Goal: Task Accomplishment & Management: Manage account settings

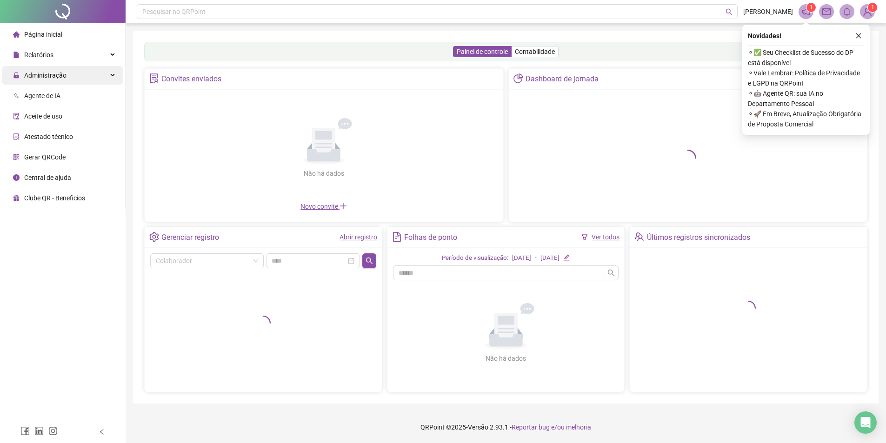
click at [60, 82] on span "Administração" at bounding box center [39, 75] width 53 height 19
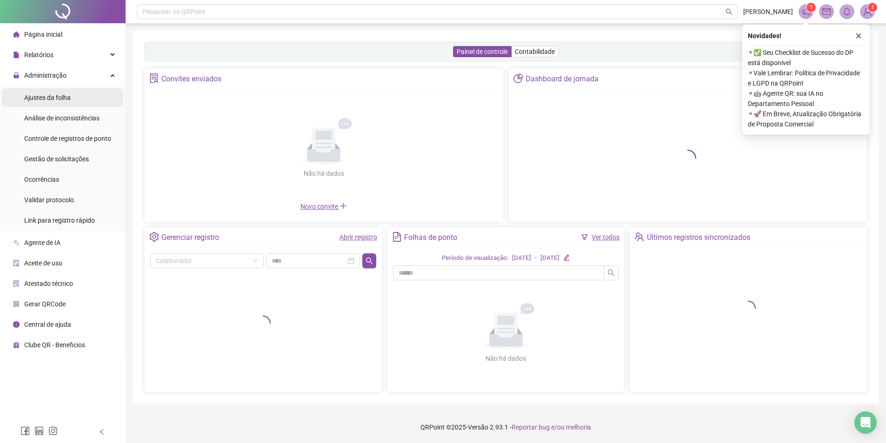
click at [85, 95] on li "Ajustes da folha" at bounding box center [62, 97] width 121 height 19
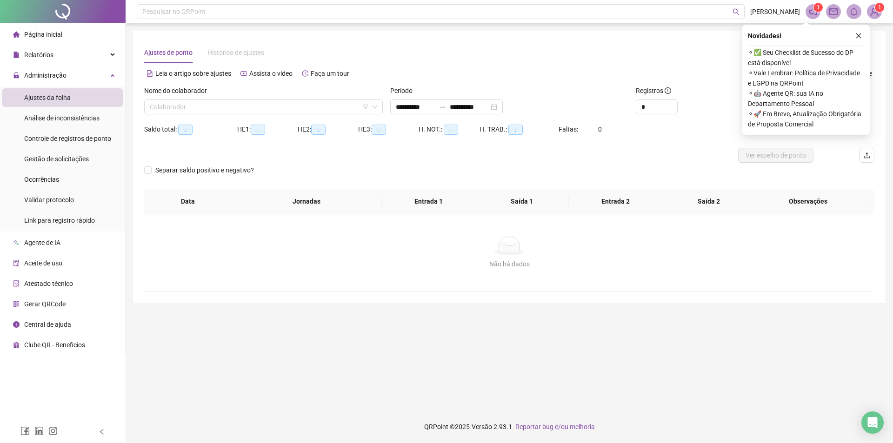
type input "**********"
click at [276, 99] on div "Nome do colaborador" at bounding box center [263, 93] width 239 height 14
click at [266, 107] on input "search" at bounding box center [259, 107] width 219 height 14
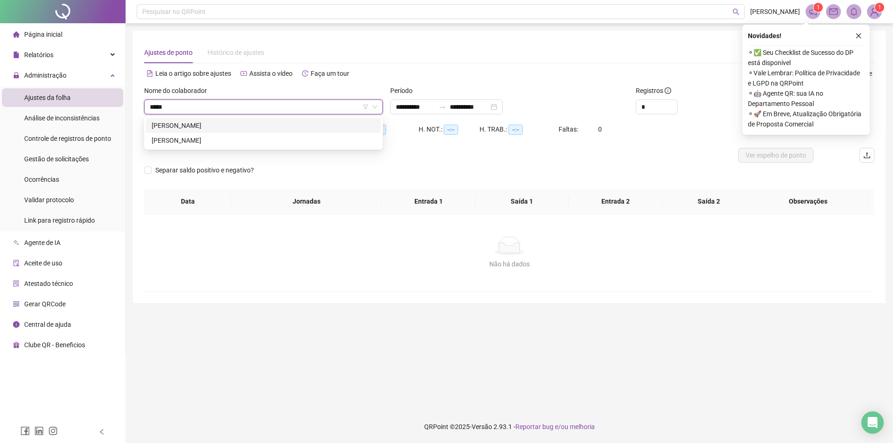
type input "*****"
click at [240, 138] on div "[PERSON_NAME]" at bounding box center [264, 140] width 224 height 10
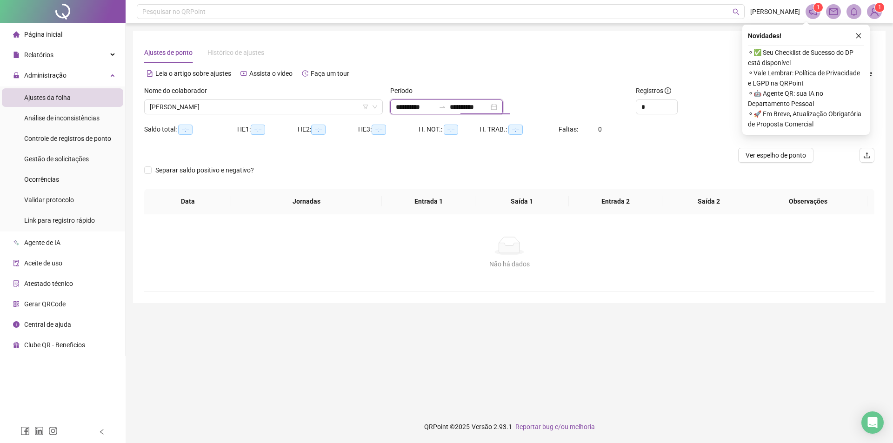
click at [489, 106] on input "**********" at bounding box center [469, 107] width 39 height 10
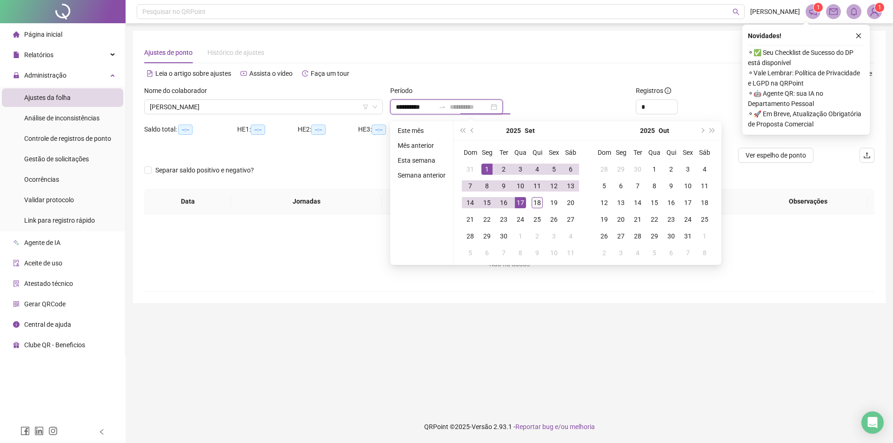
type input "**********"
click at [542, 202] on div "18" at bounding box center [536, 202] width 11 height 11
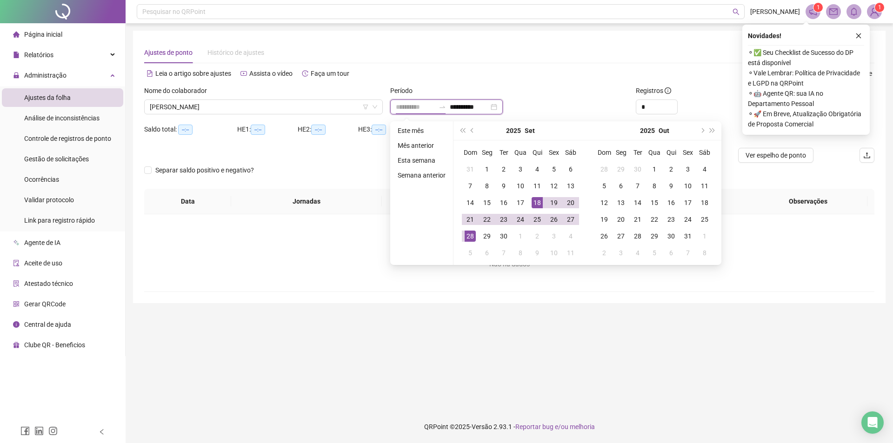
type input "**********"
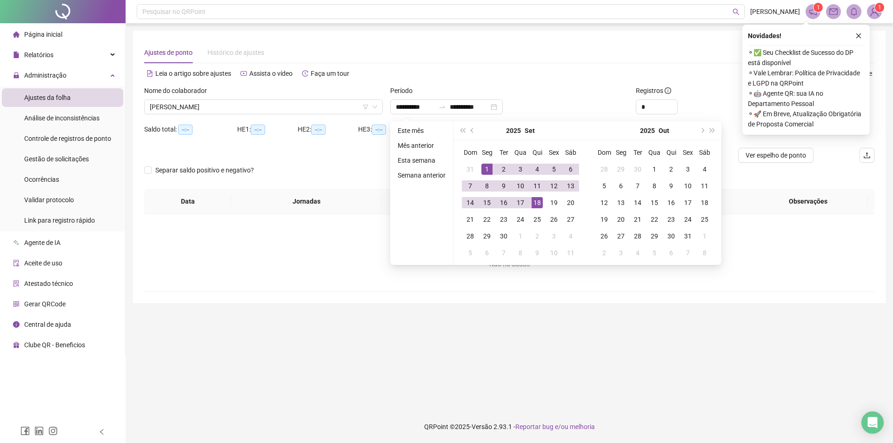
drag, startPoint x: 860, startPoint y: 33, endPoint x: 787, endPoint y: 93, distance: 94.4
click at [860, 34] on icon "close" at bounding box center [858, 36] width 7 height 7
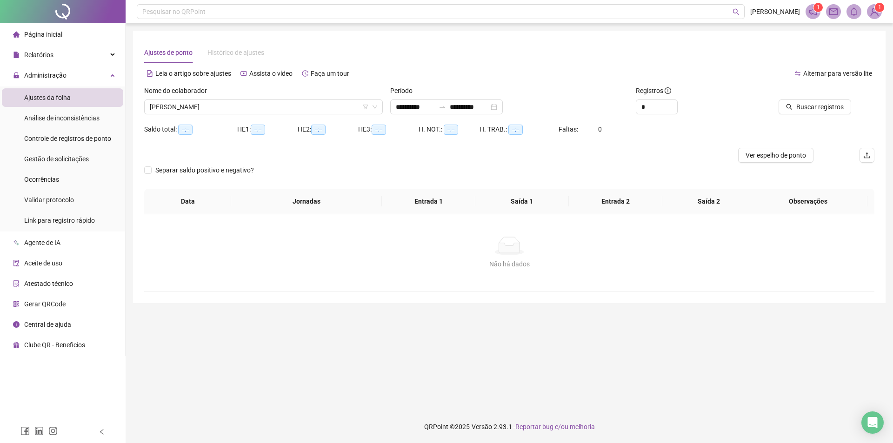
click at [624, 80] on div "Alternar para versão lite" at bounding box center [691, 73] width 365 height 15
click at [828, 101] on button "Buscar registros" at bounding box center [814, 107] width 73 height 15
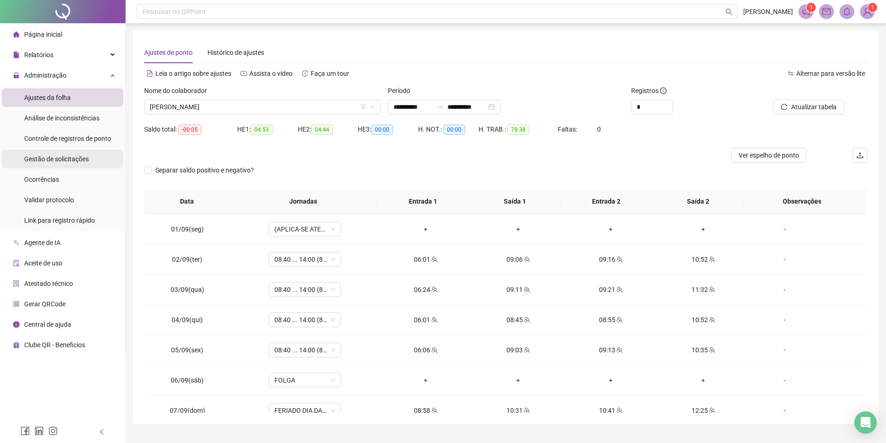
click at [85, 158] on span "Gestão de solicitações" at bounding box center [56, 158] width 65 height 7
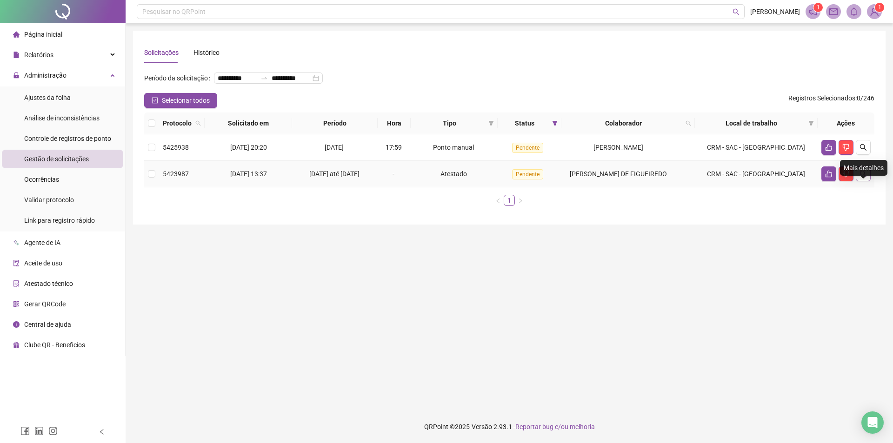
click at [859, 178] on icon "search" at bounding box center [862, 173] width 7 height 7
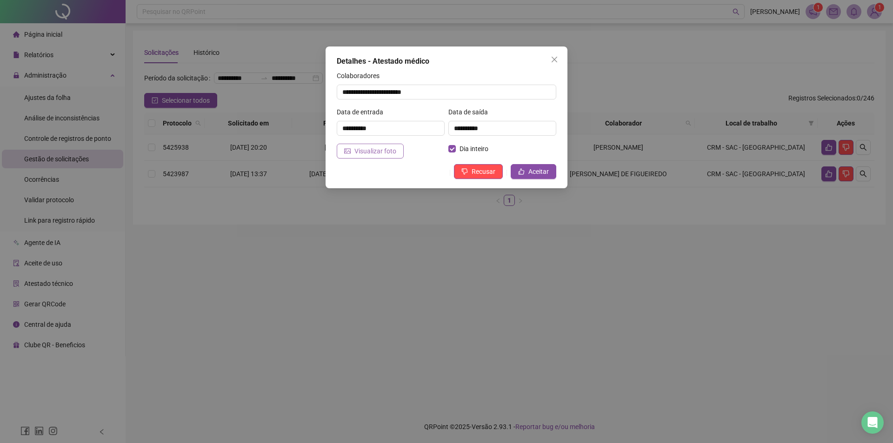
click at [372, 154] on span "Visualizar foto" at bounding box center [375, 151] width 42 height 10
click at [546, 166] on span "Aceitar" at bounding box center [538, 171] width 20 height 10
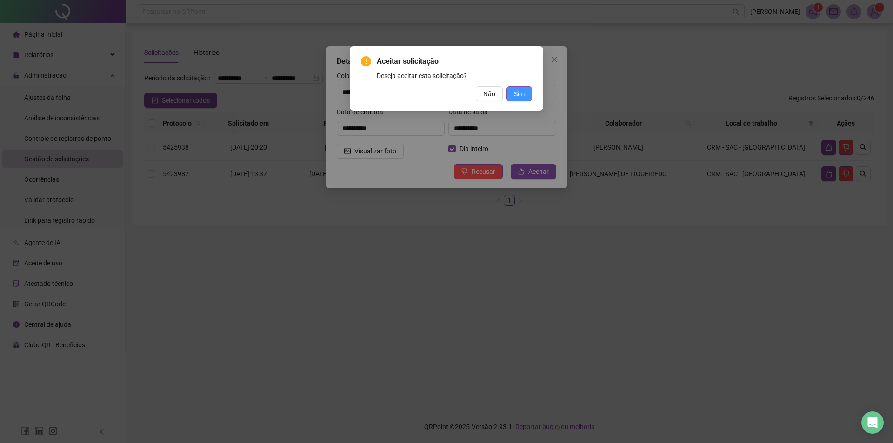
click at [517, 96] on span "Sim" at bounding box center [519, 94] width 11 height 10
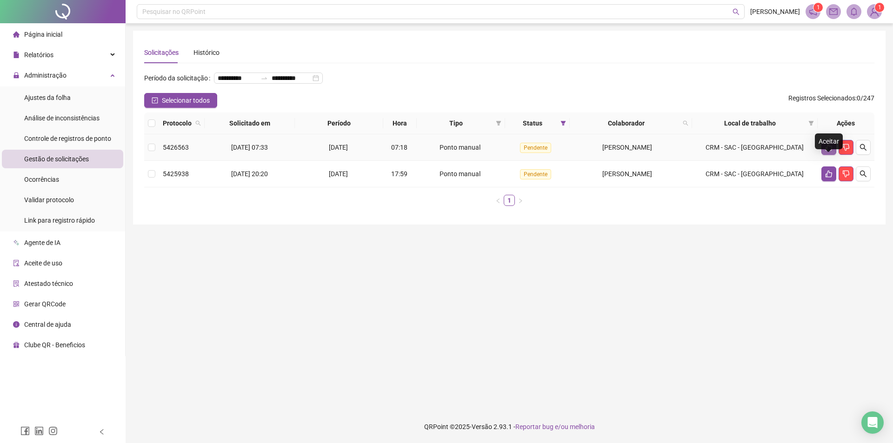
click at [825, 151] on icon "like" at bounding box center [828, 147] width 7 height 7
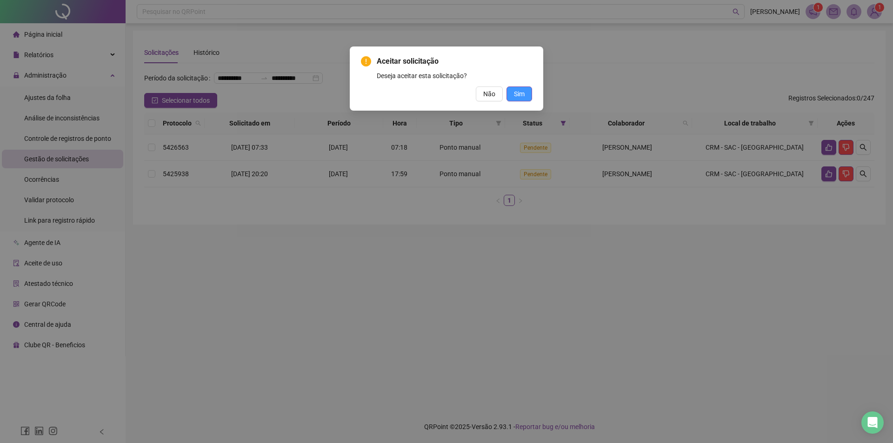
click at [515, 97] on span "Sim" at bounding box center [519, 94] width 11 height 10
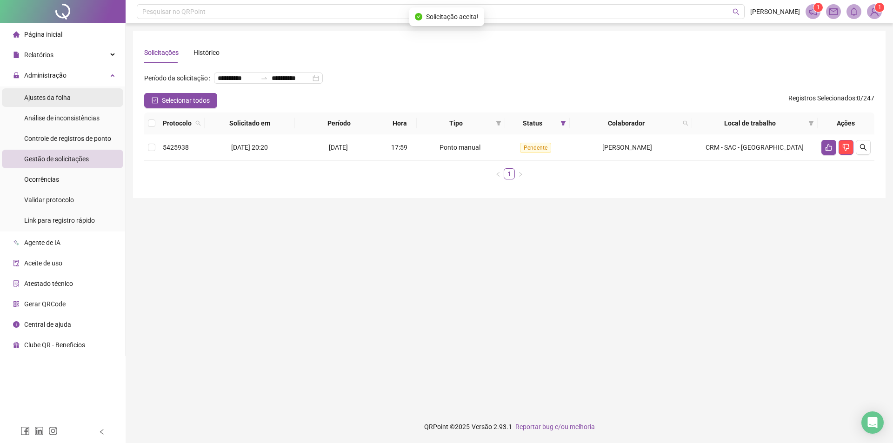
click at [76, 99] on li "Ajustes da folha" at bounding box center [62, 97] width 121 height 19
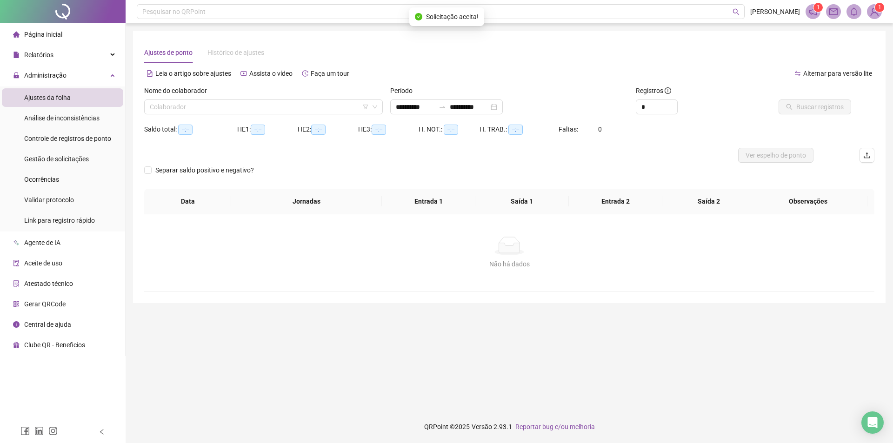
type input "**********"
click at [287, 105] on input "search" at bounding box center [259, 107] width 219 height 14
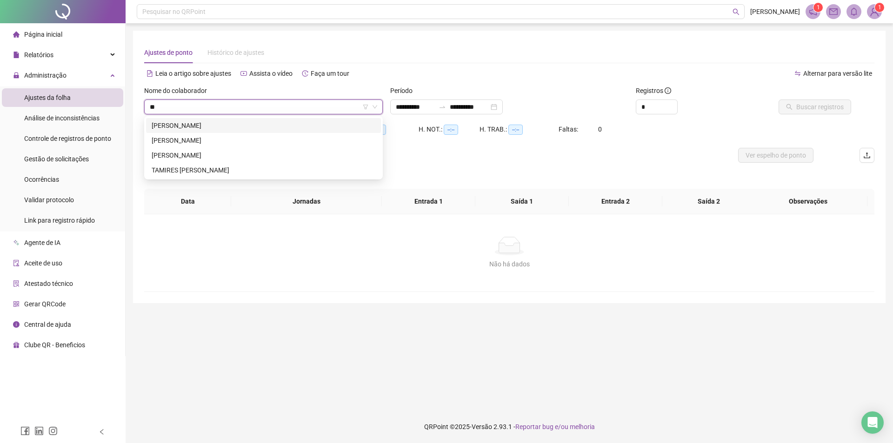
type input "***"
click at [286, 127] on div "[PERSON_NAME]" at bounding box center [264, 125] width 224 height 10
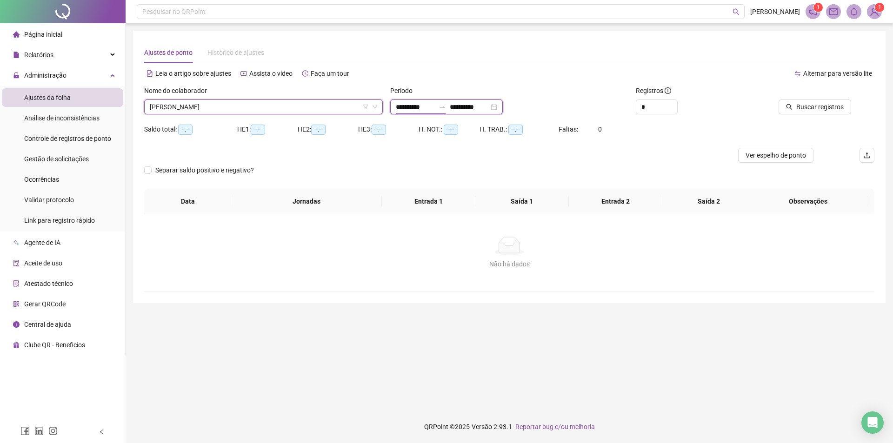
click at [398, 107] on input "**********" at bounding box center [415, 107] width 39 height 10
type input "**********"
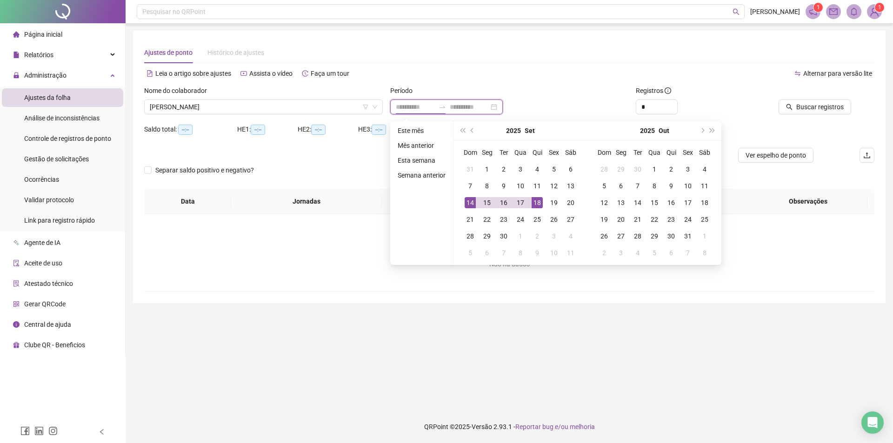
type input "**********"
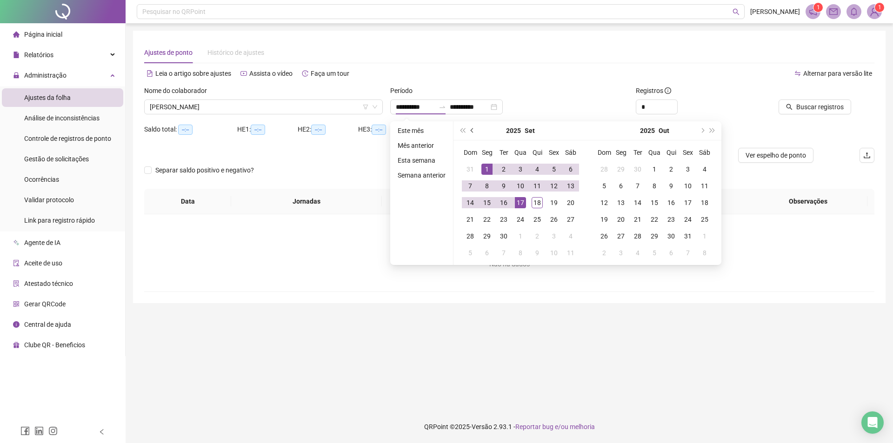
click at [468, 126] on button "prev-year" at bounding box center [472, 130] width 10 height 19
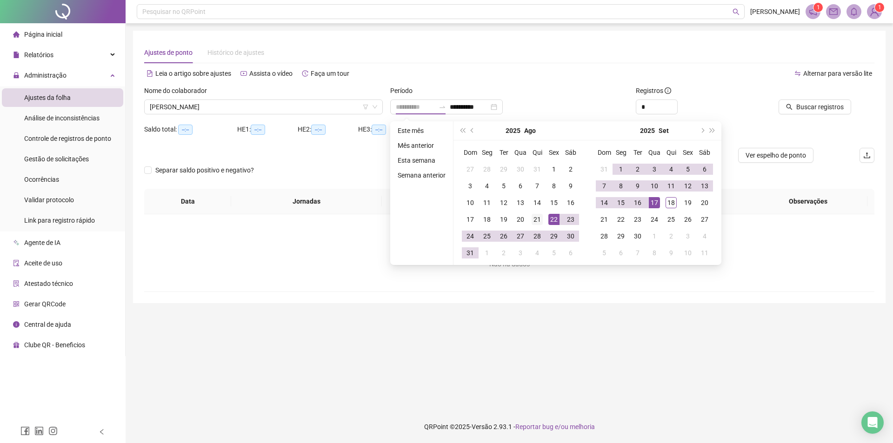
type input "**********"
click at [536, 222] on div "21" at bounding box center [536, 219] width 11 height 11
type input "**********"
click at [651, 206] on div "17" at bounding box center [654, 202] width 11 height 11
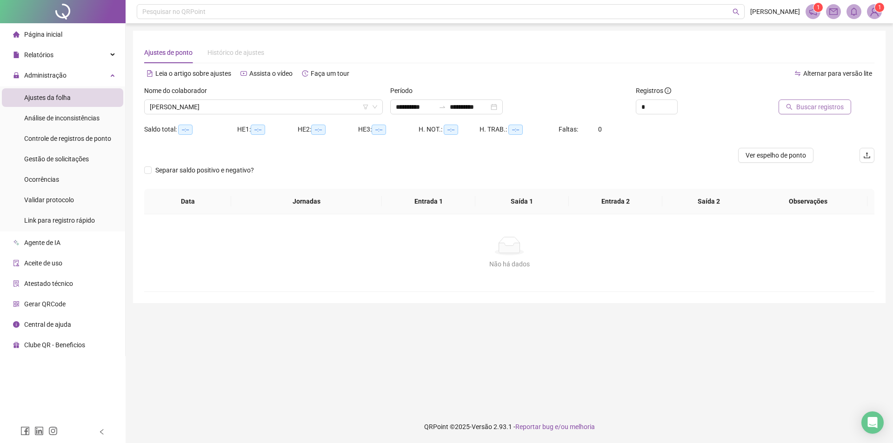
click at [827, 105] on span "Buscar registros" at bounding box center [819, 107] width 47 height 10
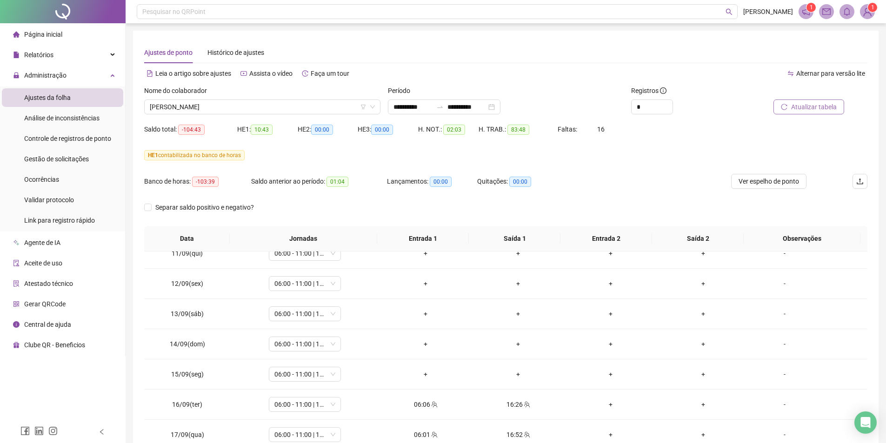
scroll to position [58, 0]
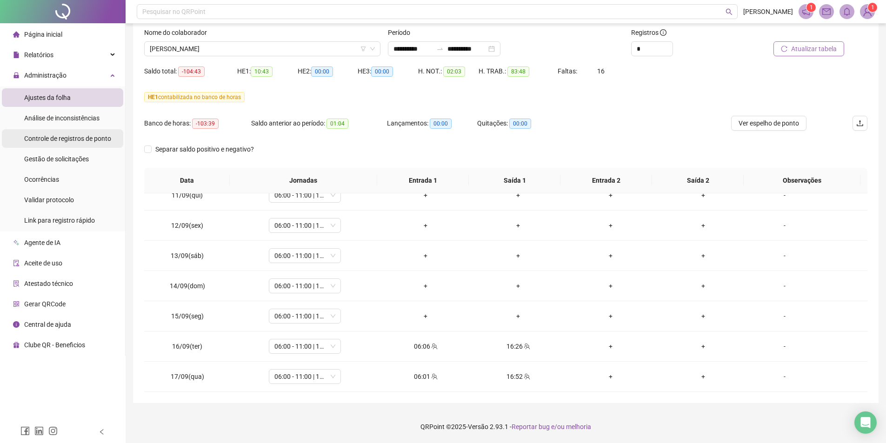
click at [99, 132] on div "Controle de registros de ponto" at bounding box center [67, 138] width 87 height 19
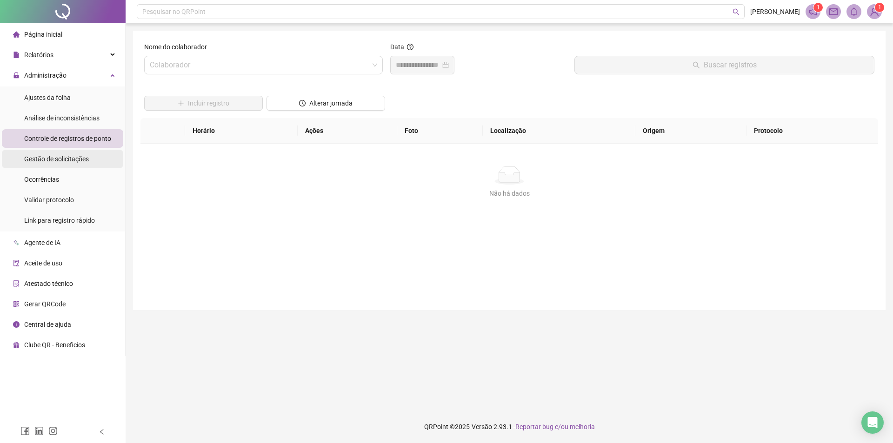
click at [64, 162] on span "Gestão de solicitações" at bounding box center [56, 158] width 65 height 7
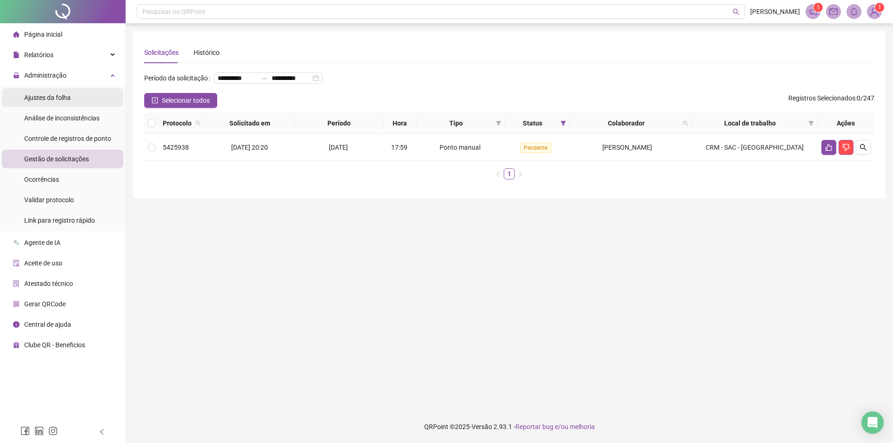
click at [67, 102] on div "Ajustes da folha" at bounding box center [47, 97] width 46 height 19
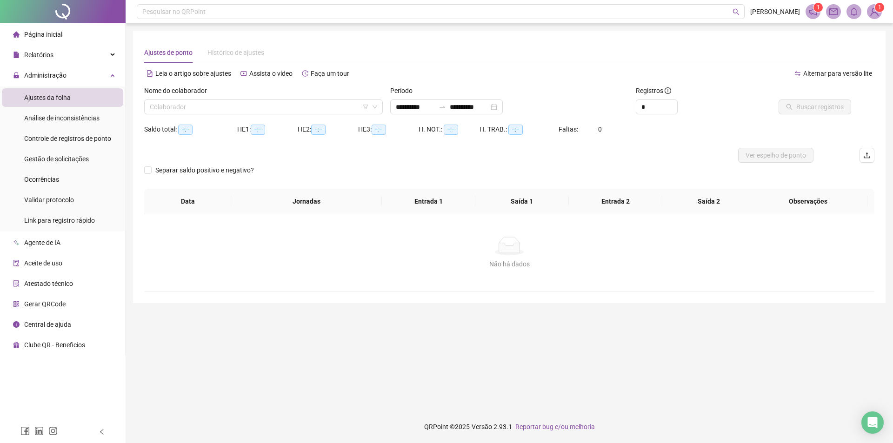
type input "**********"
click at [429, 110] on input "**********" at bounding box center [415, 107] width 39 height 10
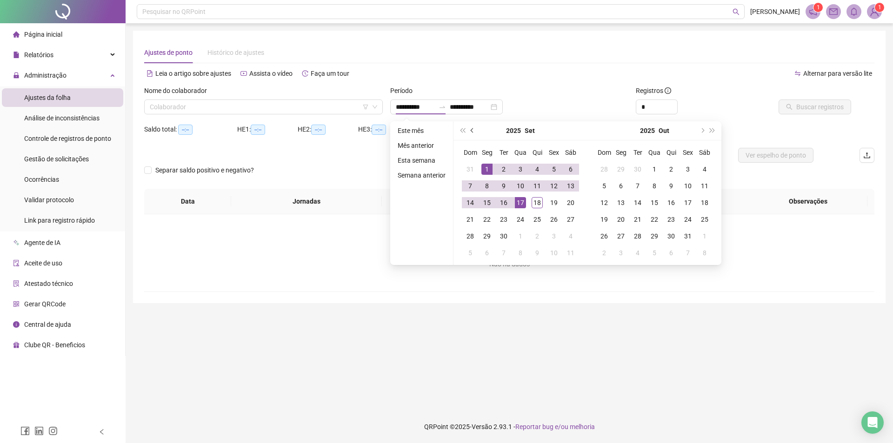
click at [472, 130] on span "prev-year" at bounding box center [473, 130] width 5 height 5
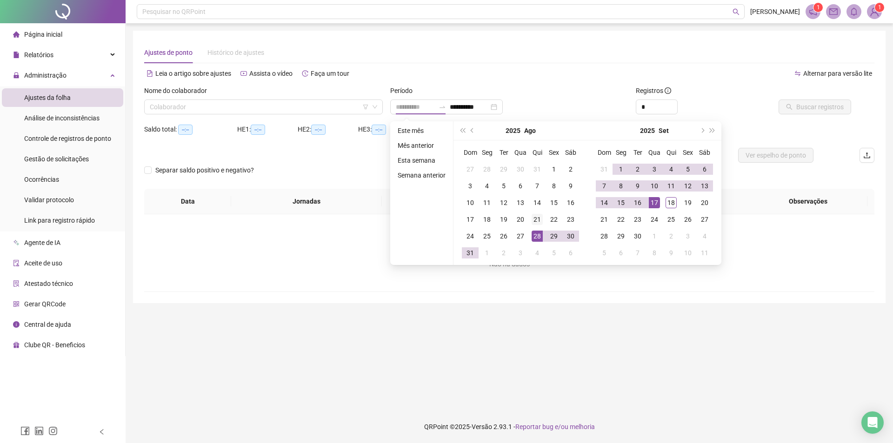
type input "**********"
click at [536, 219] on div "21" at bounding box center [536, 219] width 11 height 11
type input "**********"
click at [657, 205] on div "17" at bounding box center [654, 202] width 11 height 11
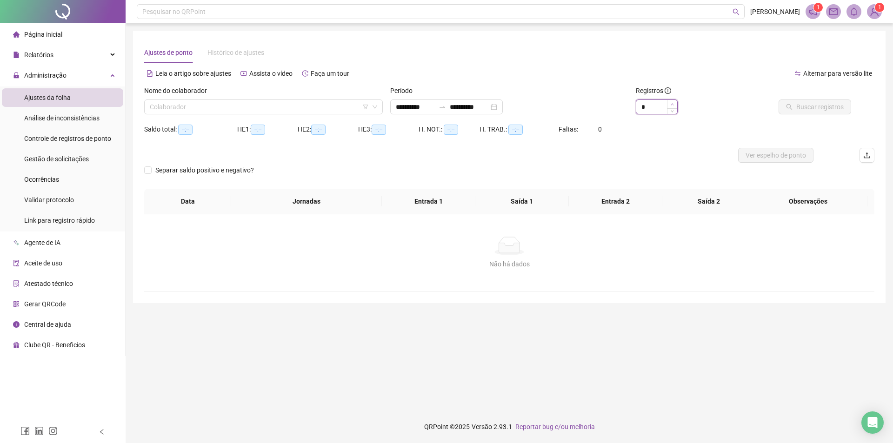
click at [672, 103] on icon "up" at bounding box center [672, 104] width 3 height 3
type input "**"
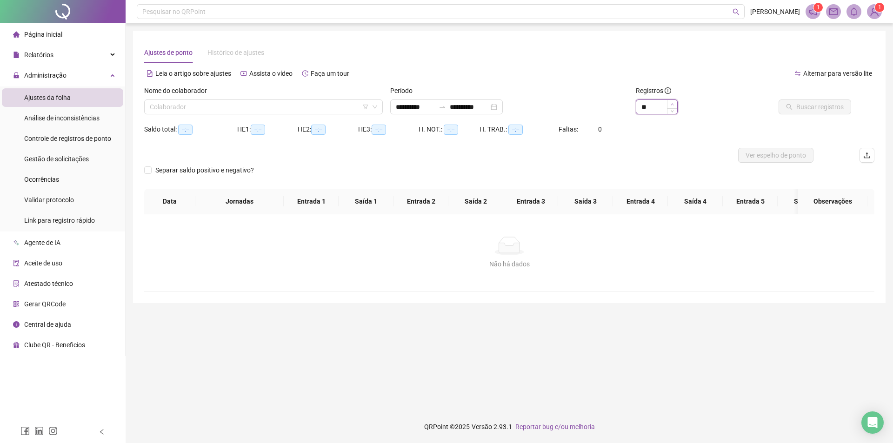
click at [672, 103] on icon "up" at bounding box center [672, 104] width 3 height 3
click at [277, 114] on div "Nome do colaborador Colaborador" at bounding box center [263, 104] width 246 height 36
click at [277, 113] on input "search" at bounding box center [259, 107] width 219 height 14
click at [175, 113] on input "search" at bounding box center [259, 107] width 219 height 14
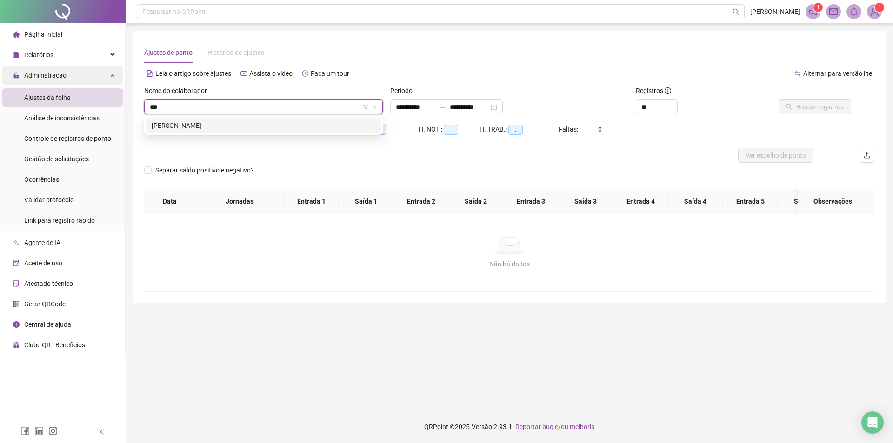
type input "***"
click at [195, 109] on input "search" at bounding box center [259, 107] width 219 height 14
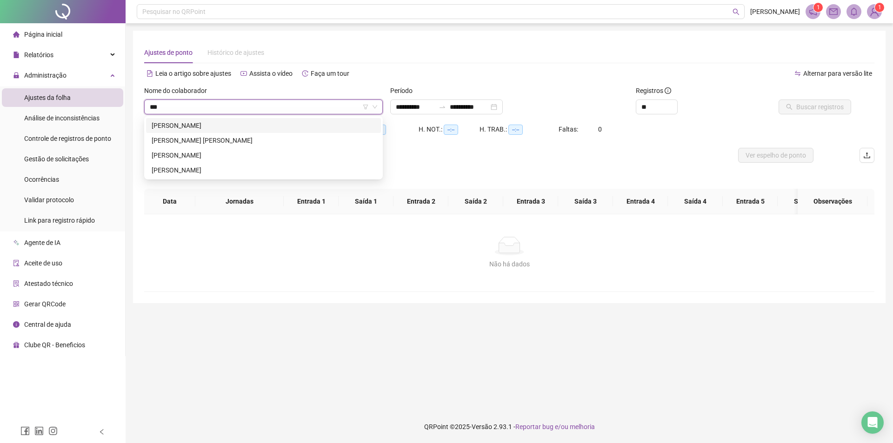
click at [321, 110] on input "***" at bounding box center [259, 107] width 219 height 14
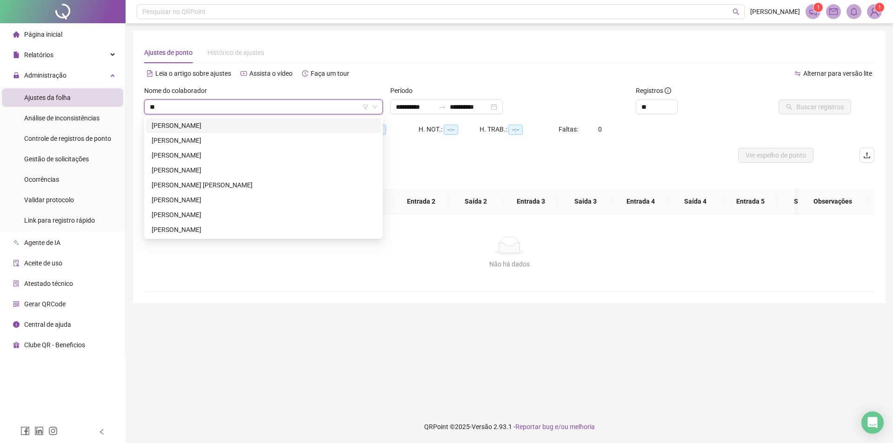
type input "*"
click at [295, 112] on input "search" at bounding box center [259, 107] width 219 height 14
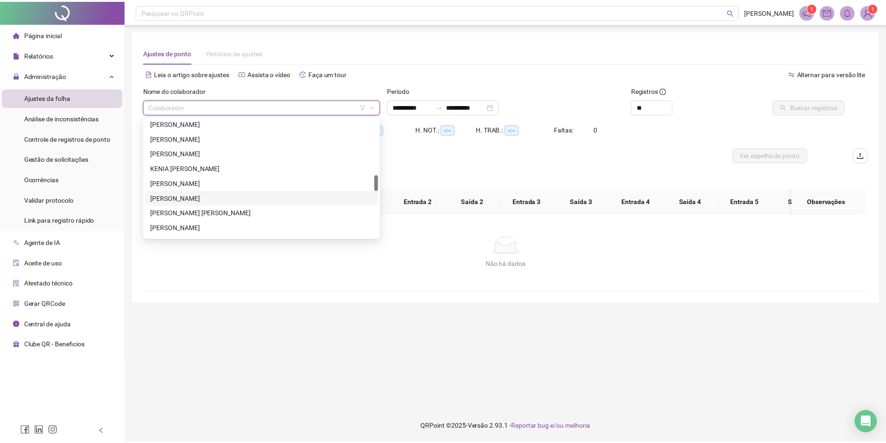
scroll to position [465, 0]
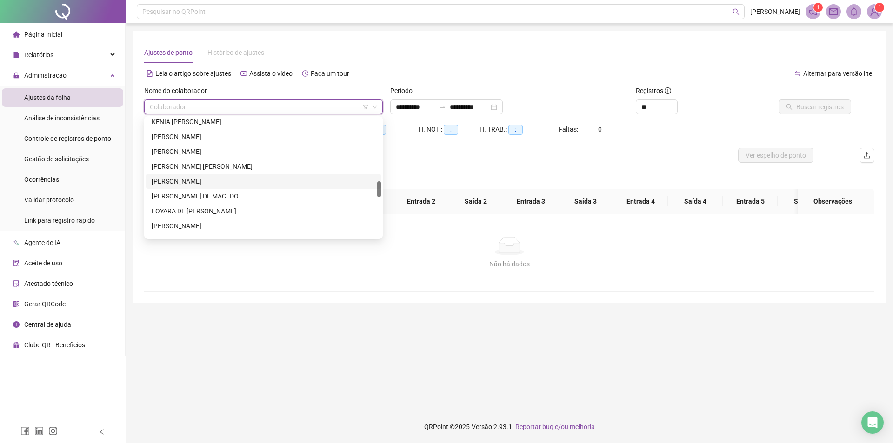
click at [198, 180] on div "[PERSON_NAME]" at bounding box center [264, 181] width 224 height 10
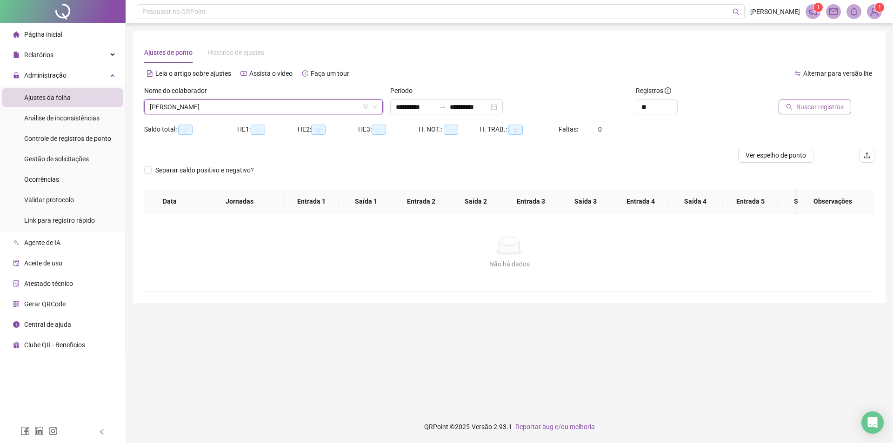
click at [805, 109] on span "Buscar registros" at bounding box center [819, 107] width 47 height 10
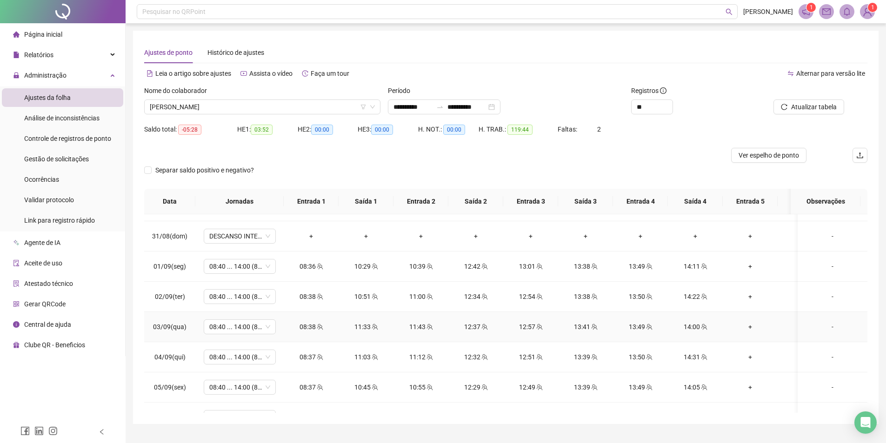
scroll to position [279, 0]
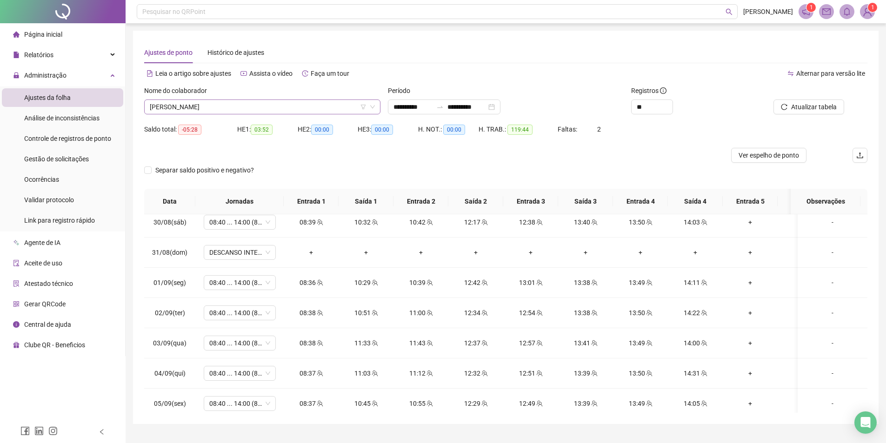
click at [209, 109] on span "[PERSON_NAME]" at bounding box center [262, 107] width 225 height 14
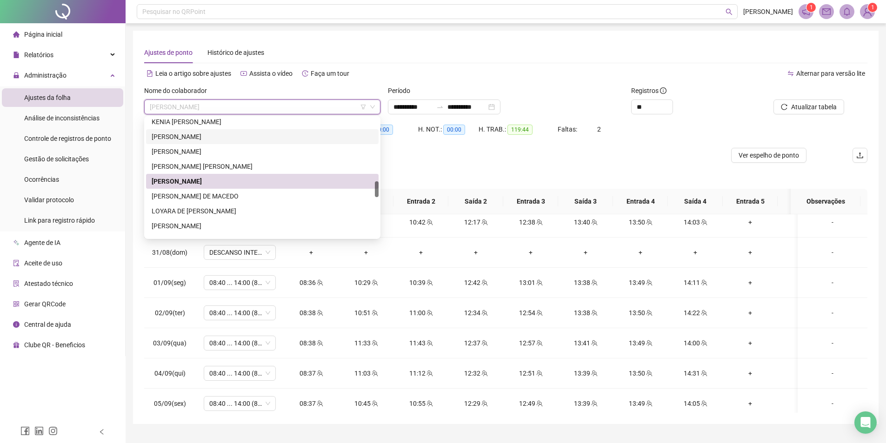
scroll to position [511, 0]
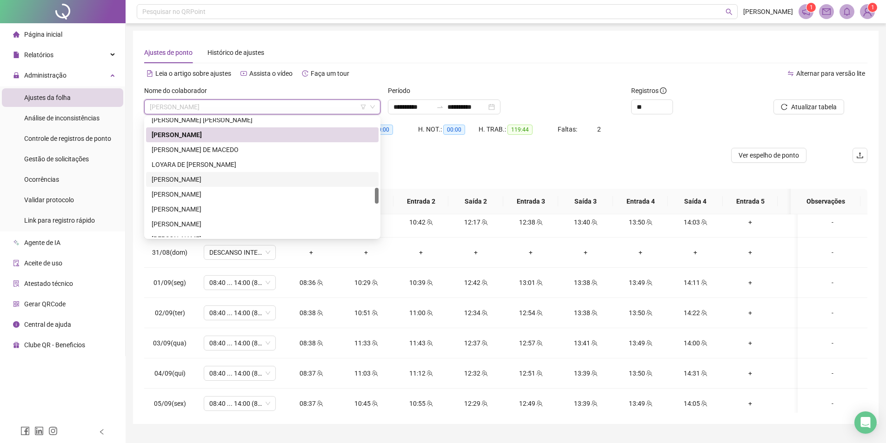
click at [205, 181] on div "[PERSON_NAME]" at bounding box center [262, 179] width 221 height 10
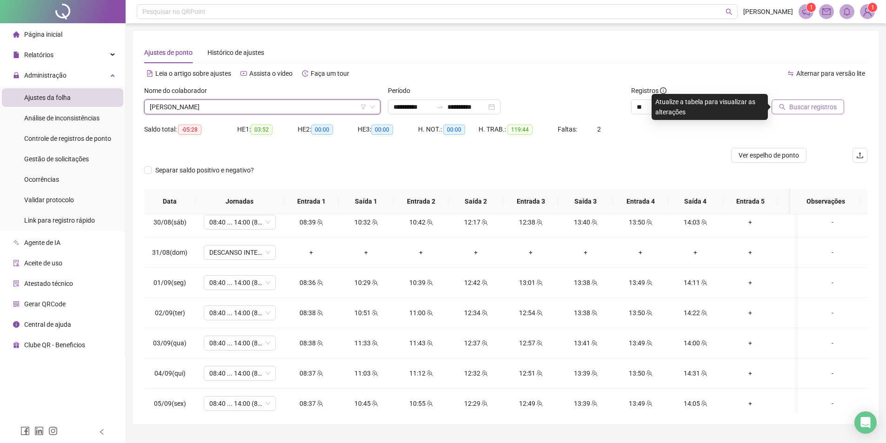
click at [795, 106] on span "Buscar registros" at bounding box center [812, 107] width 47 height 10
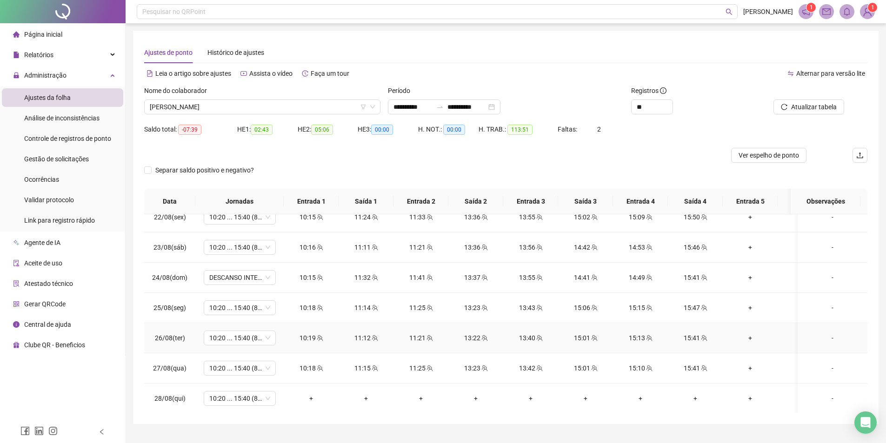
scroll to position [0, 0]
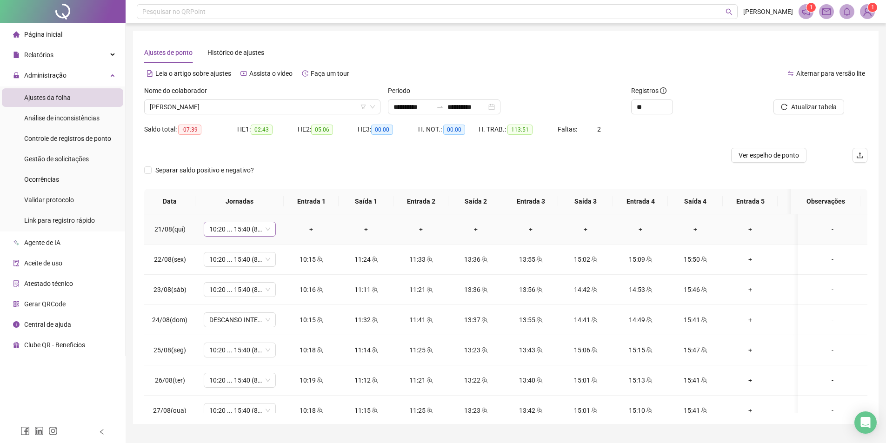
click at [224, 229] on span "10:20 ... 15:40 (8 HORAS)" at bounding box center [239, 229] width 61 height 14
type input "****"
drag, startPoint x: 246, startPoint y: 255, endPoint x: 310, endPoint y: 247, distance: 63.7
click at [247, 256] on div "Folga" at bounding box center [245, 262] width 78 height 15
click at [278, 206] on span "Sim" at bounding box center [283, 205] width 11 height 10
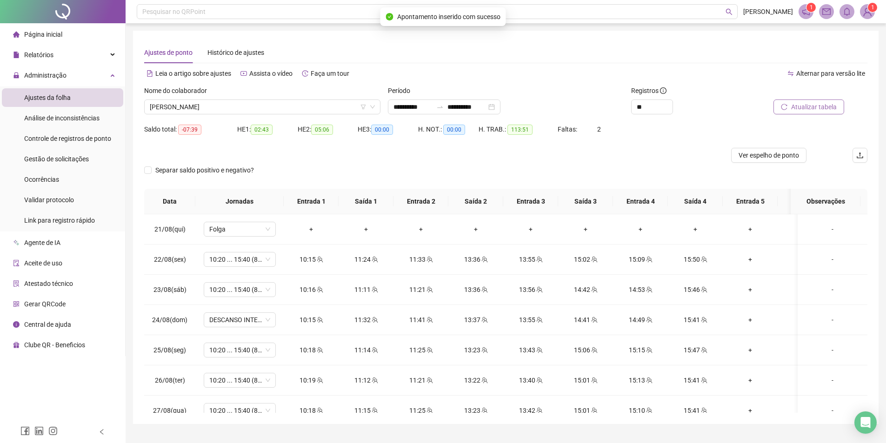
click at [834, 104] on span "Atualizar tabela" at bounding box center [814, 107] width 46 height 10
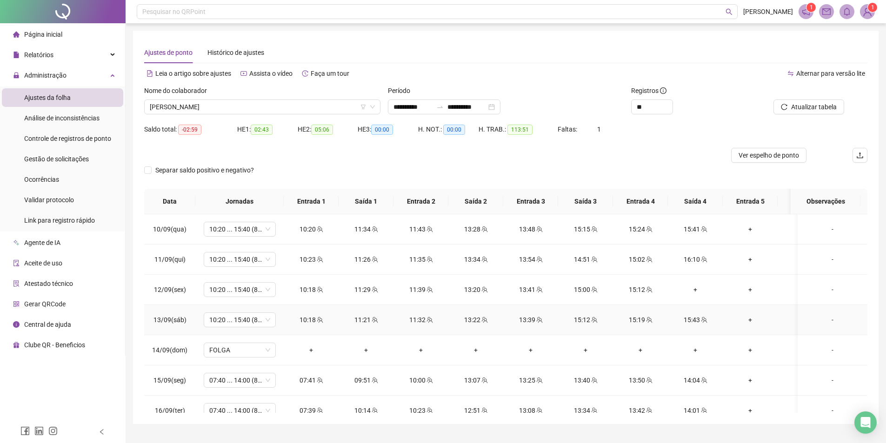
scroll to position [655, 0]
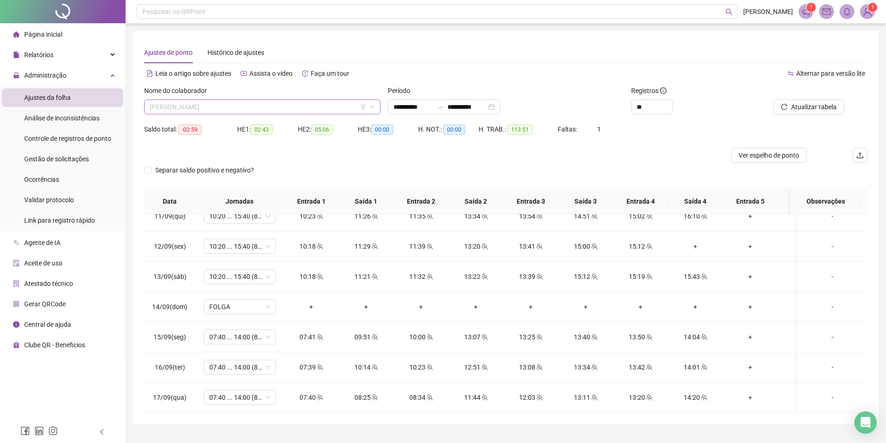
drag, startPoint x: 293, startPoint y: 103, endPoint x: 295, endPoint y: 111, distance: 8.2
click at [293, 104] on span "[PERSON_NAME]" at bounding box center [262, 107] width 225 height 14
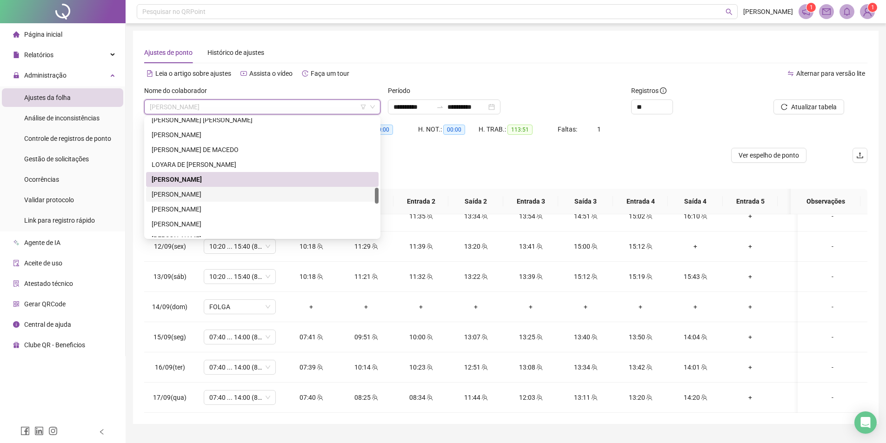
click at [260, 189] on div "[PERSON_NAME]" at bounding box center [262, 194] width 232 height 15
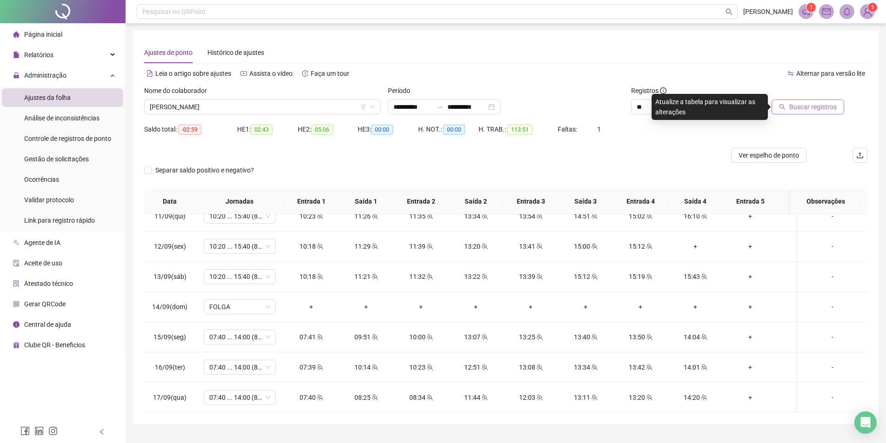
click at [798, 110] on span "Buscar registros" at bounding box center [812, 107] width 47 height 10
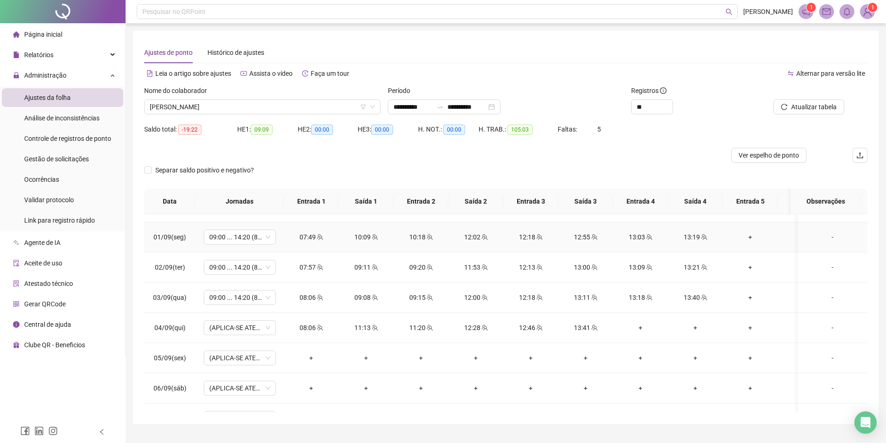
scroll to position [325, 0]
click at [278, 105] on span "[PERSON_NAME]" at bounding box center [262, 107] width 225 height 14
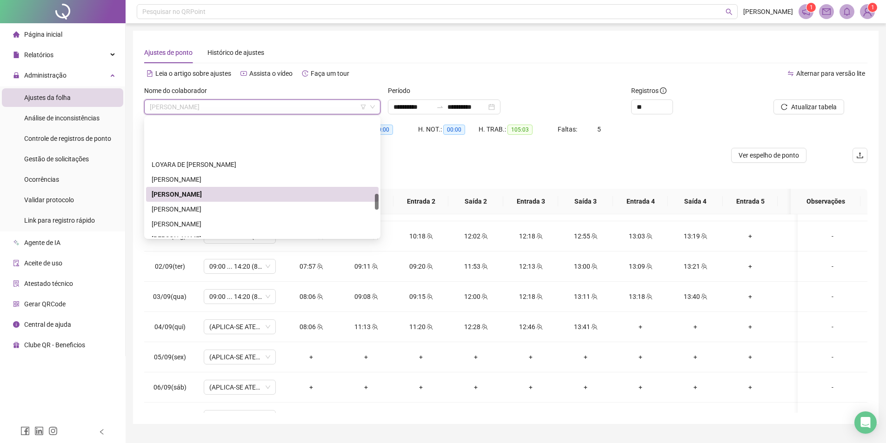
scroll to position [558, 0]
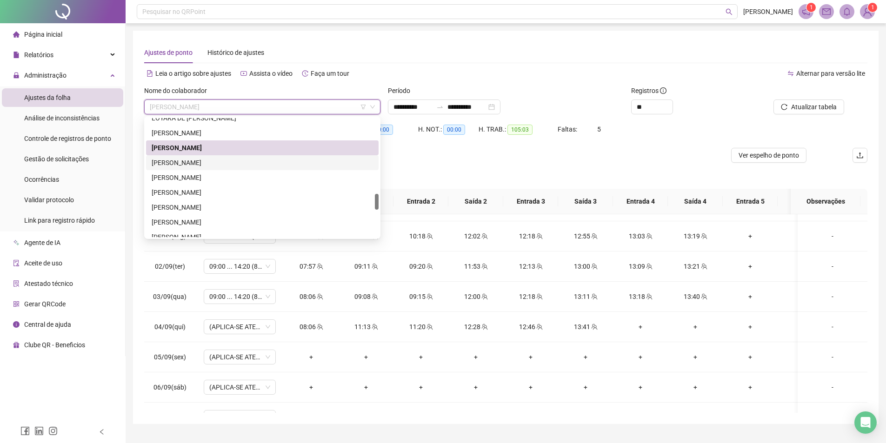
click at [213, 162] on div "[PERSON_NAME]" at bounding box center [262, 163] width 221 height 10
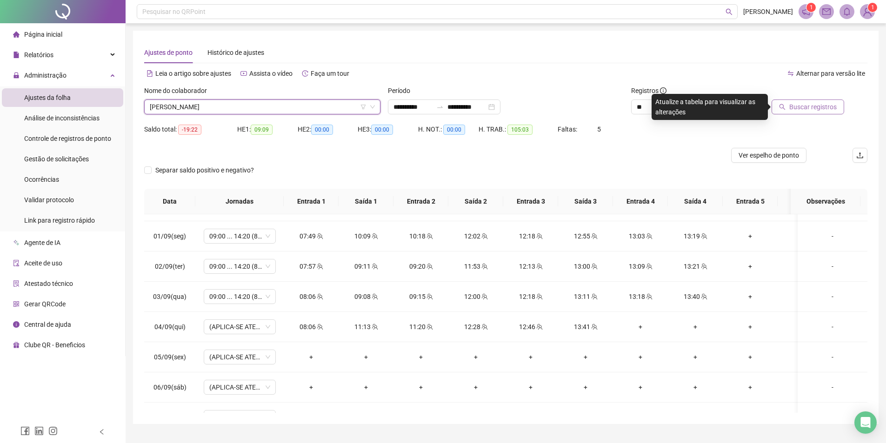
click at [793, 112] on button "Buscar registros" at bounding box center [807, 107] width 73 height 15
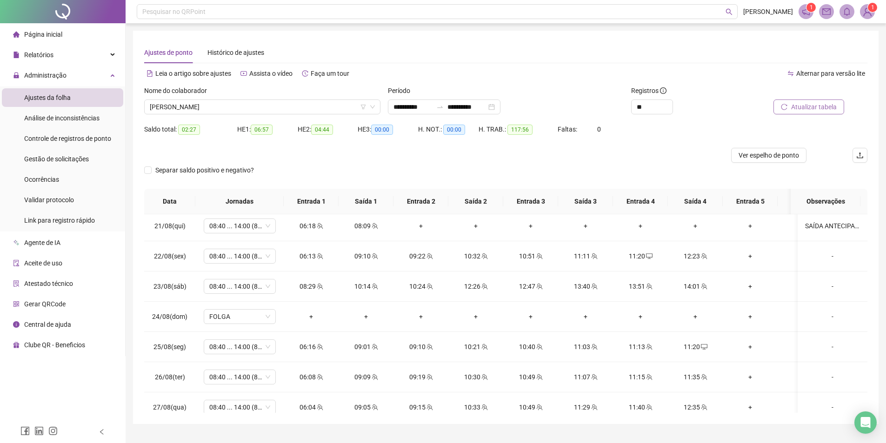
scroll to position [0, 0]
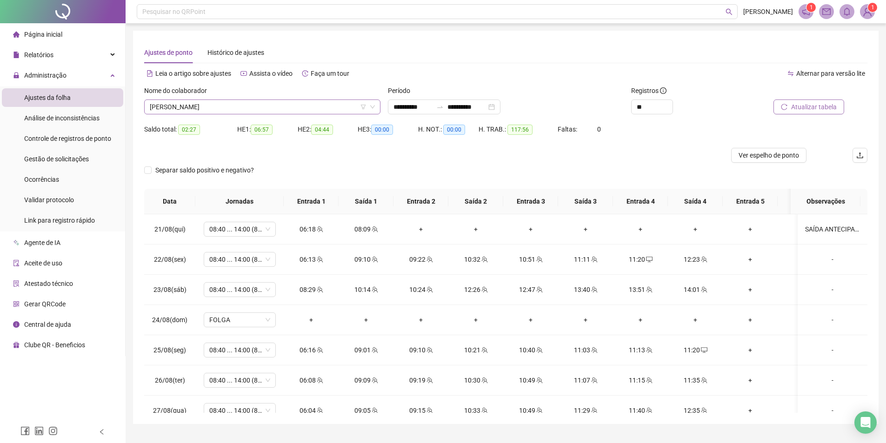
click at [240, 112] on span "[PERSON_NAME]" at bounding box center [262, 107] width 225 height 14
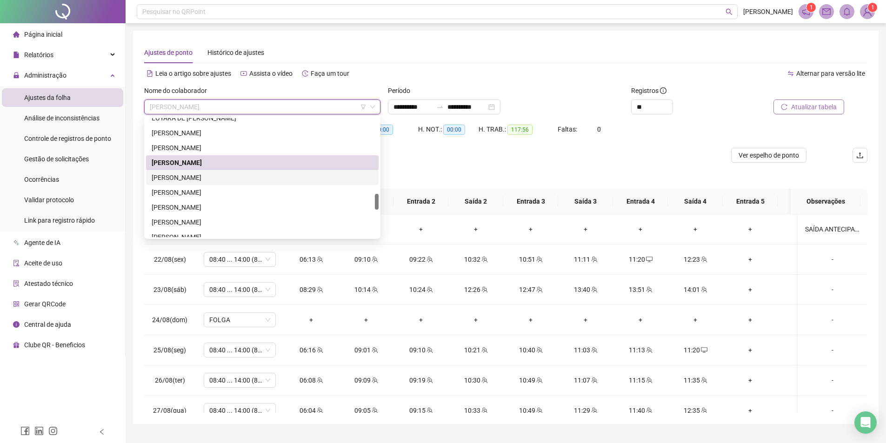
scroll to position [604, 0]
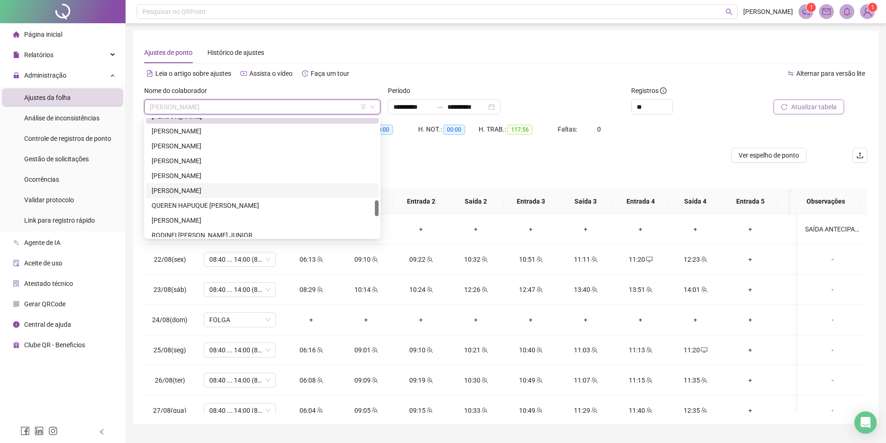
click at [207, 187] on div "[PERSON_NAME]" at bounding box center [262, 191] width 221 height 10
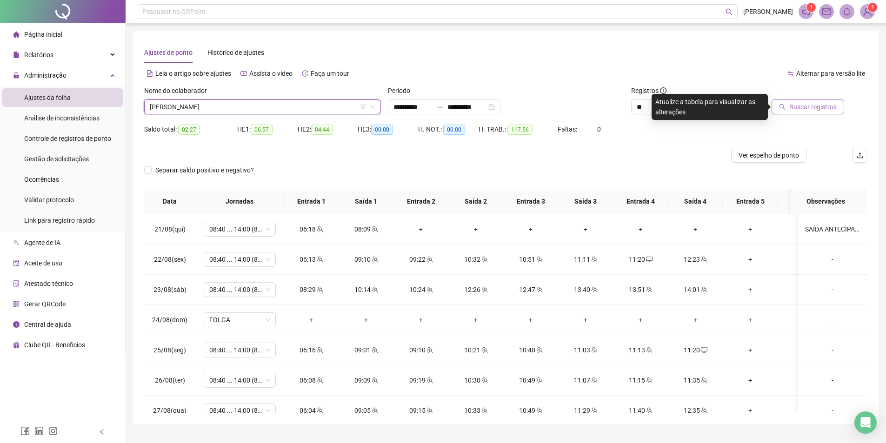
click at [802, 111] on span "Buscar registros" at bounding box center [812, 107] width 47 height 10
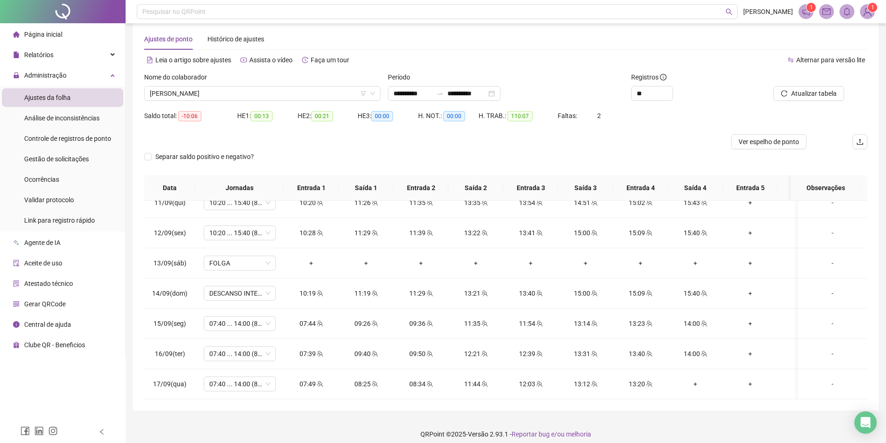
scroll to position [21, 0]
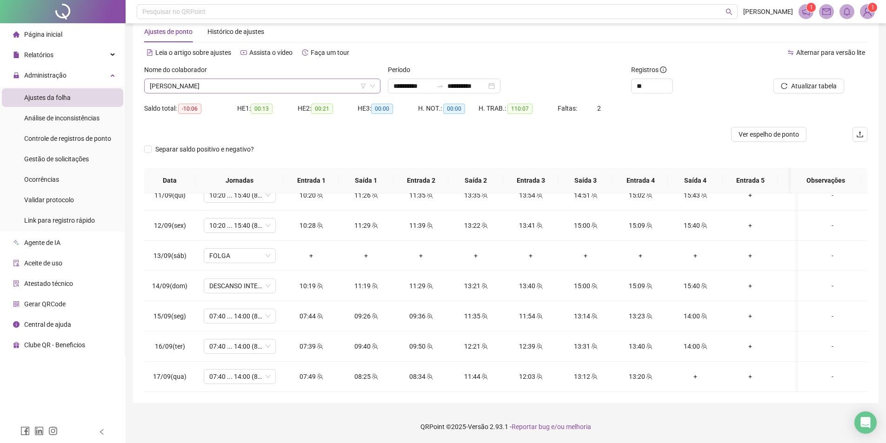
click at [266, 83] on span "[PERSON_NAME]" at bounding box center [262, 86] width 225 height 14
click at [233, 82] on span "[PERSON_NAME]" at bounding box center [262, 86] width 225 height 14
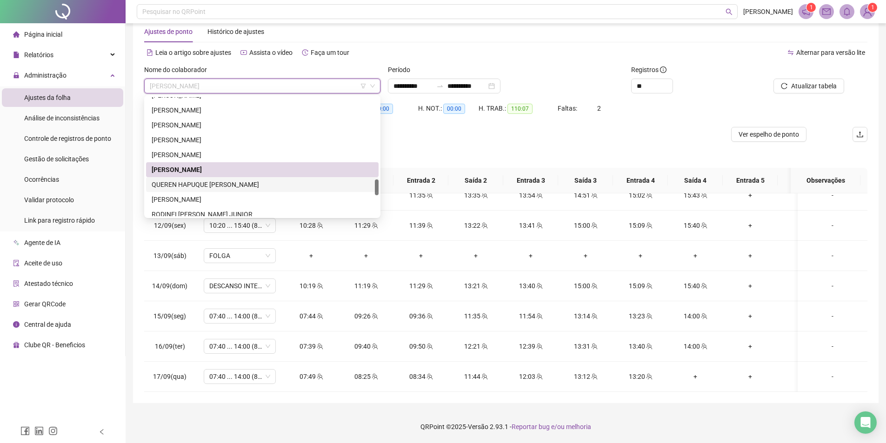
click at [234, 180] on div "QUEREN HAPUQUE [PERSON_NAME]" at bounding box center [262, 184] width 221 height 10
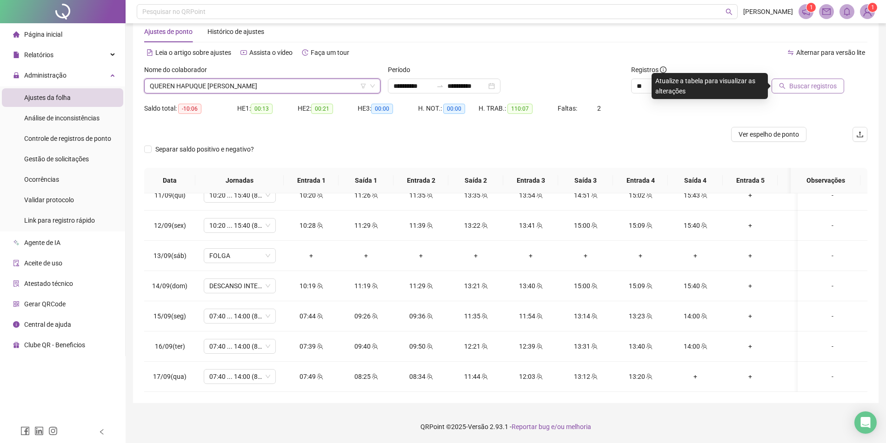
click at [802, 83] on span "Buscar registros" at bounding box center [812, 86] width 47 height 10
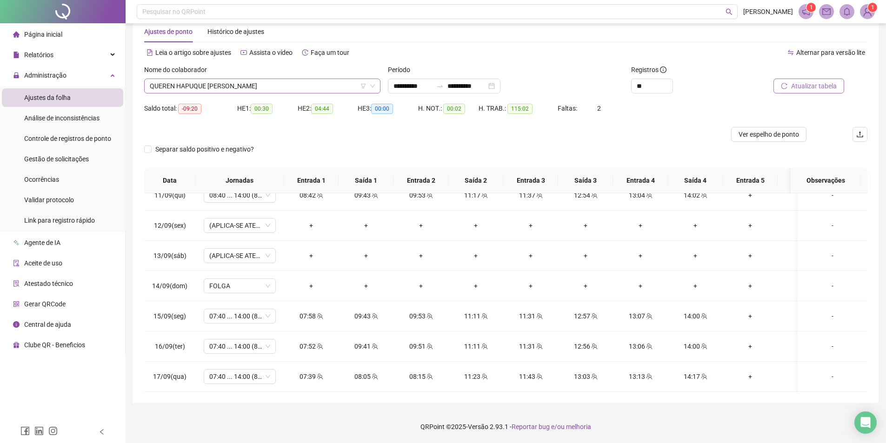
click at [258, 83] on span "QUEREN HAPUQUE [PERSON_NAME]" at bounding box center [262, 86] width 225 height 14
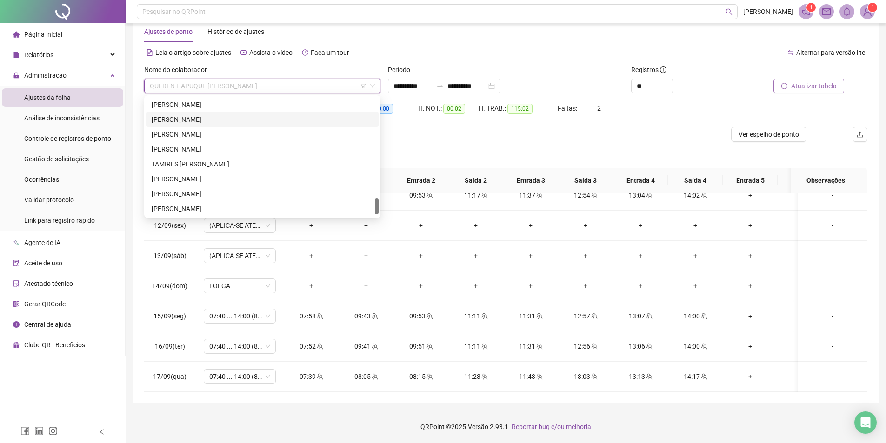
scroll to position [759, 0]
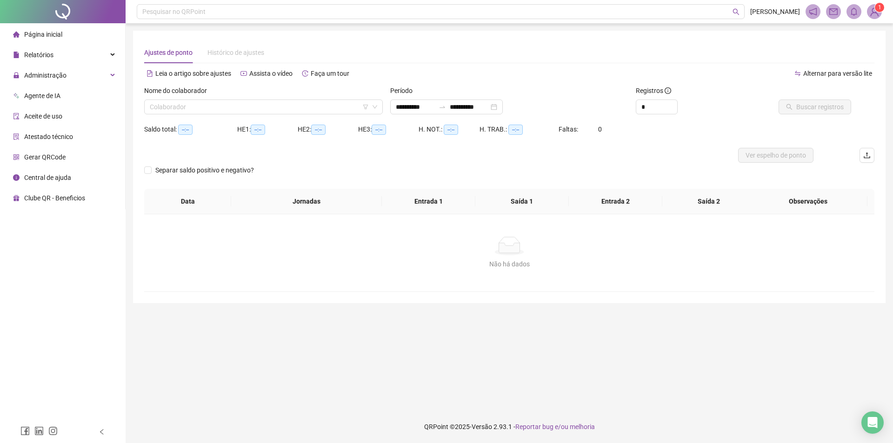
type input "**********"
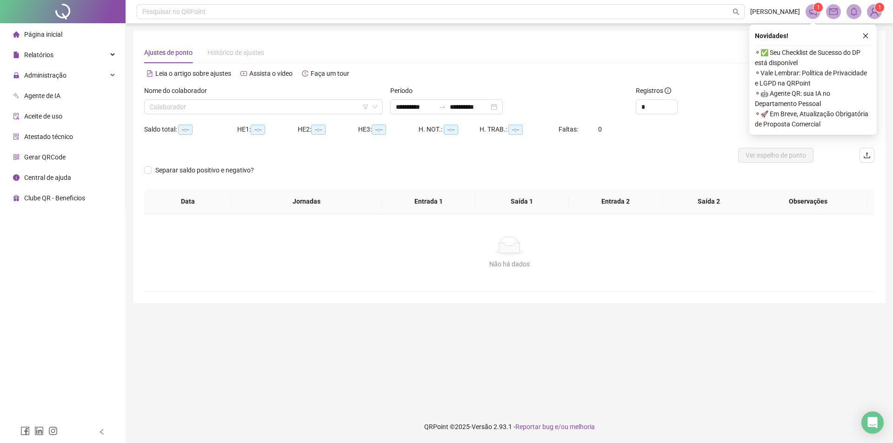
click at [223, 117] on div "Nome do colaborador Colaborador" at bounding box center [263, 104] width 246 height 36
click at [224, 108] on input "search" at bounding box center [259, 107] width 219 height 14
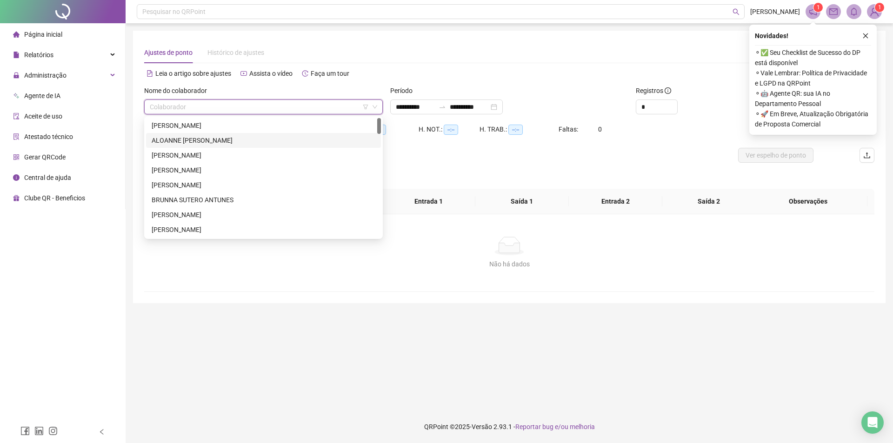
click at [221, 142] on div "ALOANNE CRISTINA MOTA DA SILVA" at bounding box center [264, 140] width 224 height 10
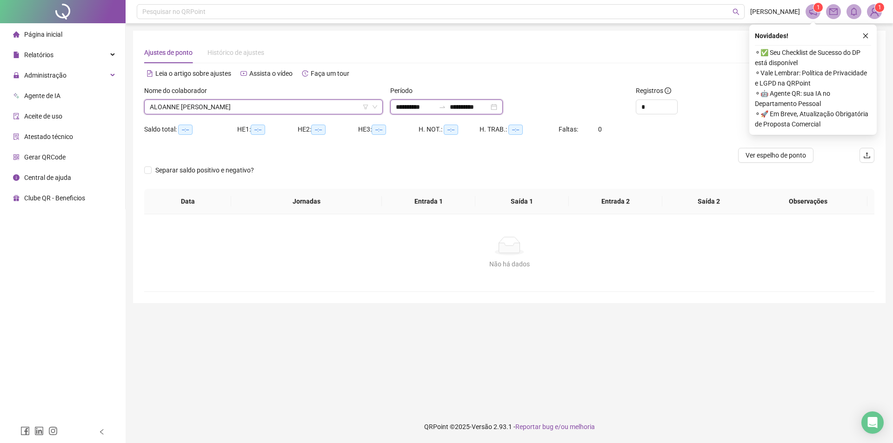
click at [399, 102] on input "**********" at bounding box center [415, 107] width 39 height 10
type input "**********"
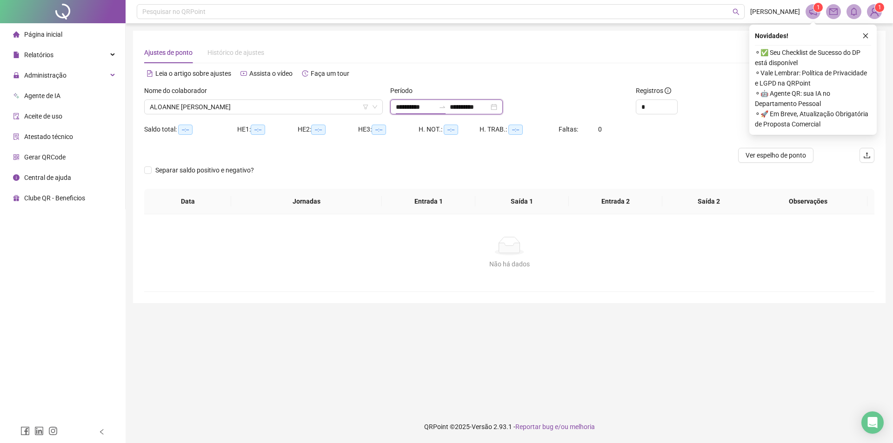
type input "**********"
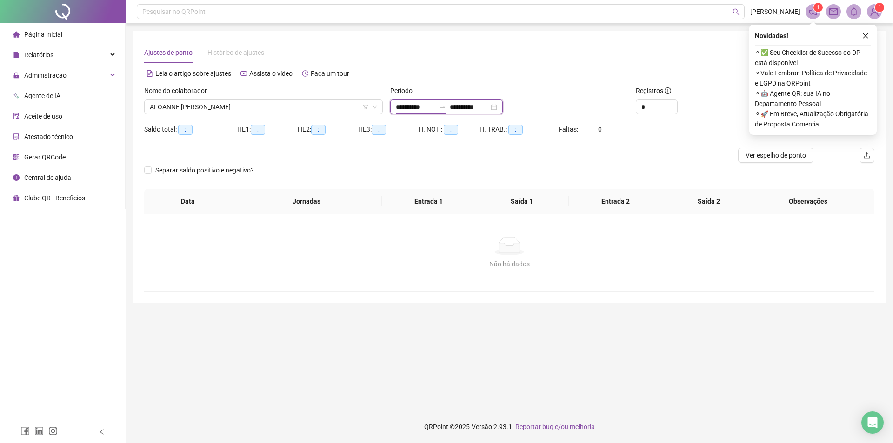
type input "**********"
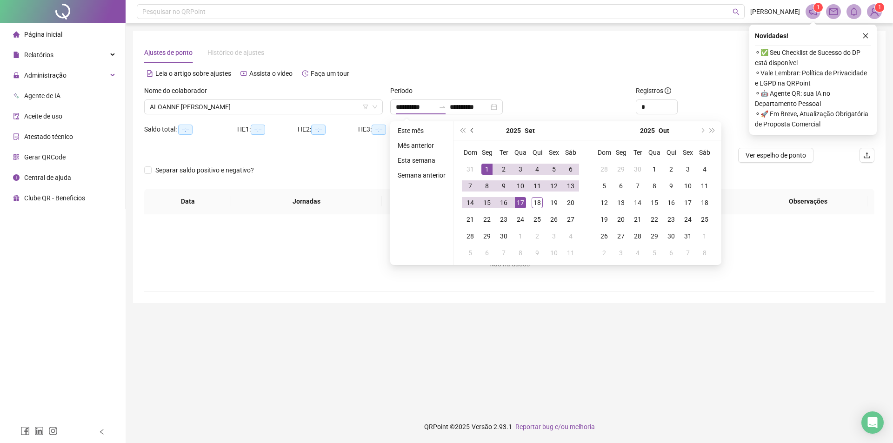
click at [468, 133] on button "prev-year" at bounding box center [472, 130] width 10 height 19
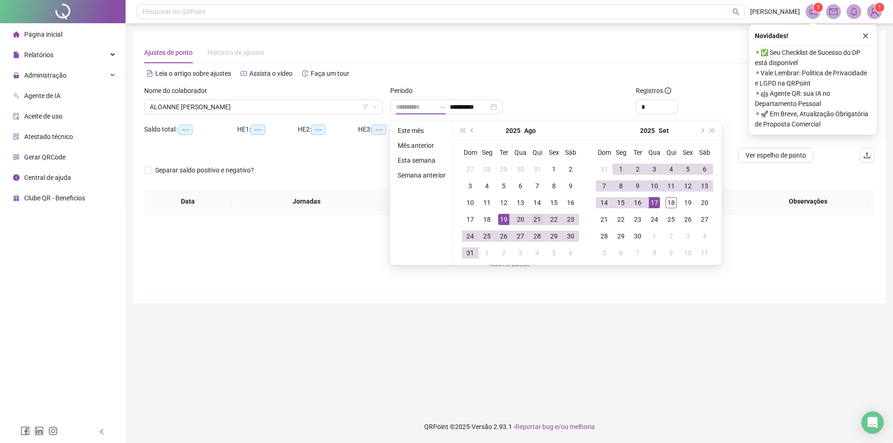
type input "**********"
click at [534, 219] on div "21" at bounding box center [536, 219] width 11 height 11
type input "**********"
click at [649, 201] on div "17" at bounding box center [654, 202] width 11 height 11
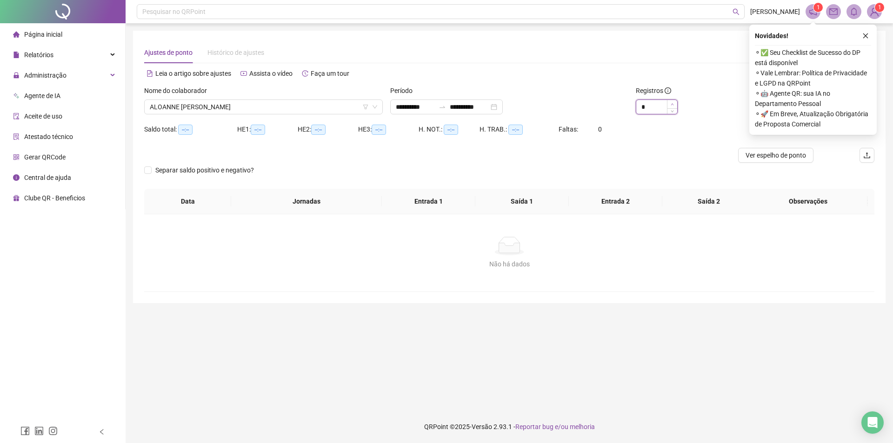
click at [672, 106] on icon "up" at bounding box center [672, 104] width 3 height 3
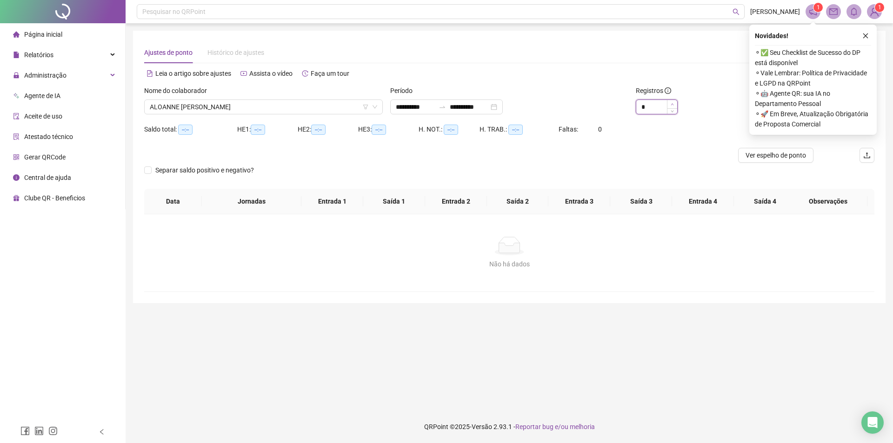
click at [672, 106] on icon "up" at bounding box center [672, 104] width 3 height 3
type input "**"
click at [672, 106] on icon "up" at bounding box center [672, 104] width 3 height 3
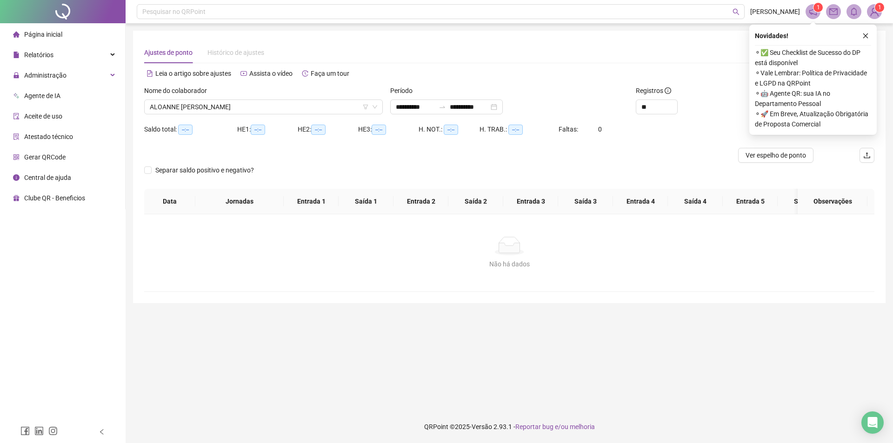
click at [697, 77] on div "Alternar para versão lite" at bounding box center [691, 73] width 365 height 15
click at [864, 37] on icon "close" at bounding box center [865, 36] width 7 height 7
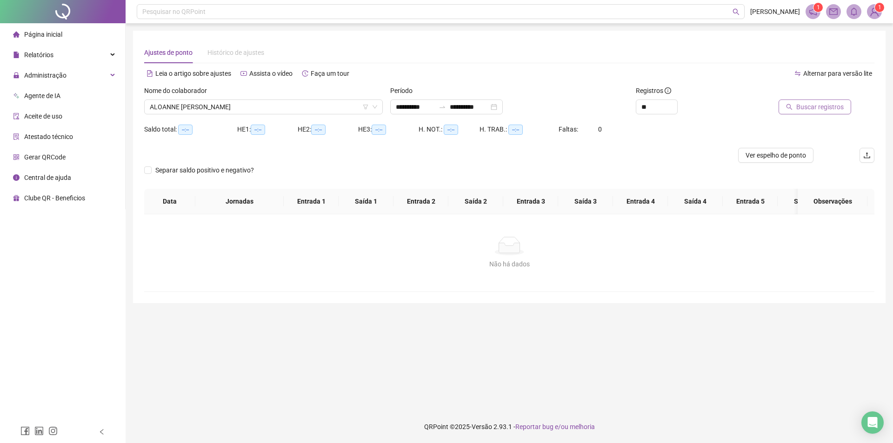
click at [819, 106] on span "Buscar registros" at bounding box center [819, 107] width 47 height 10
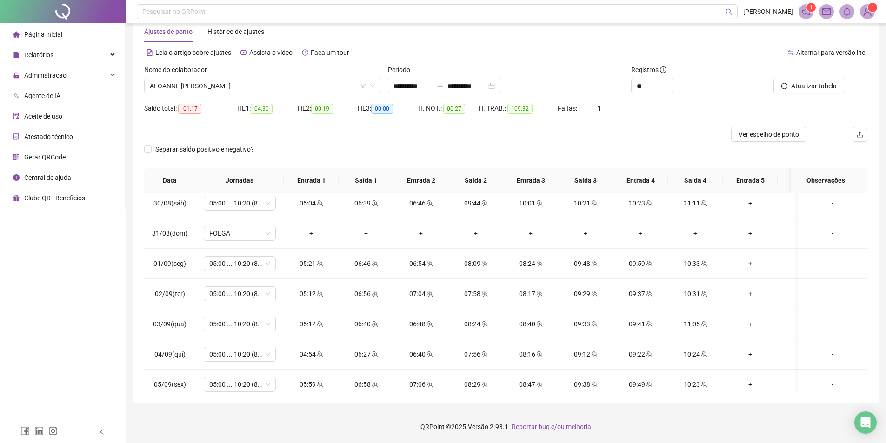
scroll to position [190, 0]
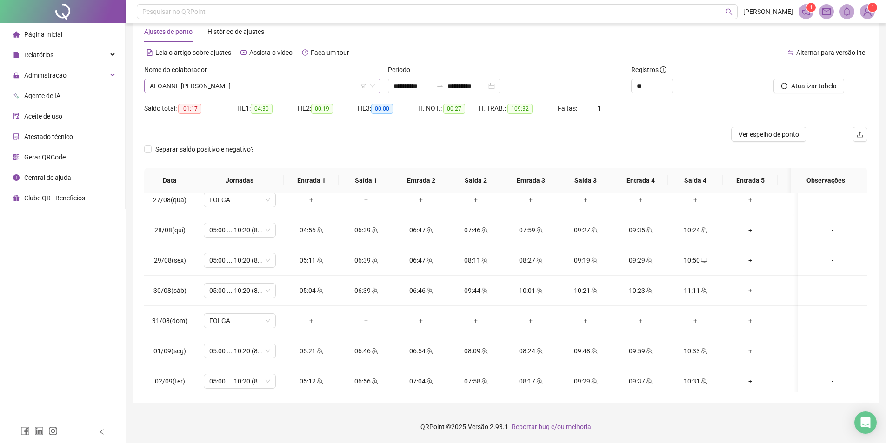
click at [281, 82] on span "ALOANNE [PERSON_NAME]" at bounding box center [262, 86] width 225 height 14
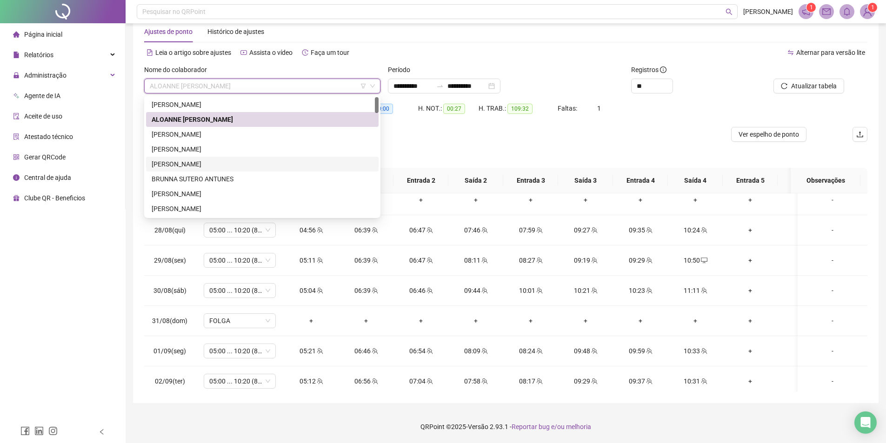
click at [213, 166] on div "[PERSON_NAME]" at bounding box center [262, 164] width 221 height 10
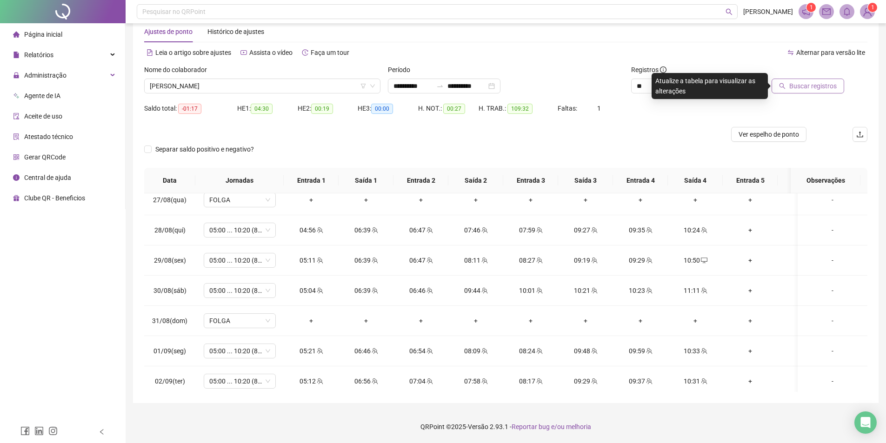
click at [828, 83] on span "Buscar registros" at bounding box center [812, 86] width 47 height 10
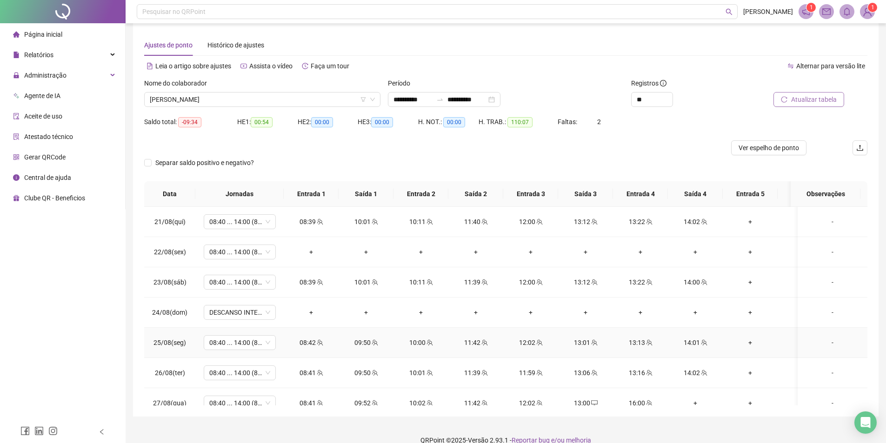
scroll to position [0, 0]
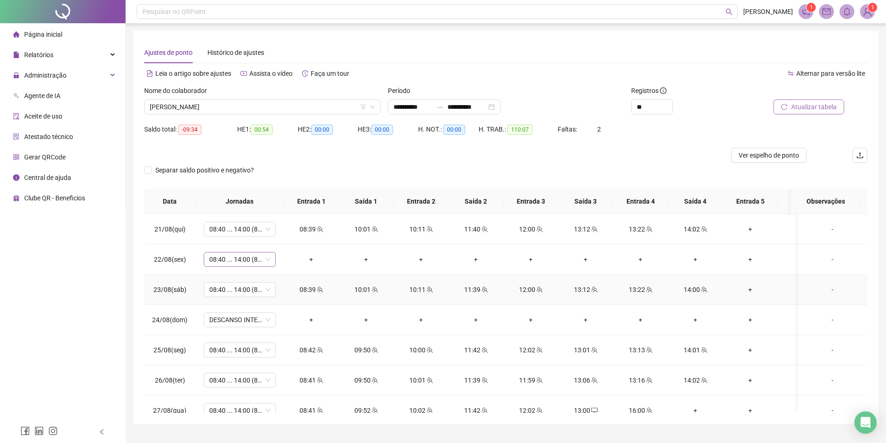
click at [229, 257] on span "08:40 ... 14:00 (8 HORAS)" at bounding box center [239, 259] width 61 height 14
type input "****"
click at [244, 297] on div "Folga" at bounding box center [247, 293] width 61 height 10
click at [278, 231] on span "Sim" at bounding box center [283, 235] width 11 height 10
click at [800, 101] on button "Atualizar tabela" at bounding box center [808, 107] width 71 height 15
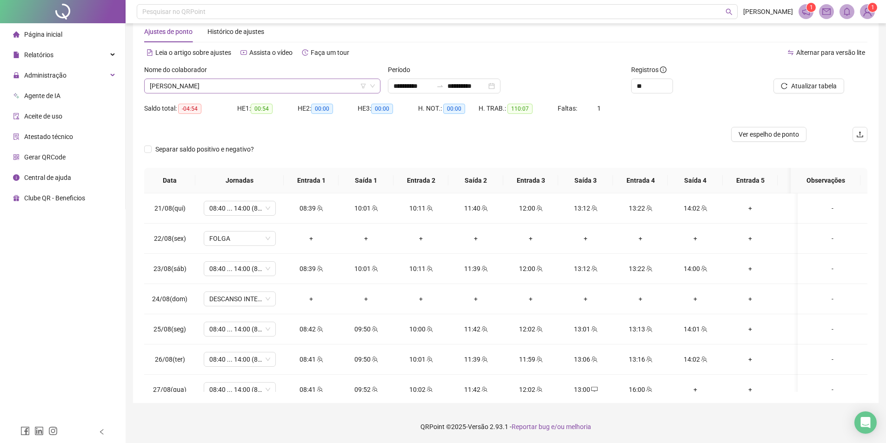
click at [211, 82] on span "[PERSON_NAME]" at bounding box center [262, 86] width 225 height 14
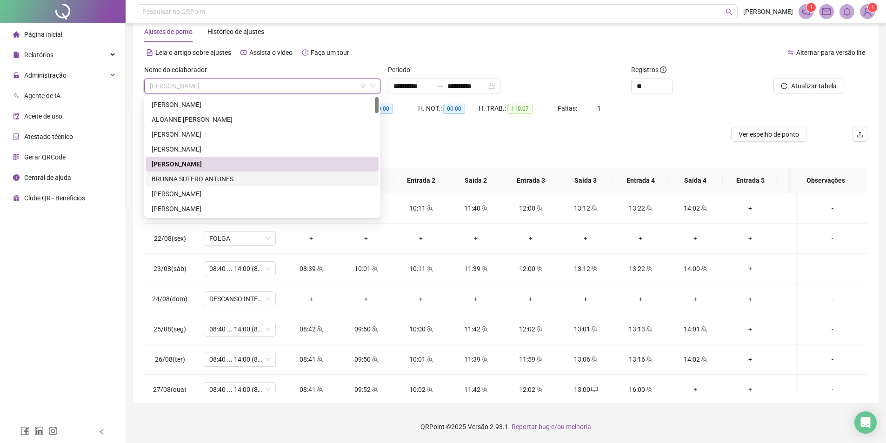
click at [224, 179] on div "BRUNNA SUTERO ANTUNES" at bounding box center [262, 179] width 221 height 10
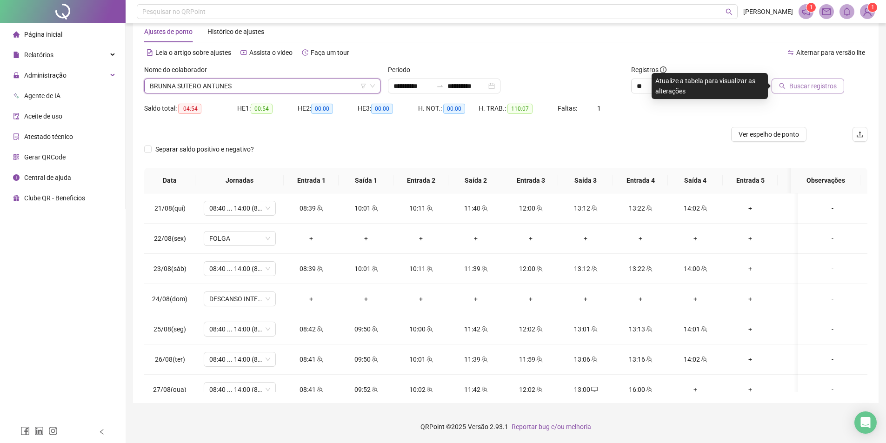
click at [810, 88] on span "Buscar registros" at bounding box center [812, 86] width 47 height 10
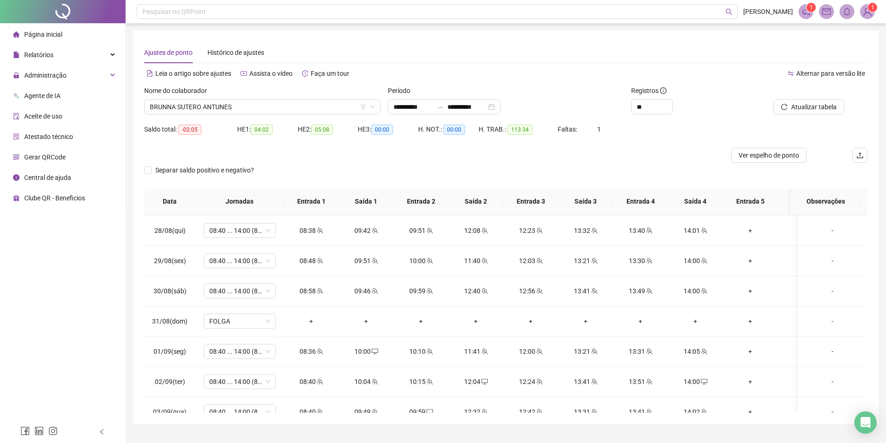
scroll to position [232, 0]
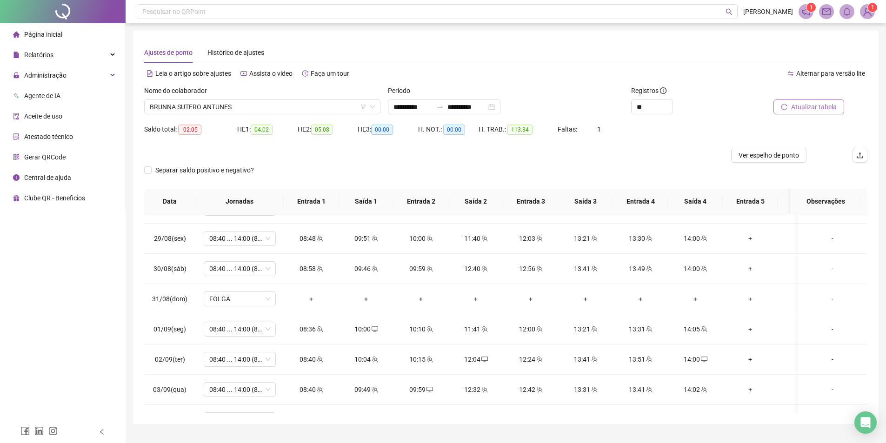
click at [803, 108] on span "Atualizar tabela" at bounding box center [814, 107] width 46 height 10
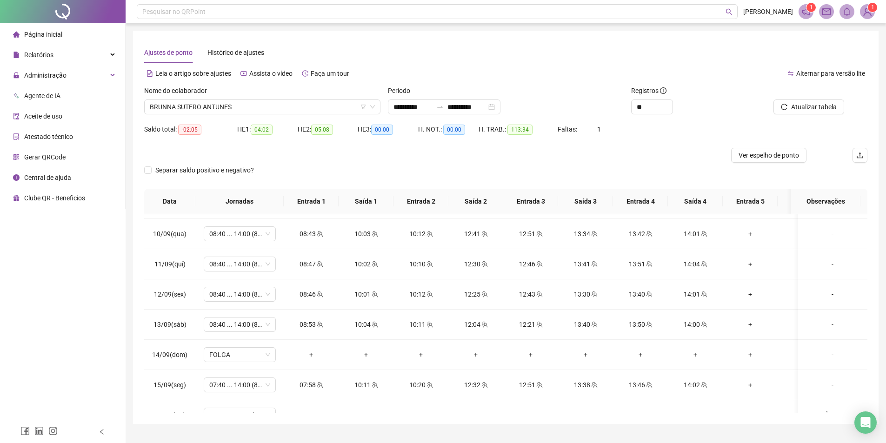
scroll to position [655, 0]
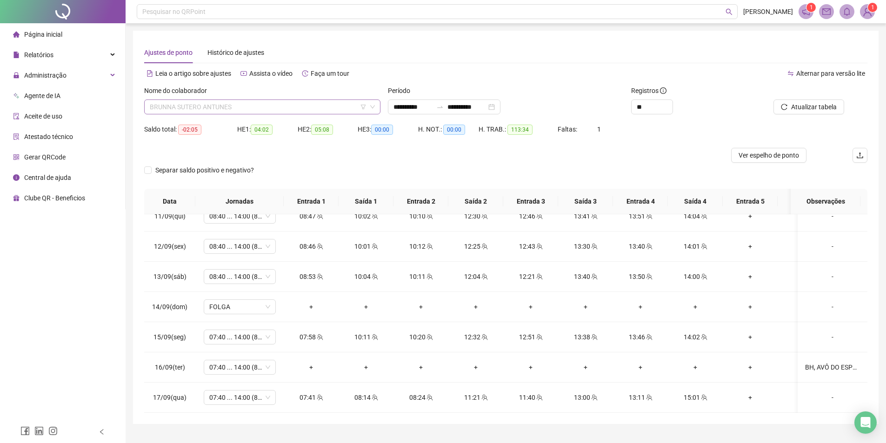
click at [291, 110] on span "BRUNNA SUTERO ANTUNES" at bounding box center [262, 107] width 225 height 14
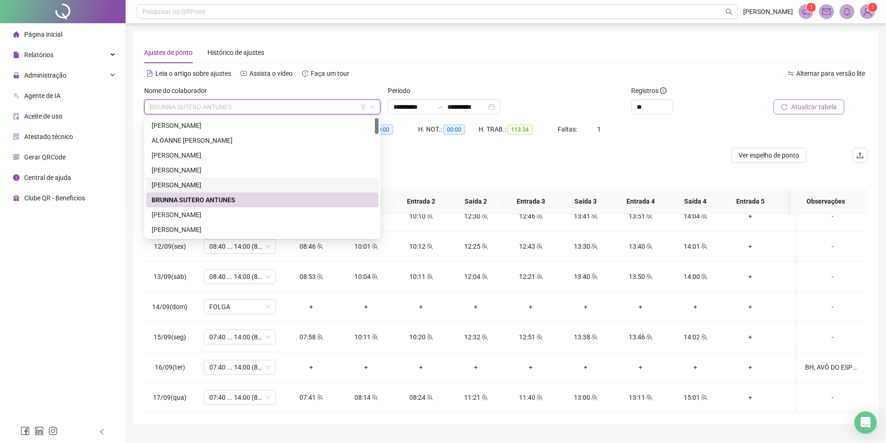
click at [810, 111] on span "Atualizar tabela" at bounding box center [814, 107] width 46 height 10
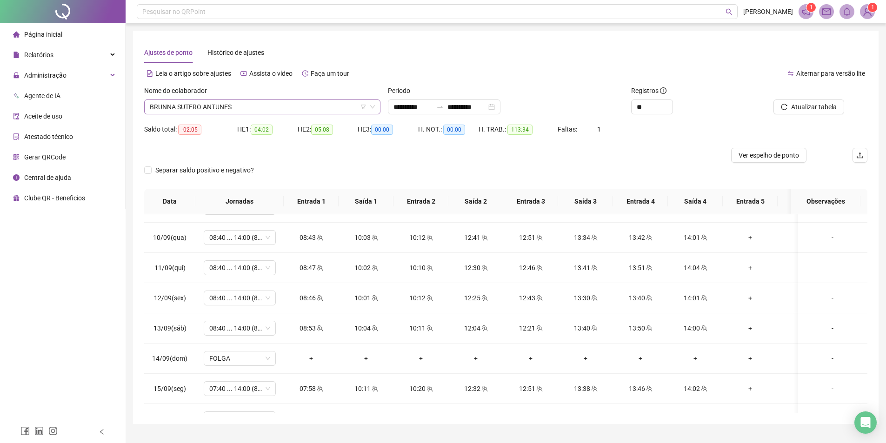
scroll to position [651, 0]
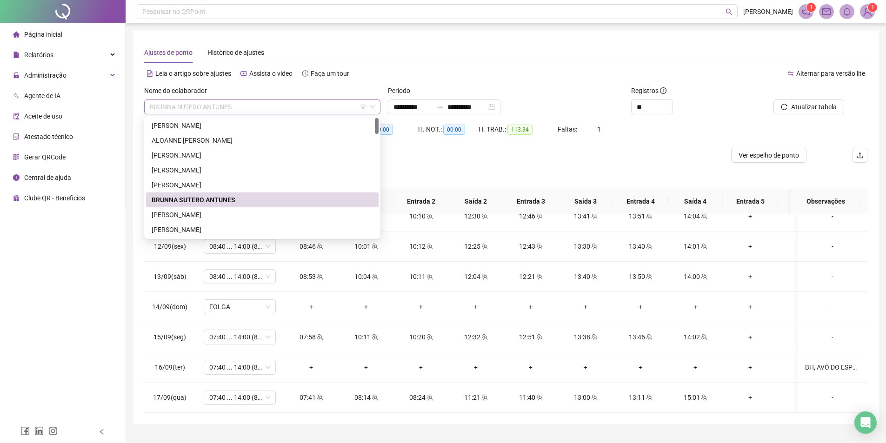
click at [260, 104] on span "BRUNNA SUTERO ANTUNES" at bounding box center [262, 107] width 225 height 14
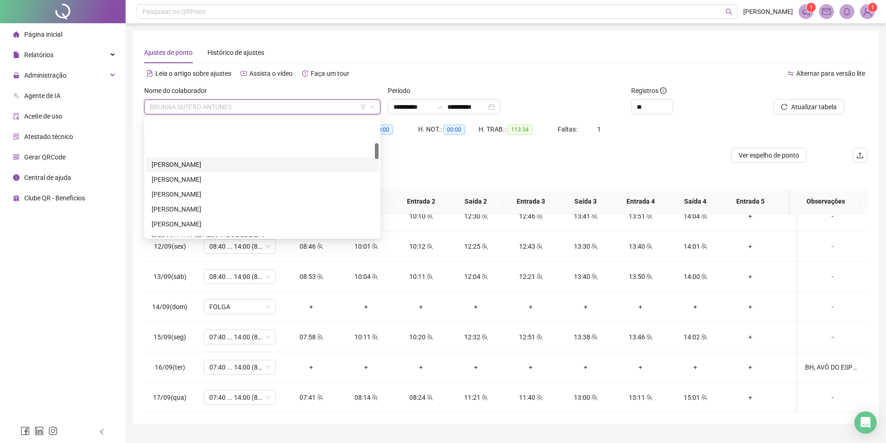
scroll to position [186, 0]
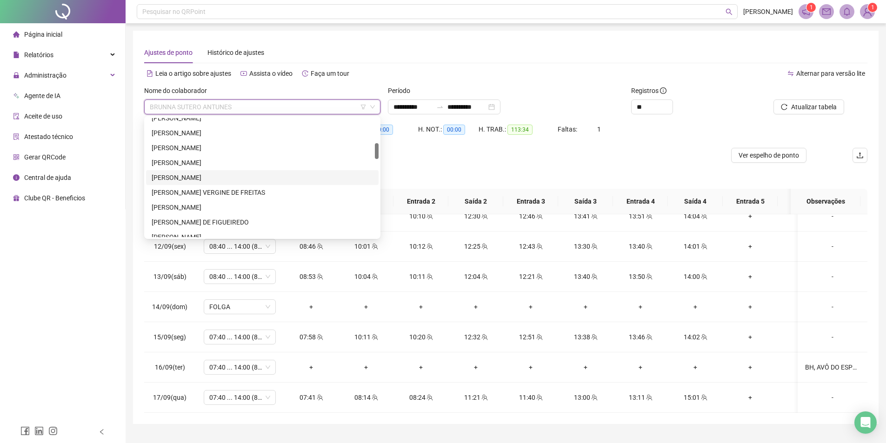
drag, startPoint x: 218, startPoint y: 174, endPoint x: 771, endPoint y: 94, distance: 558.7
click at [219, 174] on div "[PERSON_NAME]" at bounding box center [262, 178] width 221 height 10
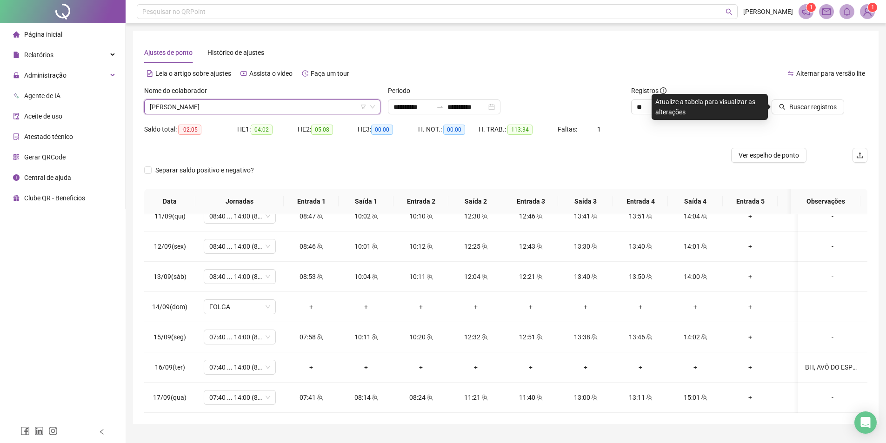
click at [800, 99] on div at bounding box center [798, 93] width 91 height 14
click at [800, 103] on span "Buscar registros" at bounding box center [812, 107] width 47 height 10
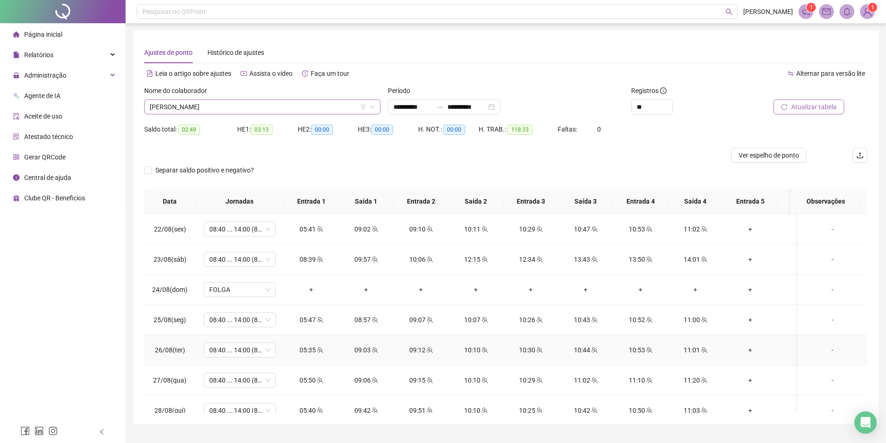
scroll to position [0, 0]
click at [253, 106] on span "[PERSON_NAME]" at bounding box center [262, 107] width 225 height 14
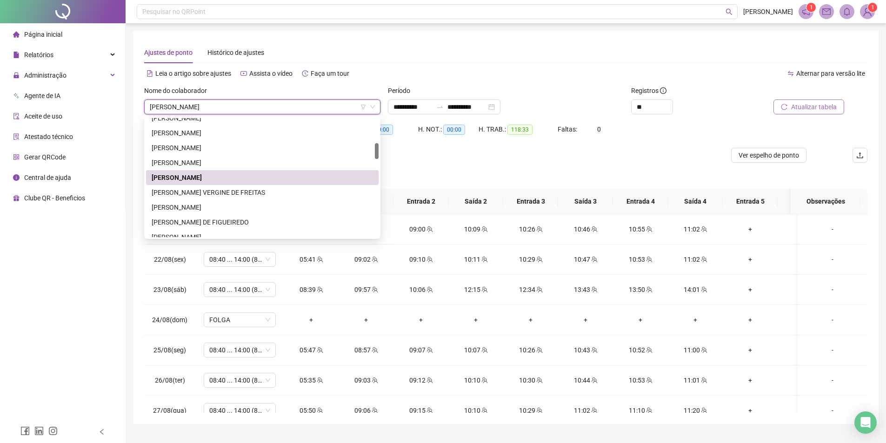
click at [638, 87] on span "Registros" at bounding box center [648, 91] width 35 height 10
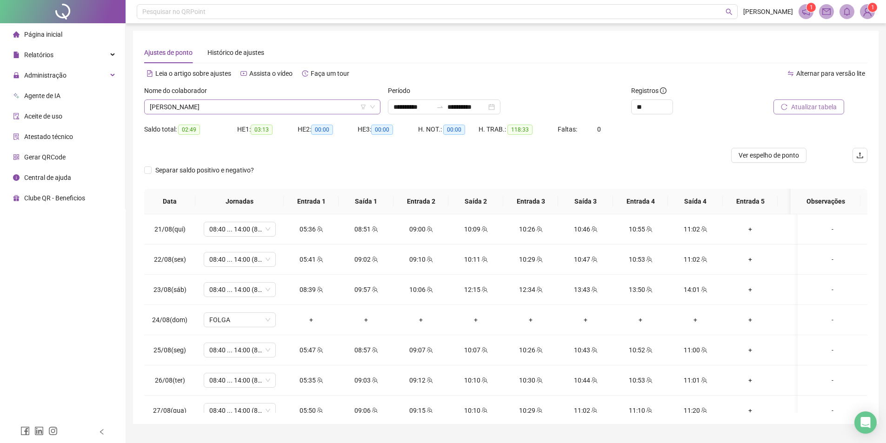
click at [240, 107] on span "[PERSON_NAME]" at bounding box center [262, 107] width 225 height 14
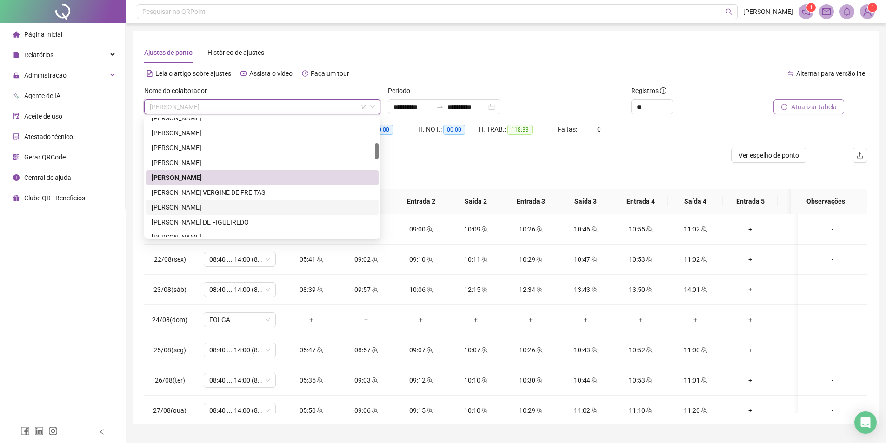
scroll to position [232, 0]
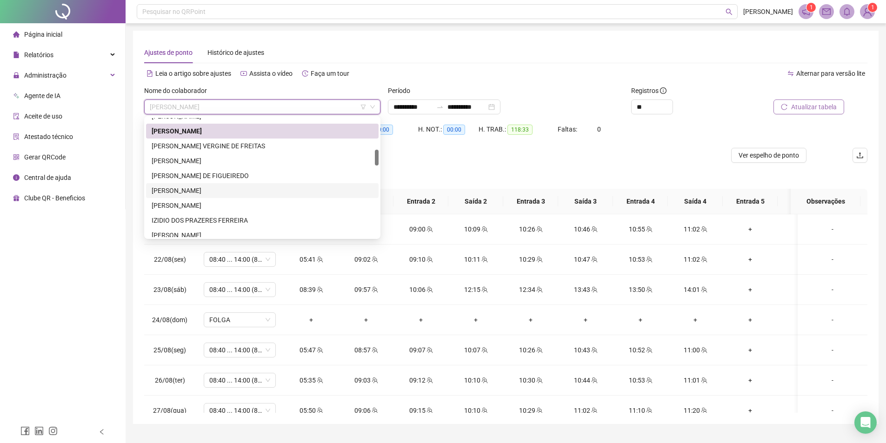
drag, startPoint x: 194, startPoint y: 186, endPoint x: 791, endPoint y: 146, distance: 598.3
click at [194, 186] on div "[PERSON_NAME]" at bounding box center [262, 191] width 221 height 10
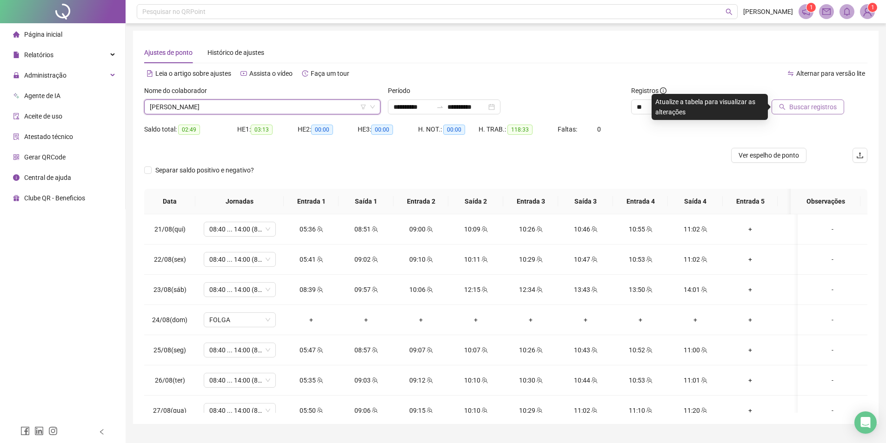
click at [811, 112] on button "Buscar registros" at bounding box center [807, 107] width 73 height 15
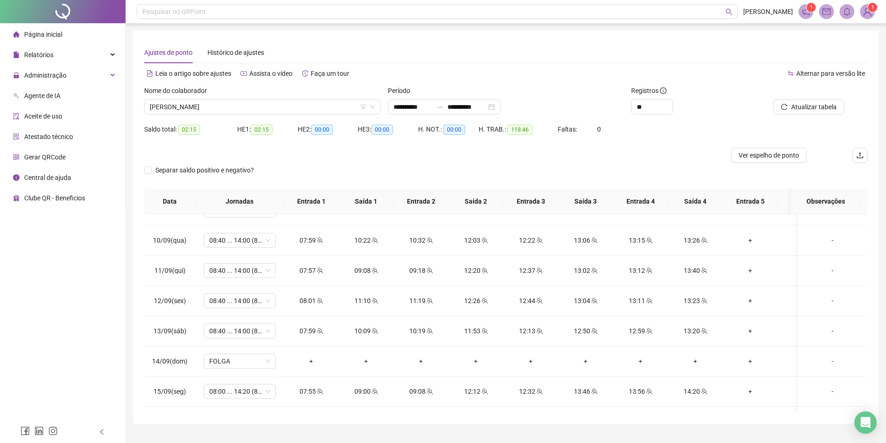
scroll to position [655, 0]
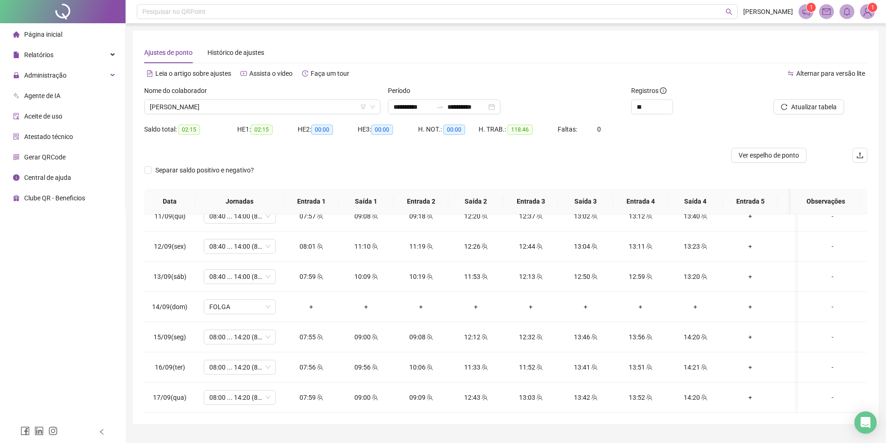
click at [531, 148] on div at bounding box center [415, 155] width 542 height 15
click at [237, 97] on div "Nome do colaborador" at bounding box center [262, 93] width 236 height 14
click at [239, 103] on span "[PERSON_NAME]" at bounding box center [262, 107] width 225 height 14
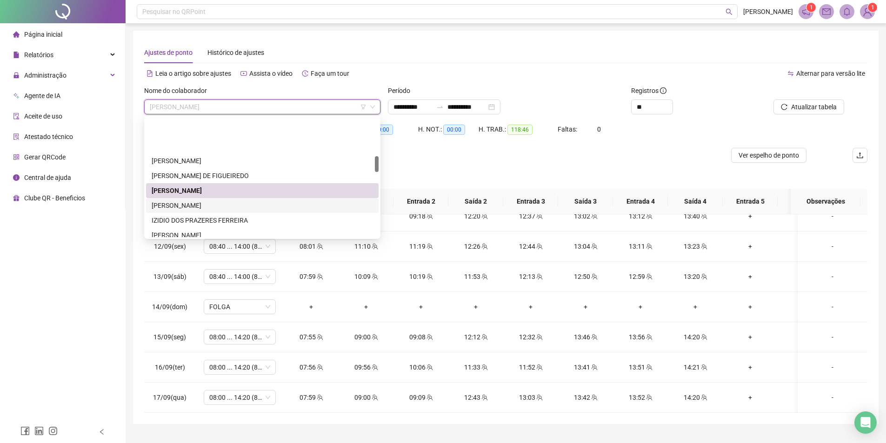
scroll to position [279, 0]
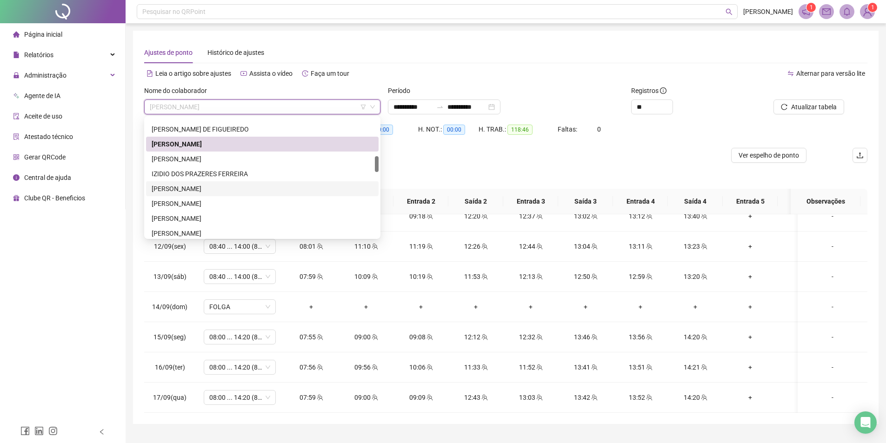
click at [231, 191] on div "[PERSON_NAME]" at bounding box center [262, 189] width 221 height 10
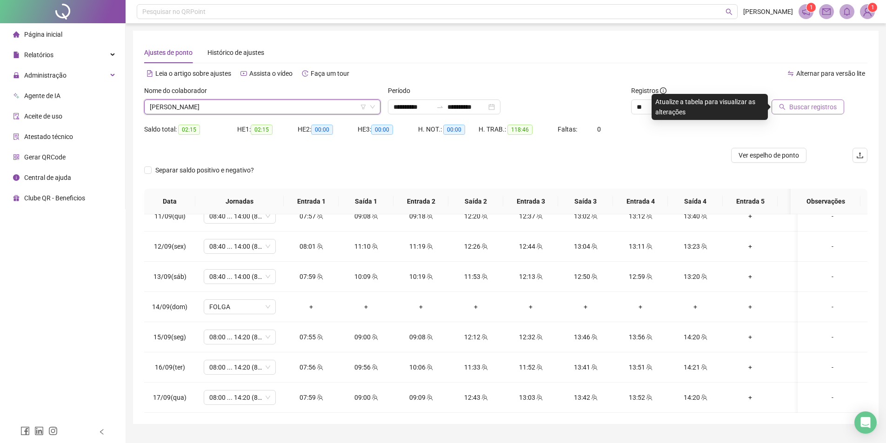
click at [825, 106] on span "Buscar registros" at bounding box center [812, 107] width 47 height 10
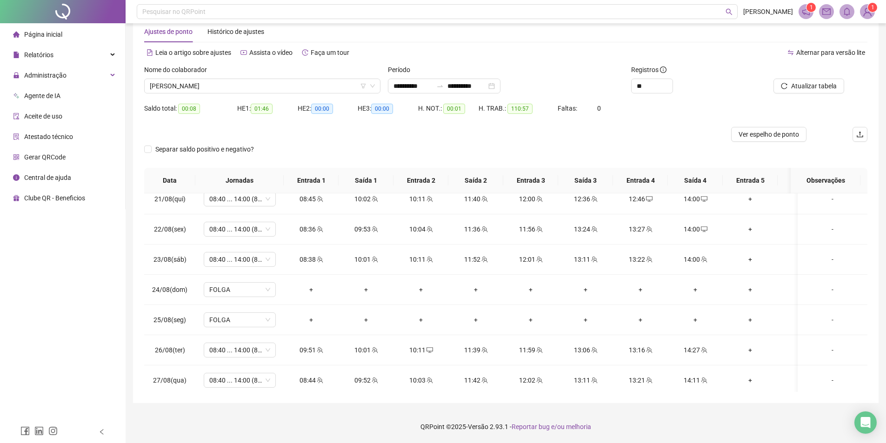
scroll to position [0, 0]
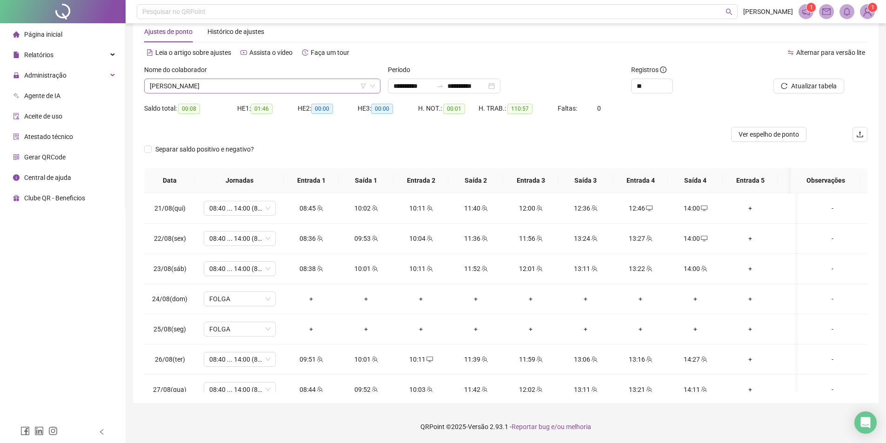
click at [239, 83] on span "[PERSON_NAME]" at bounding box center [262, 86] width 225 height 14
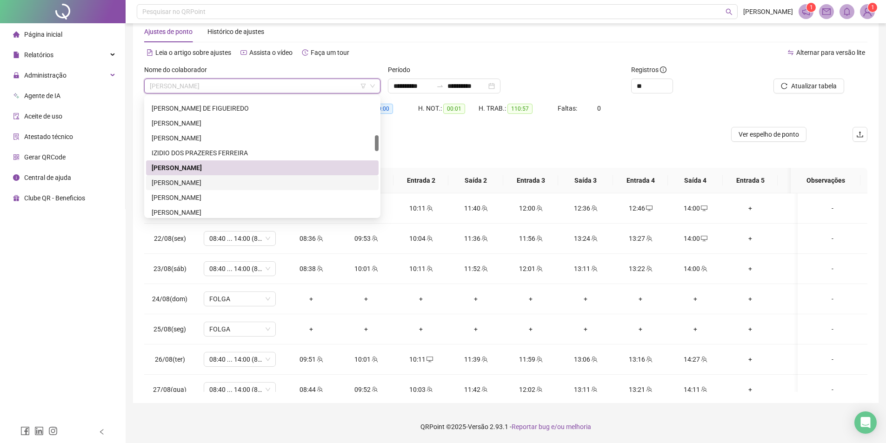
click at [224, 181] on div "[PERSON_NAME]" at bounding box center [262, 183] width 221 height 10
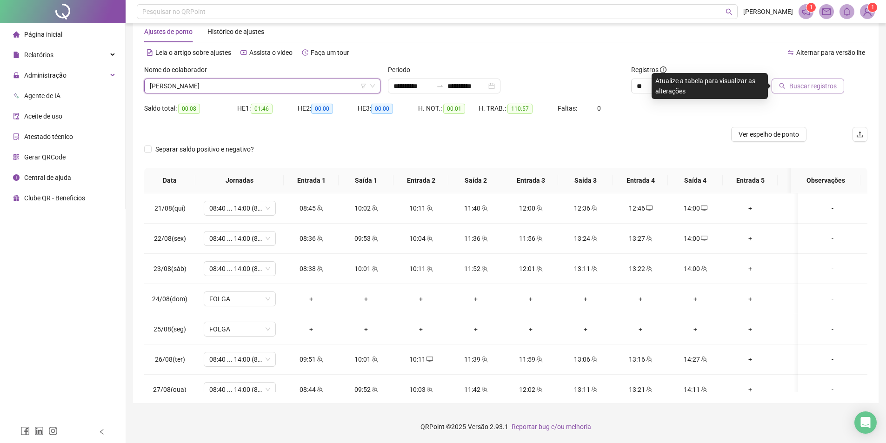
click at [803, 89] on span "Buscar registros" at bounding box center [812, 86] width 47 height 10
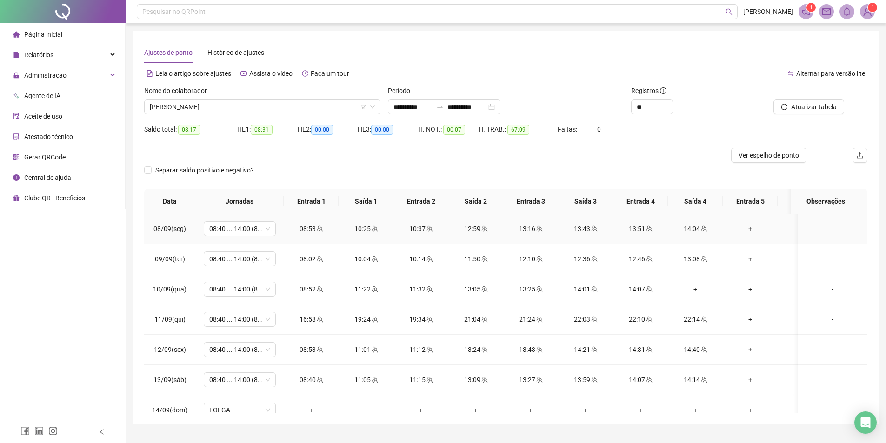
scroll to position [655, 0]
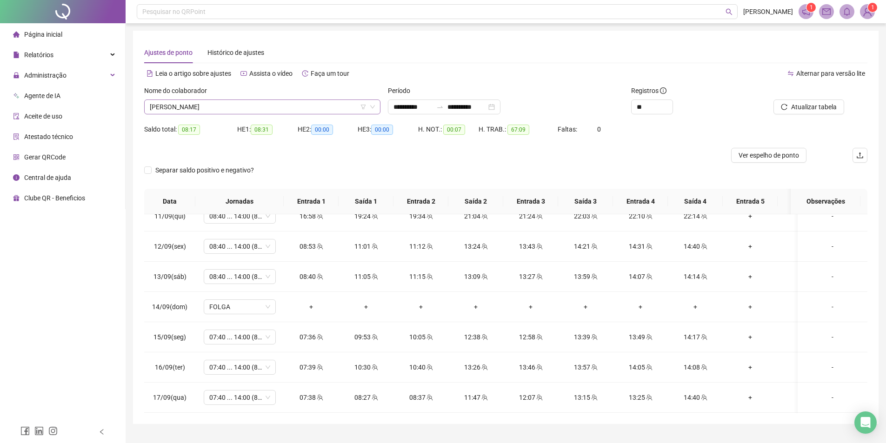
click at [261, 112] on span "[PERSON_NAME]" at bounding box center [262, 107] width 225 height 14
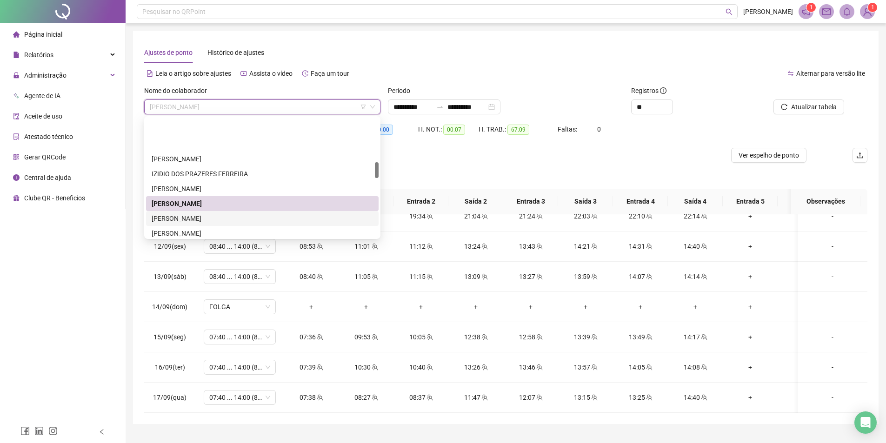
scroll to position [325, 0]
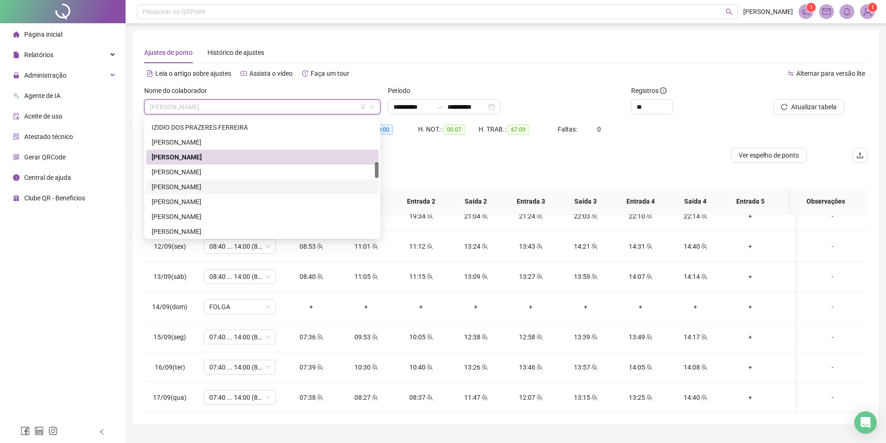
drag, startPoint x: 236, startPoint y: 191, endPoint x: 654, endPoint y: 140, distance: 421.0
click at [236, 191] on div "[PERSON_NAME]" at bounding box center [262, 187] width 221 height 10
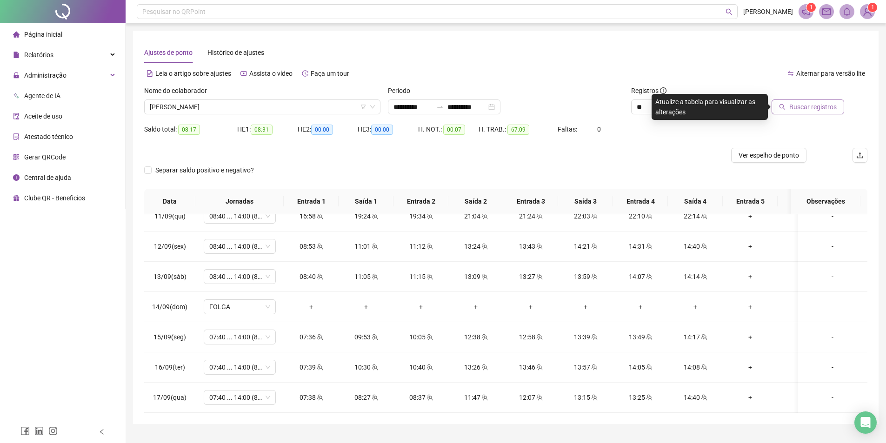
click at [805, 108] on span "Buscar registros" at bounding box center [812, 107] width 47 height 10
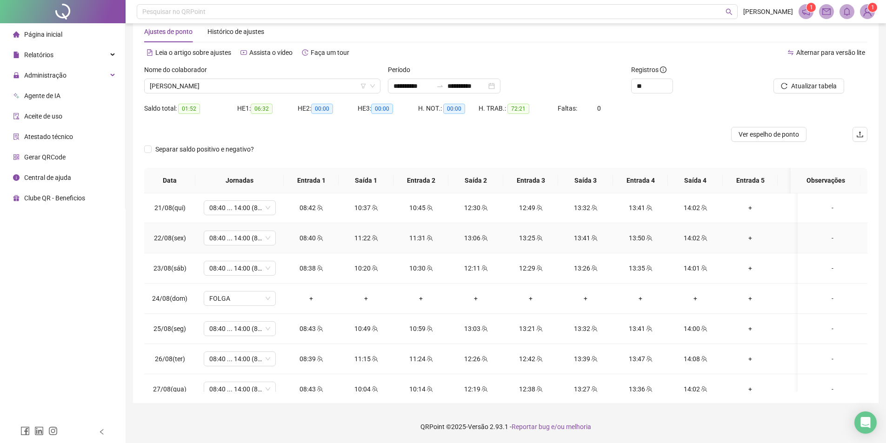
scroll to position [0, 0]
click at [262, 85] on span "[PERSON_NAME]" at bounding box center [262, 86] width 225 height 14
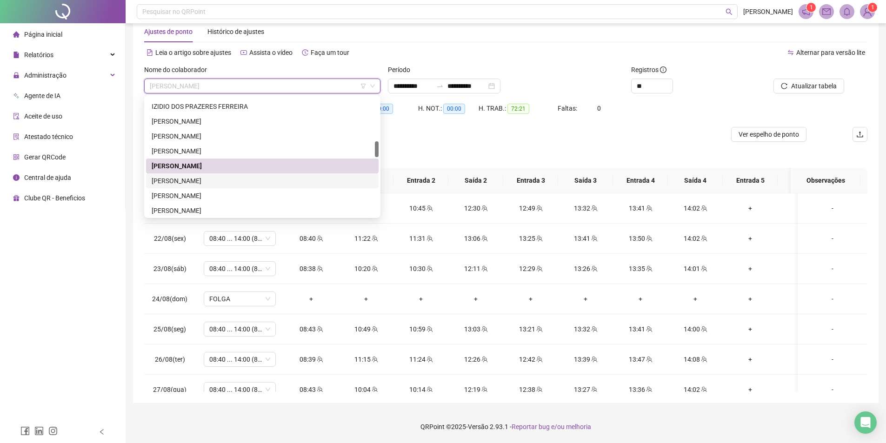
click at [190, 183] on div "[PERSON_NAME]" at bounding box center [262, 181] width 221 height 10
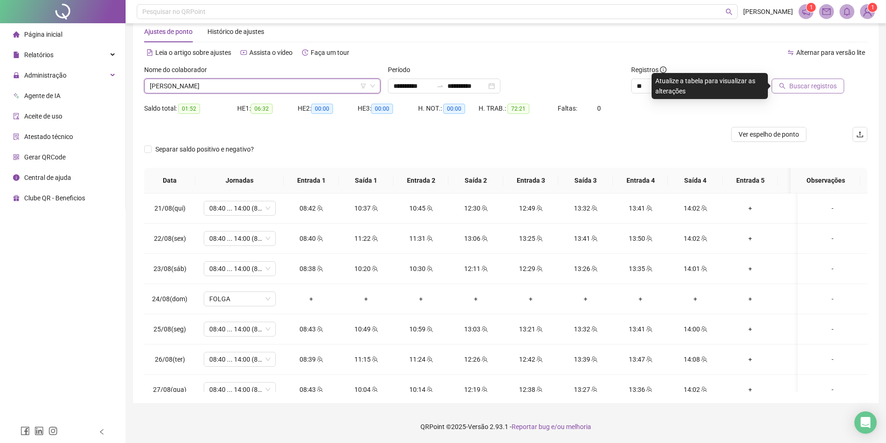
click at [819, 89] on span "Buscar registros" at bounding box center [812, 86] width 47 height 10
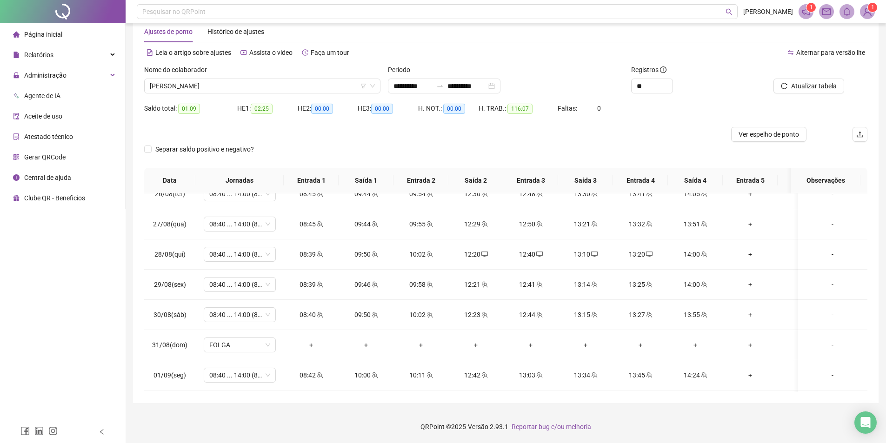
scroll to position [232, 0]
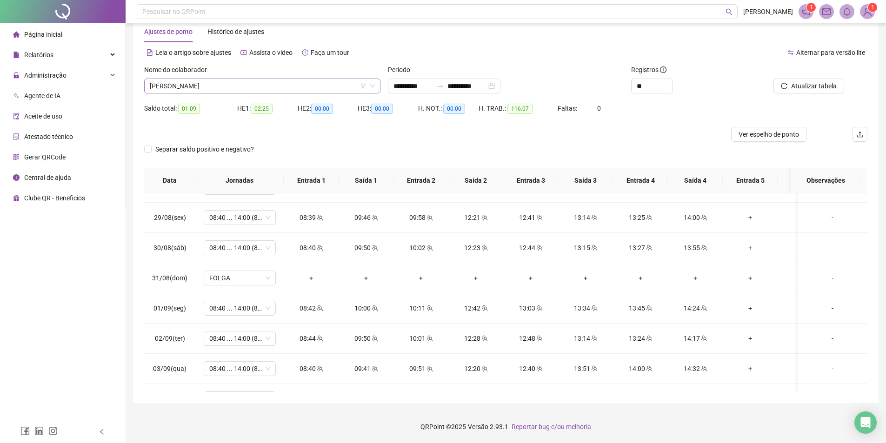
click at [250, 88] on span "[PERSON_NAME]" at bounding box center [262, 86] width 225 height 14
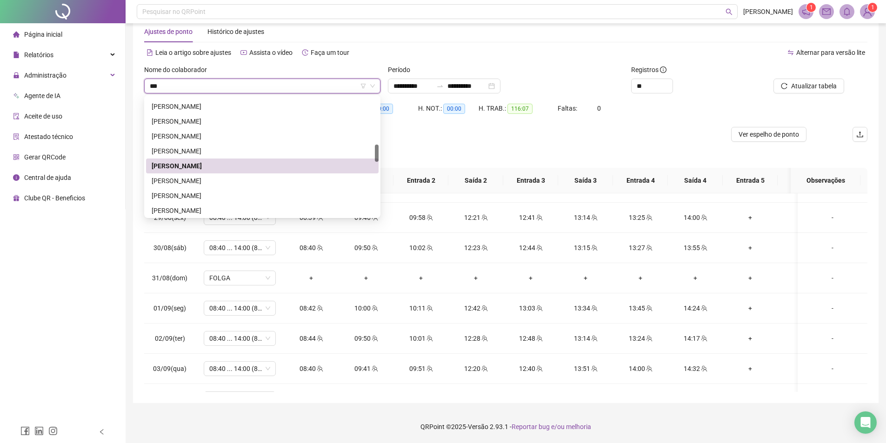
scroll to position [0, 0]
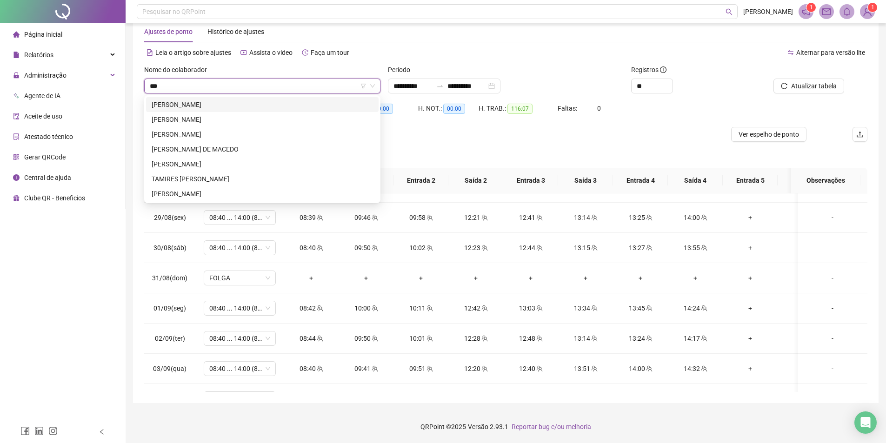
type input "****"
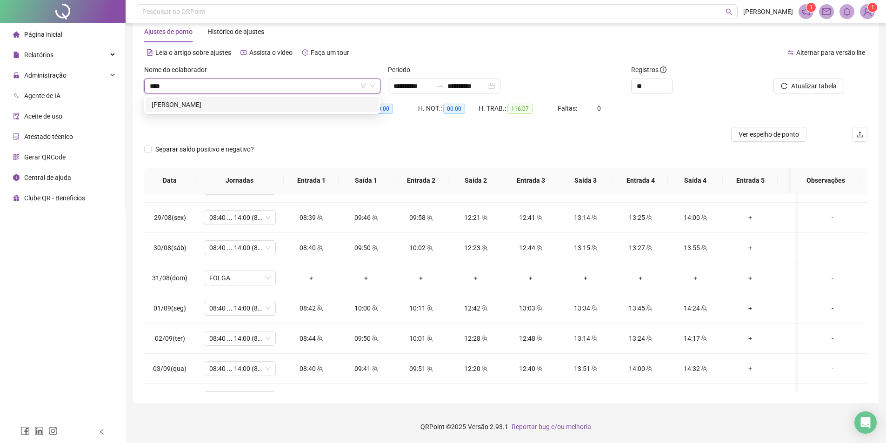
click at [274, 103] on div "[PERSON_NAME]" at bounding box center [262, 105] width 221 height 10
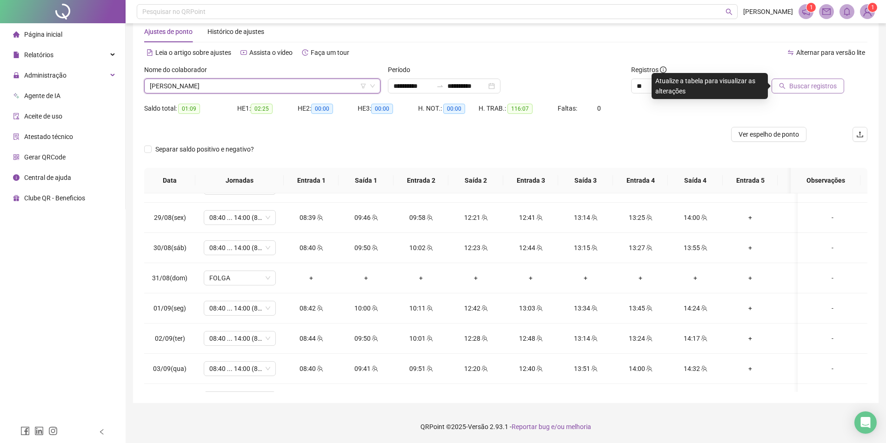
click at [813, 88] on span "Buscar registros" at bounding box center [812, 86] width 47 height 10
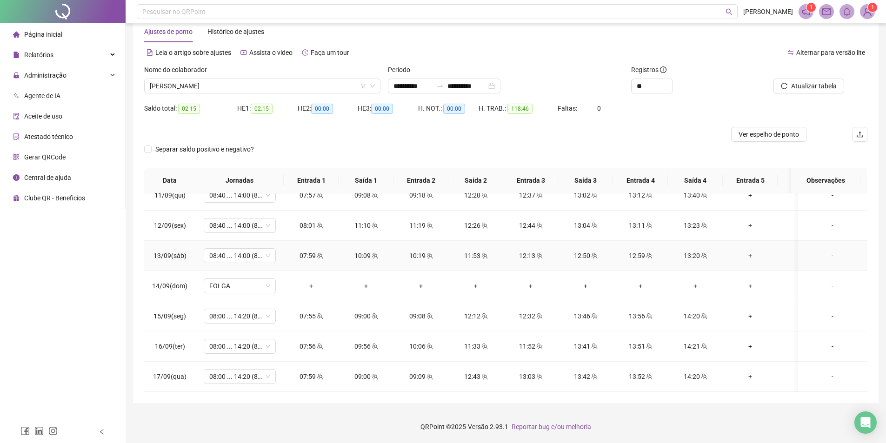
scroll to position [655, 0]
click at [213, 86] on span "[PERSON_NAME]" at bounding box center [262, 86] width 225 height 14
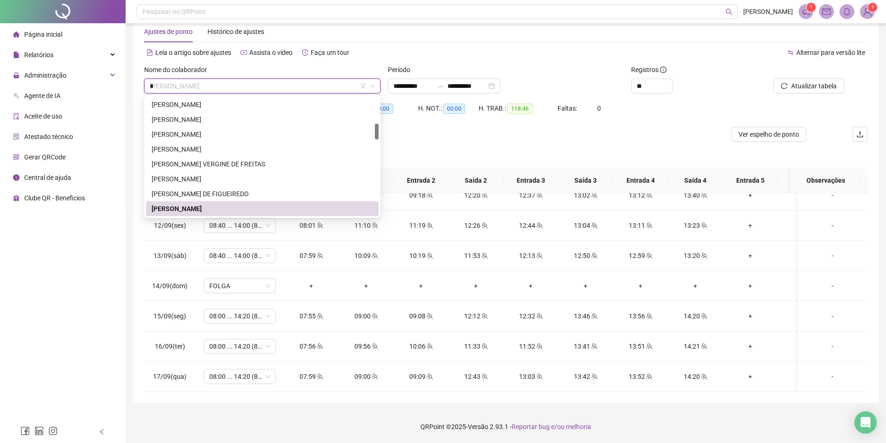
scroll to position [0, 0]
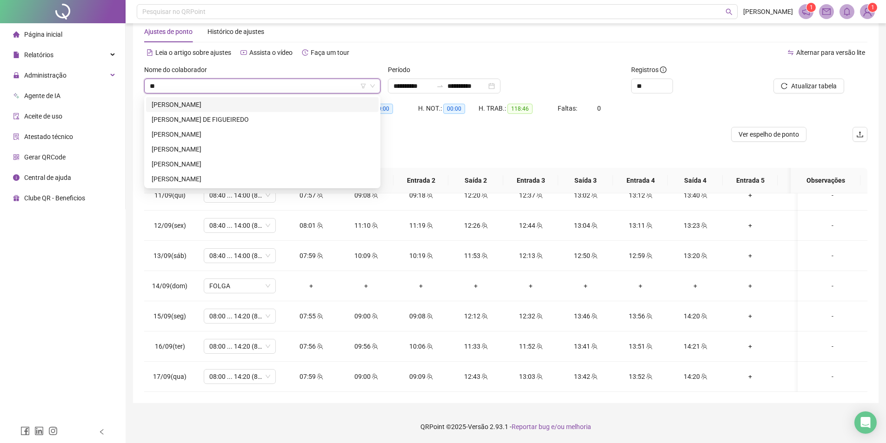
type input "***"
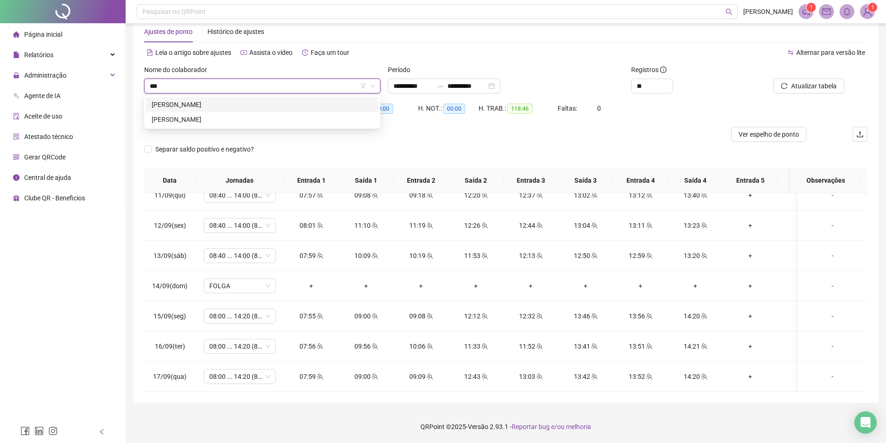
click at [214, 105] on div "[PERSON_NAME]" at bounding box center [262, 105] width 221 height 10
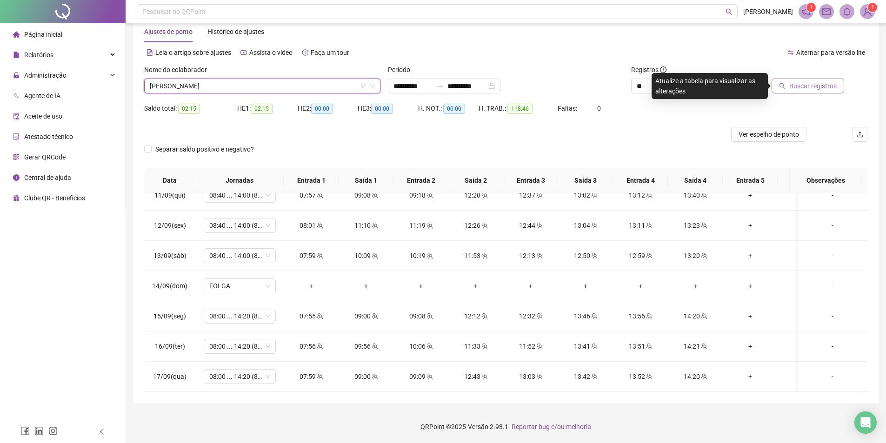
click at [807, 83] on span "Buscar registros" at bounding box center [812, 86] width 47 height 10
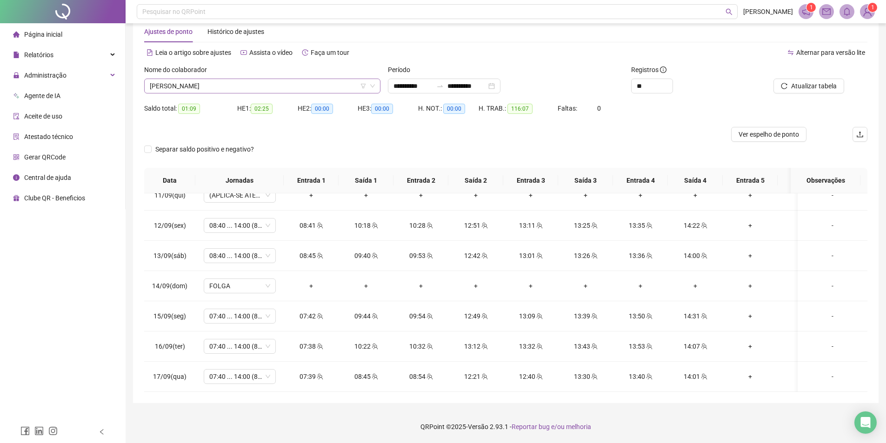
click at [241, 87] on span "[PERSON_NAME]" at bounding box center [262, 86] width 225 height 14
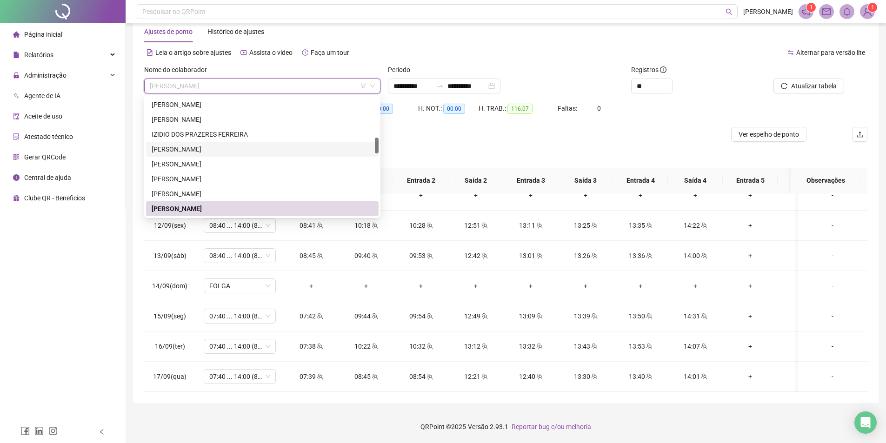
scroll to position [344, 0]
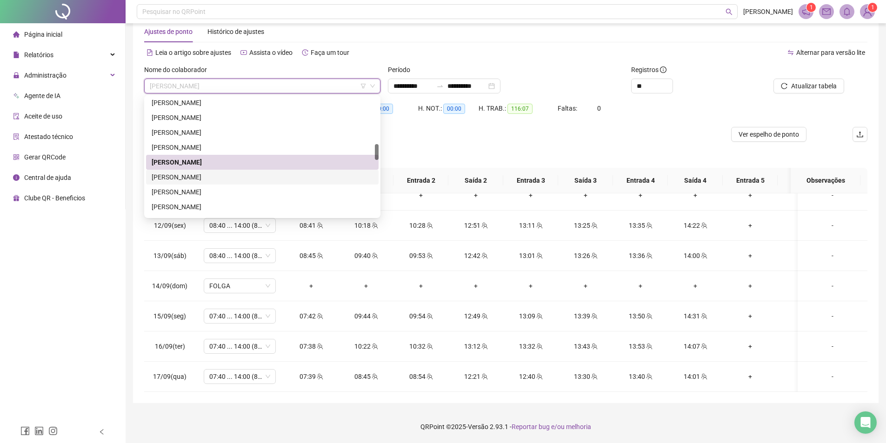
drag, startPoint x: 227, startPoint y: 180, endPoint x: 731, endPoint y: 117, distance: 507.5
click at [227, 180] on div "[PERSON_NAME]" at bounding box center [262, 177] width 221 height 10
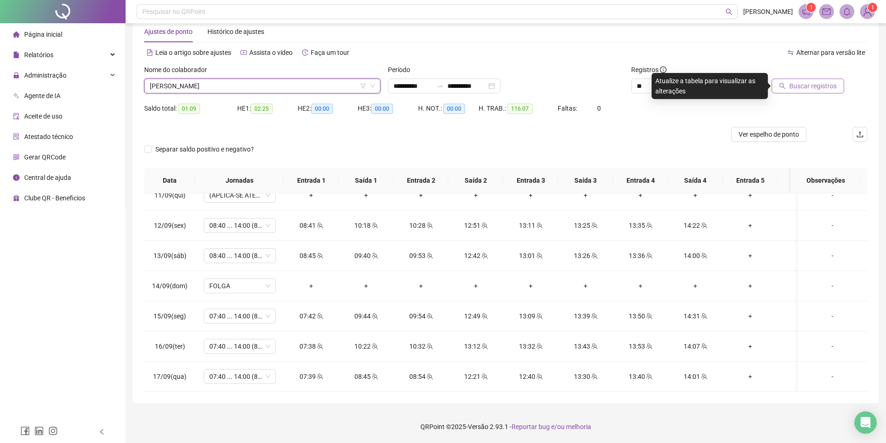
click at [801, 84] on span "Buscar registros" at bounding box center [812, 86] width 47 height 10
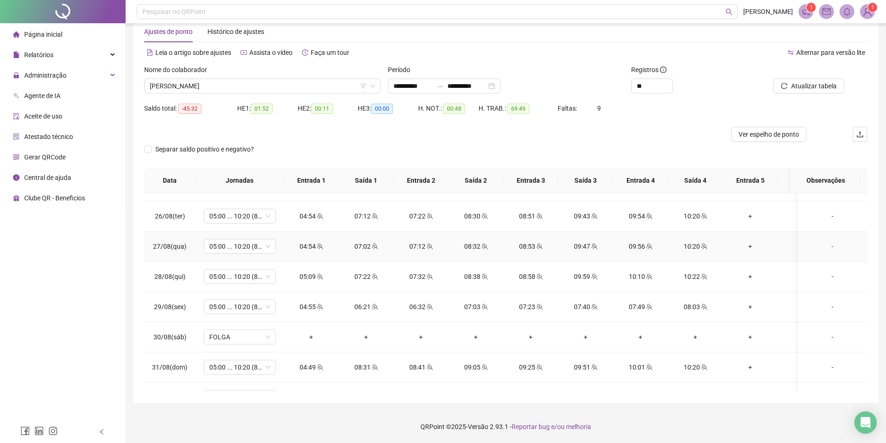
scroll to position [0, 0]
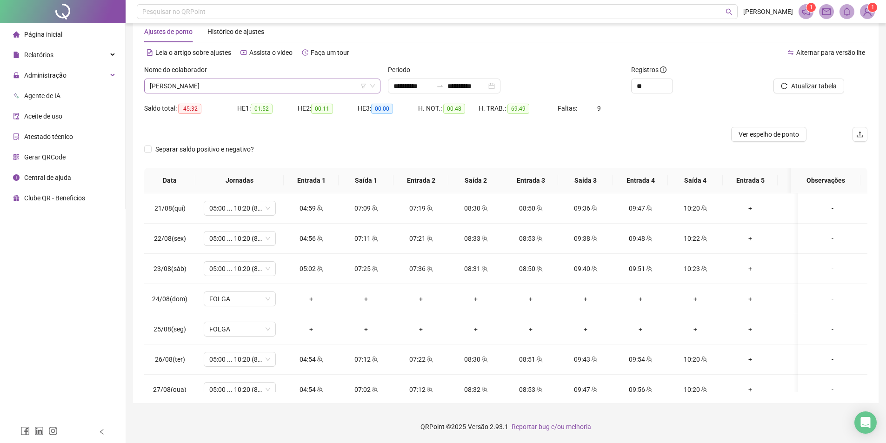
click at [252, 85] on span "[PERSON_NAME]" at bounding box center [262, 86] width 225 height 14
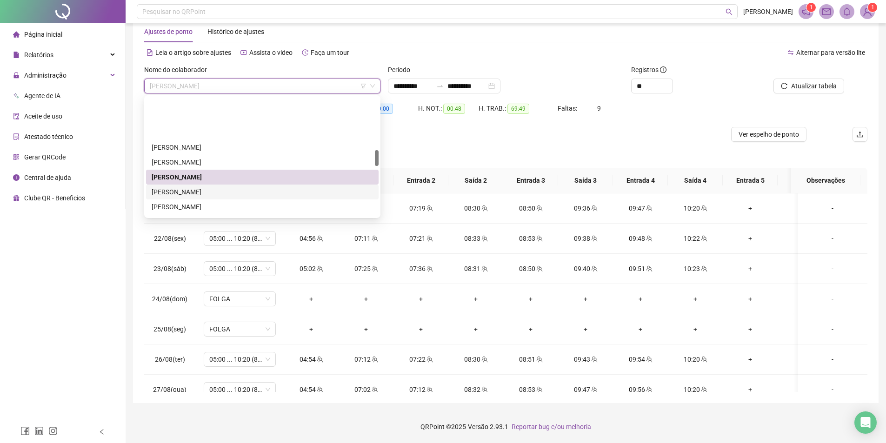
scroll to position [391, 0]
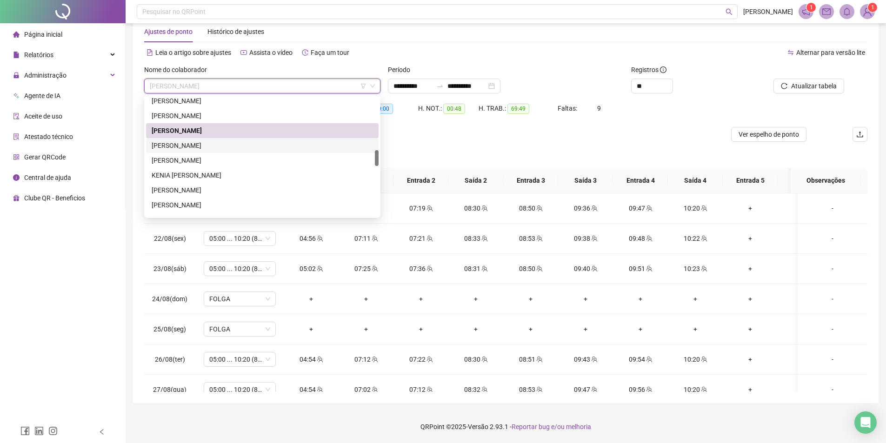
click at [218, 143] on div "[PERSON_NAME]" at bounding box center [262, 145] width 221 height 10
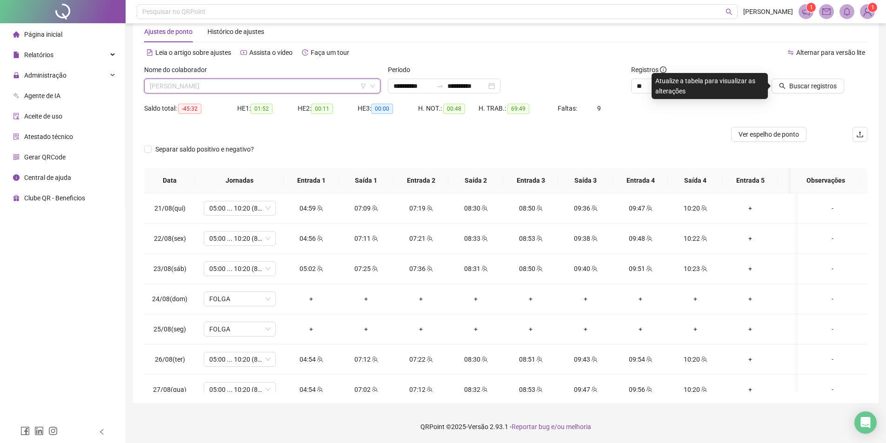
drag, startPoint x: 262, startPoint y: 86, endPoint x: 258, endPoint y: 96, distance: 11.3
click at [262, 85] on span "[PERSON_NAME]" at bounding box center [262, 86] width 225 height 14
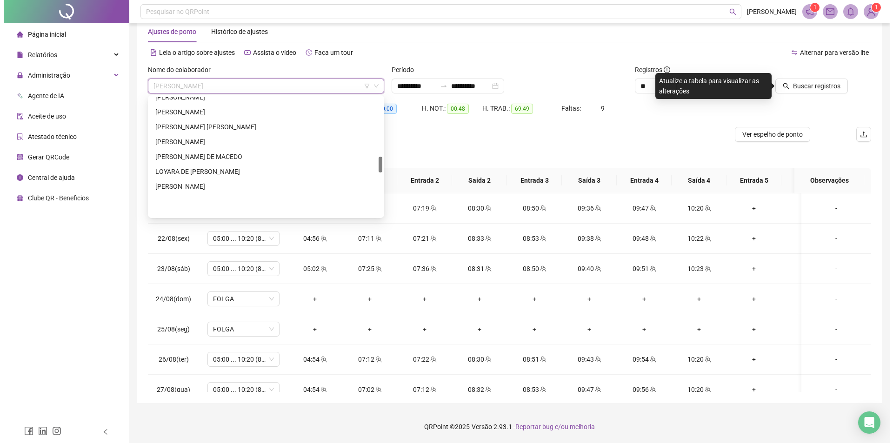
scroll to position [437, 0]
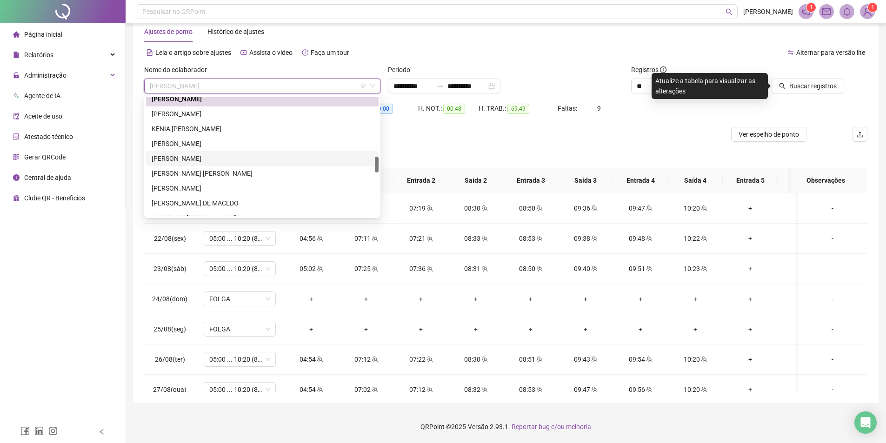
click at [237, 161] on div "[PERSON_NAME]" at bounding box center [262, 158] width 221 height 10
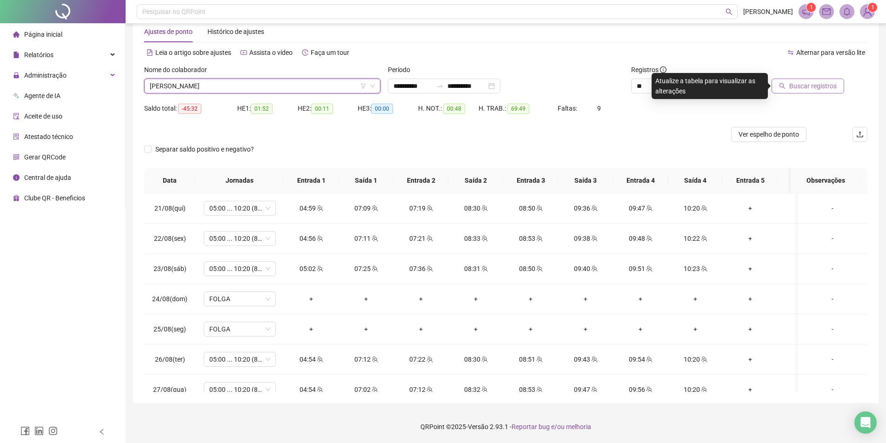
click at [801, 82] on span "Buscar registros" at bounding box center [812, 86] width 47 height 10
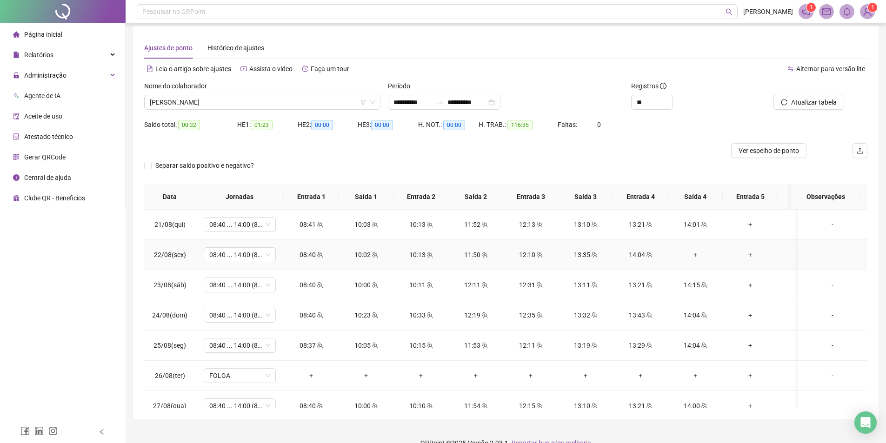
scroll to position [0, 0]
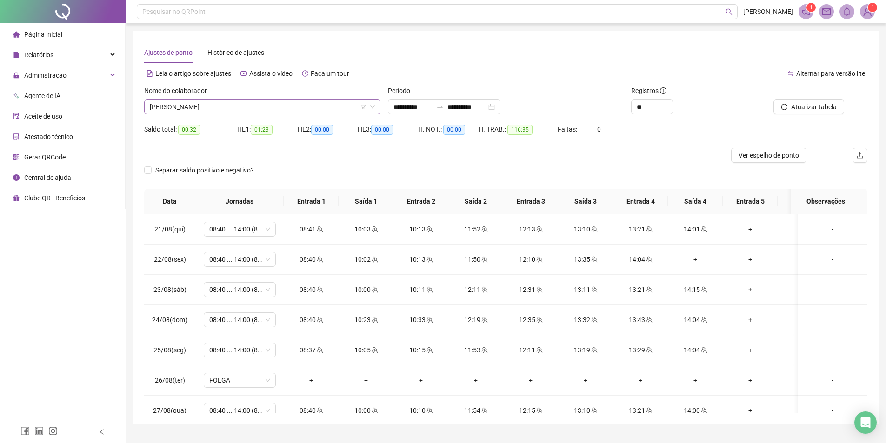
click at [295, 109] on span "[PERSON_NAME]" at bounding box center [262, 107] width 225 height 14
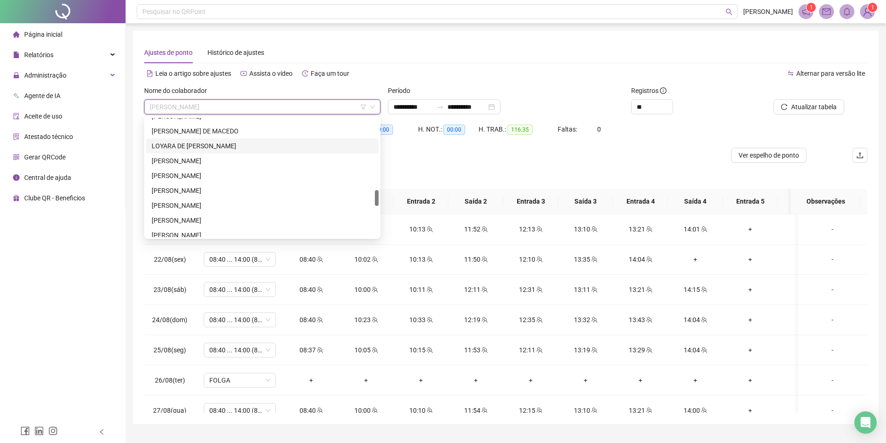
scroll to position [484, 0]
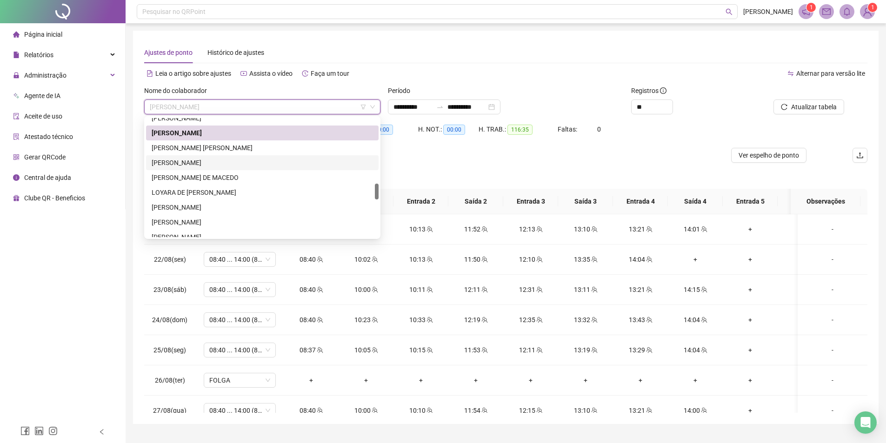
click at [229, 156] on div "[PERSON_NAME]" at bounding box center [262, 162] width 232 height 15
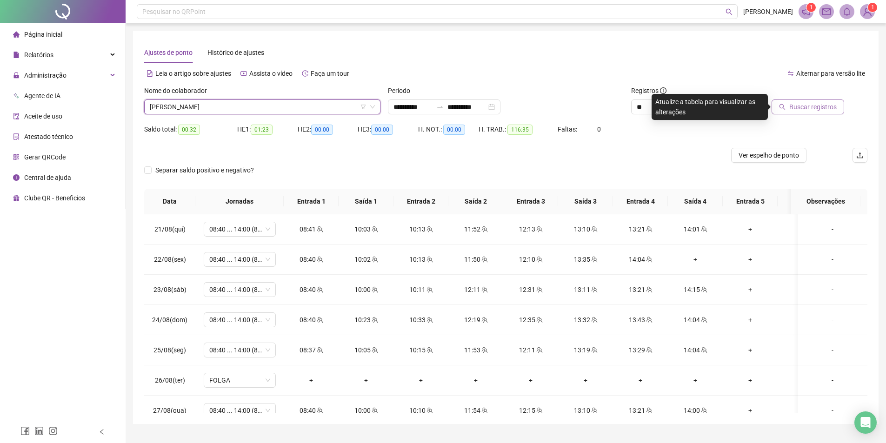
click at [824, 108] on span "Buscar registros" at bounding box center [812, 107] width 47 height 10
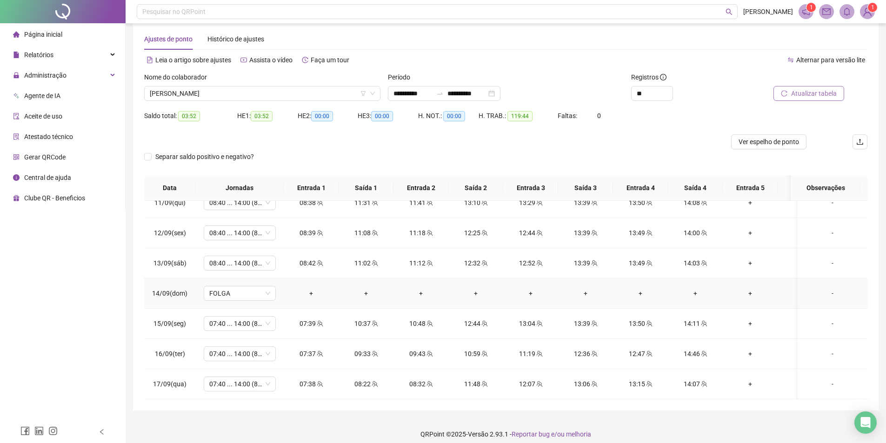
scroll to position [21, 0]
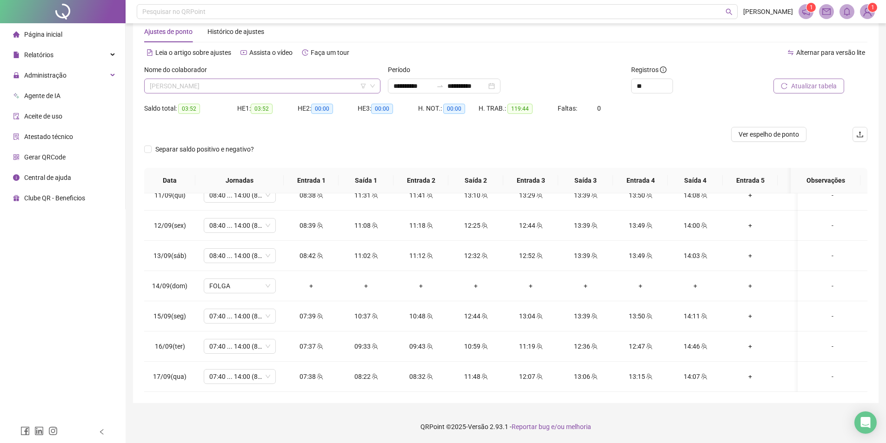
click at [222, 79] on div "[PERSON_NAME]" at bounding box center [262, 86] width 236 height 15
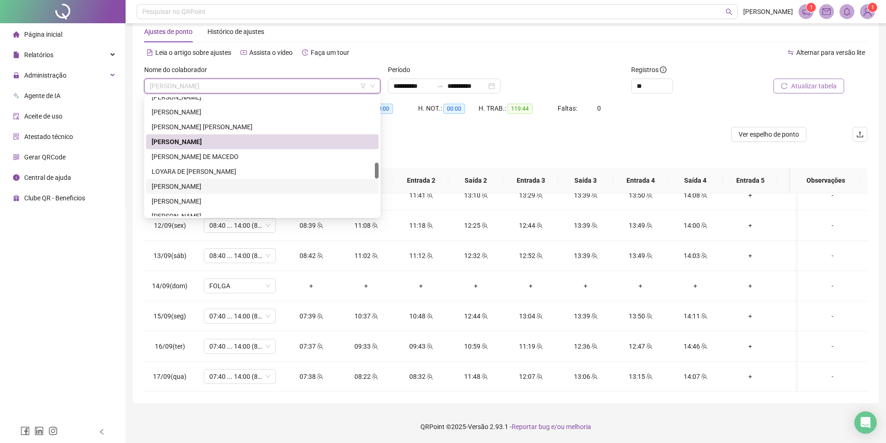
click at [217, 187] on div "[PERSON_NAME]" at bounding box center [262, 186] width 221 height 10
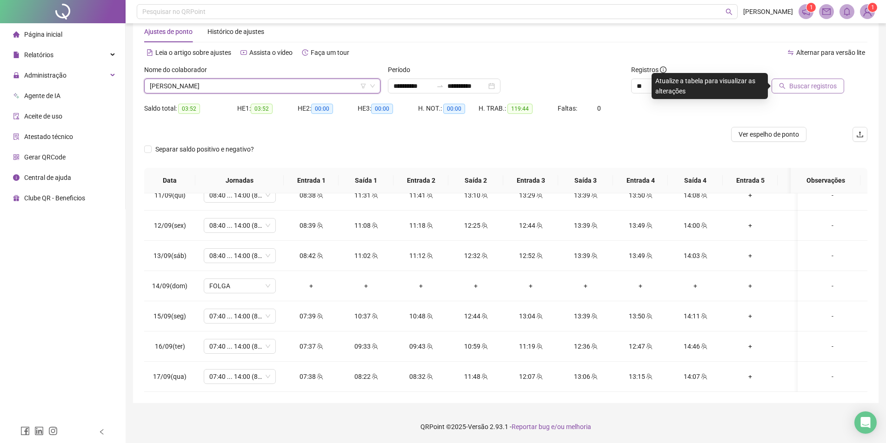
click at [798, 90] on span "Buscar registros" at bounding box center [812, 86] width 47 height 10
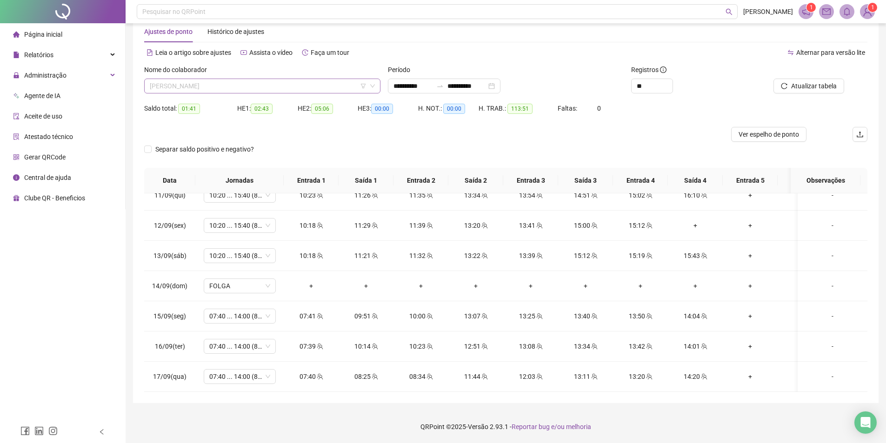
click at [245, 80] on span "[PERSON_NAME]" at bounding box center [262, 86] width 225 height 14
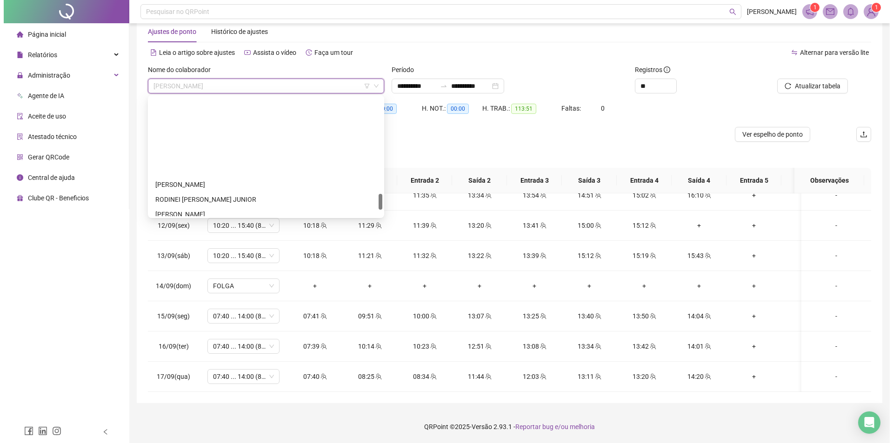
scroll to position [573, 0]
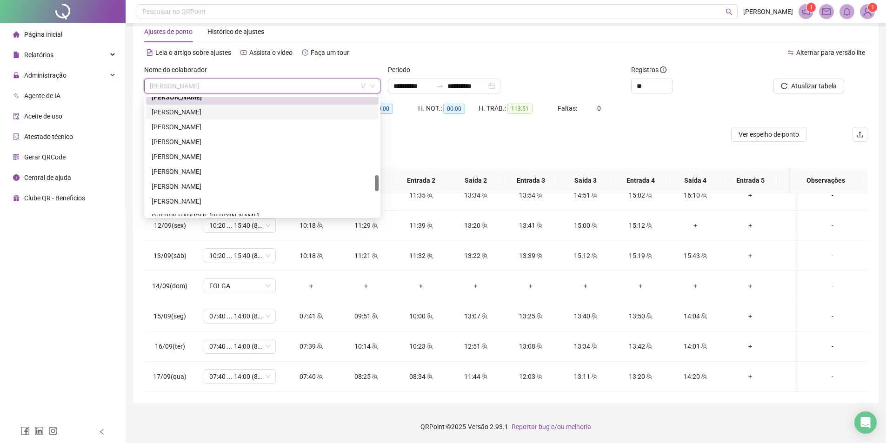
click at [232, 112] on div "[PERSON_NAME]" at bounding box center [262, 112] width 221 height 10
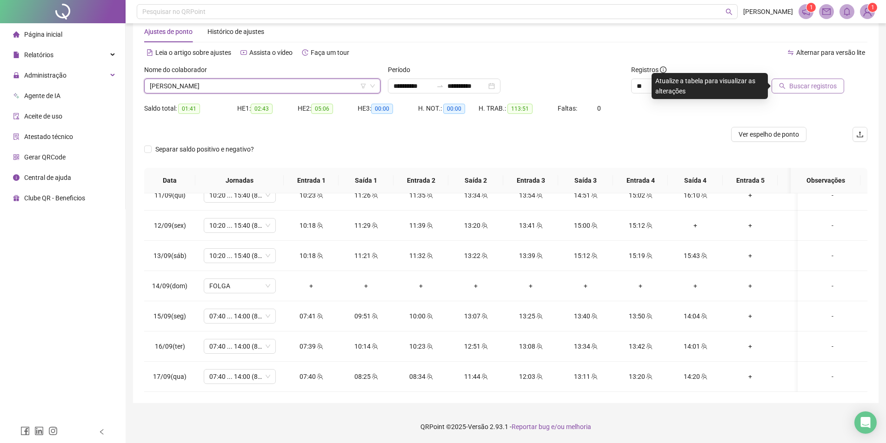
click at [824, 88] on span "Buscar registros" at bounding box center [812, 86] width 47 height 10
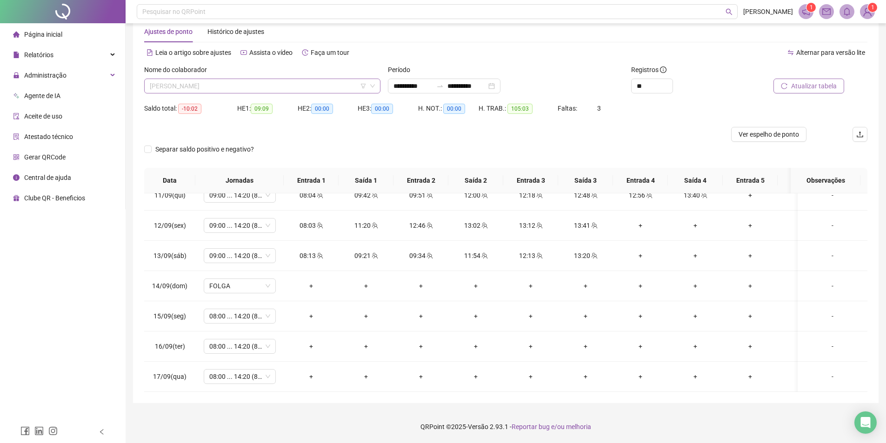
click at [267, 80] on span "[PERSON_NAME]" at bounding box center [262, 86] width 225 height 14
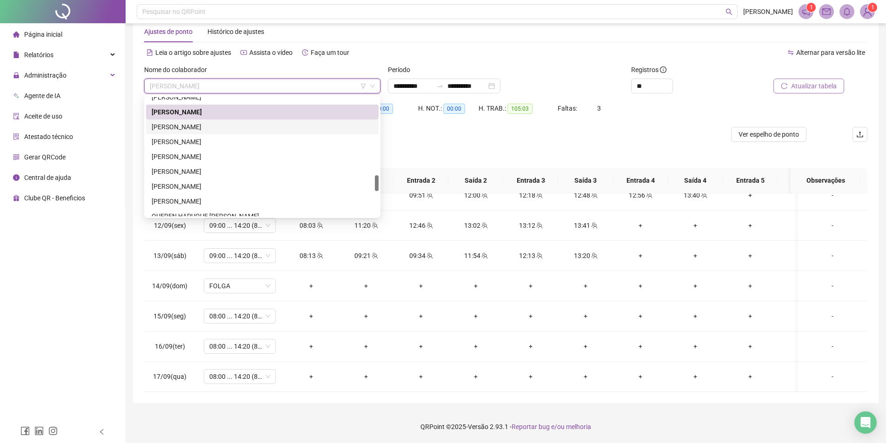
drag, startPoint x: 255, startPoint y: 128, endPoint x: 610, endPoint y: 130, distance: 354.8
click at [255, 128] on div "[PERSON_NAME]" at bounding box center [262, 127] width 221 height 10
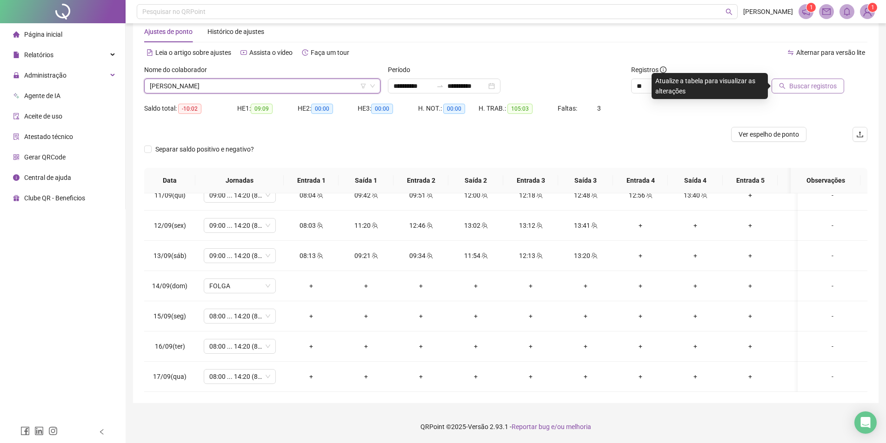
click at [810, 90] on span "Buscar registros" at bounding box center [812, 86] width 47 height 10
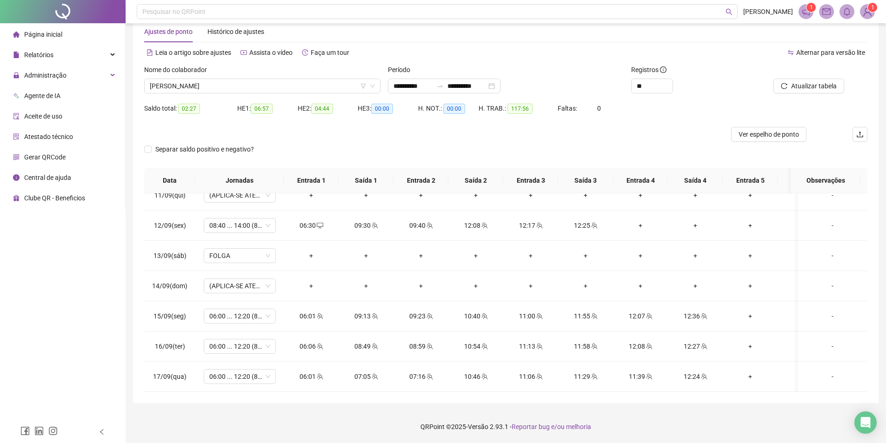
click at [236, 81] on span "[PERSON_NAME]" at bounding box center [262, 86] width 225 height 14
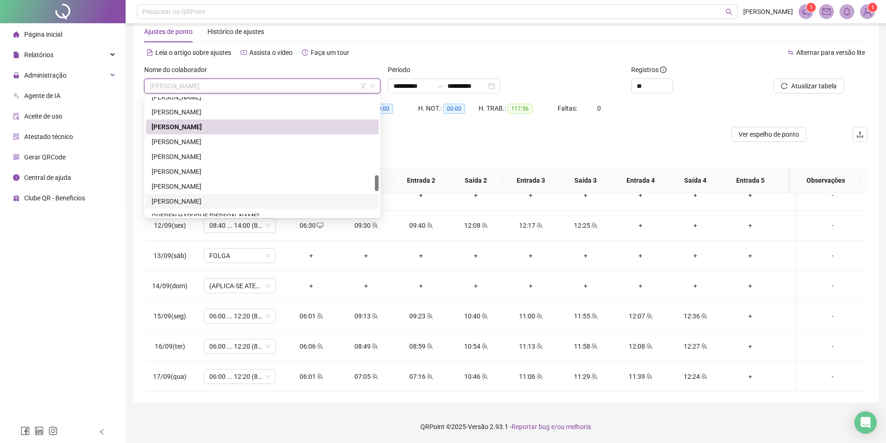
click at [593, 119] on div "Faltas: 0" at bounding box center [588, 114] width 60 height 26
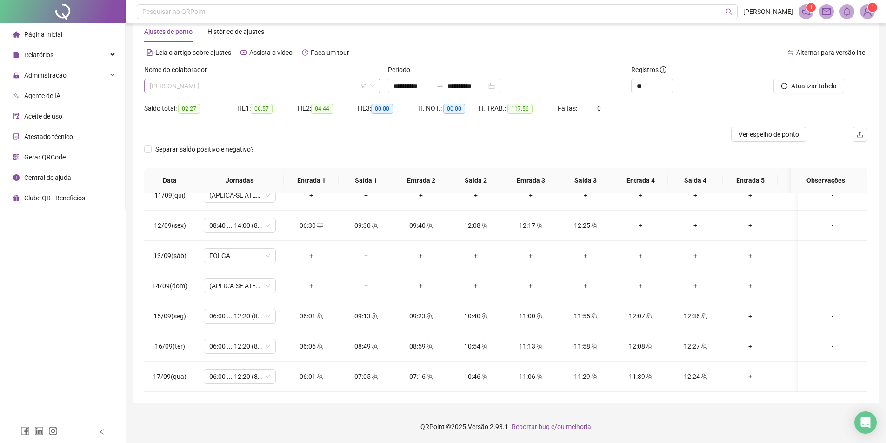
click at [240, 85] on span "[PERSON_NAME]" at bounding box center [262, 86] width 225 height 14
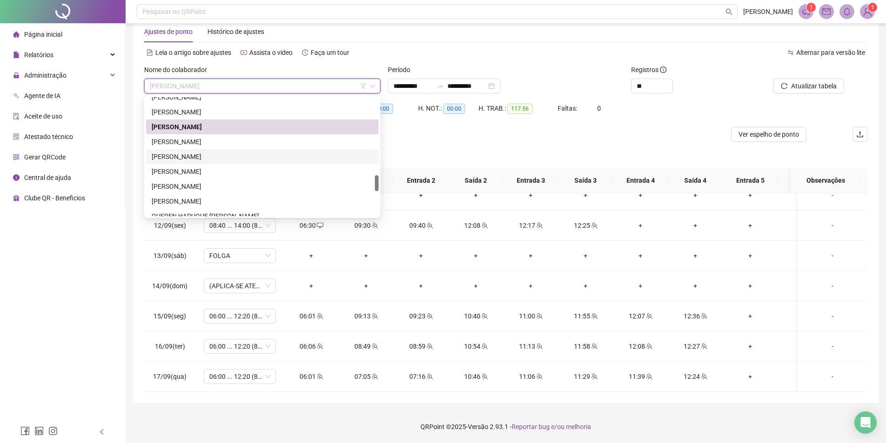
click at [224, 159] on div "[PERSON_NAME]" at bounding box center [262, 157] width 221 height 10
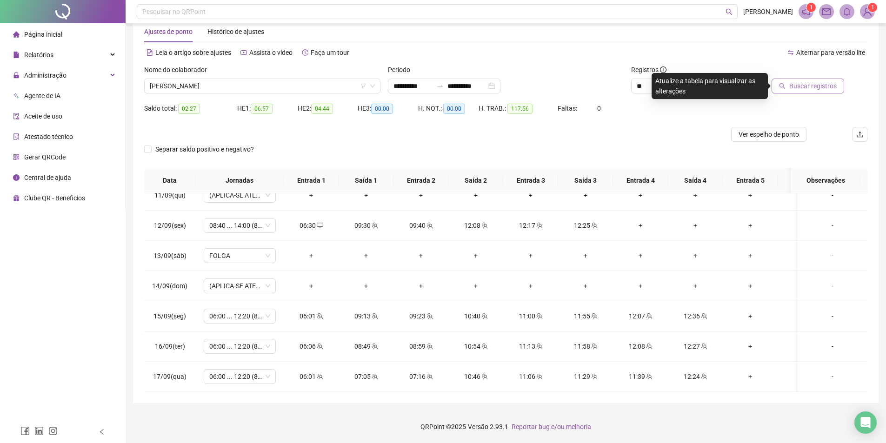
click at [809, 86] on span "Buscar registros" at bounding box center [812, 86] width 47 height 10
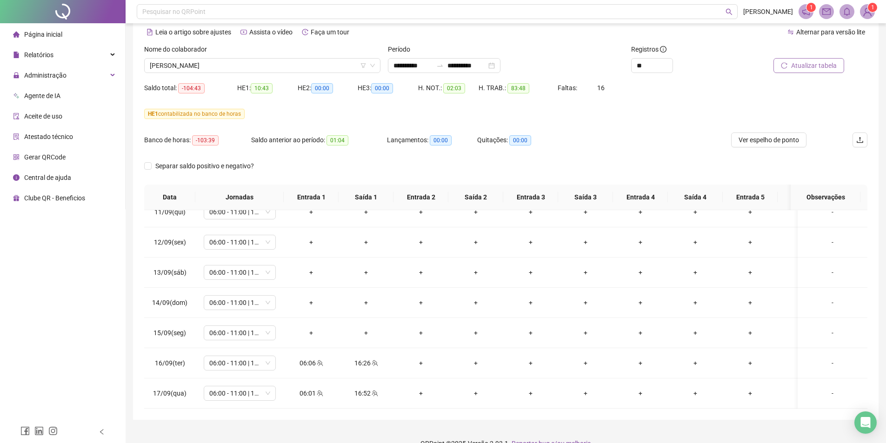
scroll to position [58, 0]
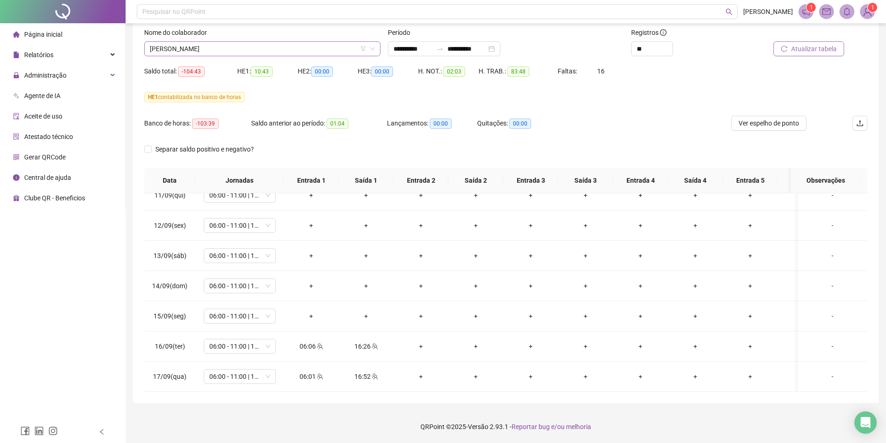
click at [240, 50] on span "[PERSON_NAME]" at bounding box center [262, 49] width 225 height 14
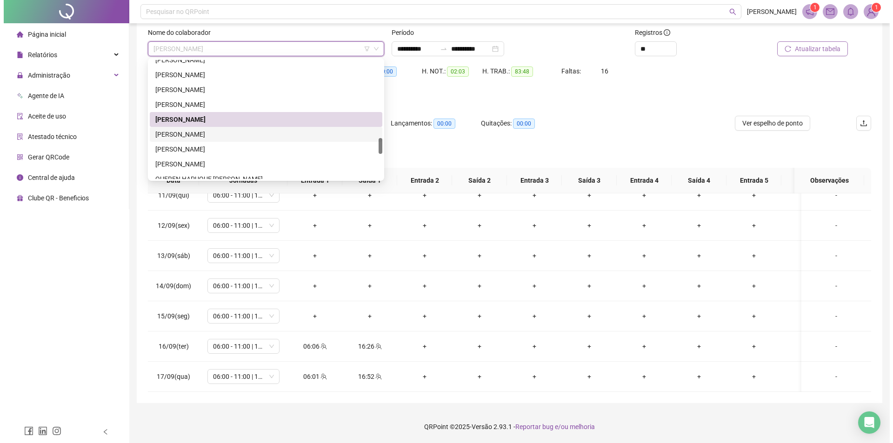
scroll to position [619, 0]
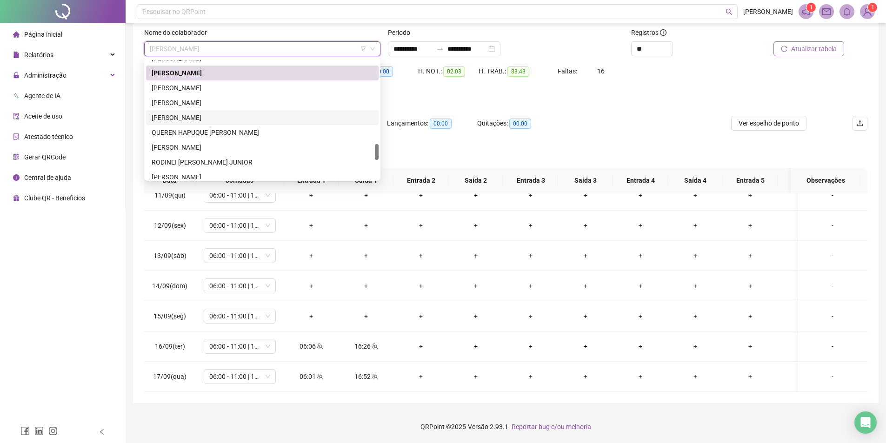
click at [206, 120] on div "[PERSON_NAME]" at bounding box center [262, 118] width 221 height 10
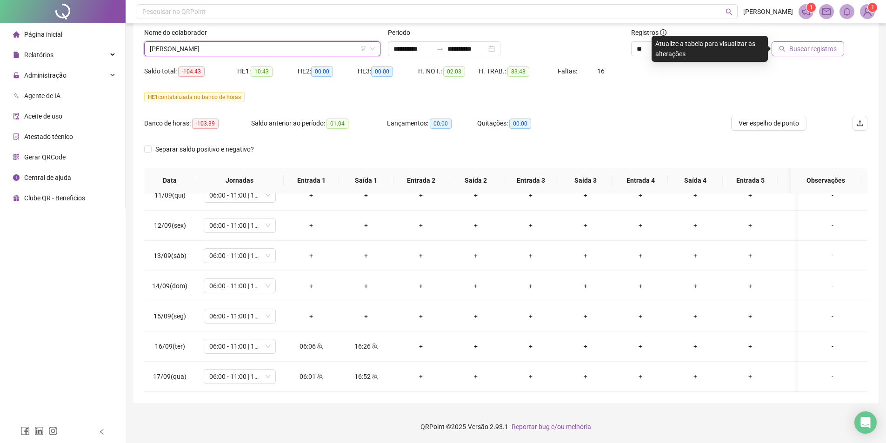
click at [807, 46] on span "Buscar registros" at bounding box center [812, 49] width 47 height 10
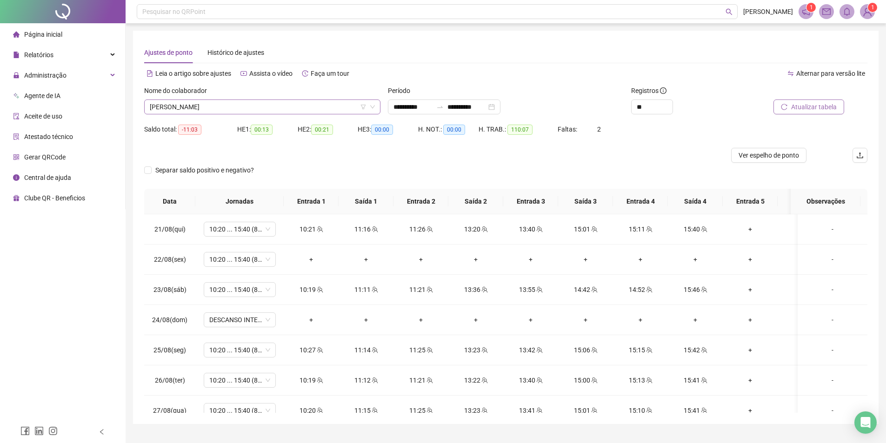
scroll to position [279, 0]
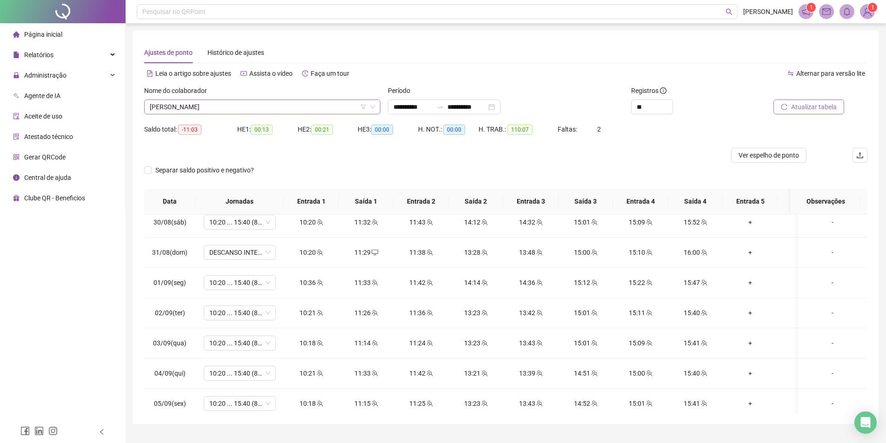
click at [284, 109] on span "[PERSON_NAME]" at bounding box center [262, 107] width 225 height 14
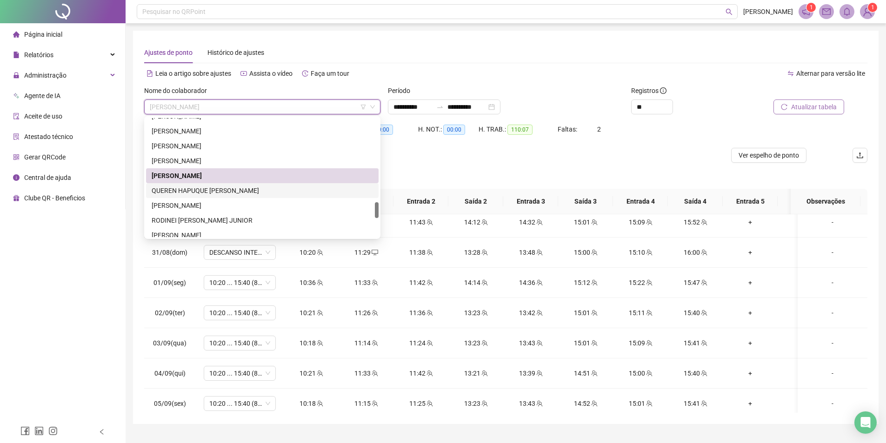
click at [221, 192] on div "QUEREN HAPUQUE [PERSON_NAME]" at bounding box center [262, 191] width 221 height 10
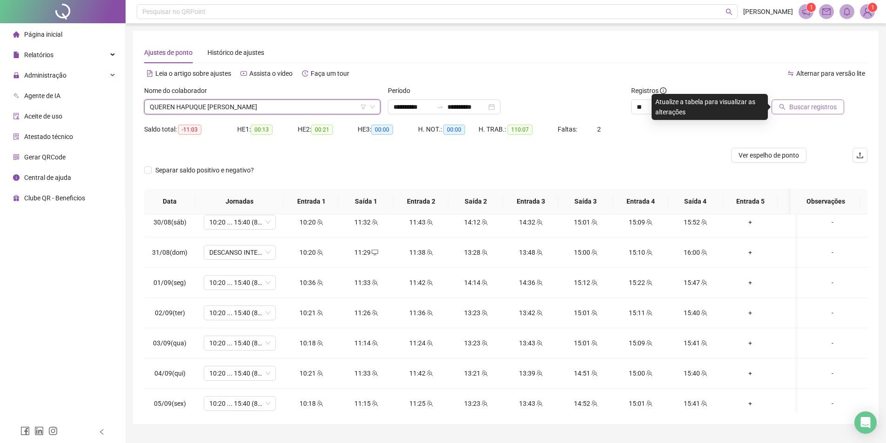
drag, startPoint x: 813, startPoint y: 116, endPoint x: 813, endPoint y: 108, distance: 7.5
click at [813, 108] on div "Buscar registros" at bounding box center [810, 104] width 122 height 36
click at [813, 109] on span "Buscar registros" at bounding box center [812, 107] width 47 height 10
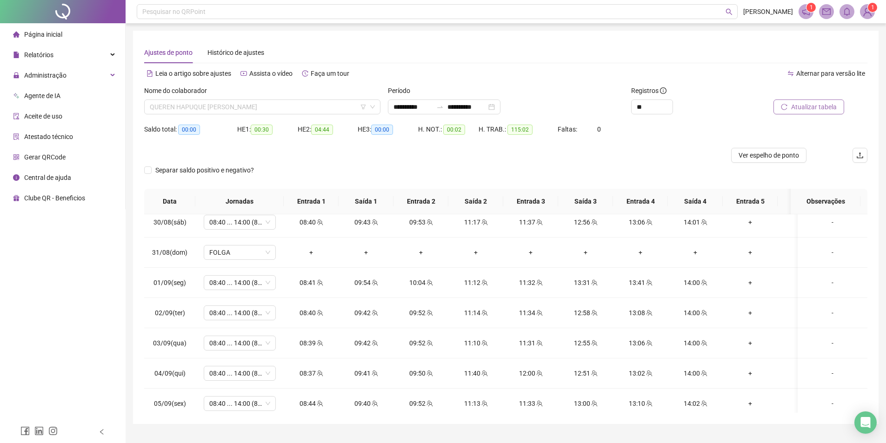
drag, startPoint x: 278, startPoint y: 105, endPoint x: 283, endPoint y: 141, distance: 36.7
click at [278, 106] on span "QUEREN HAPUQUE [PERSON_NAME]" at bounding box center [262, 107] width 225 height 14
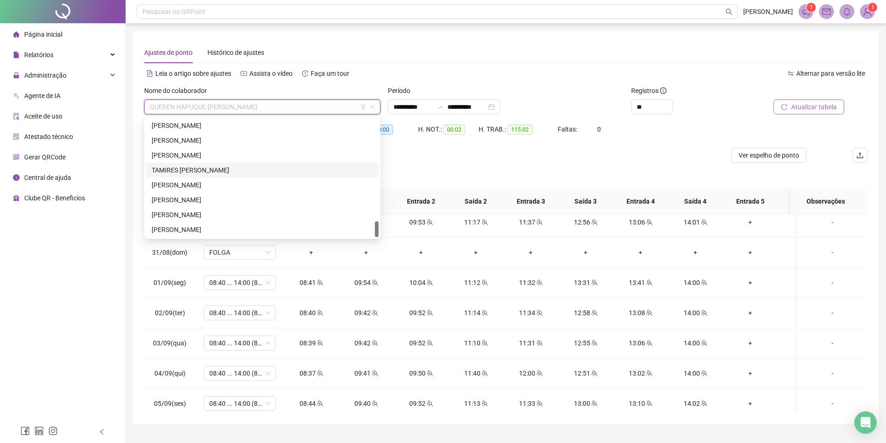
scroll to position [21, 0]
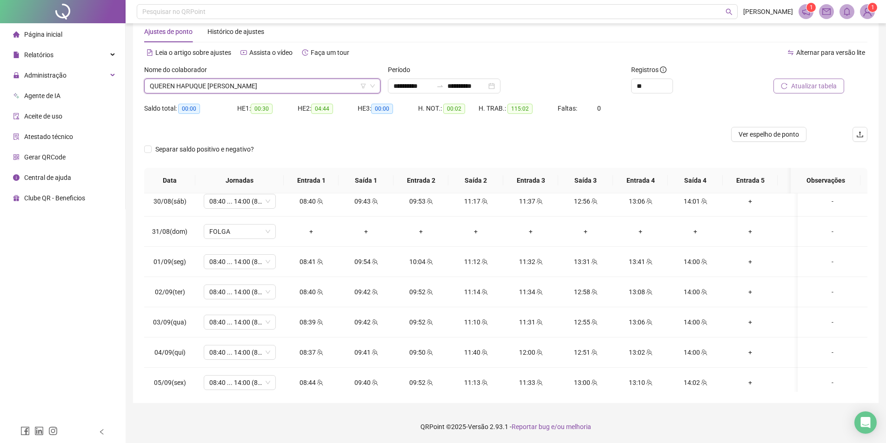
click at [258, 79] on span "QUEREN HAPUQUE [PERSON_NAME]" at bounding box center [262, 86] width 225 height 14
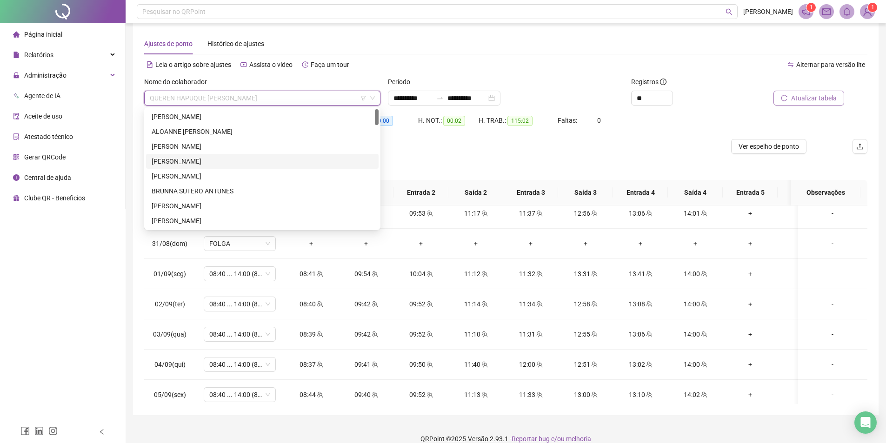
scroll to position [0, 0]
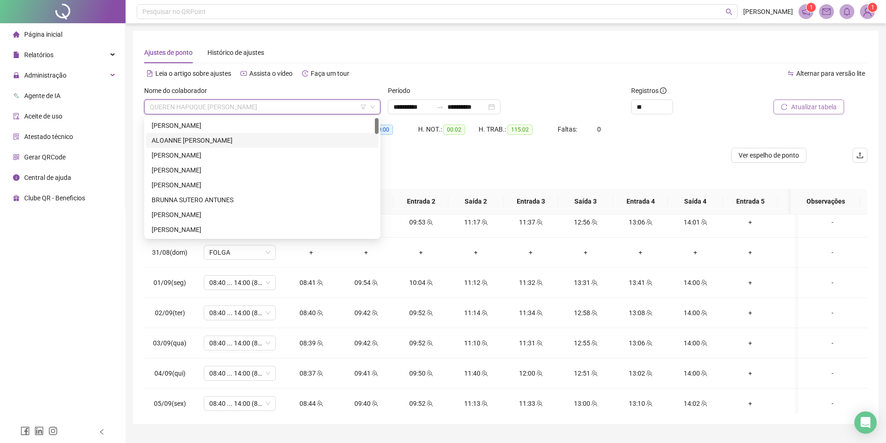
click at [236, 136] on div "ALOANNE [PERSON_NAME]" at bounding box center [262, 140] width 221 height 10
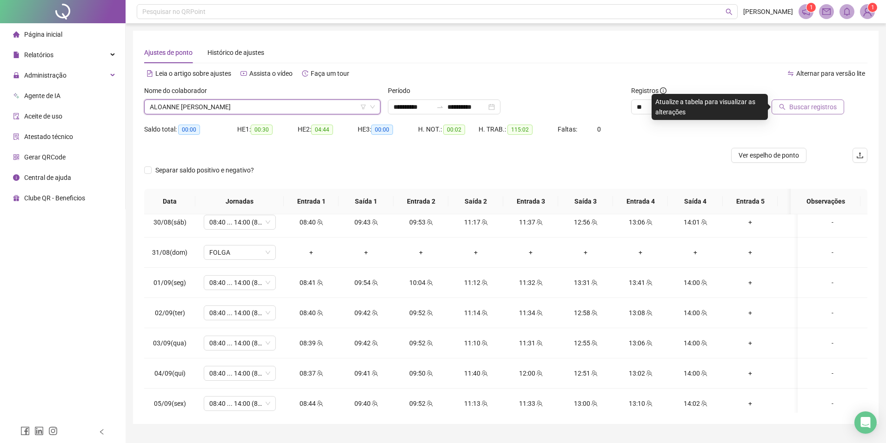
click at [811, 108] on span "Buscar registros" at bounding box center [812, 107] width 47 height 10
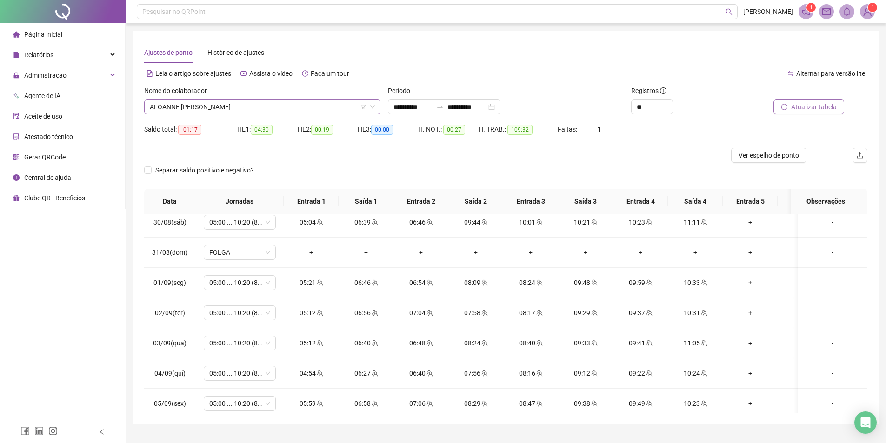
click at [228, 105] on span "ALOANNE [PERSON_NAME]" at bounding box center [262, 107] width 225 height 14
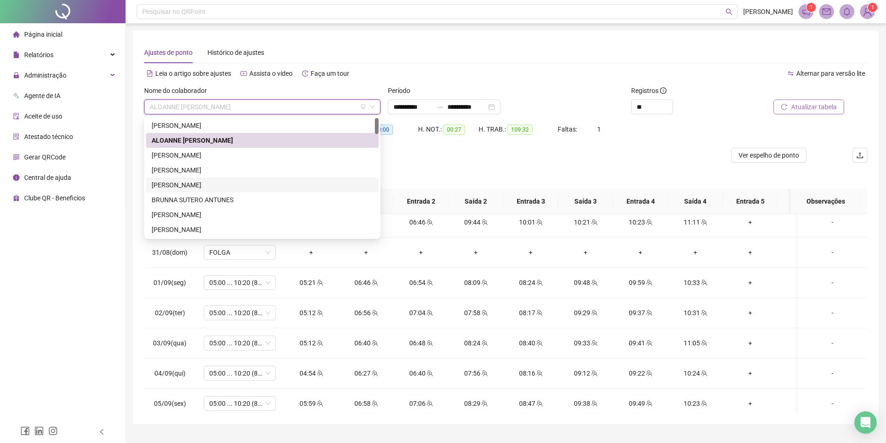
click at [256, 189] on div "[PERSON_NAME]" at bounding box center [262, 185] width 221 height 10
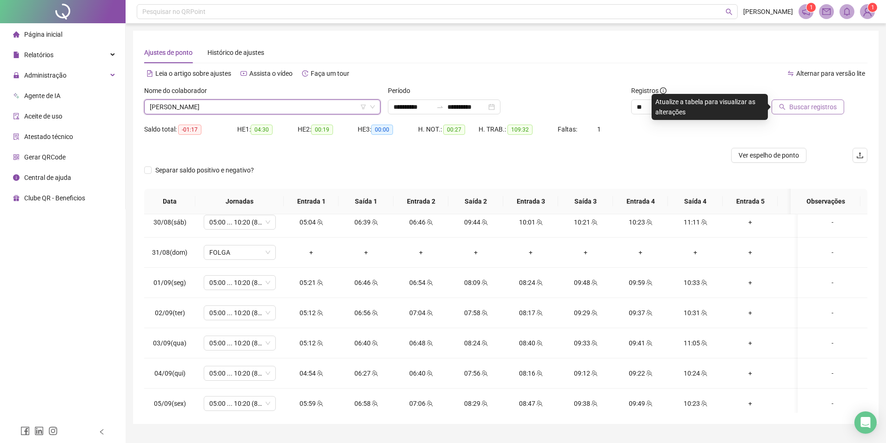
click at [826, 106] on span "Buscar registros" at bounding box center [812, 107] width 47 height 10
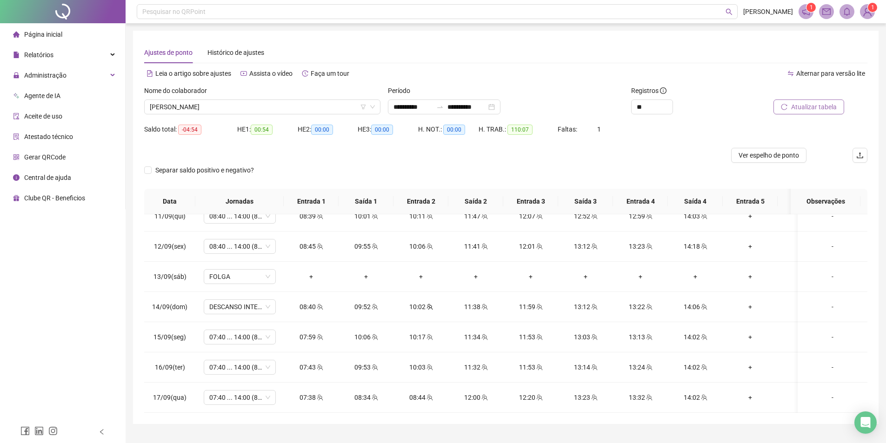
scroll to position [655, 0]
click at [199, 106] on span "[PERSON_NAME]" at bounding box center [262, 107] width 225 height 14
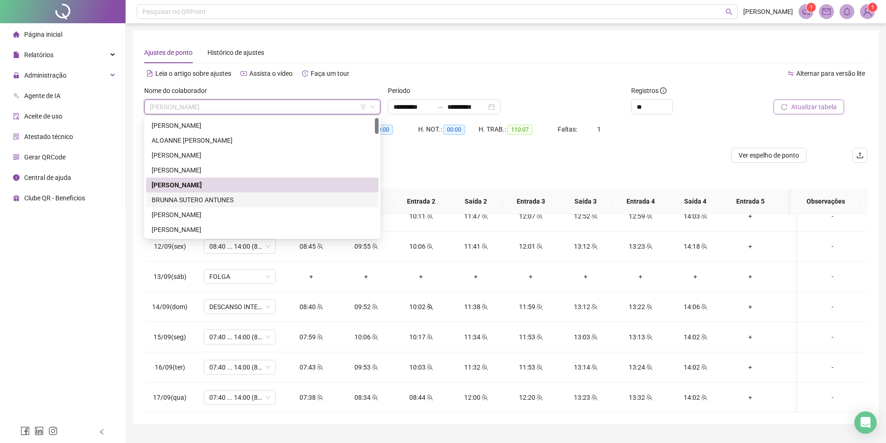
click at [197, 201] on div "BRUNNA SUTERO ANTUNES" at bounding box center [262, 200] width 221 height 10
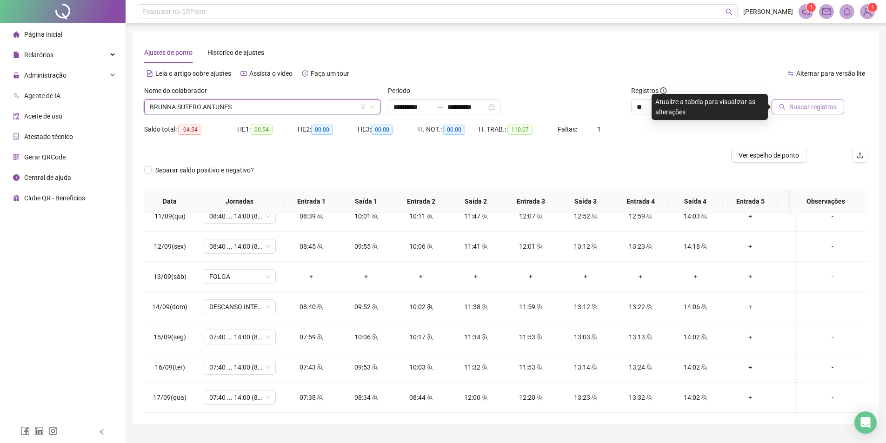
click at [786, 111] on button "Buscar registros" at bounding box center [807, 107] width 73 height 15
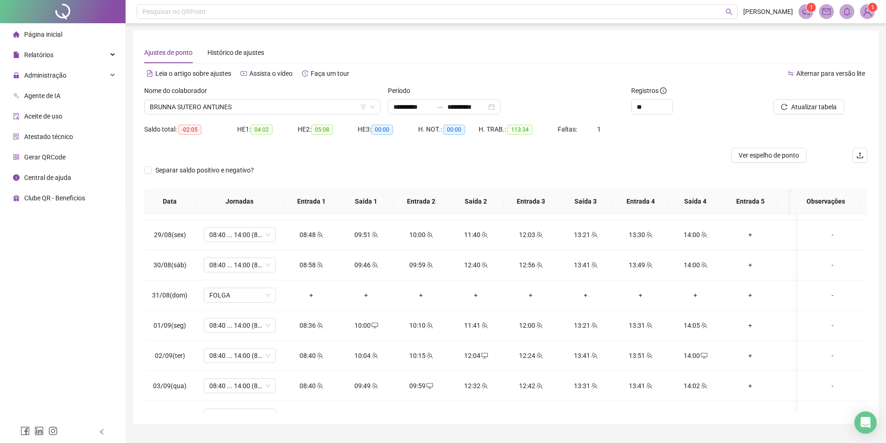
scroll to position [0, 0]
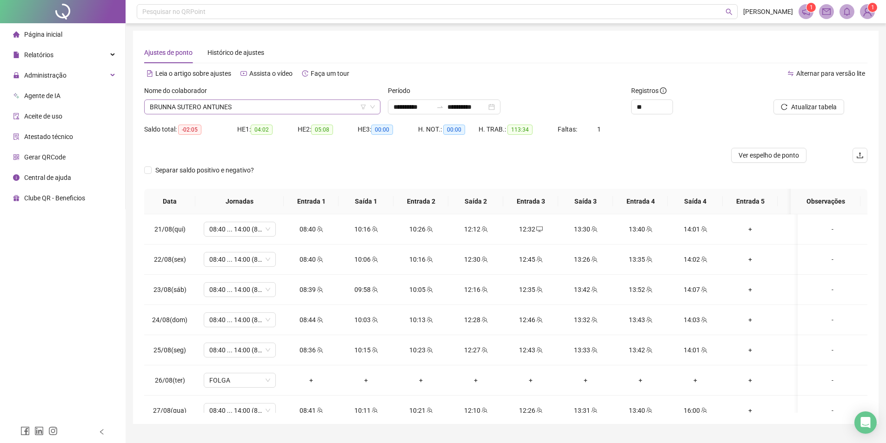
click at [259, 106] on span "BRUNNA SUTERO ANTUNES" at bounding box center [262, 107] width 225 height 14
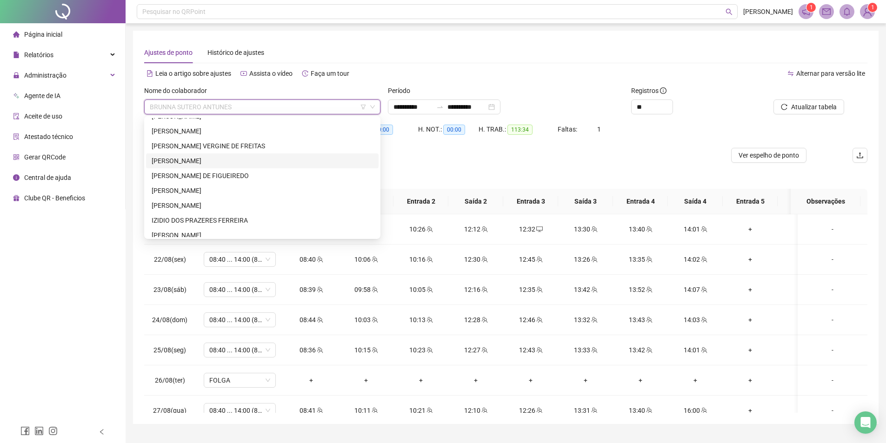
scroll to position [186, 0]
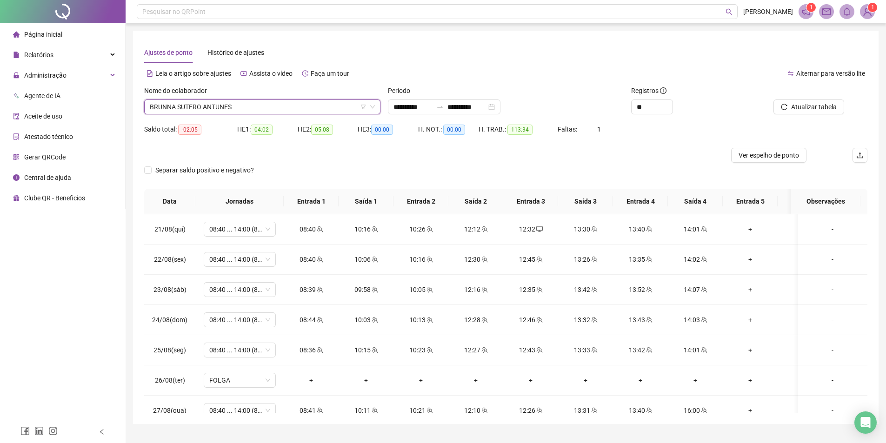
click at [246, 99] on div "Nome do colaborador" at bounding box center [262, 93] width 236 height 14
click at [243, 105] on span "BRUNNA SUTERO ANTUNES" at bounding box center [262, 107] width 225 height 14
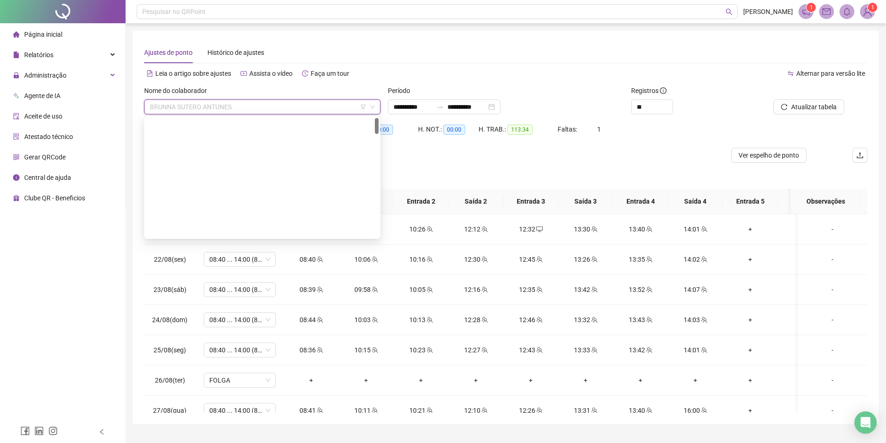
scroll to position [0, 0]
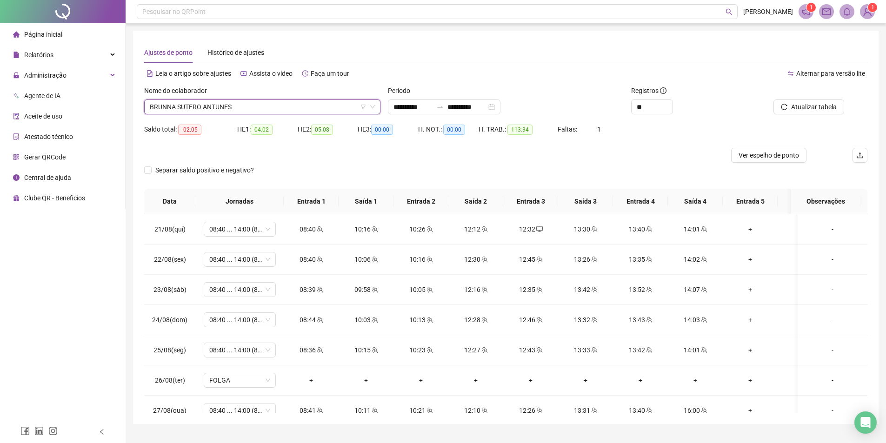
click at [269, 104] on span "BRUNNA SUTERO ANTUNES" at bounding box center [262, 107] width 225 height 14
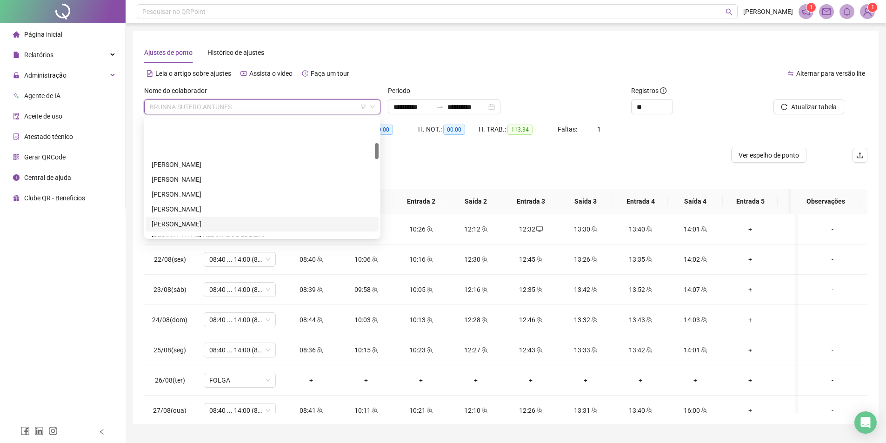
scroll to position [186, 0]
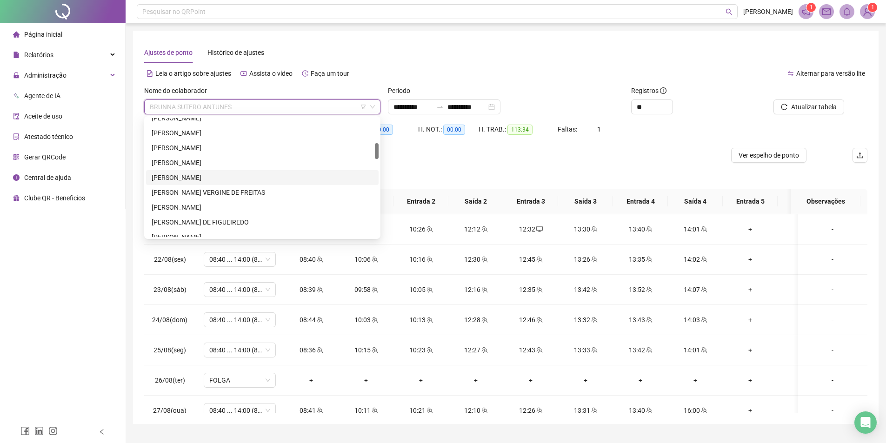
click at [253, 179] on div "[PERSON_NAME]" at bounding box center [262, 178] width 221 height 10
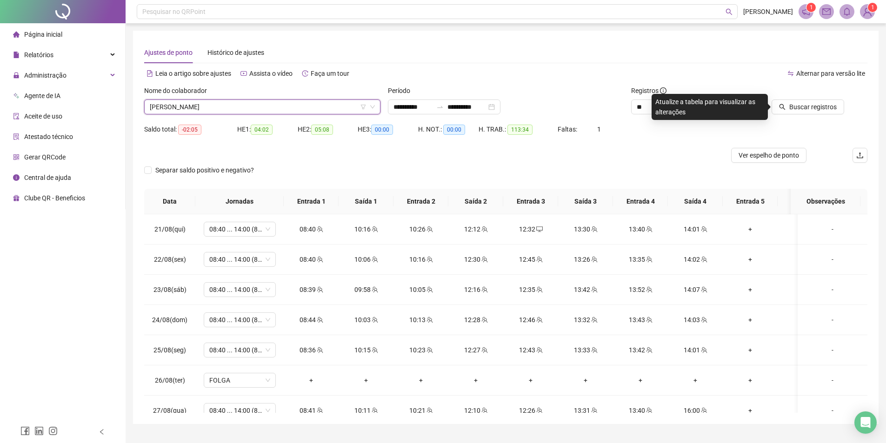
drag, startPoint x: 801, startPoint y: 102, endPoint x: 811, endPoint y: 124, distance: 23.5
click at [801, 102] on span "Buscar registros" at bounding box center [812, 107] width 47 height 10
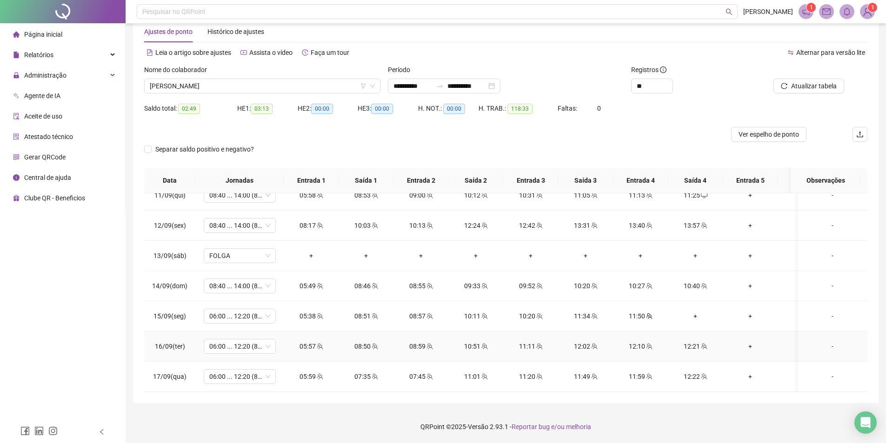
scroll to position [655, 0]
click at [237, 89] on span "[PERSON_NAME]" at bounding box center [262, 86] width 225 height 14
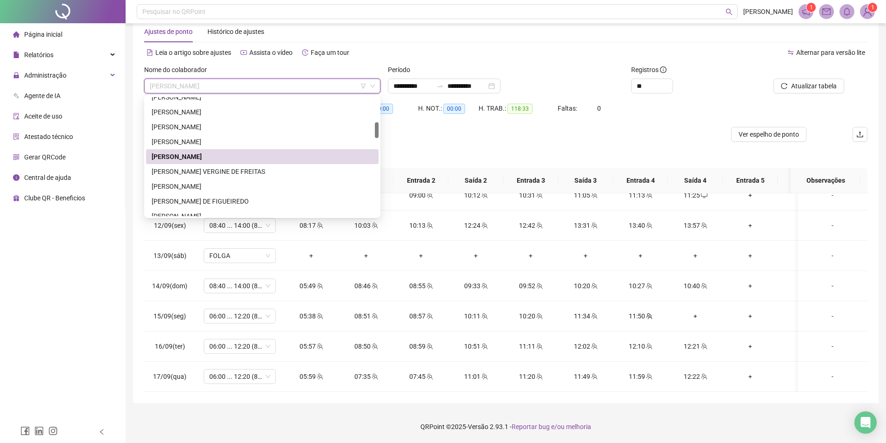
scroll to position [232, 0]
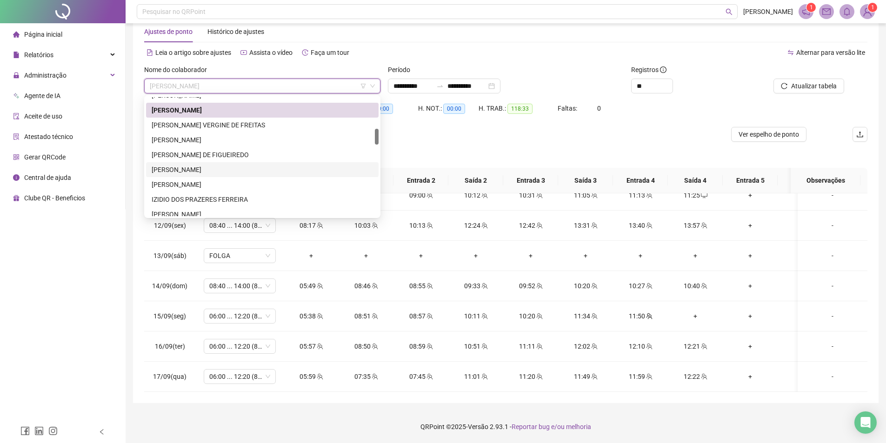
drag, startPoint x: 222, startPoint y: 168, endPoint x: 651, endPoint y: 145, distance: 430.3
click at [221, 168] on div "[PERSON_NAME]" at bounding box center [262, 170] width 221 height 10
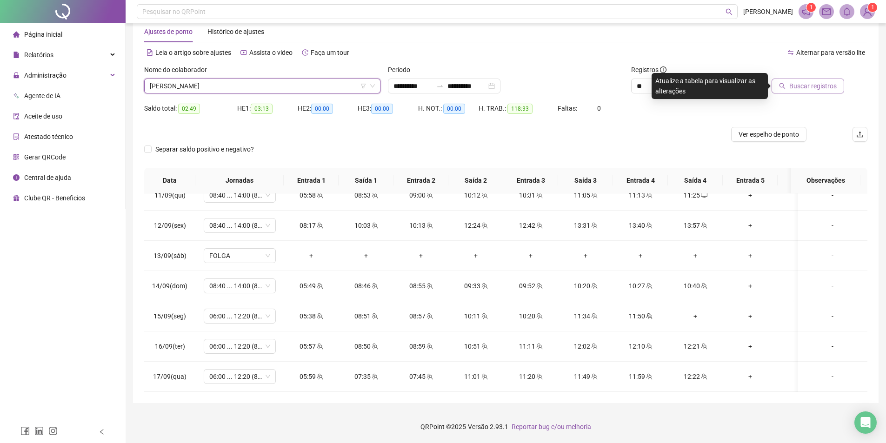
click at [804, 83] on span "Buscar registros" at bounding box center [812, 86] width 47 height 10
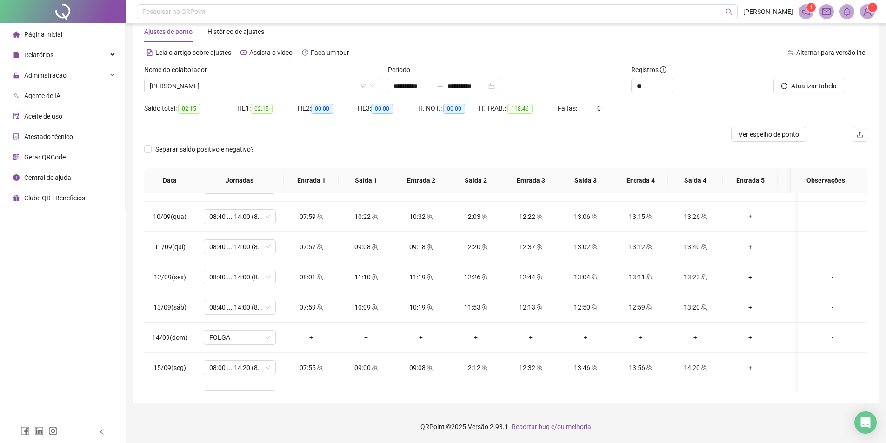
scroll to position [655, 0]
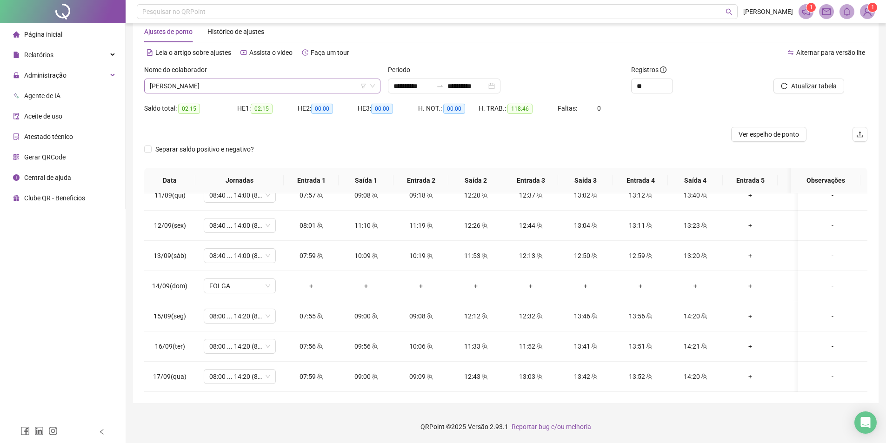
click at [238, 86] on span "[PERSON_NAME]" at bounding box center [262, 86] width 225 height 14
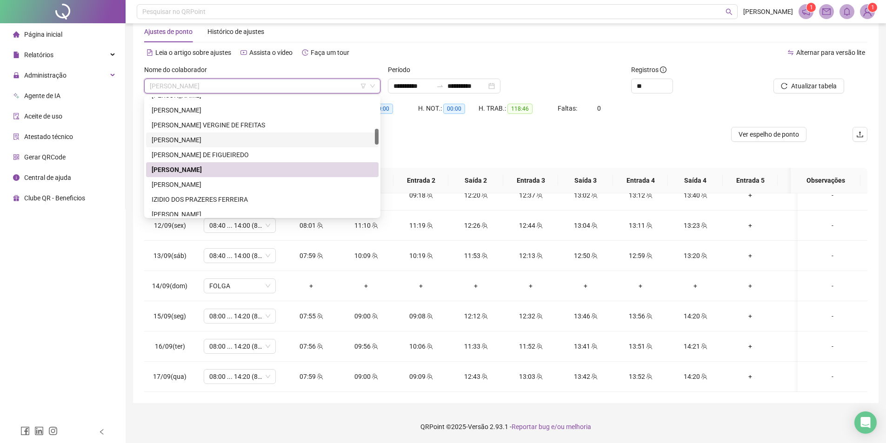
scroll to position [279, 0]
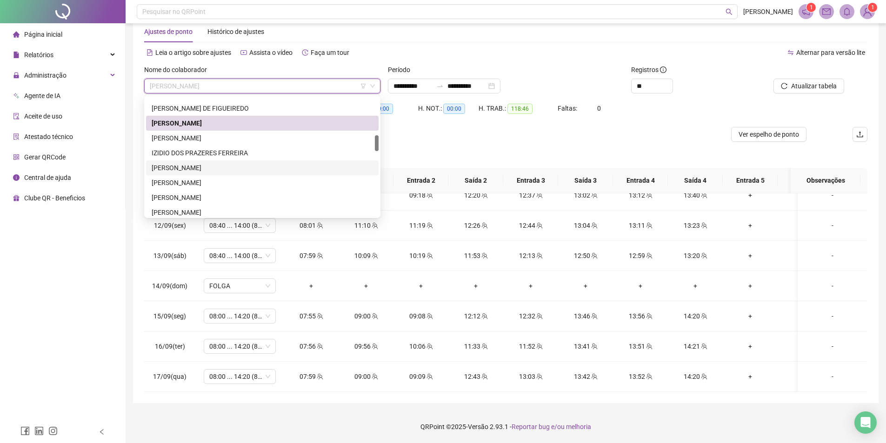
click at [222, 166] on div "[PERSON_NAME]" at bounding box center [262, 168] width 221 height 10
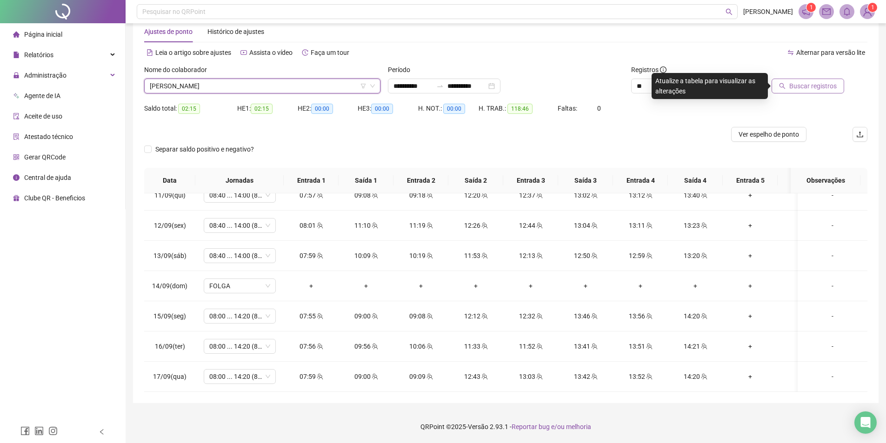
click at [810, 91] on span "Buscar registros" at bounding box center [812, 86] width 47 height 10
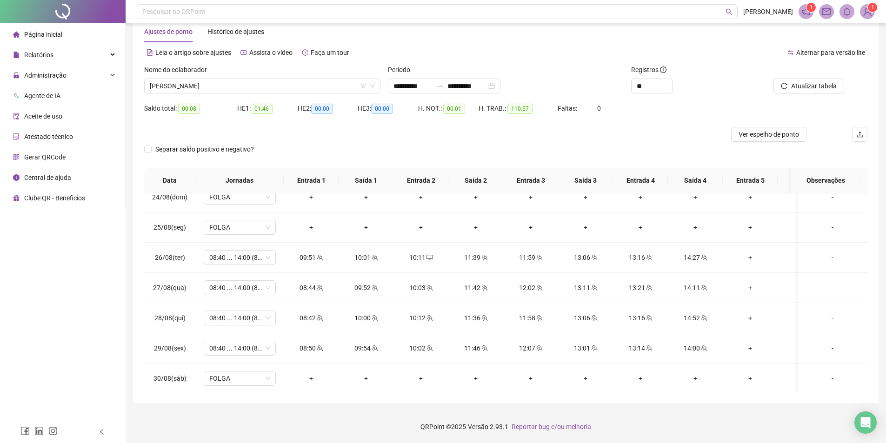
scroll to position [4, 0]
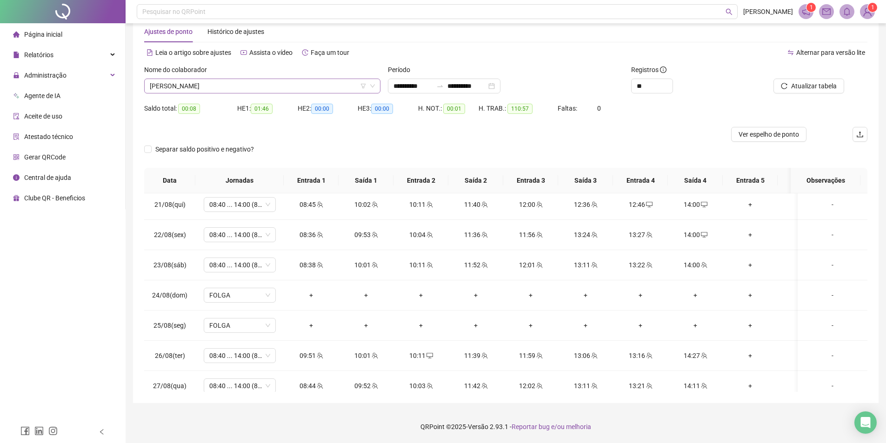
click at [312, 83] on span "[PERSON_NAME]" at bounding box center [262, 86] width 225 height 14
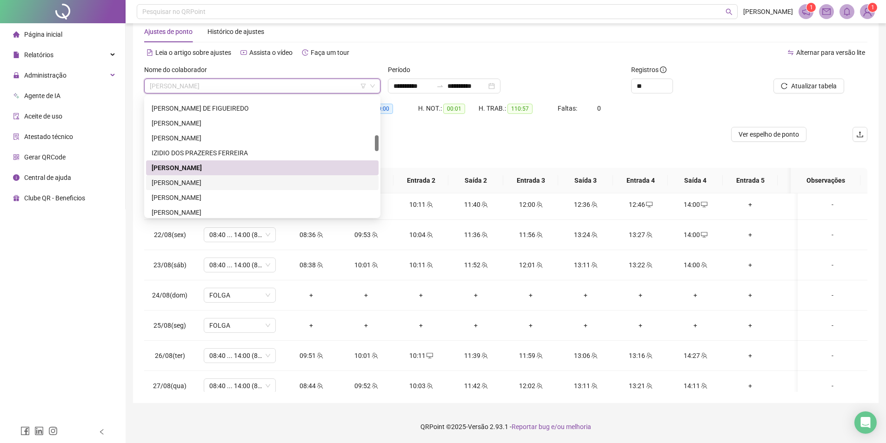
click at [284, 179] on div "[PERSON_NAME]" at bounding box center [262, 183] width 221 height 10
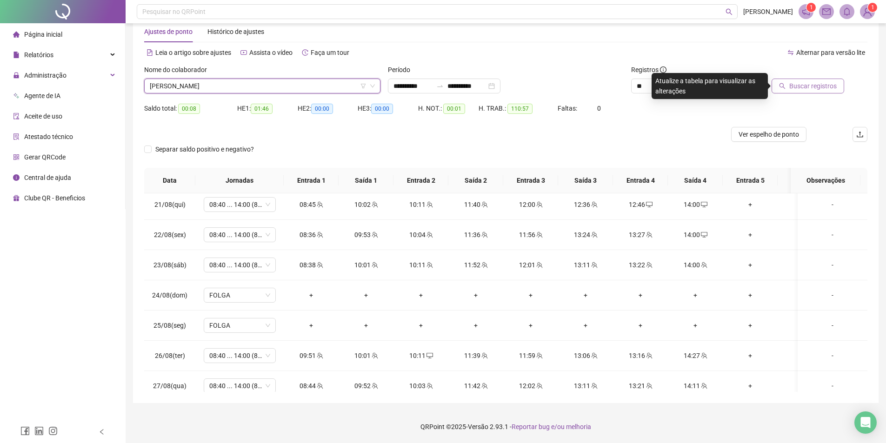
click at [808, 90] on span "Buscar registros" at bounding box center [812, 86] width 47 height 10
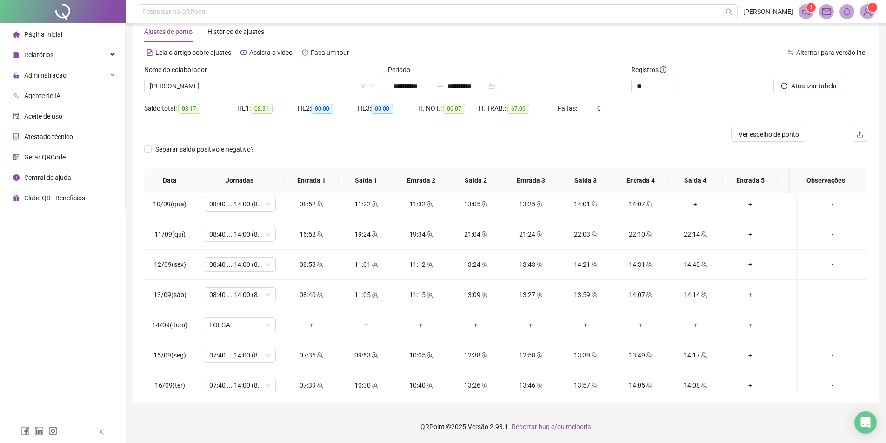
scroll to position [655, 0]
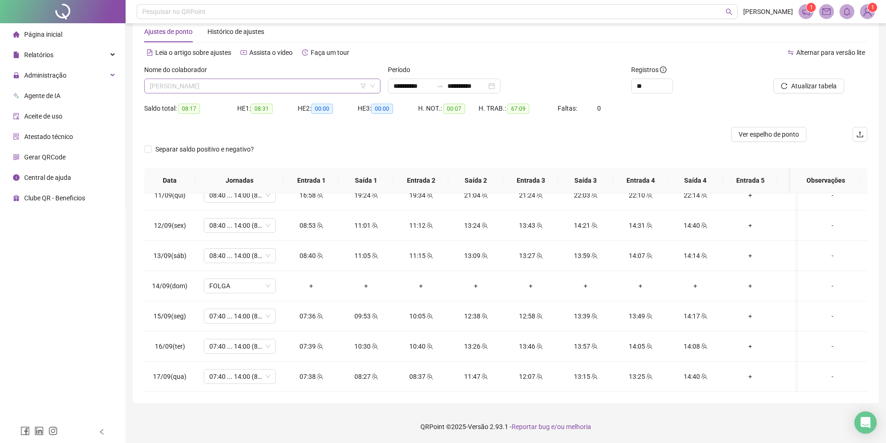
click at [248, 90] on span "[PERSON_NAME]" at bounding box center [262, 86] width 225 height 14
click at [783, 131] on span "Ver espelho de ponto" at bounding box center [768, 134] width 60 height 10
click at [266, 88] on span "[PERSON_NAME]" at bounding box center [262, 86] width 225 height 14
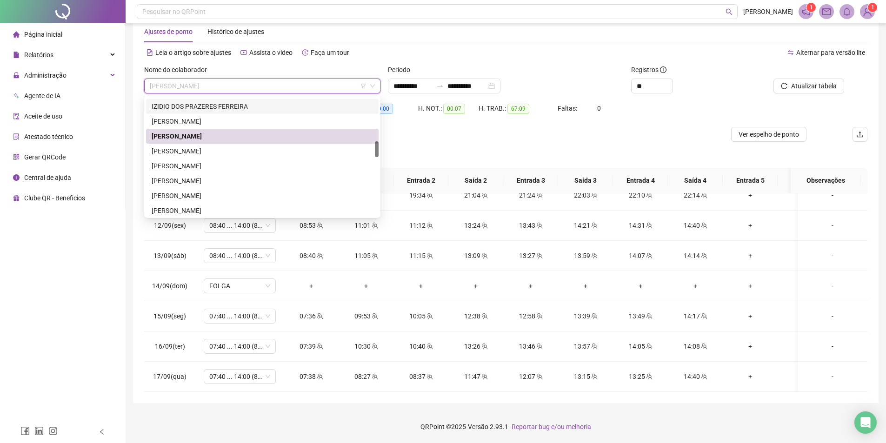
click at [618, 107] on div "Faltas: 0" at bounding box center [588, 108] width 60 height 10
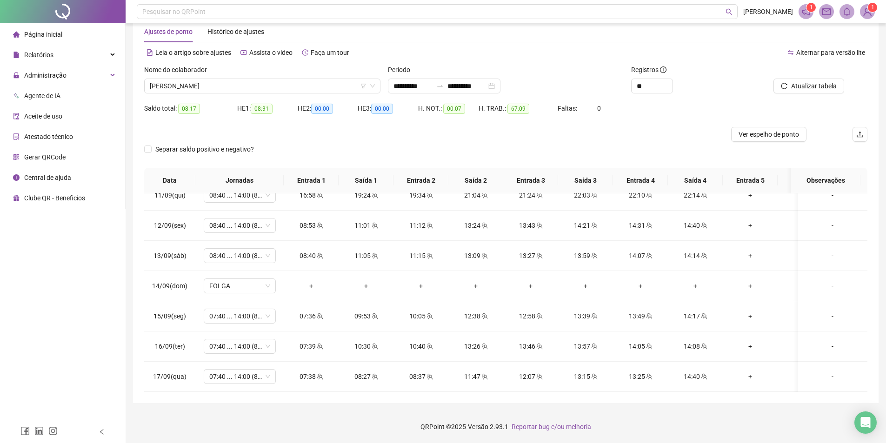
click at [267, 124] on div "HE 1: 08:31" at bounding box center [267, 114] width 60 height 26
click at [767, 137] on span "Ver espelho de ponto" at bounding box center [768, 134] width 60 height 10
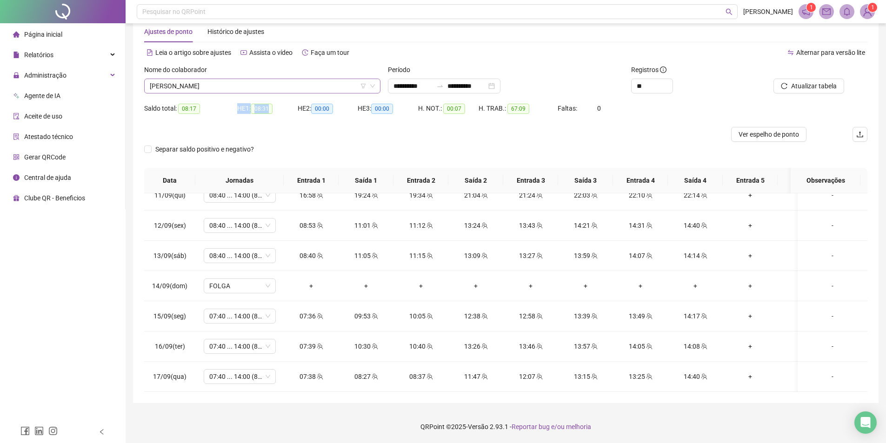
click at [281, 86] on span "[PERSON_NAME]" at bounding box center [262, 86] width 225 height 14
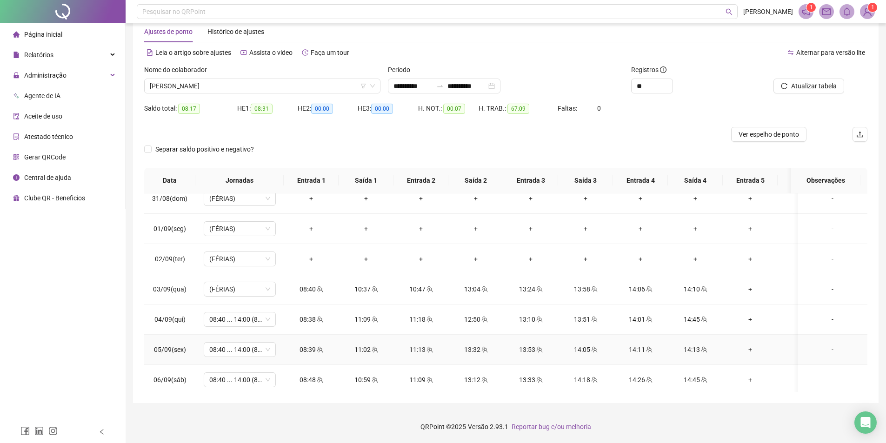
scroll to position [283, 0]
click at [278, 91] on span "[PERSON_NAME]" at bounding box center [262, 86] width 225 height 14
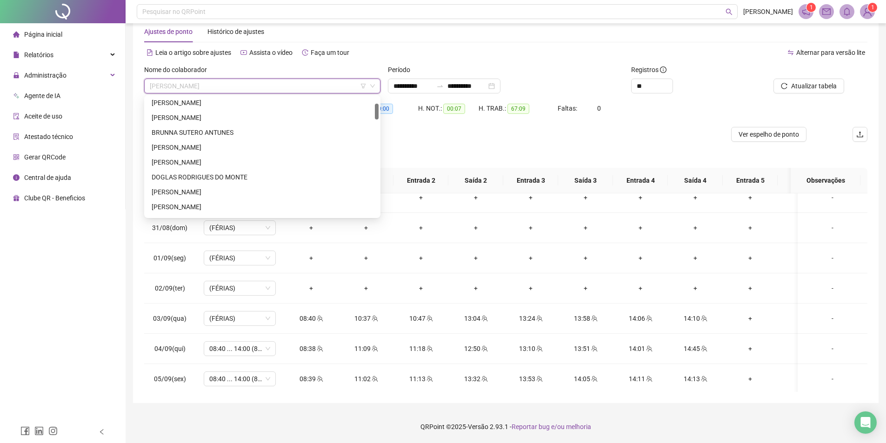
scroll to position [0, 0]
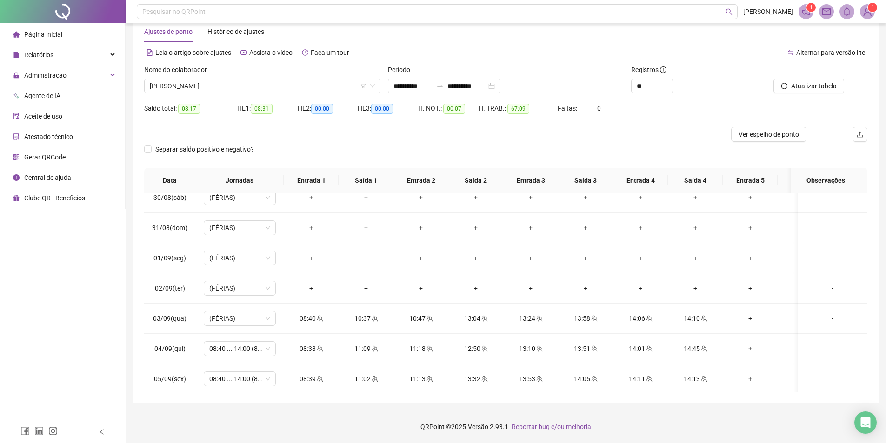
click at [635, 104] on div "Saldo total: 08:17 HE 1: 08:31 HE 2: 00:00 HE 3: 00:00 H. NOT.: 00:07 H. TRAB.:…" at bounding box center [505, 114] width 723 height 26
click at [249, 87] on span "[PERSON_NAME]" at bounding box center [262, 86] width 225 height 14
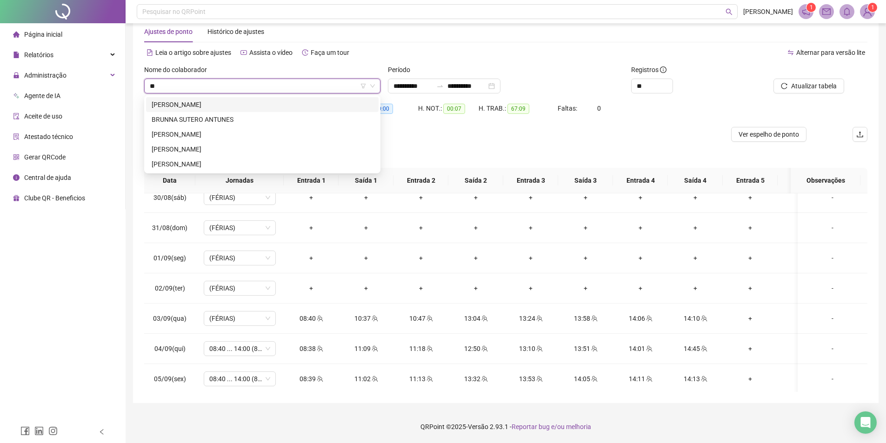
type input "***"
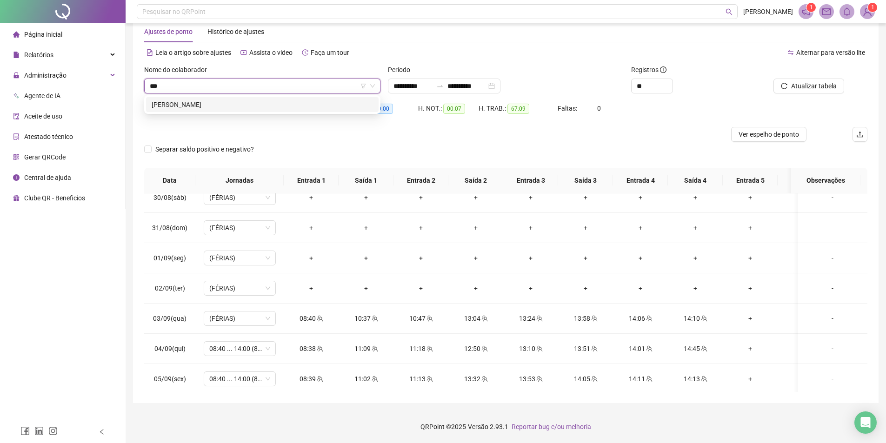
click at [237, 100] on div "[PERSON_NAME]" at bounding box center [262, 105] width 221 height 10
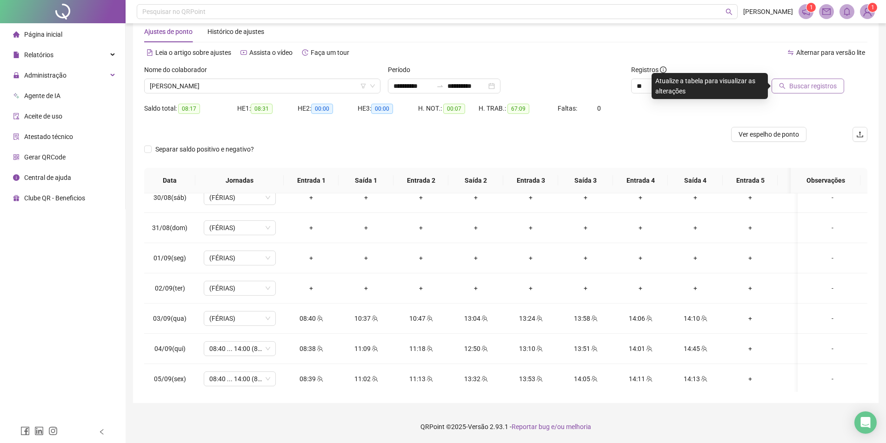
click at [810, 87] on span "Buscar registros" at bounding box center [812, 86] width 47 height 10
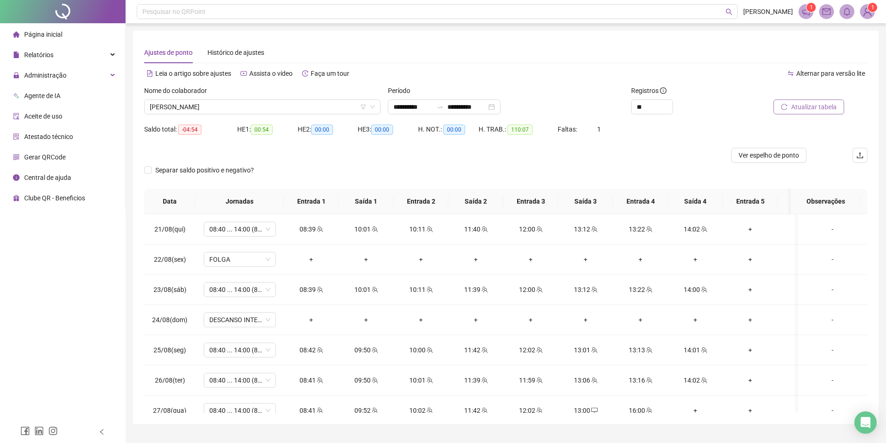
click at [803, 110] on span "Atualizar tabela" at bounding box center [814, 107] width 46 height 10
click at [241, 110] on span "[PERSON_NAME]" at bounding box center [262, 107] width 225 height 14
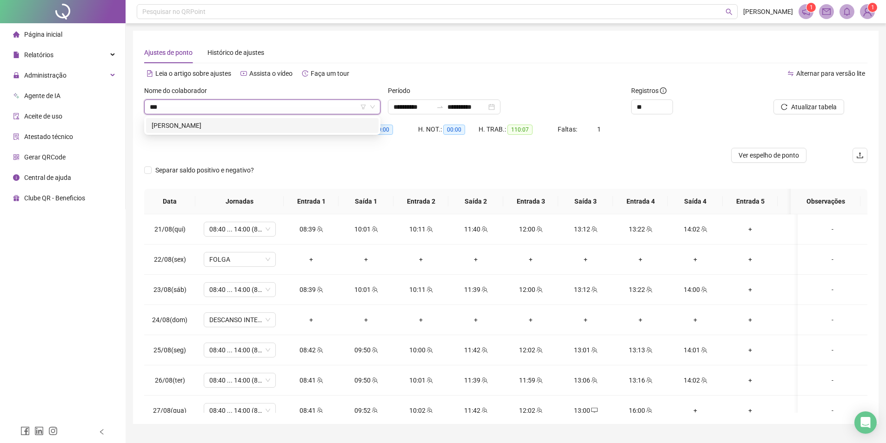
type input "****"
drag, startPoint x: 249, startPoint y: 125, endPoint x: 773, endPoint y: 113, distance: 524.6
click at [251, 124] on div "[PERSON_NAME]" at bounding box center [262, 125] width 221 height 10
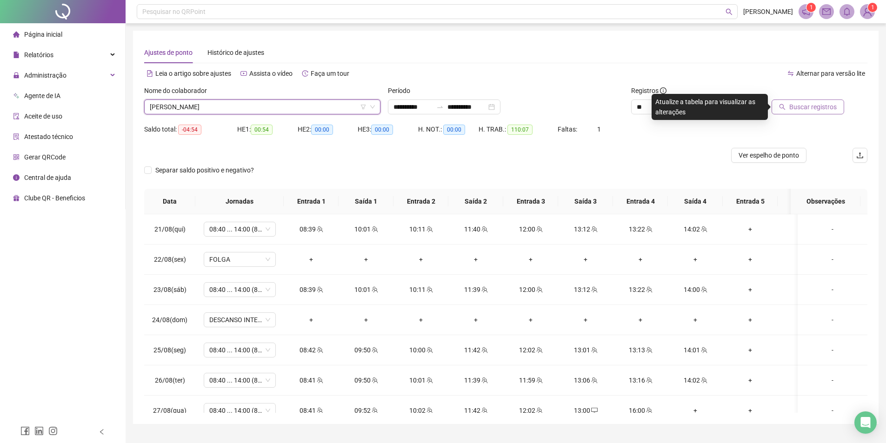
click at [798, 107] on span "Buscar registros" at bounding box center [812, 107] width 47 height 10
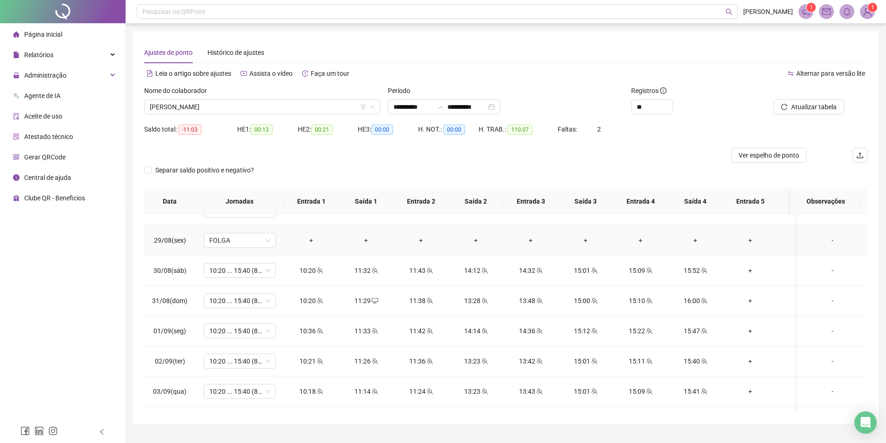
scroll to position [232, 0]
click at [800, 106] on span "Atualizar tabela" at bounding box center [814, 107] width 46 height 10
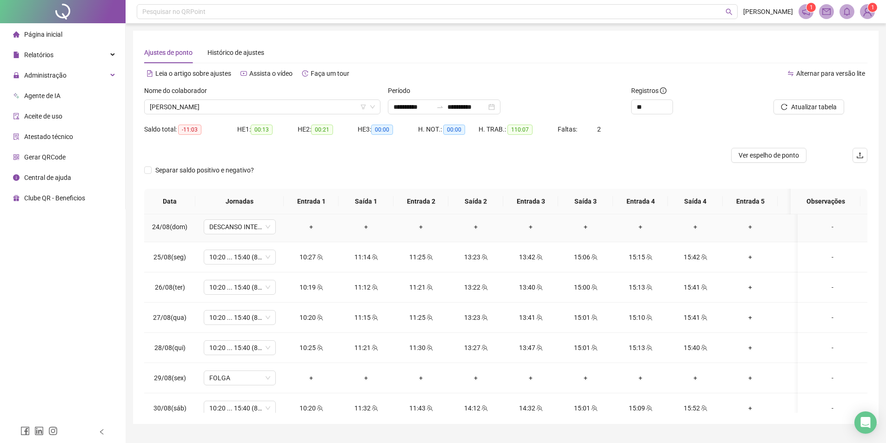
scroll to position [0, 0]
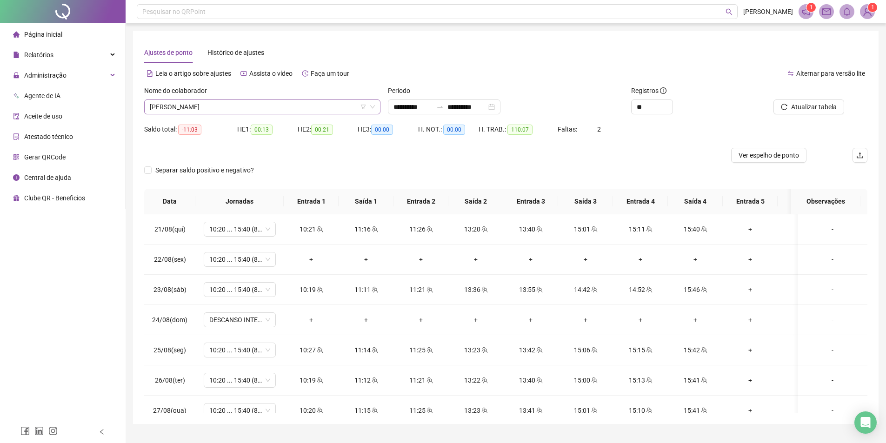
click at [199, 108] on span "[PERSON_NAME]" at bounding box center [262, 107] width 225 height 14
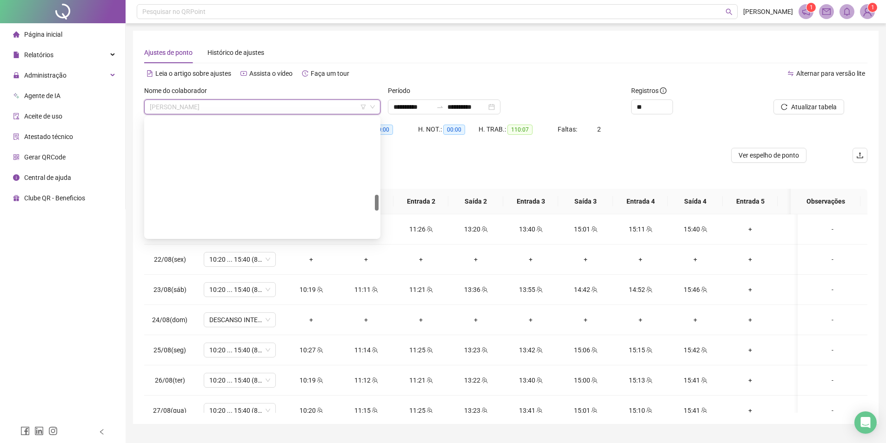
scroll to position [565, 0]
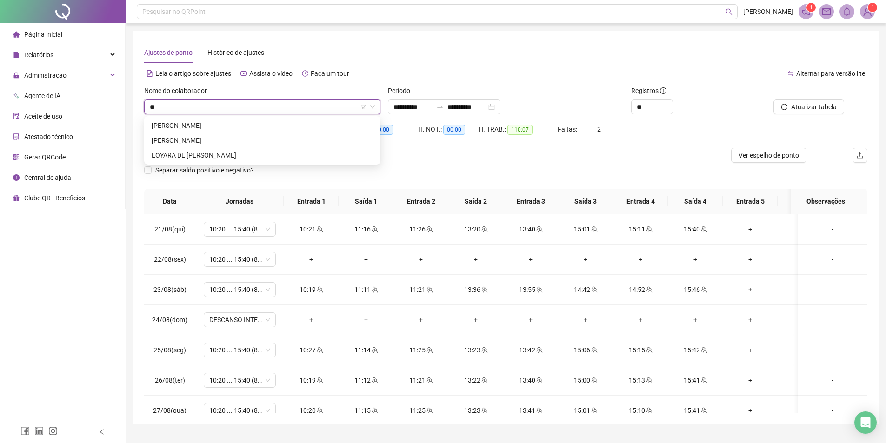
type input "***"
drag, startPoint x: 211, startPoint y: 128, endPoint x: 227, endPoint y: 128, distance: 16.3
click at [211, 128] on div "[PERSON_NAME]" at bounding box center [262, 125] width 221 height 10
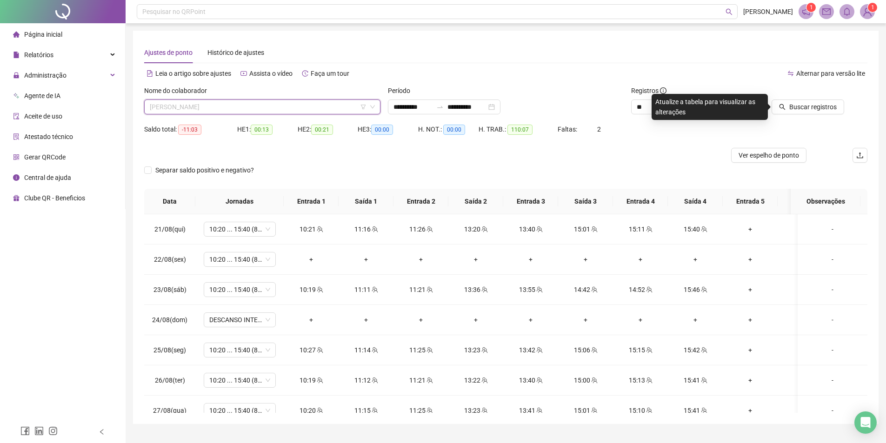
click at [231, 107] on span "[PERSON_NAME]" at bounding box center [262, 107] width 225 height 14
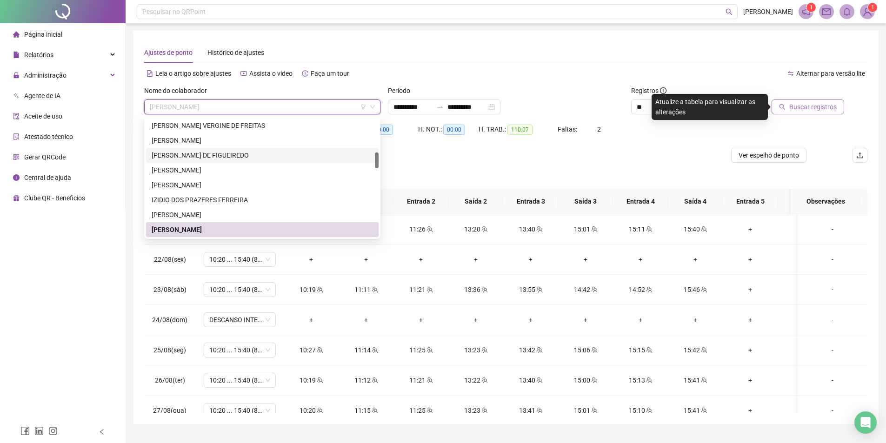
click at [809, 109] on span "Buscar registros" at bounding box center [812, 107] width 47 height 10
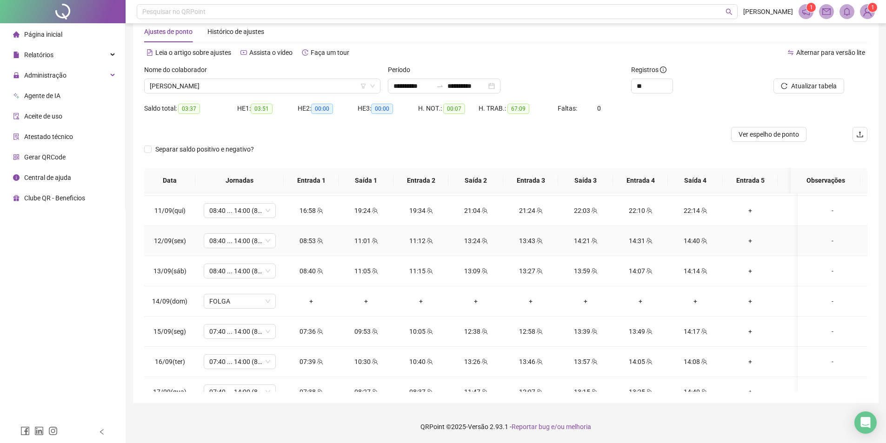
scroll to position [655, 0]
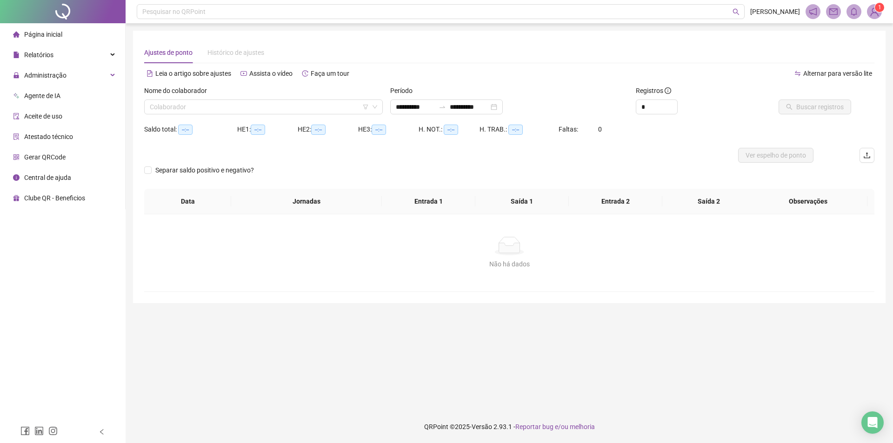
type input "**********"
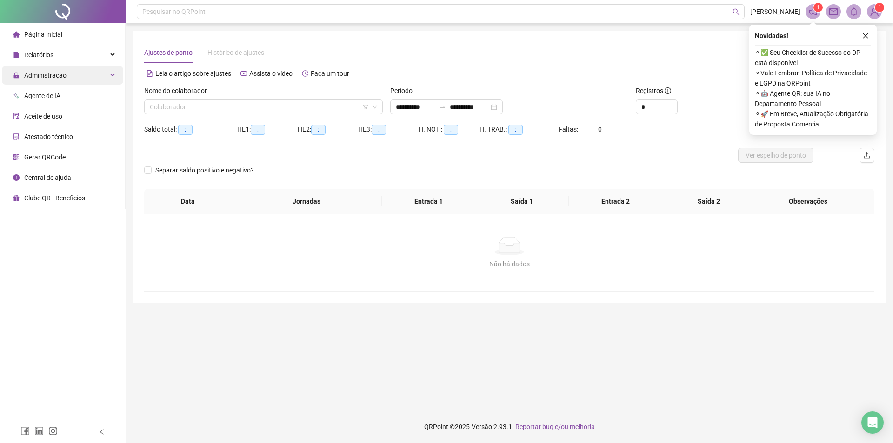
click at [91, 78] on div "Administração" at bounding box center [62, 75] width 121 height 19
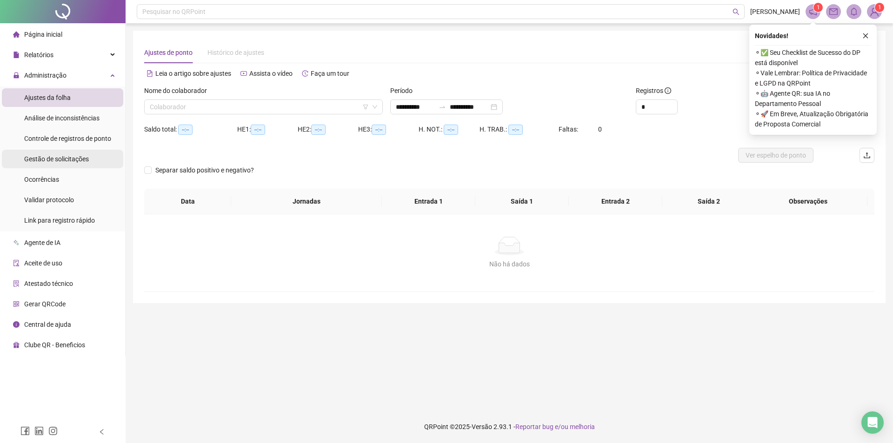
click at [87, 158] on span "Gestão de solicitações" at bounding box center [56, 158] width 65 height 7
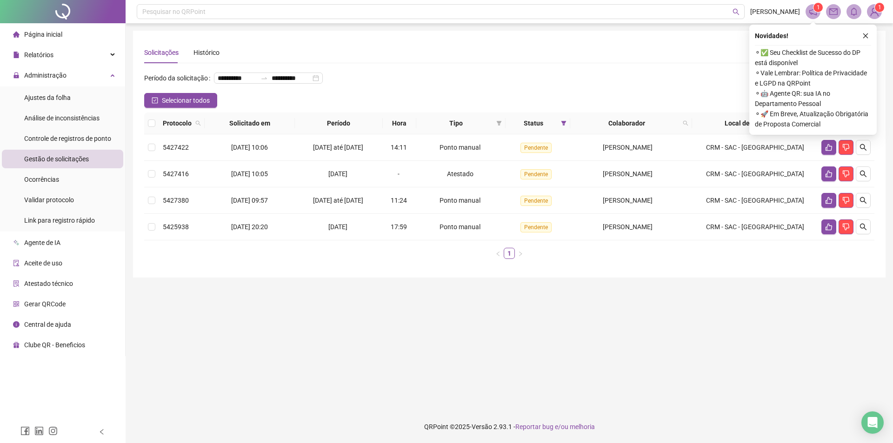
click at [641, 340] on main "**********" at bounding box center [509, 217] width 752 height 372
click at [825, 204] on icon "like" at bounding box center [828, 200] width 7 height 7
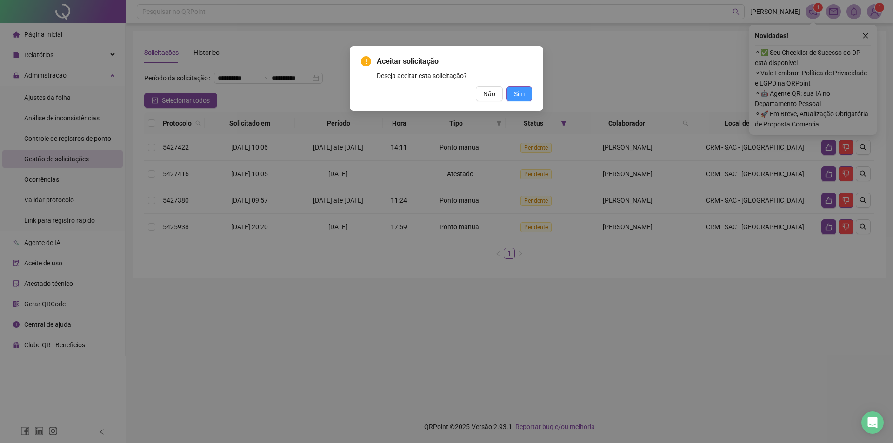
click at [524, 95] on span "Sim" at bounding box center [519, 94] width 11 height 10
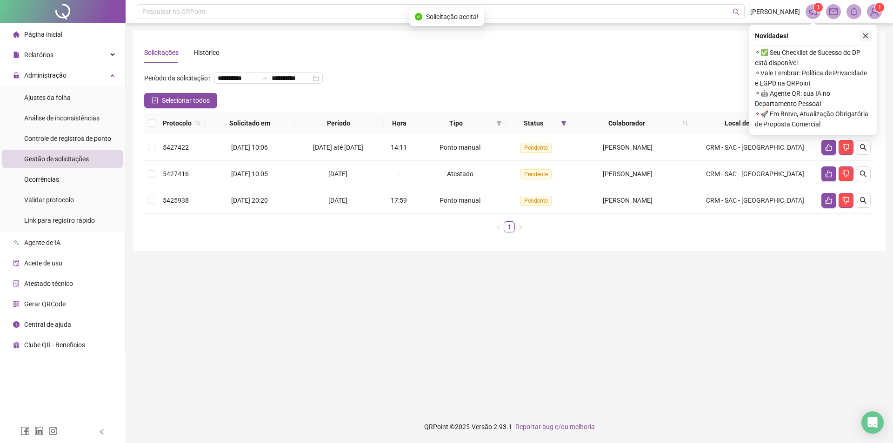
click at [864, 36] on icon "close" at bounding box center [865, 36] width 7 height 7
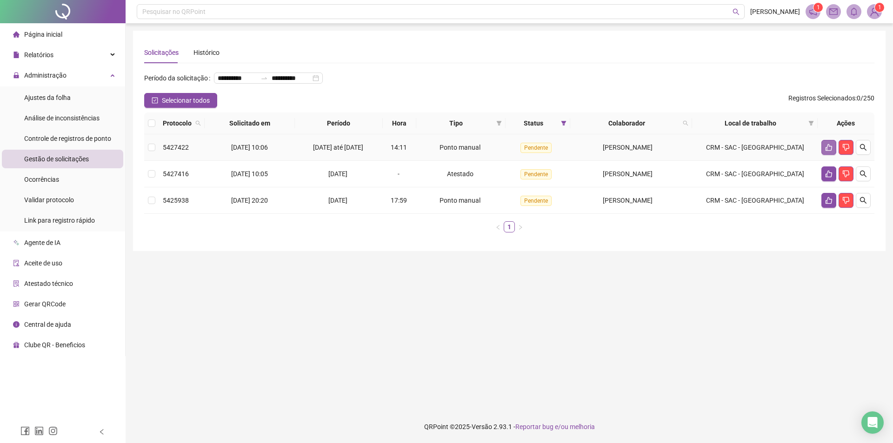
click at [825, 151] on icon "like" at bounding box center [828, 147] width 7 height 7
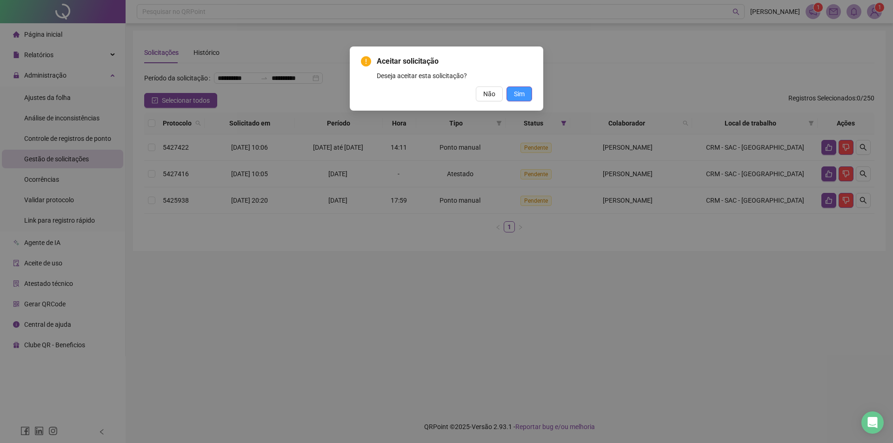
click at [520, 98] on span "Sim" at bounding box center [519, 94] width 11 height 10
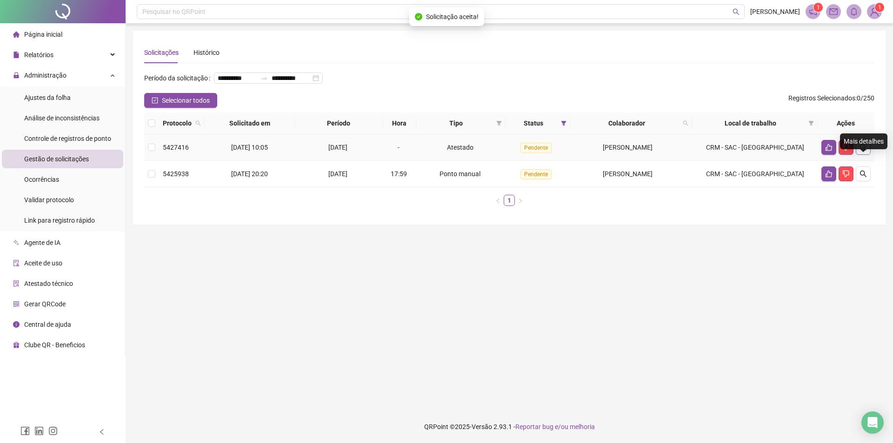
click at [860, 151] on icon "search" at bounding box center [863, 147] width 7 height 7
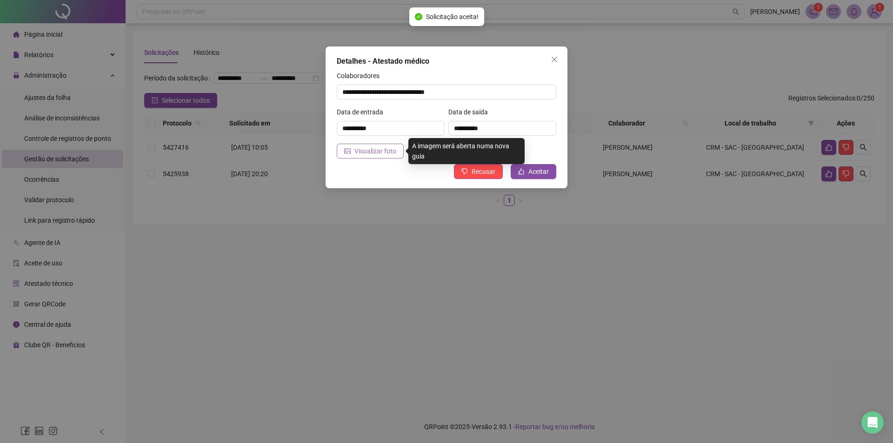
click at [386, 153] on span "Visualizar foto" at bounding box center [375, 151] width 42 height 10
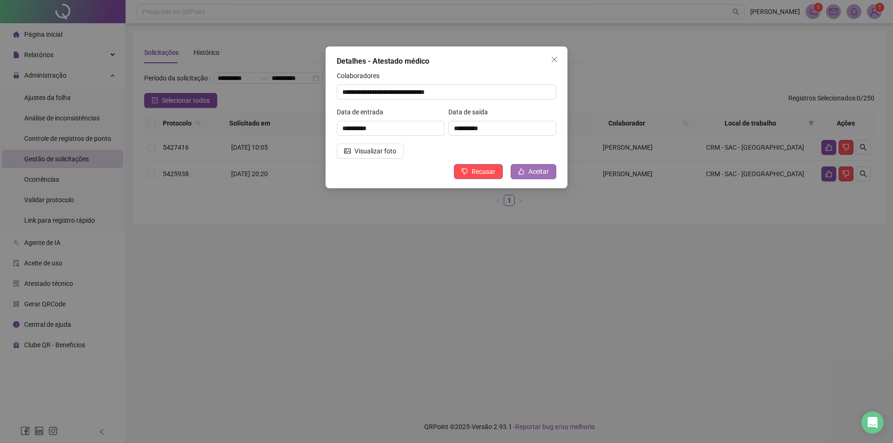
click at [530, 169] on span "Aceitar" at bounding box center [538, 171] width 20 height 10
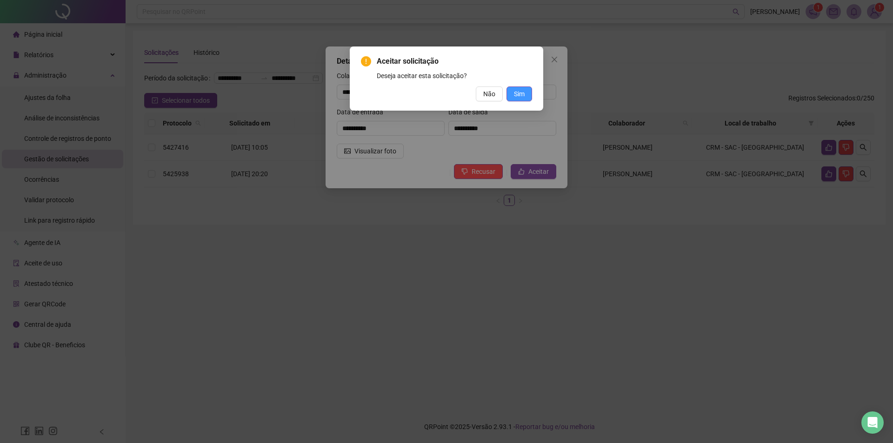
click at [525, 95] on button "Sim" at bounding box center [519, 93] width 26 height 15
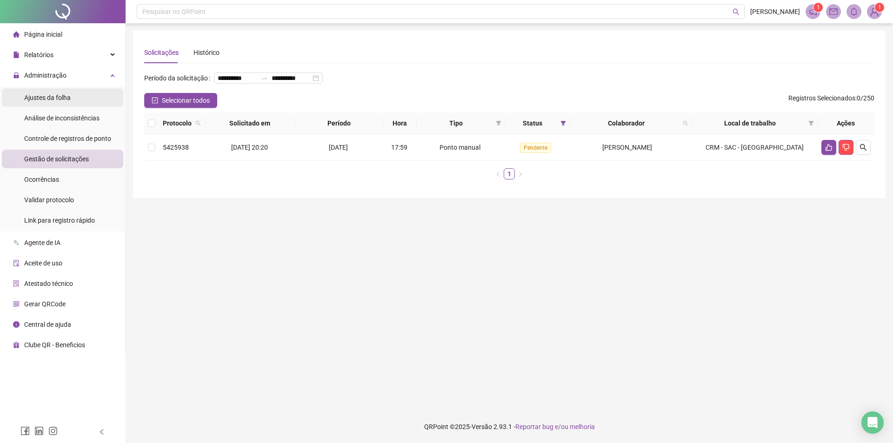
click at [66, 97] on span "Ajustes da folha" at bounding box center [47, 97] width 46 height 7
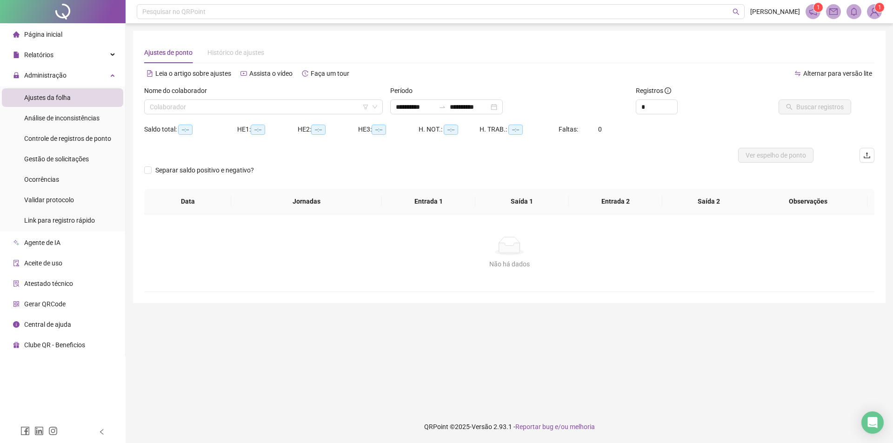
click at [259, 114] on div "Nome do colaborador Colaborador" at bounding box center [263, 104] width 246 height 36
click at [259, 108] on input "search" at bounding box center [259, 107] width 219 height 14
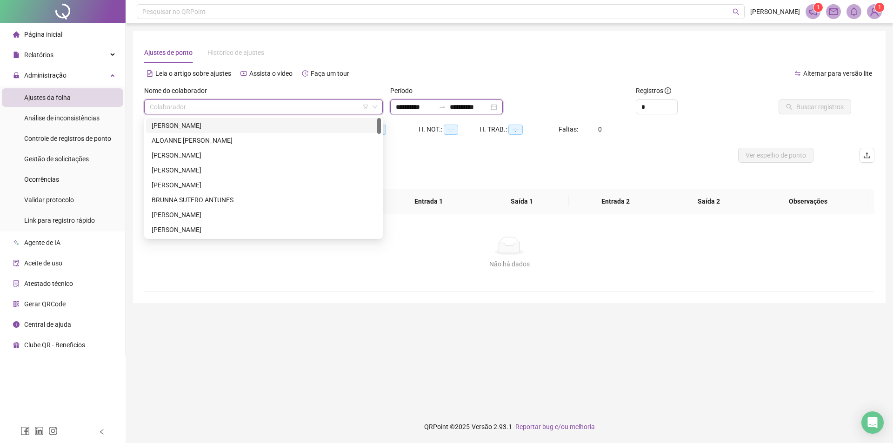
click at [419, 111] on input "**********" at bounding box center [415, 107] width 39 height 10
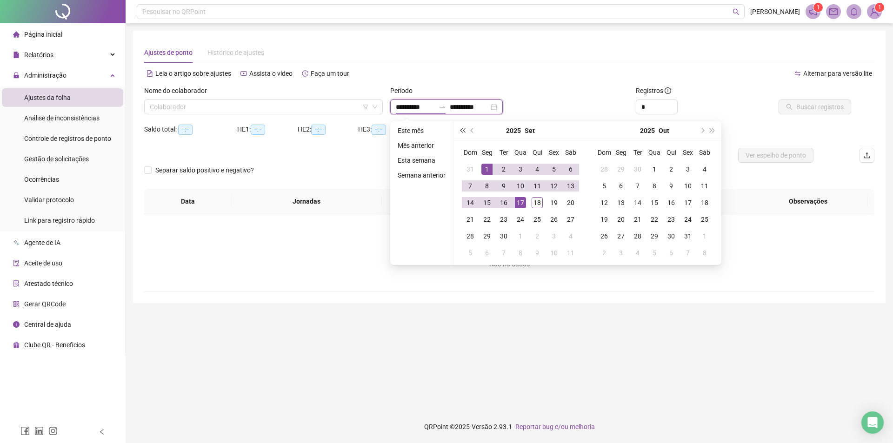
type input "**********"
click at [469, 129] on button "prev-year" at bounding box center [472, 130] width 10 height 19
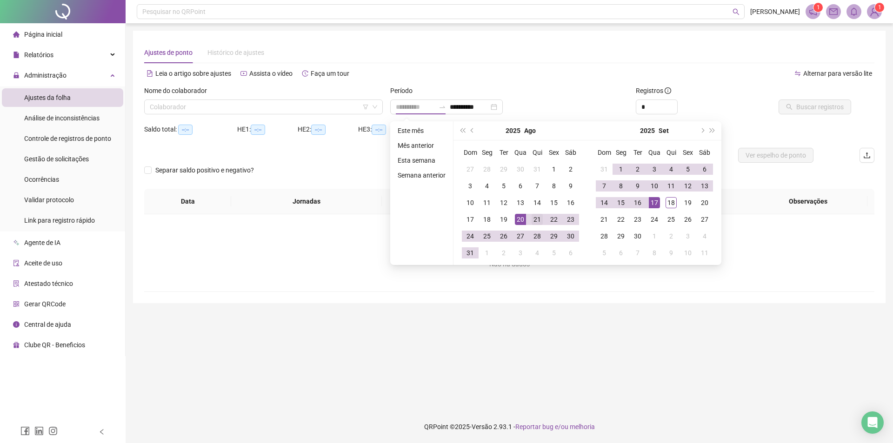
type input "**********"
drag, startPoint x: 537, startPoint y: 218, endPoint x: 624, endPoint y: 220, distance: 86.5
click at [538, 217] on div "21" at bounding box center [536, 219] width 11 height 11
type input "**********"
click at [655, 200] on div "17" at bounding box center [654, 202] width 11 height 11
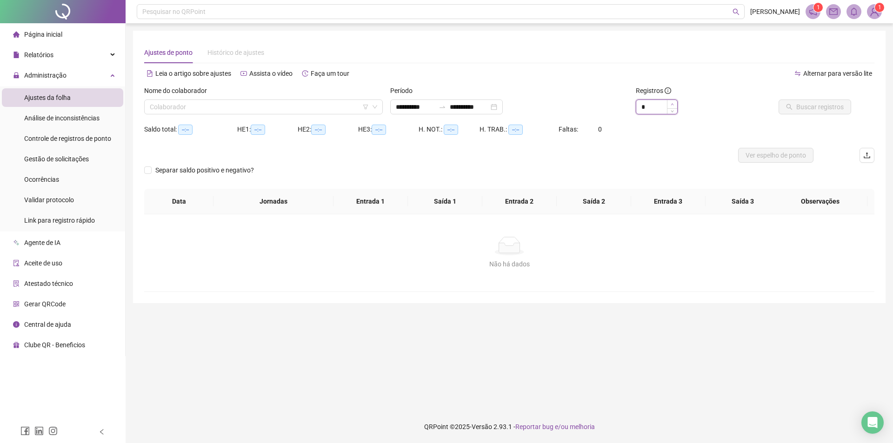
click at [671, 101] on span "Increase Value" at bounding box center [672, 104] width 10 height 8
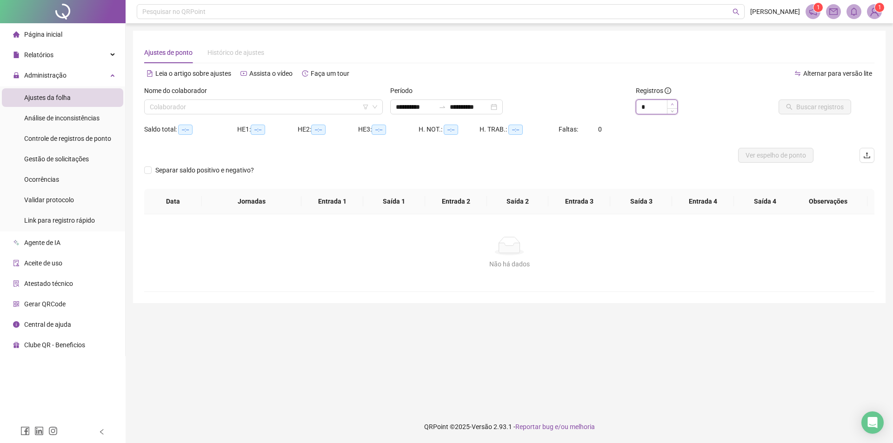
type input "**"
click at [671, 101] on span "Increase Value" at bounding box center [672, 104] width 10 height 8
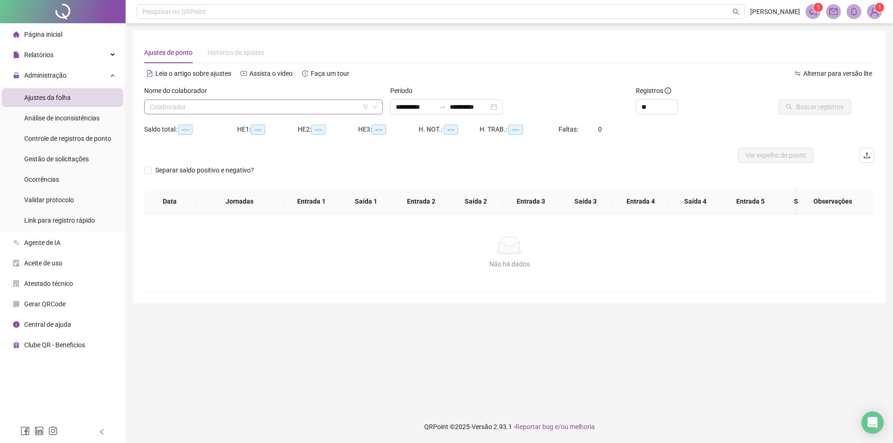
click at [295, 113] on input "search" at bounding box center [259, 107] width 219 height 14
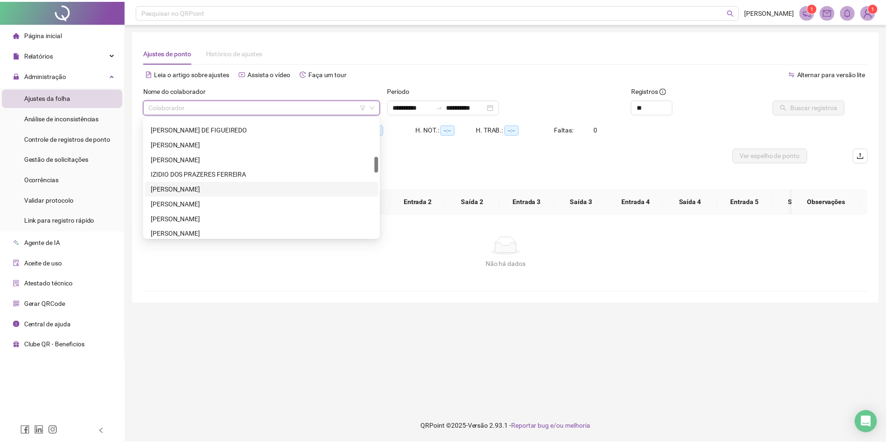
scroll to position [325, 0]
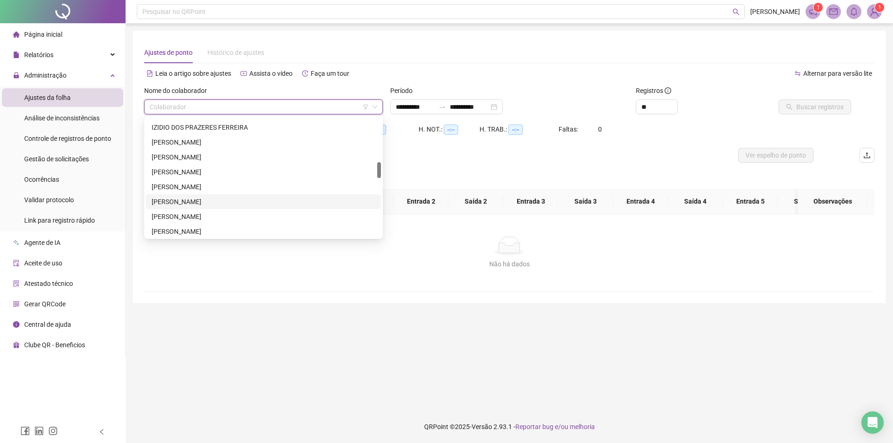
click at [217, 206] on div "[PERSON_NAME]" at bounding box center [264, 202] width 224 height 10
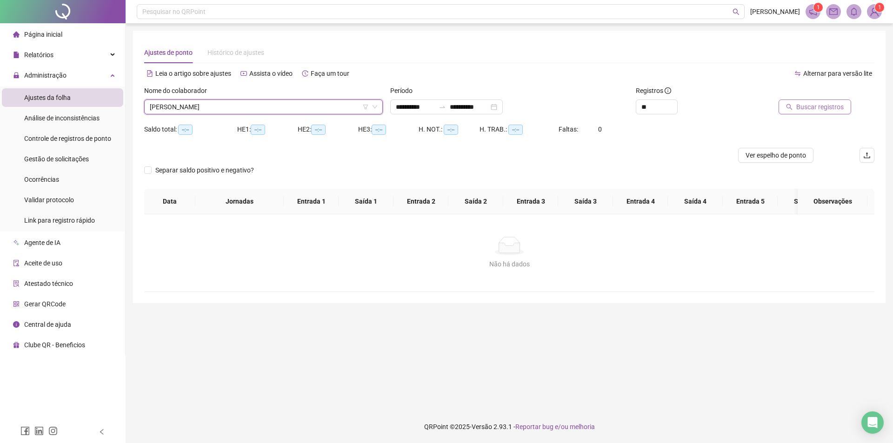
click at [809, 109] on span "Buscar registros" at bounding box center [819, 107] width 47 height 10
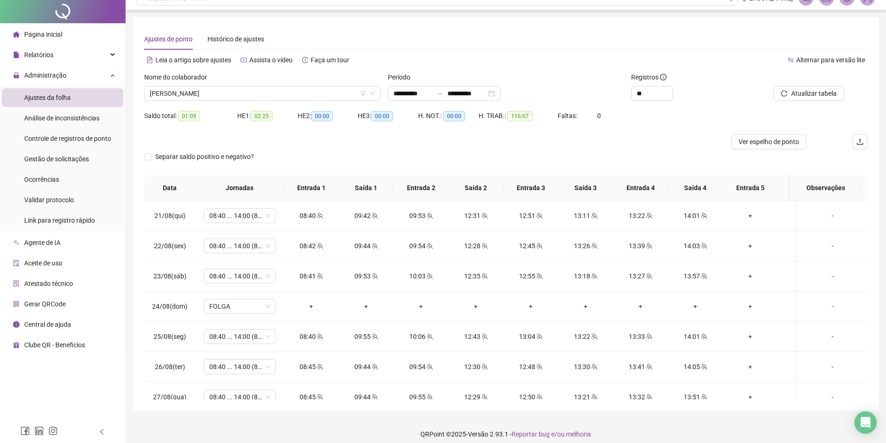
scroll to position [21, 0]
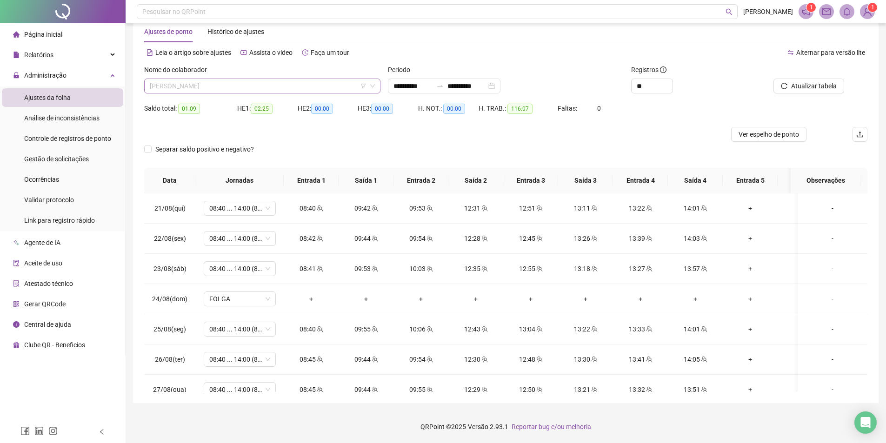
click at [315, 87] on span "[PERSON_NAME]" at bounding box center [262, 86] width 225 height 14
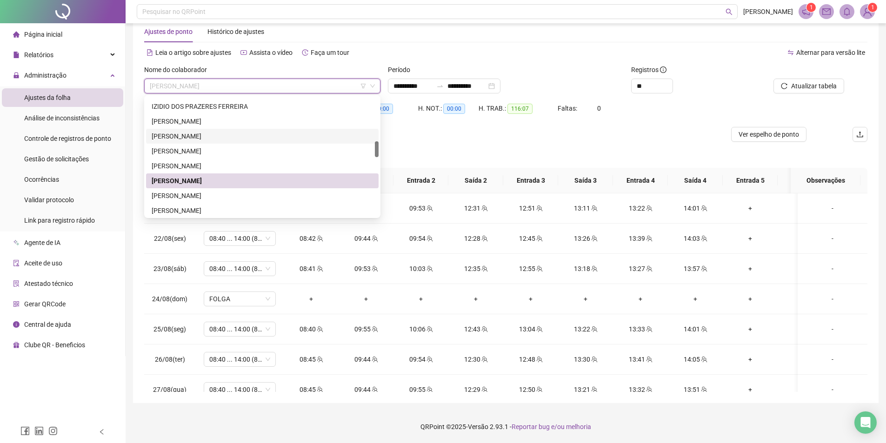
scroll to position [372, 0]
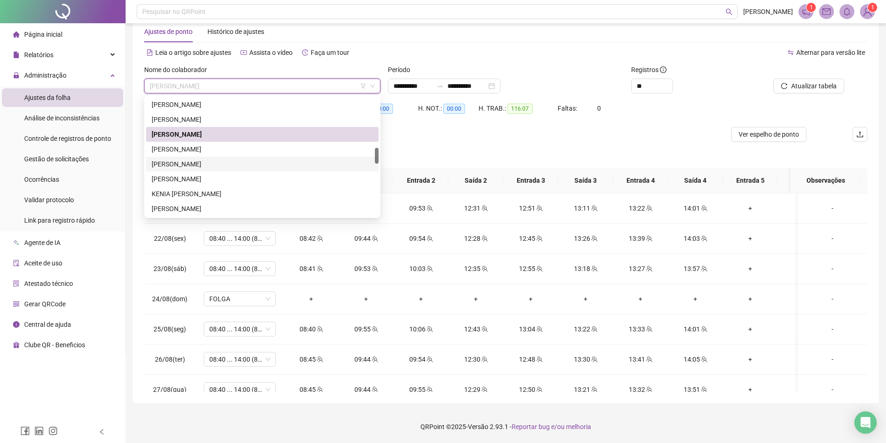
click at [213, 169] on div "[PERSON_NAME]" at bounding box center [262, 164] width 221 height 10
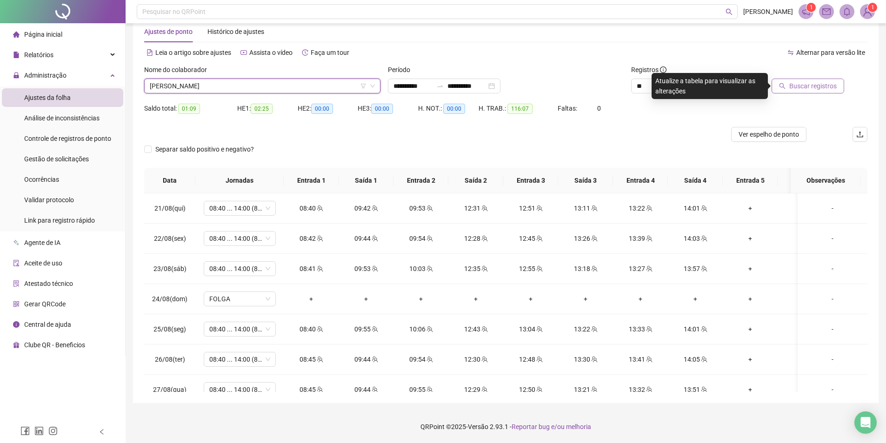
drag, startPoint x: 832, startPoint y: 87, endPoint x: 828, endPoint y: 93, distance: 6.3
click at [830, 90] on span "Buscar registros" at bounding box center [812, 86] width 47 height 10
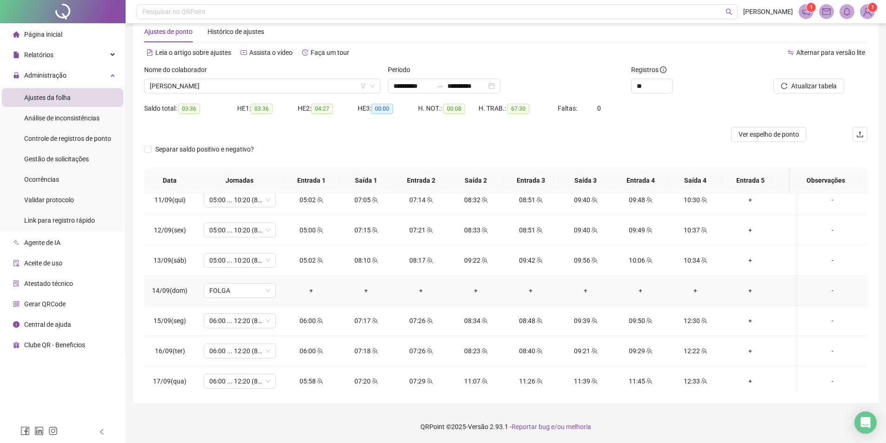
scroll to position [655, 0]
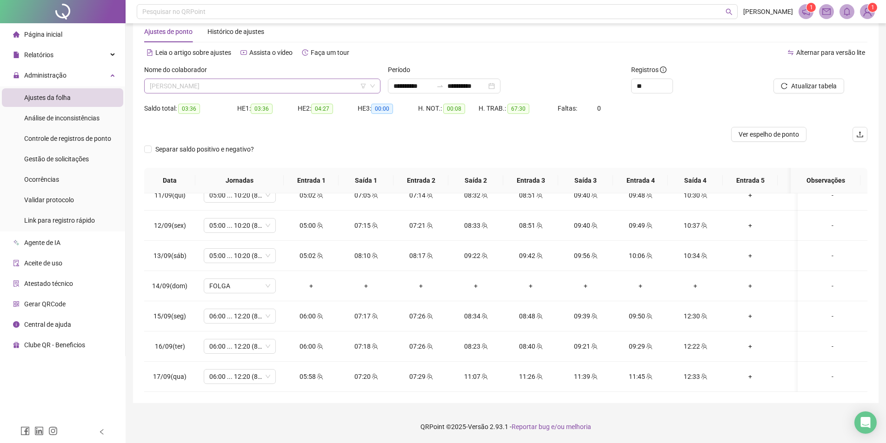
click at [285, 86] on span "[PERSON_NAME]" at bounding box center [262, 86] width 225 height 14
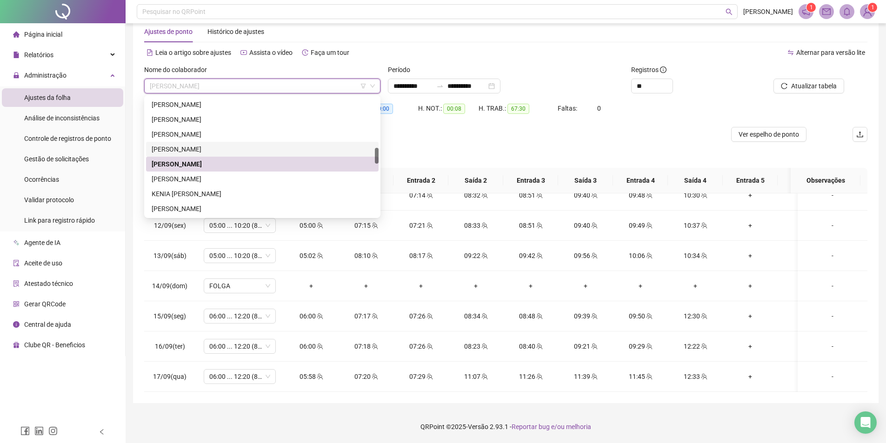
scroll to position [418, 0]
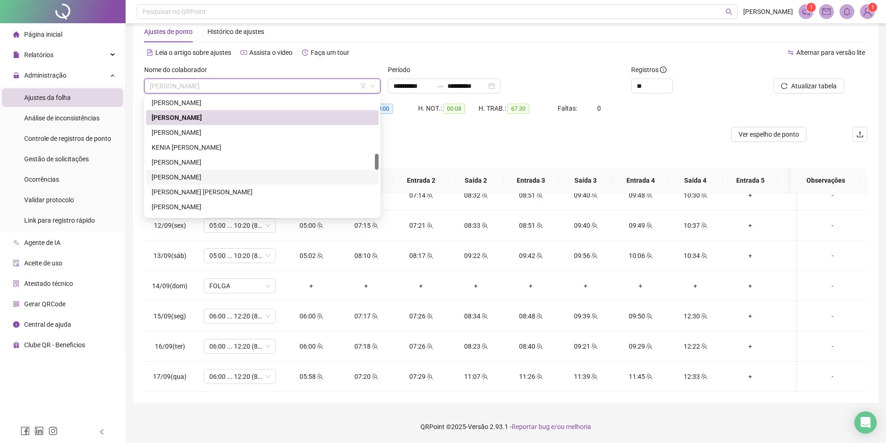
click at [222, 173] on div "[PERSON_NAME]" at bounding box center [262, 177] width 221 height 10
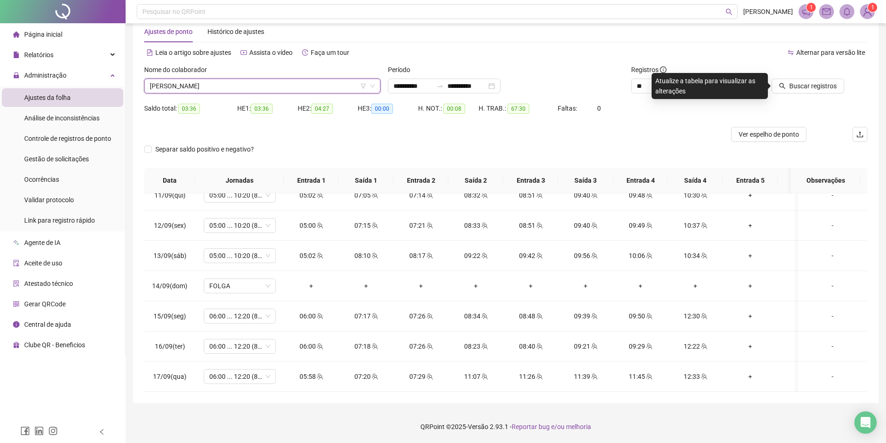
click at [815, 85] on span "Buscar registros" at bounding box center [812, 86] width 47 height 10
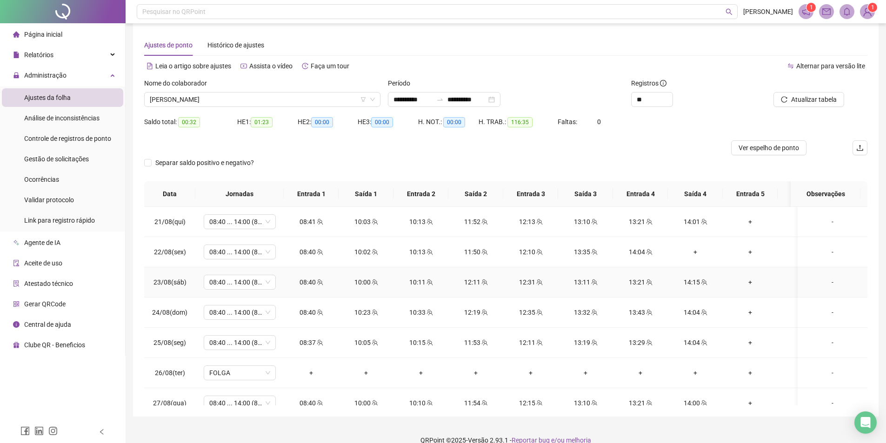
scroll to position [0, 0]
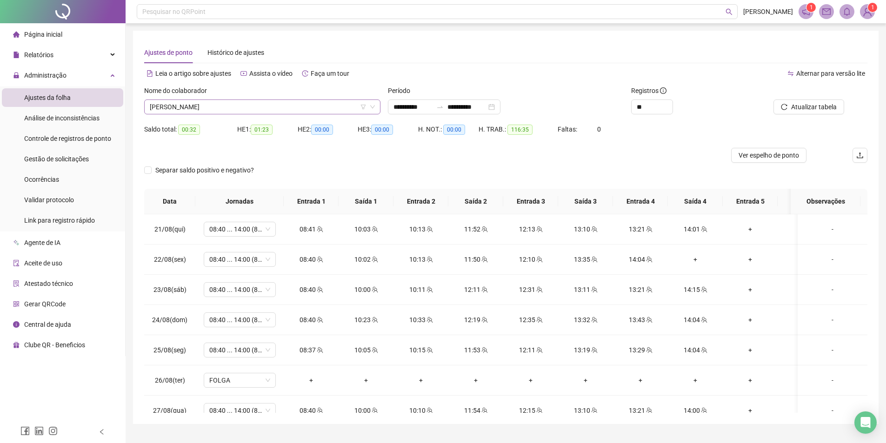
click at [236, 105] on span "[PERSON_NAME]" at bounding box center [262, 107] width 225 height 14
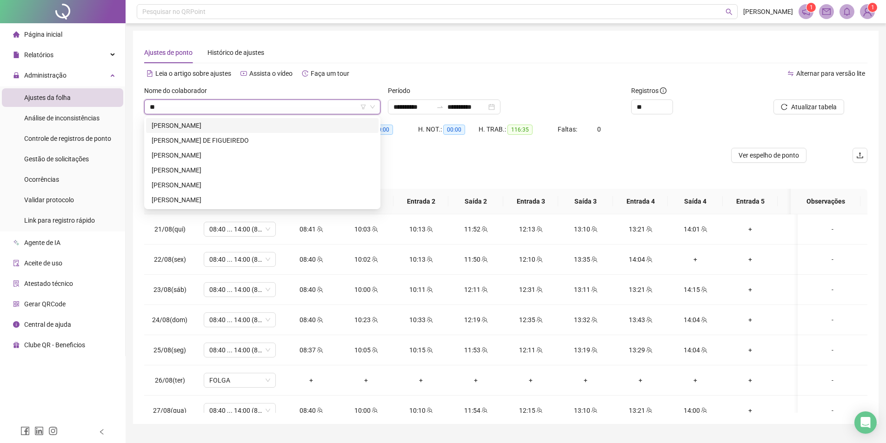
type input "***"
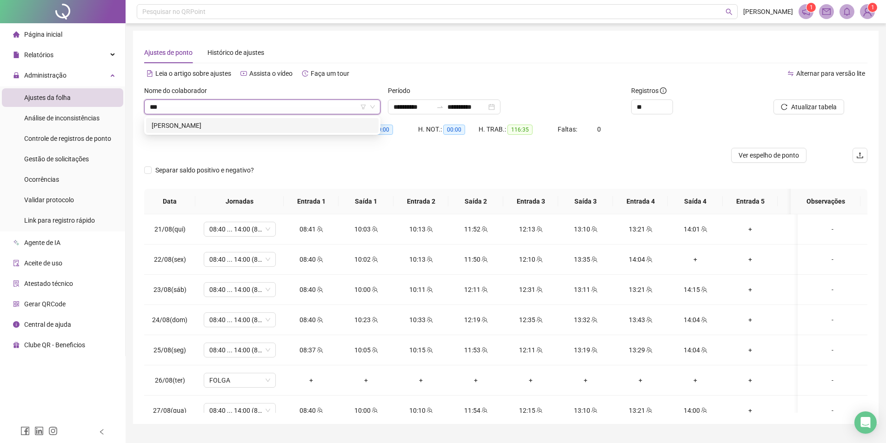
click at [247, 126] on div "[PERSON_NAME]" at bounding box center [262, 125] width 221 height 10
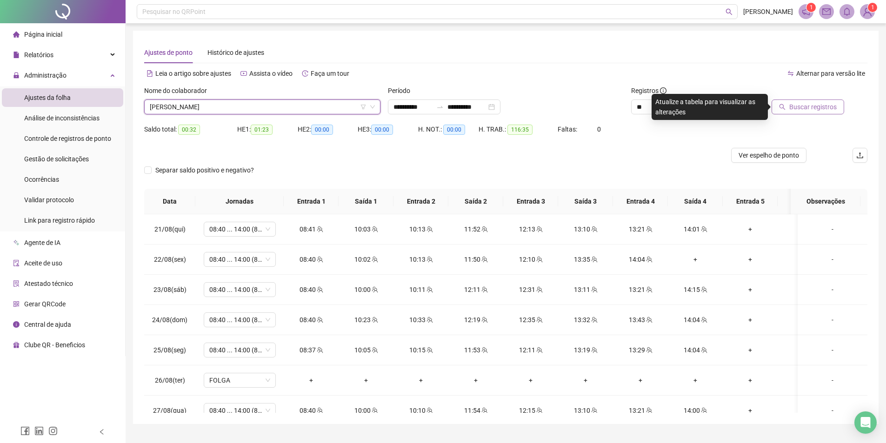
click at [788, 107] on button "Buscar registros" at bounding box center [807, 107] width 73 height 15
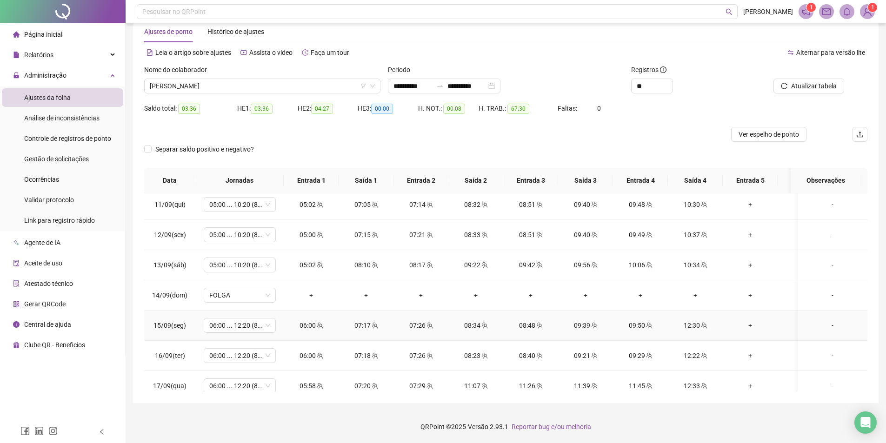
scroll to position [655, 0]
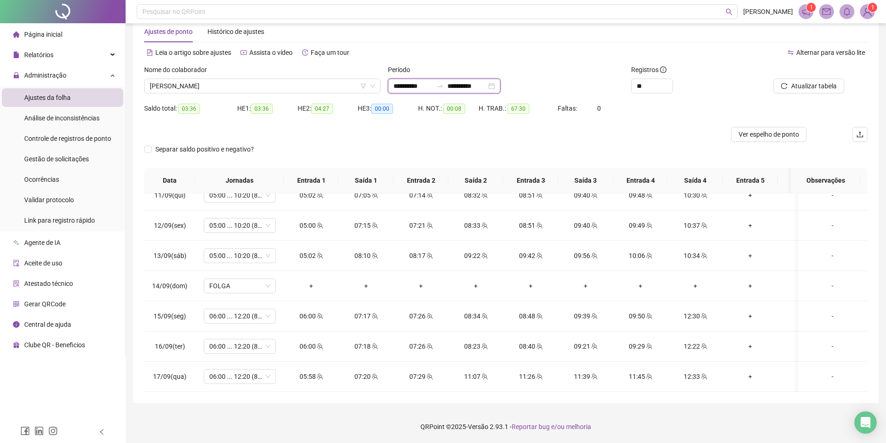
click at [472, 85] on input "**********" at bounding box center [466, 86] width 39 height 10
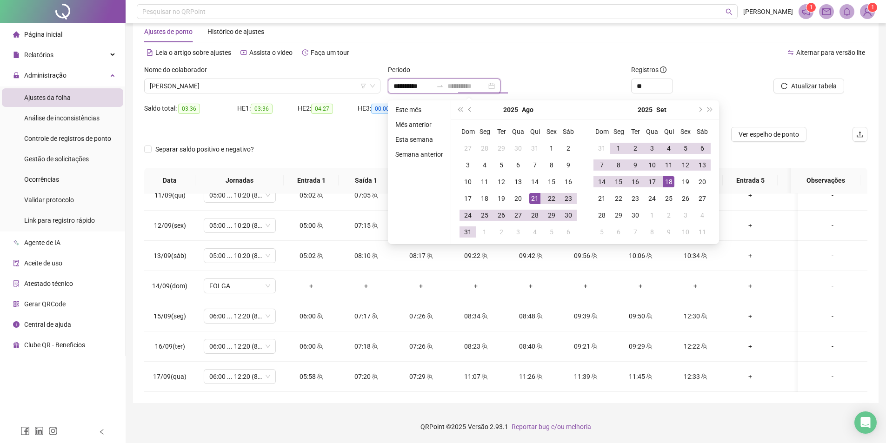
type input "**********"
click at [669, 183] on div "18" at bounding box center [668, 181] width 11 height 11
type input "**********"
click at [797, 255] on td "-" at bounding box center [832, 256] width 70 height 30
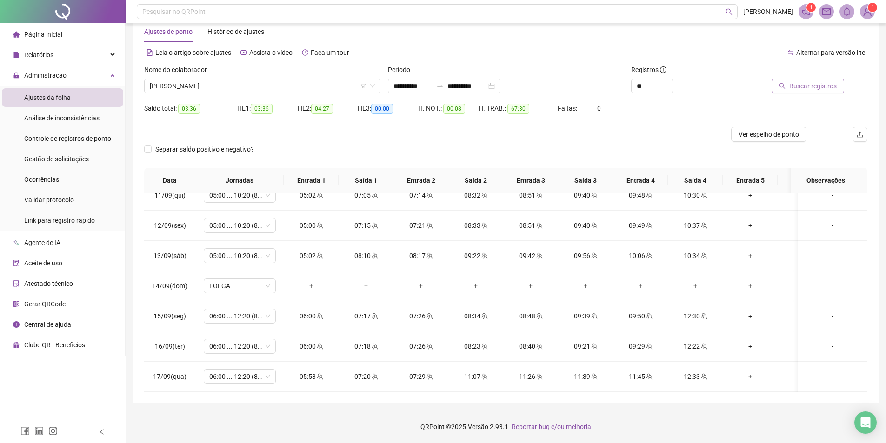
click at [803, 80] on button "Buscar registros" at bounding box center [807, 86] width 73 height 15
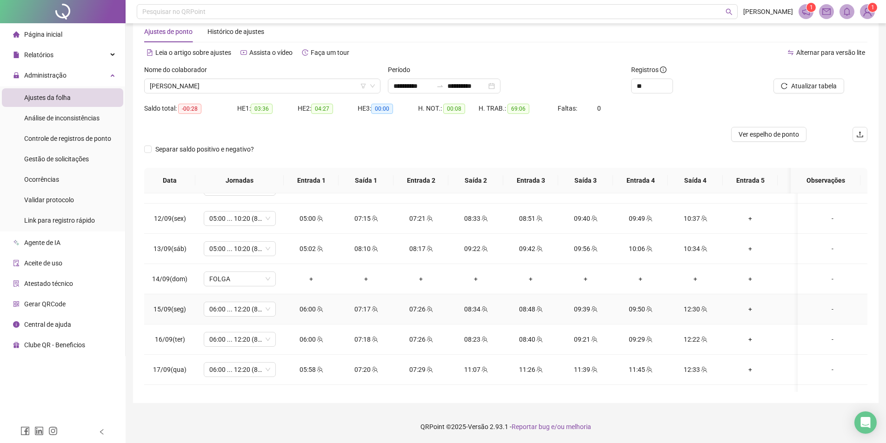
scroll to position [685, 0]
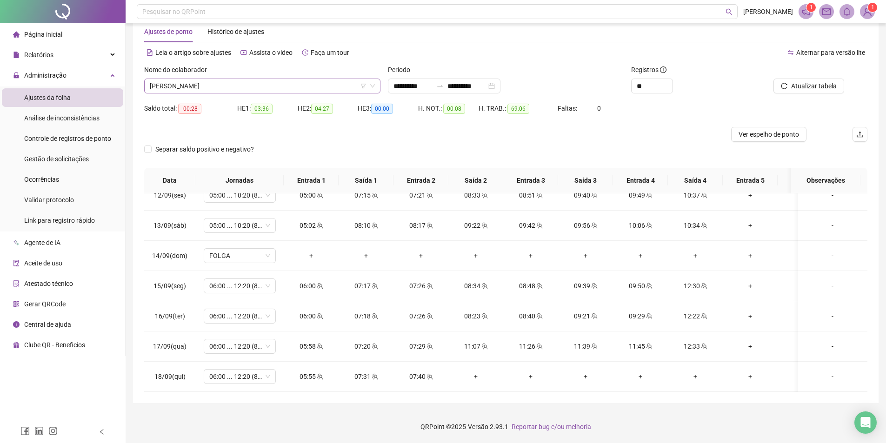
click at [259, 81] on span "[PERSON_NAME]" at bounding box center [262, 86] width 225 height 14
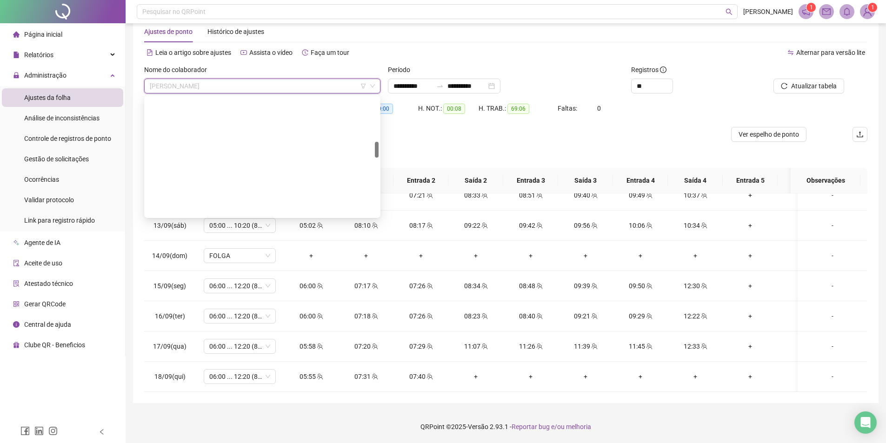
scroll to position [327, 0]
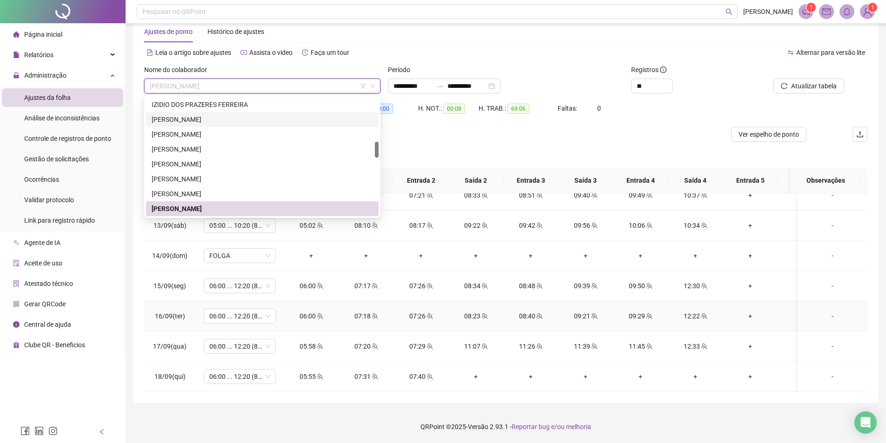
click at [676, 341] on div "12:33" at bounding box center [695, 346] width 40 height 10
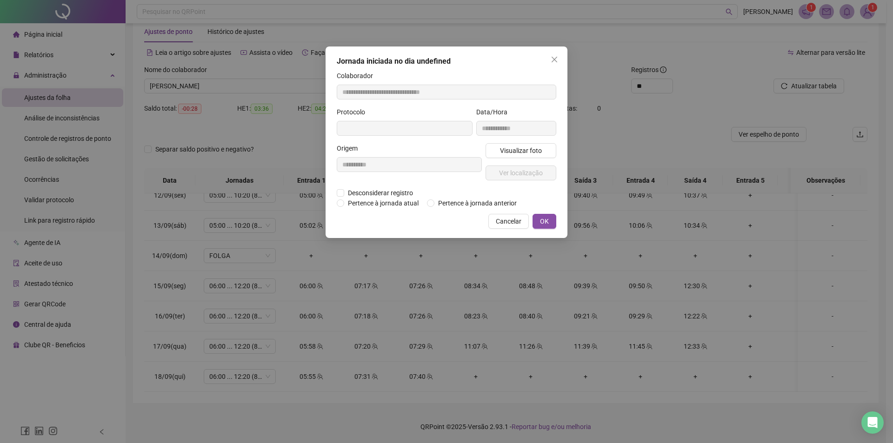
type input "**********"
click at [514, 223] on span "Cancelar" at bounding box center [509, 222] width 26 height 10
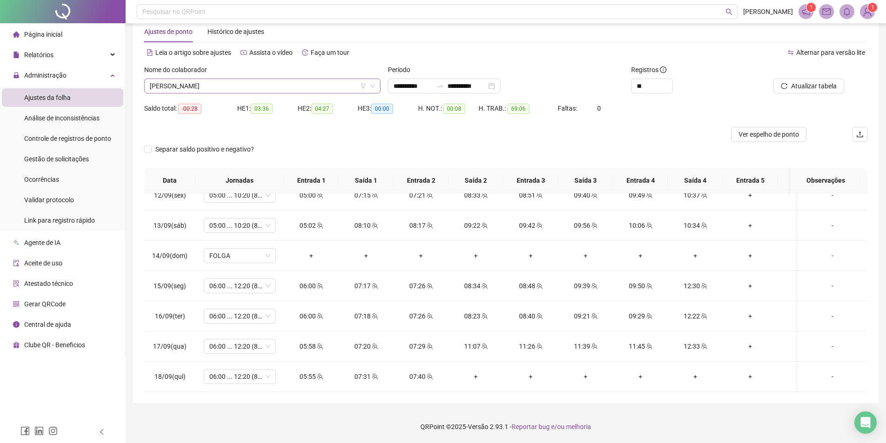
click at [283, 89] on span "[PERSON_NAME]" at bounding box center [262, 86] width 225 height 14
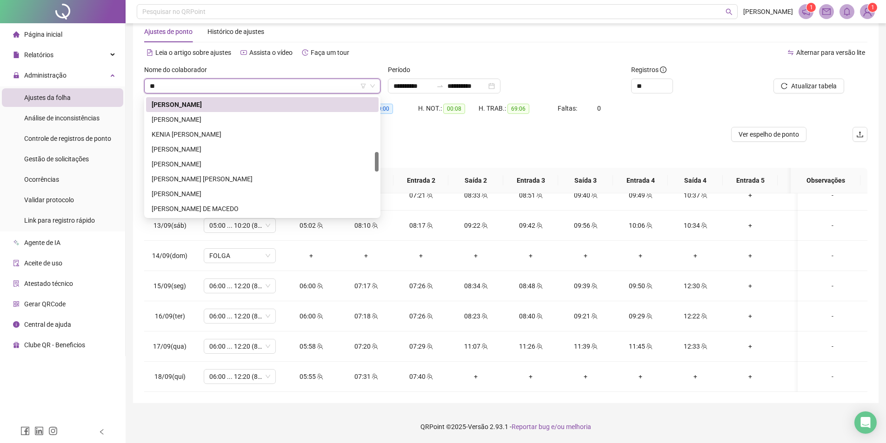
scroll to position [0, 0]
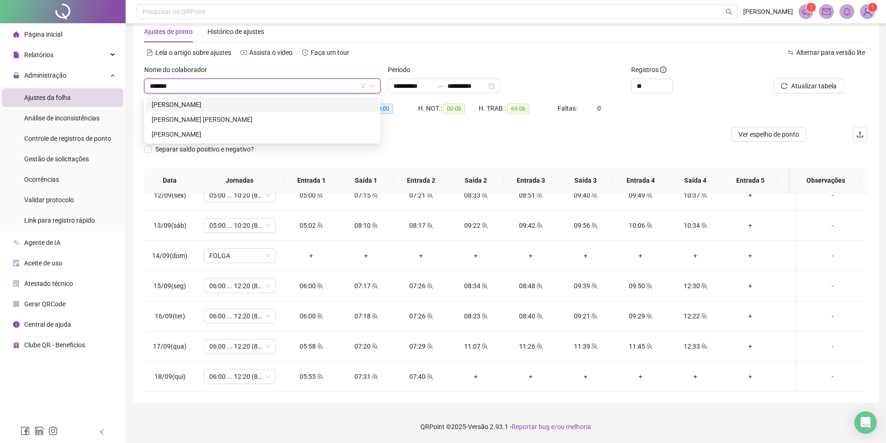
type input "*******"
click at [294, 100] on div "[PERSON_NAME]" at bounding box center [262, 105] width 221 height 10
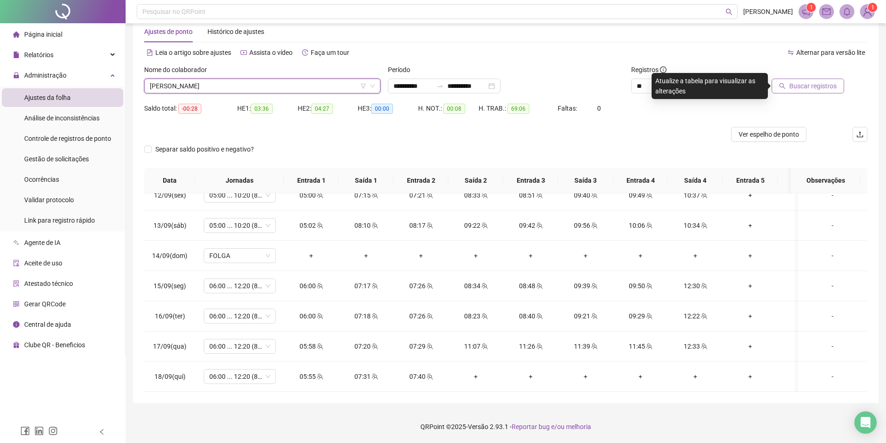
click at [794, 84] on span "Buscar registros" at bounding box center [812, 86] width 47 height 10
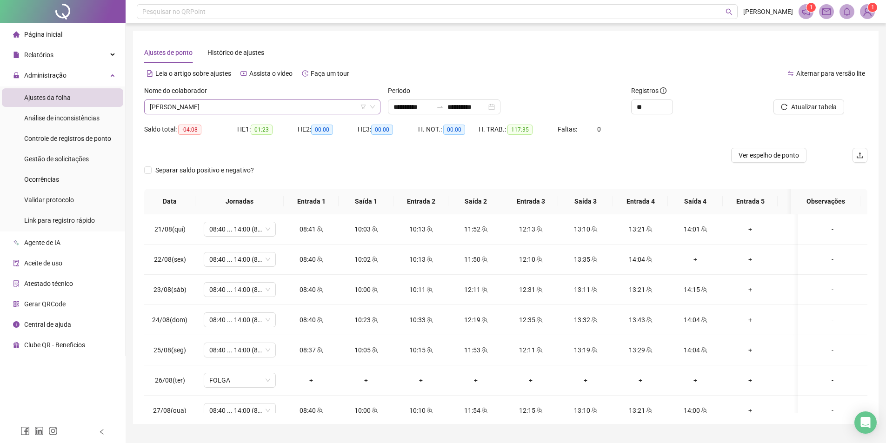
click at [285, 109] on span "[PERSON_NAME]" at bounding box center [262, 107] width 225 height 14
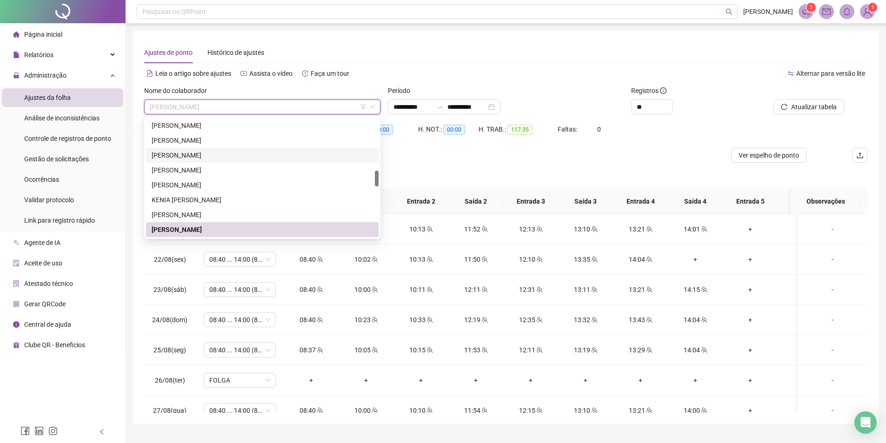
scroll to position [433, 0]
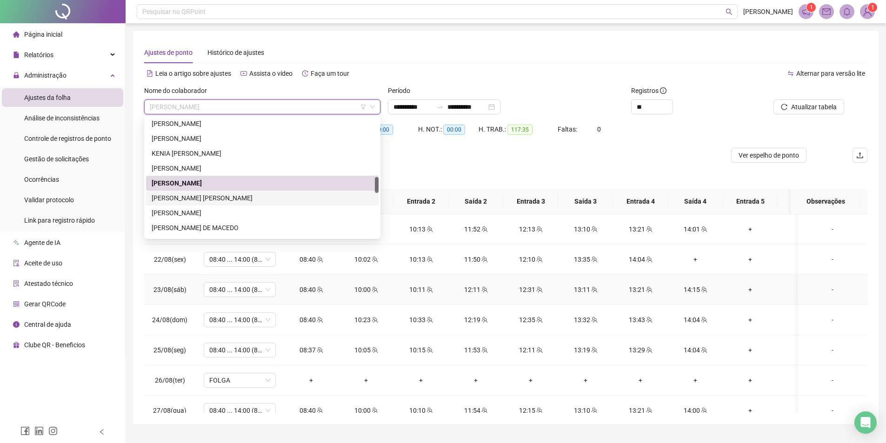
click at [572, 289] on div "13:11" at bounding box center [585, 290] width 40 height 10
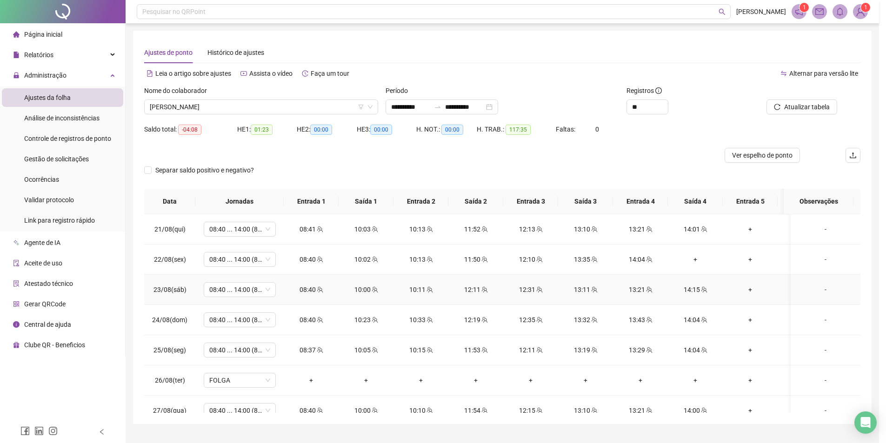
type input "**********"
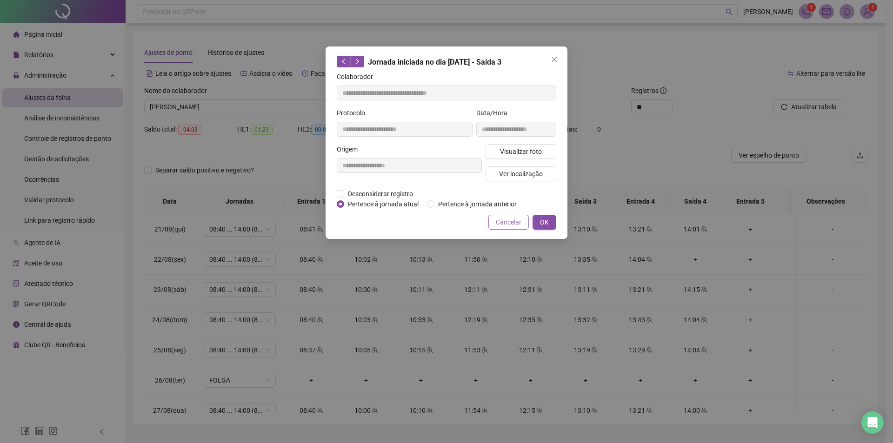
click at [510, 222] on span "Cancelar" at bounding box center [509, 222] width 26 height 10
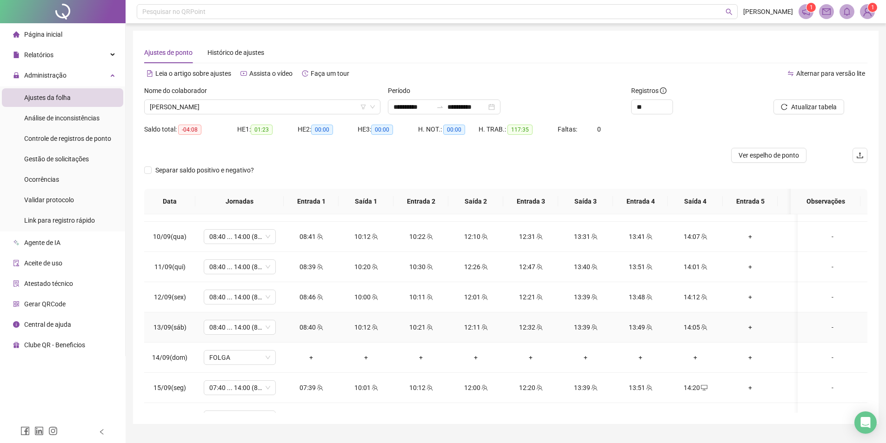
scroll to position [685, 0]
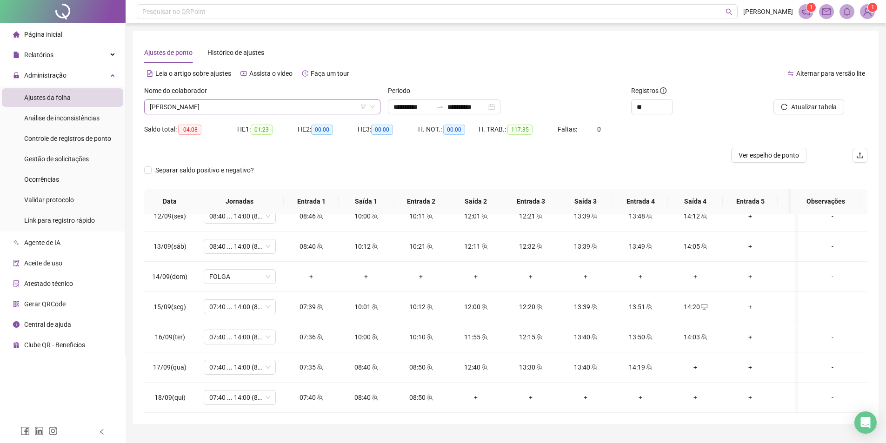
click at [289, 110] on span "[PERSON_NAME]" at bounding box center [262, 107] width 225 height 14
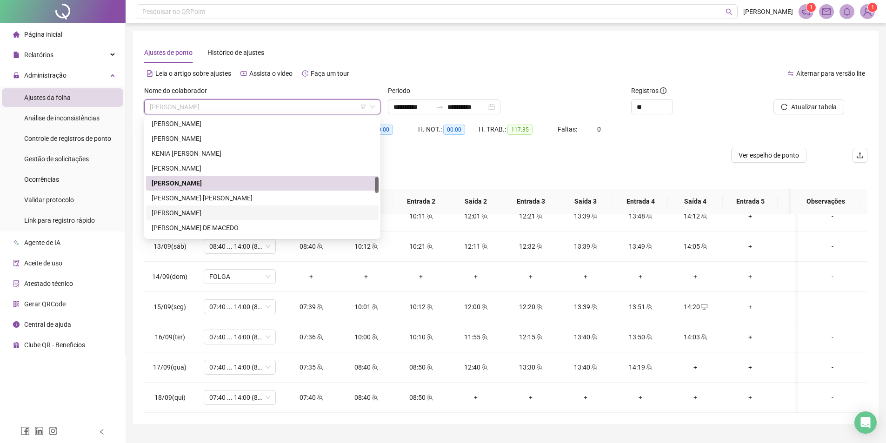
click at [242, 209] on div "[PERSON_NAME]" at bounding box center [262, 213] width 221 height 10
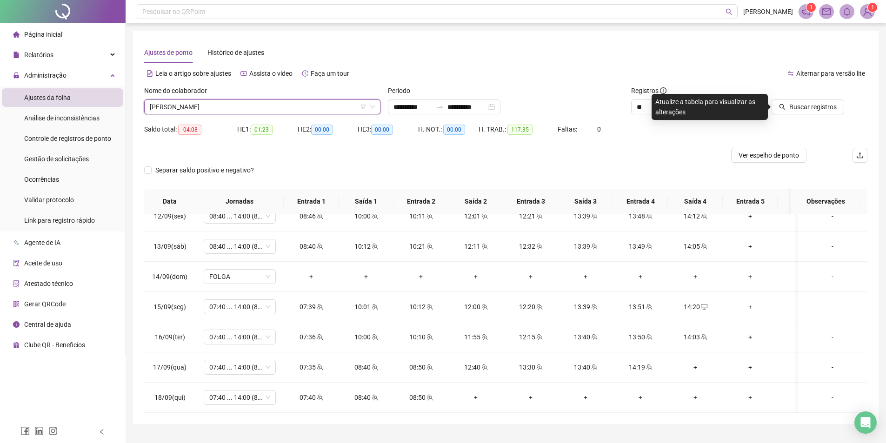
click at [815, 97] on div at bounding box center [798, 93] width 91 height 14
click at [811, 106] on span "Buscar registros" at bounding box center [812, 107] width 47 height 10
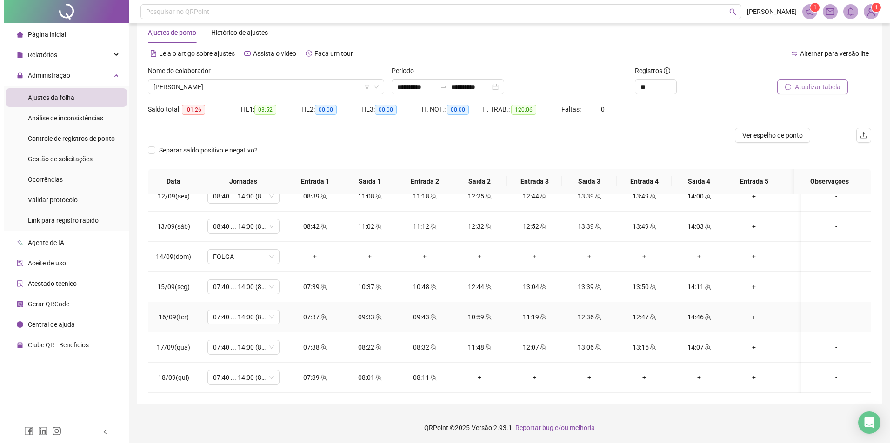
scroll to position [21, 0]
click at [483, 88] on input "**********" at bounding box center [466, 86] width 39 height 10
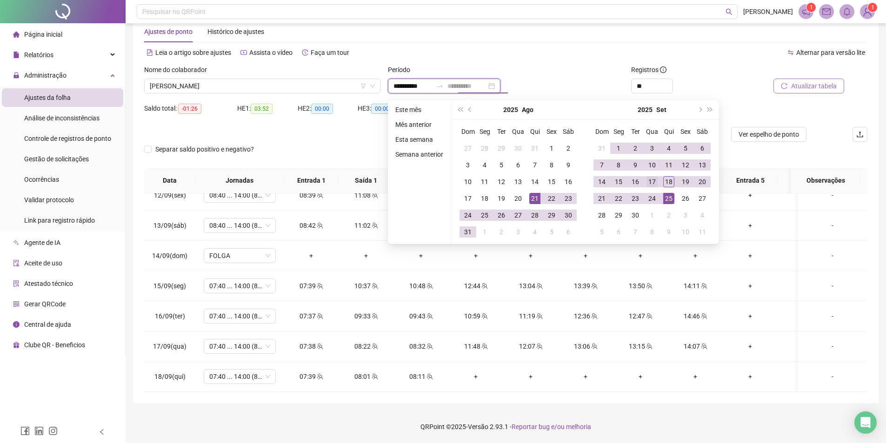
type input "**********"
click at [651, 183] on div "17" at bounding box center [651, 181] width 11 height 11
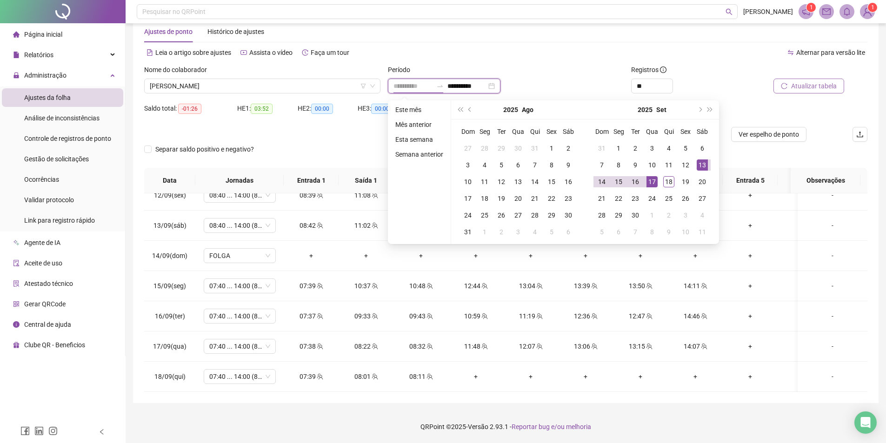
type input "**********"
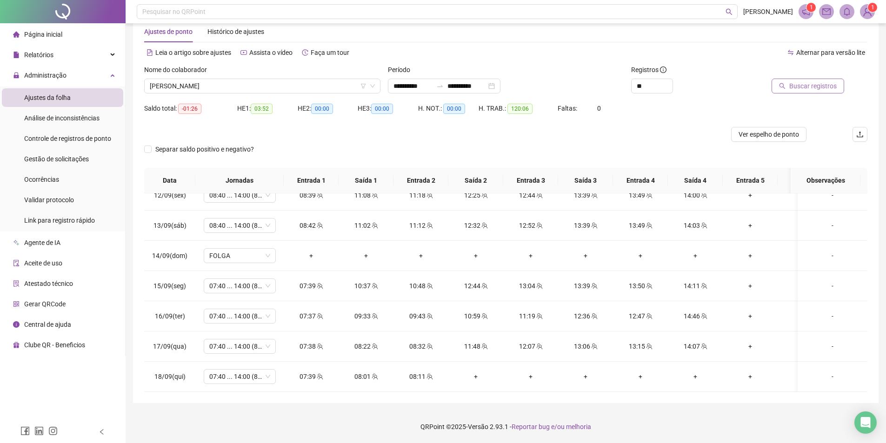
click at [804, 86] on span "Buscar registros" at bounding box center [812, 86] width 47 height 10
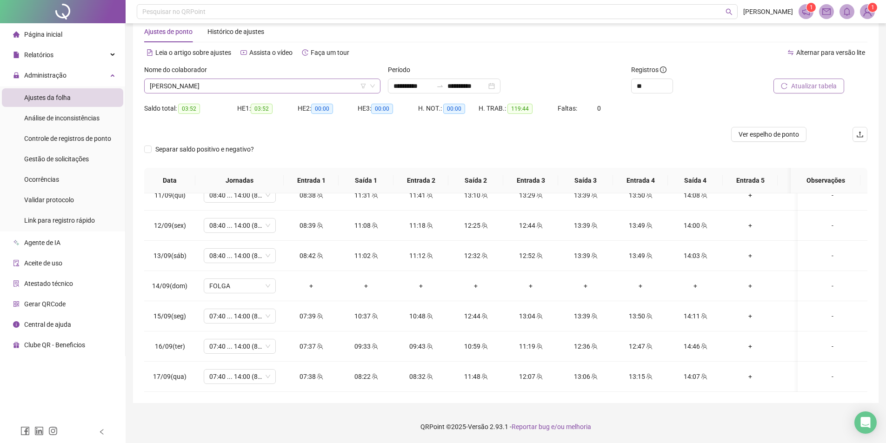
click at [234, 86] on span "[PERSON_NAME]" at bounding box center [262, 86] width 225 height 14
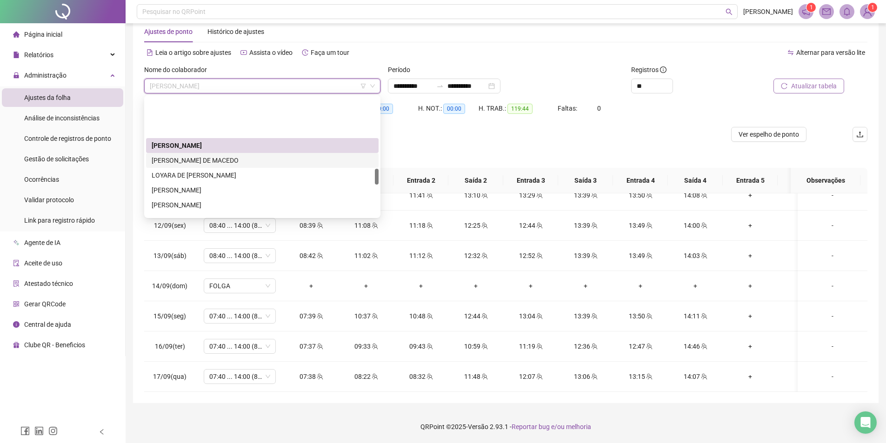
scroll to position [526, 0]
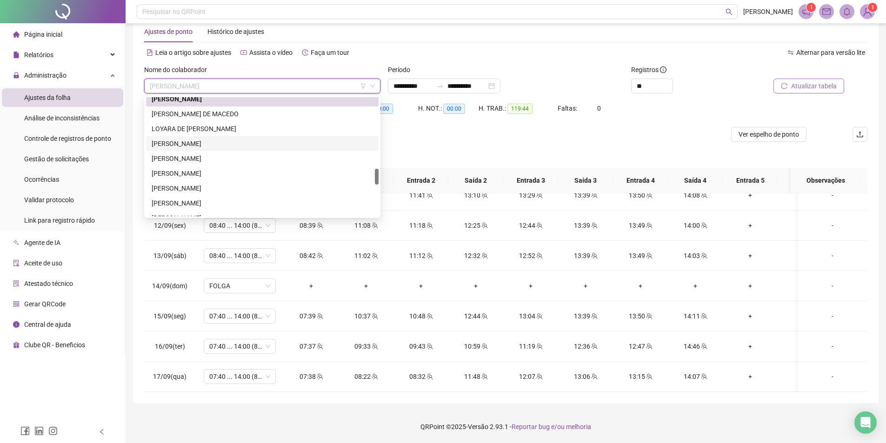
click at [209, 147] on div "[PERSON_NAME]" at bounding box center [262, 144] width 221 height 10
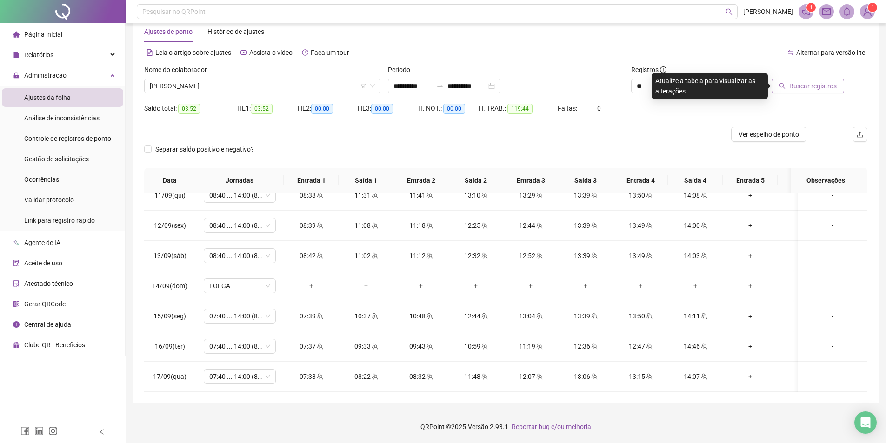
click at [813, 85] on span "Buscar registros" at bounding box center [812, 86] width 47 height 10
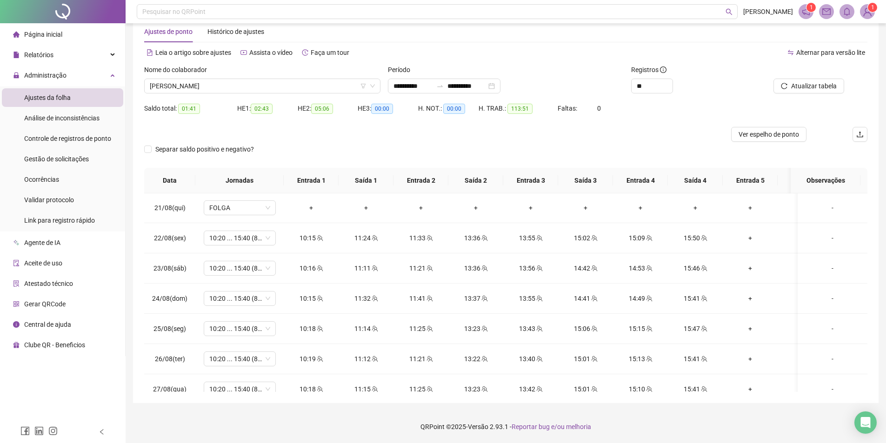
scroll to position [0, 0]
click at [268, 82] on span "[PERSON_NAME]" at bounding box center [262, 86] width 225 height 14
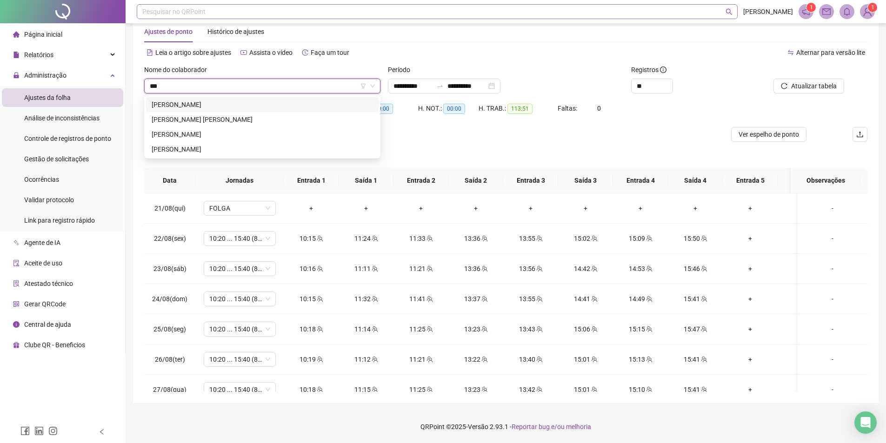
type input "***"
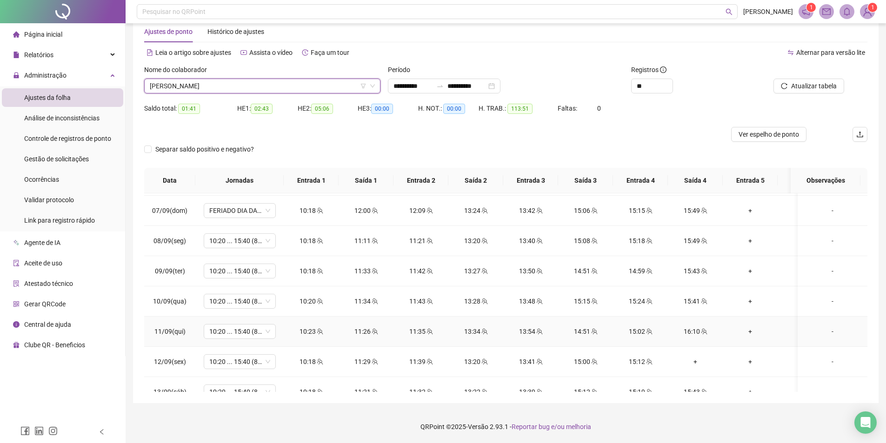
scroll to position [655, 0]
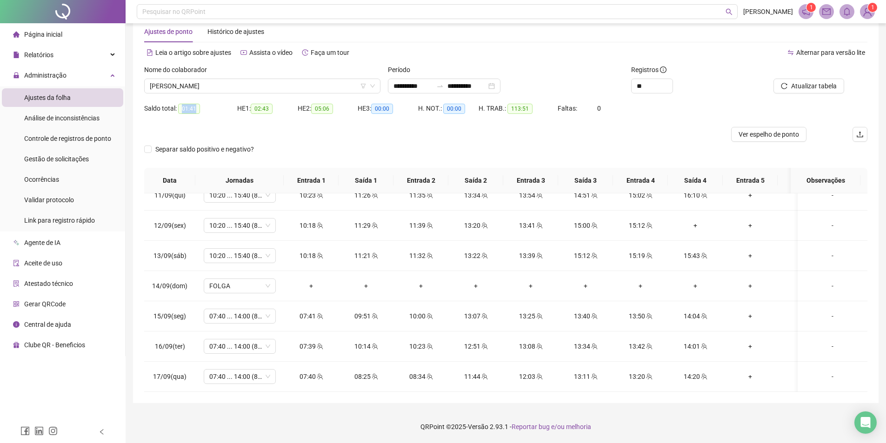
drag, startPoint x: 180, startPoint y: 112, endPoint x: 202, endPoint y: 110, distance: 21.9
click at [202, 110] on div "Saldo total: 01:41" at bounding box center [190, 108] width 93 height 11
click at [252, 85] on span "[PERSON_NAME]" at bounding box center [262, 86] width 225 height 14
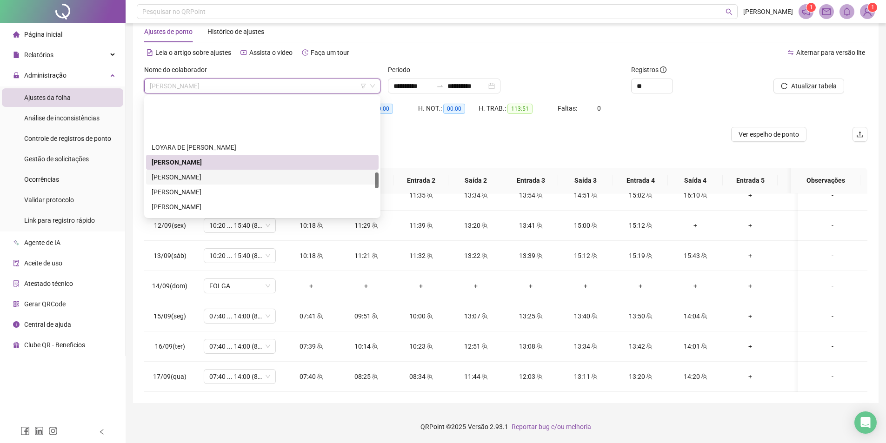
scroll to position [554, 0]
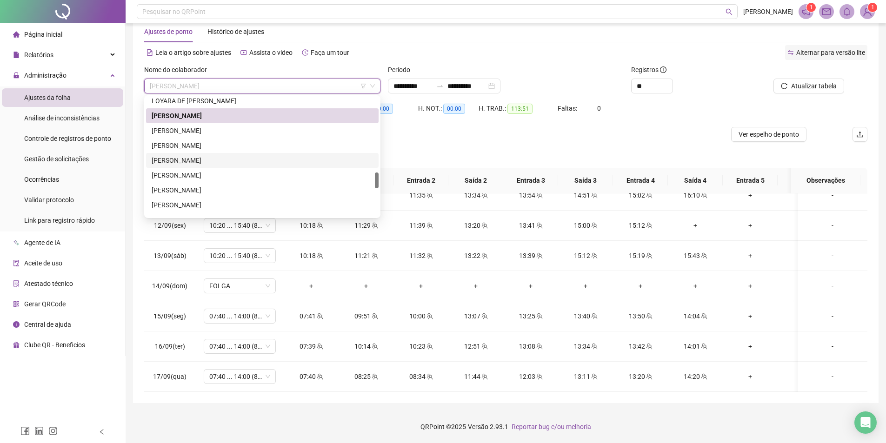
click at [237, 145] on div "[PERSON_NAME]" at bounding box center [262, 145] width 221 height 10
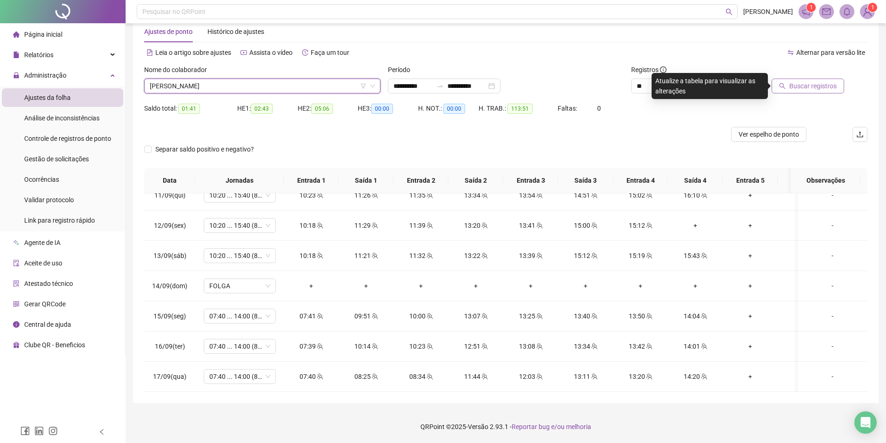
click at [802, 83] on span "Buscar registros" at bounding box center [812, 86] width 47 height 10
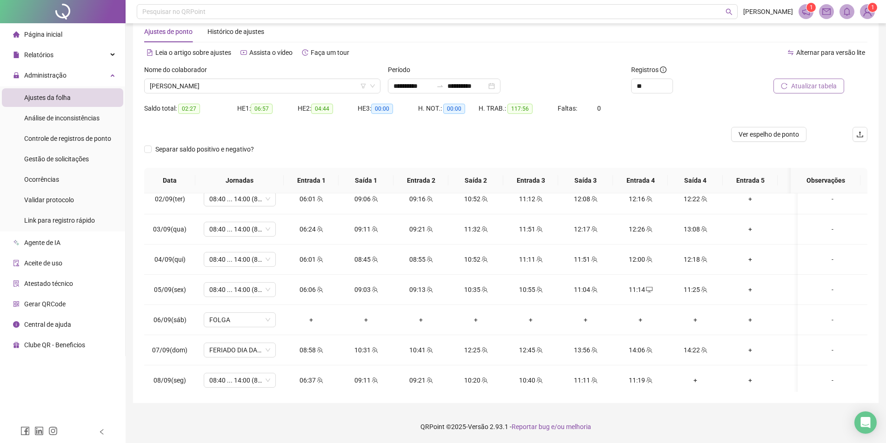
scroll to position [465, 0]
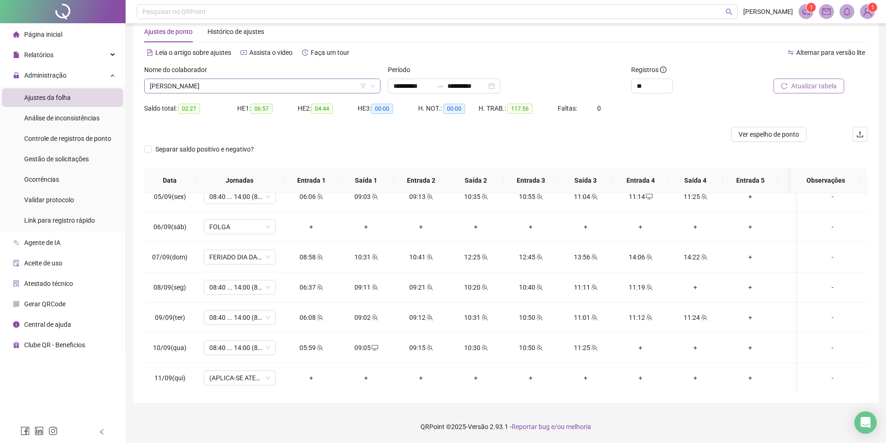
click at [267, 83] on span "[PERSON_NAME]" at bounding box center [262, 86] width 225 height 14
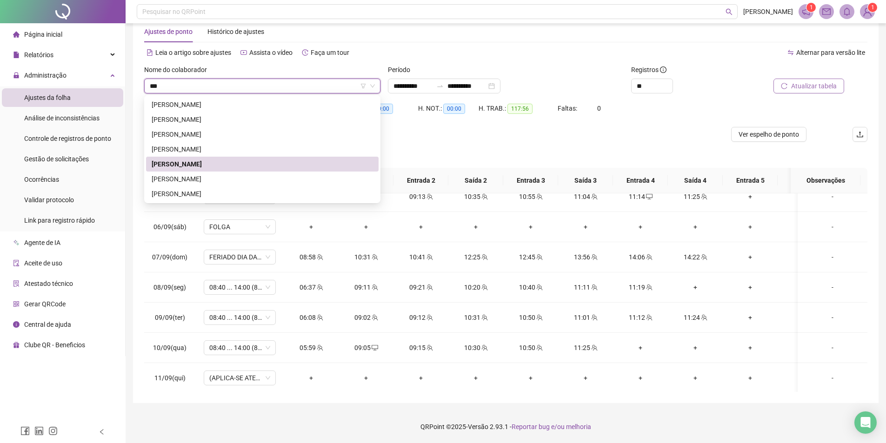
scroll to position [0, 0]
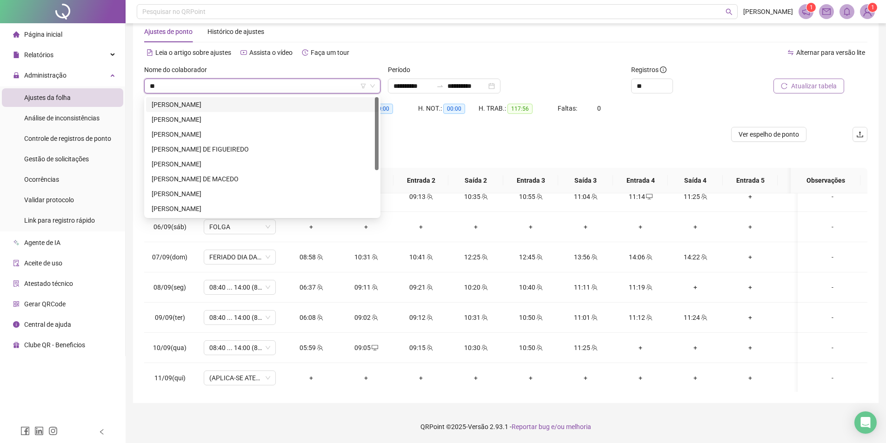
type input "*"
type input "***"
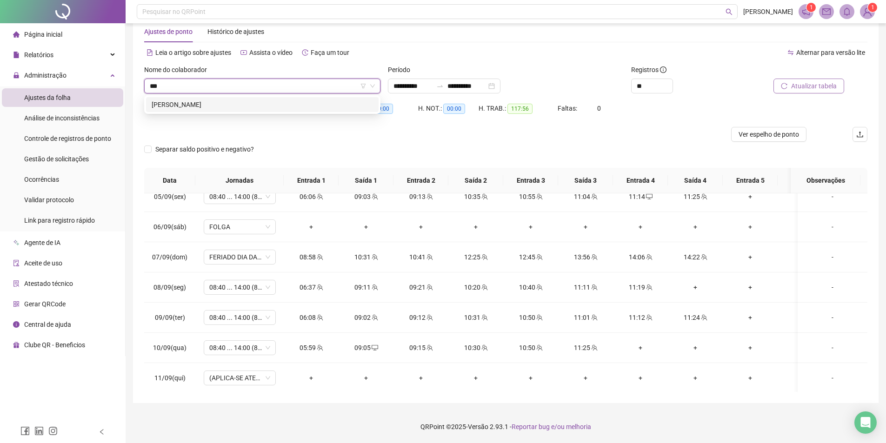
click at [283, 104] on div "[PERSON_NAME]" at bounding box center [262, 105] width 221 height 10
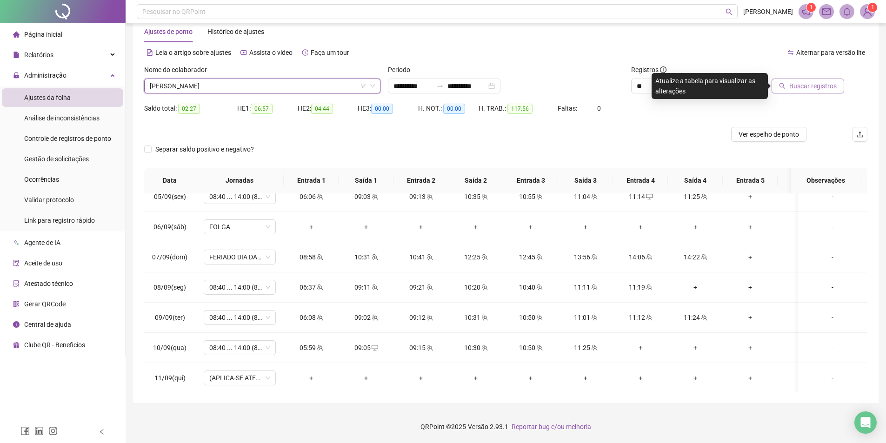
click at [799, 89] on span "Buscar registros" at bounding box center [812, 86] width 47 height 10
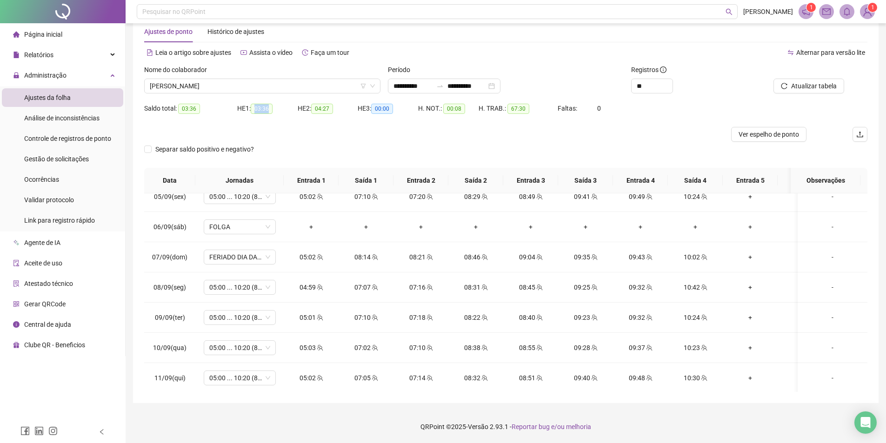
drag, startPoint x: 255, startPoint y: 108, endPoint x: 284, endPoint y: 106, distance: 29.4
click at [284, 106] on div "HE 1: 03:36" at bounding box center [267, 108] width 60 height 11
click at [272, 123] on div "HE 1: 03:36" at bounding box center [267, 114] width 60 height 26
click at [279, 83] on span "[PERSON_NAME]" at bounding box center [262, 86] width 225 height 14
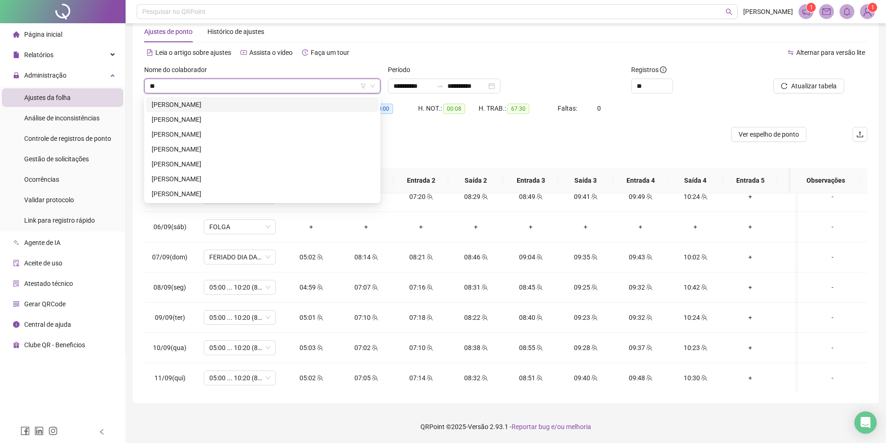
type input "*"
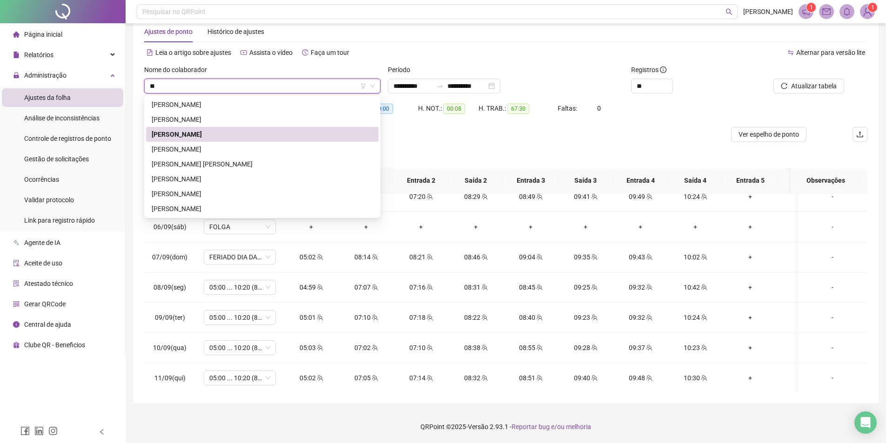
type input "***"
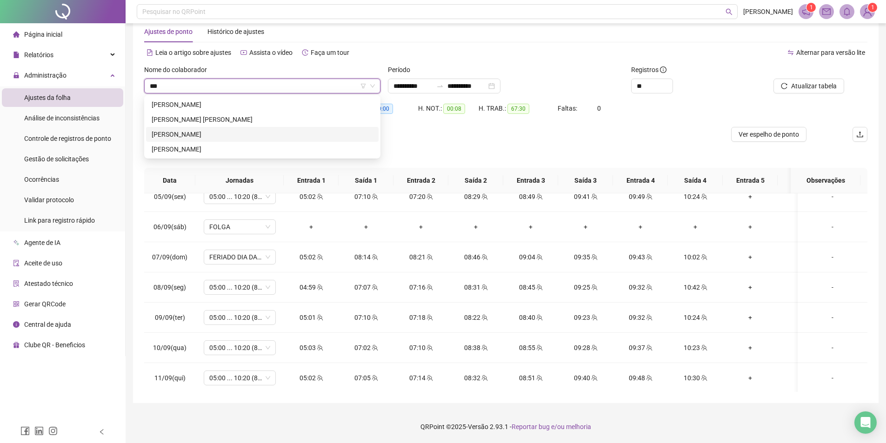
click at [233, 132] on div "[PERSON_NAME]" at bounding box center [262, 134] width 221 height 10
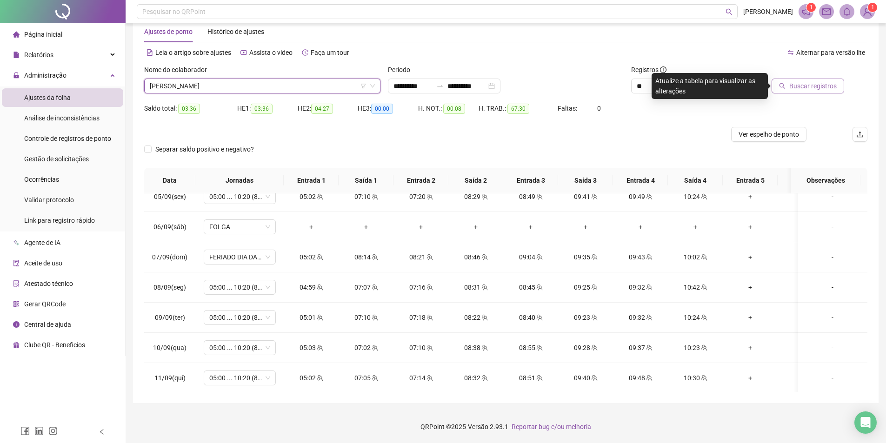
click at [799, 88] on span "Buscar registros" at bounding box center [812, 86] width 47 height 10
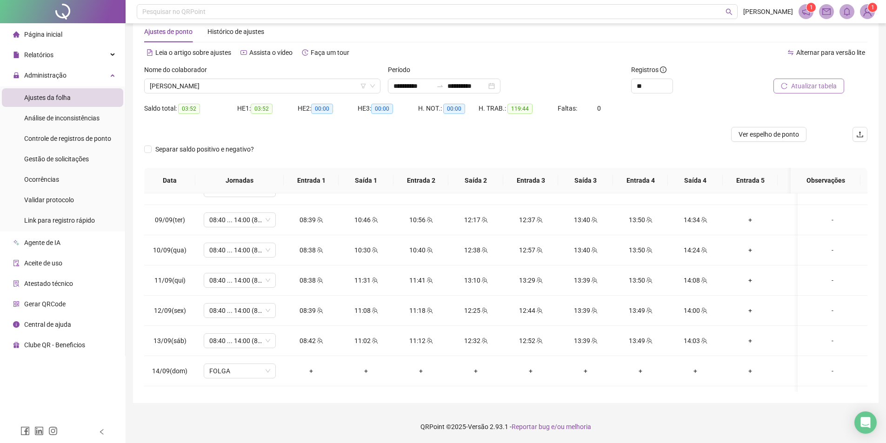
scroll to position [655, 0]
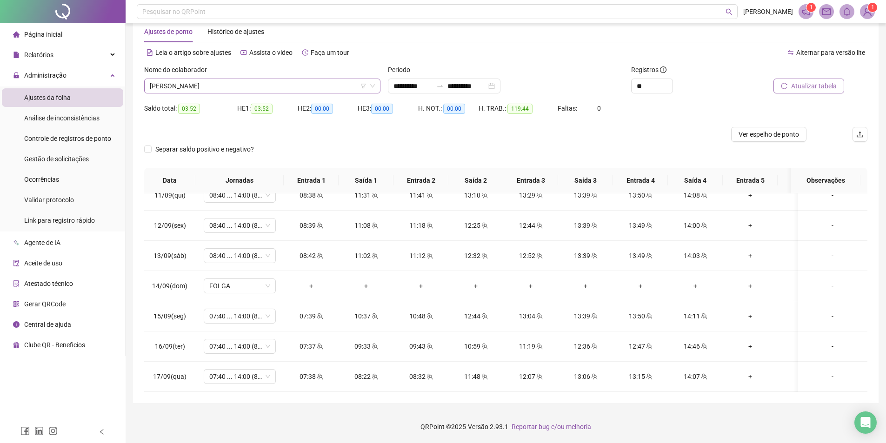
click at [256, 81] on span "[PERSON_NAME]" at bounding box center [262, 86] width 225 height 14
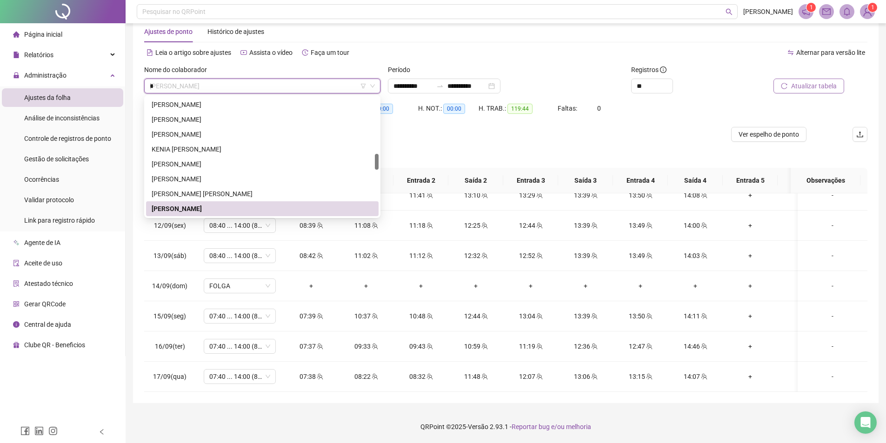
scroll to position [0, 0]
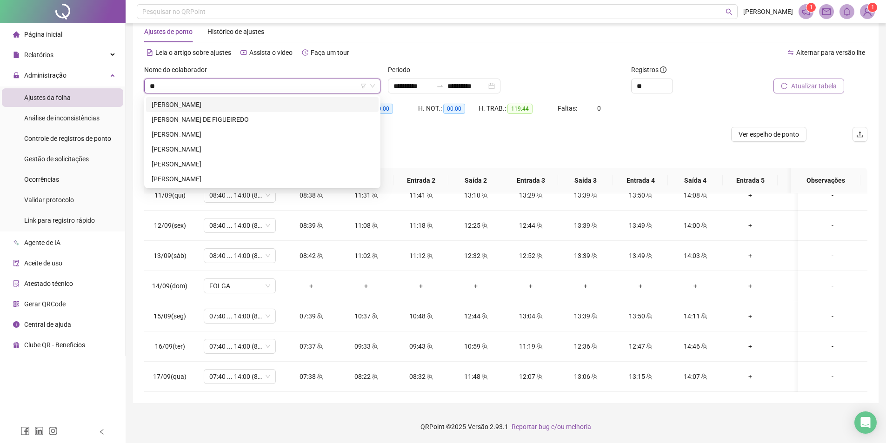
type input "***"
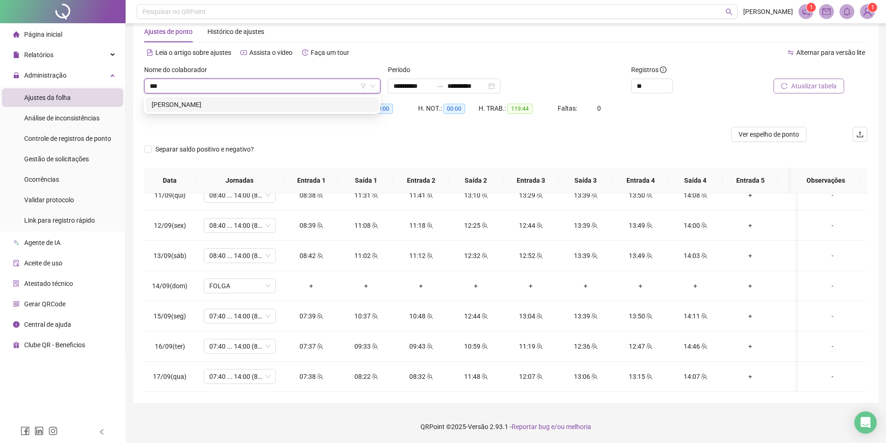
click at [261, 103] on div "[PERSON_NAME]" at bounding box center [262, 104] width 232 height 15
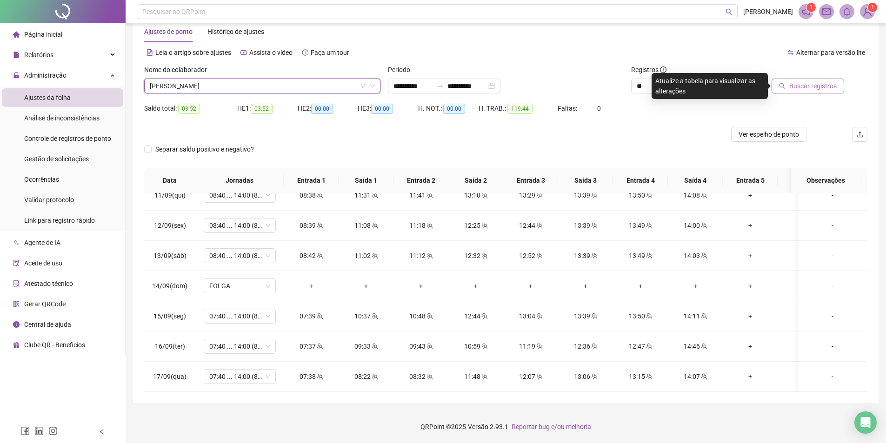
click at [792, 84] on span "Buscar registros" at bounding box center [812, 86] width 47 height 10
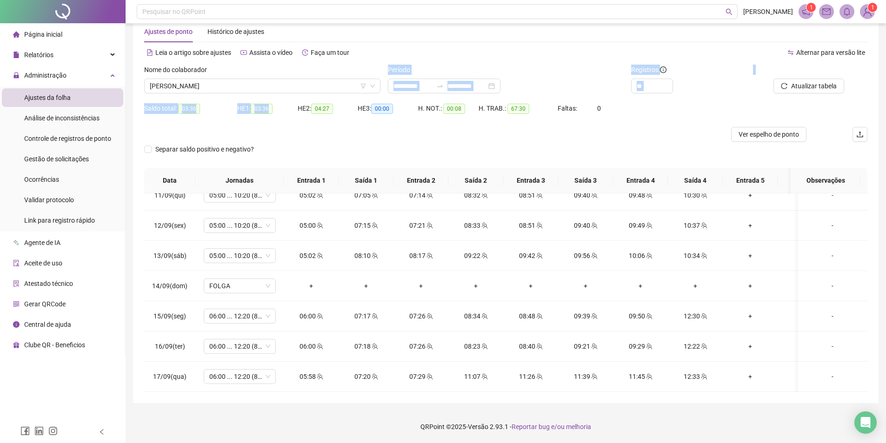
click at [289, 101] on form "**********" at bounding box center [505, 116] width 723 height 103
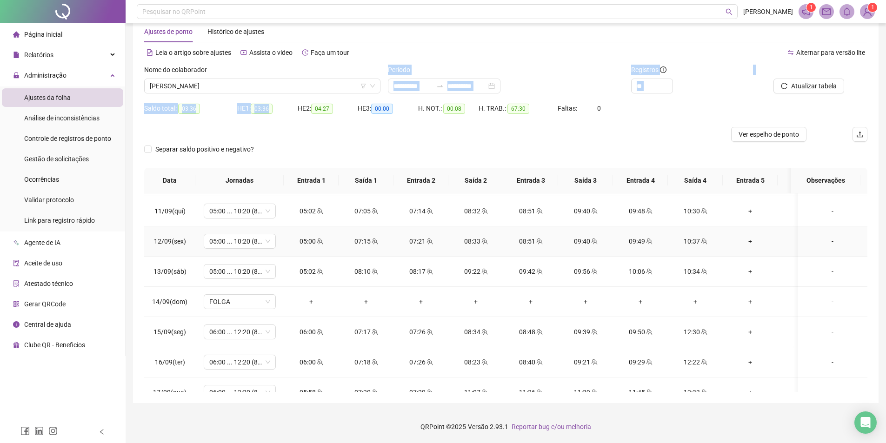
scroll to position [655, 0]
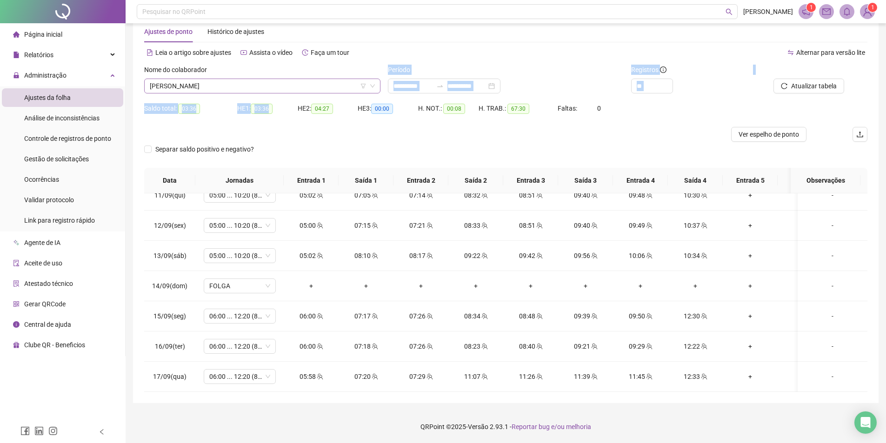
click at [281, 87] on span "[PERSON_NAME]" at bounding box center [262, 86] width 225 height 14
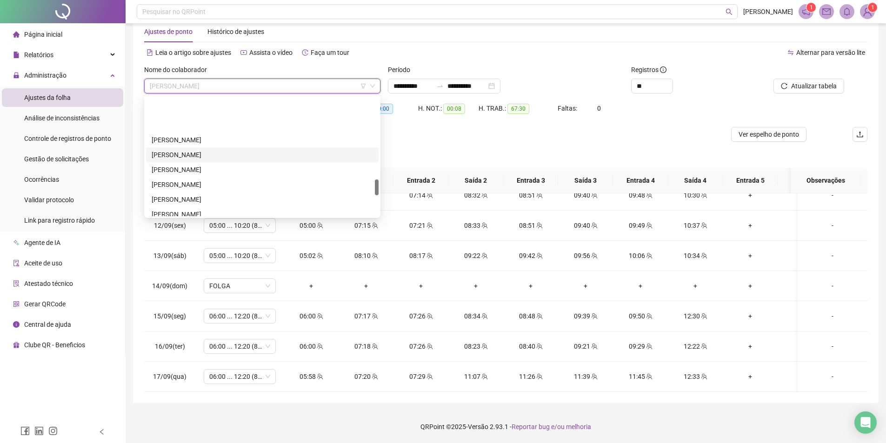
scroll to position [606, 0]
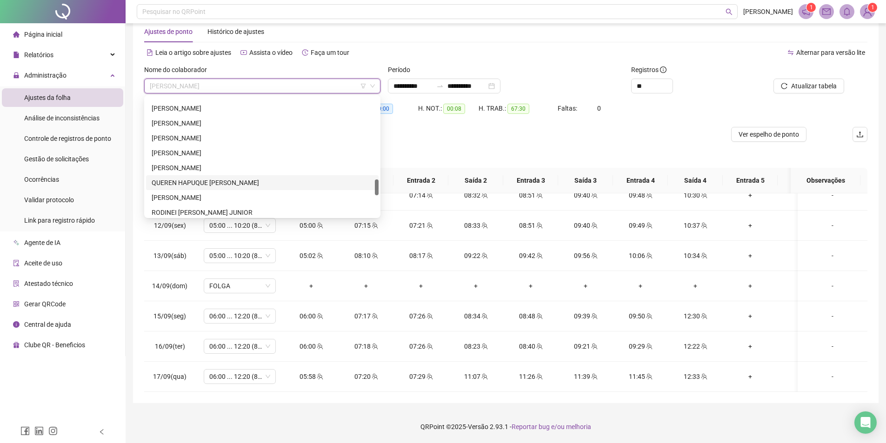
click at [212, 168] on div "[PERSON_NAME]" at bounding box center [262, 168] width 221 height 10
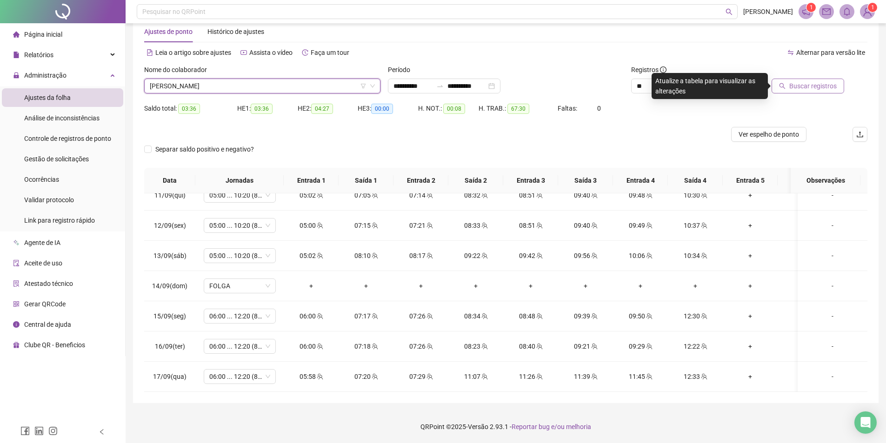
click at [802, 87] on span "Buscar registros" at bounding box center [812, 86] width 47 height 10
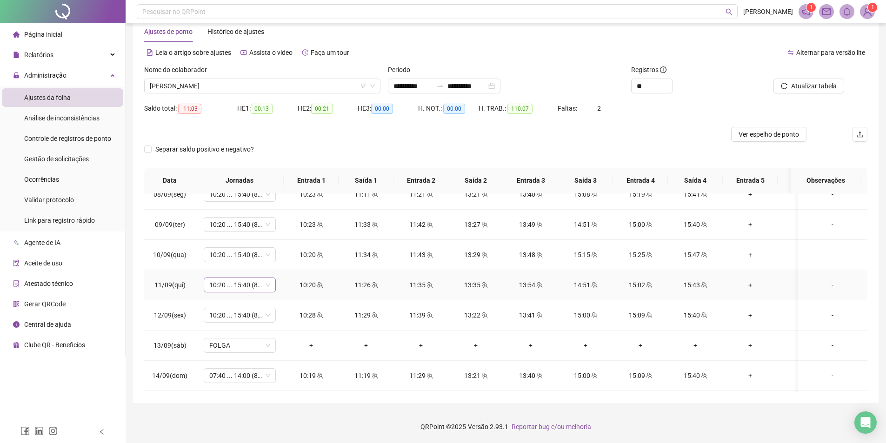
scroll to position [655, 0]
click at [260, 89] on span "[PERSON_NAME]" at bounding box center [262, 86] width 225 height 14
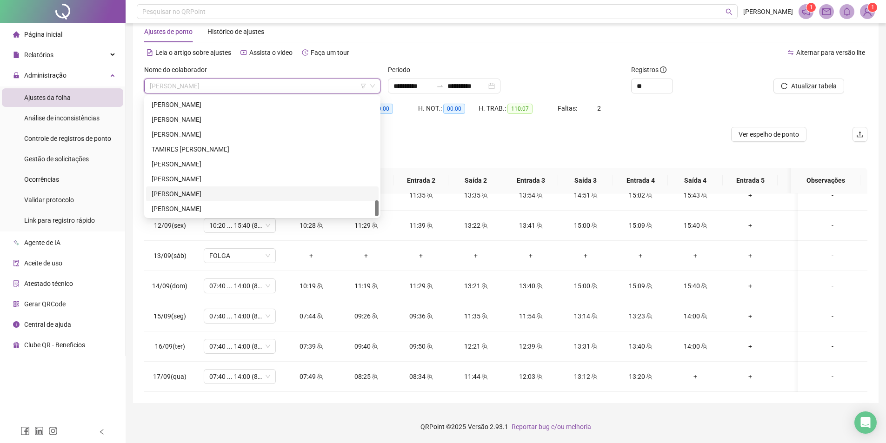
scroll to position [666, 0]
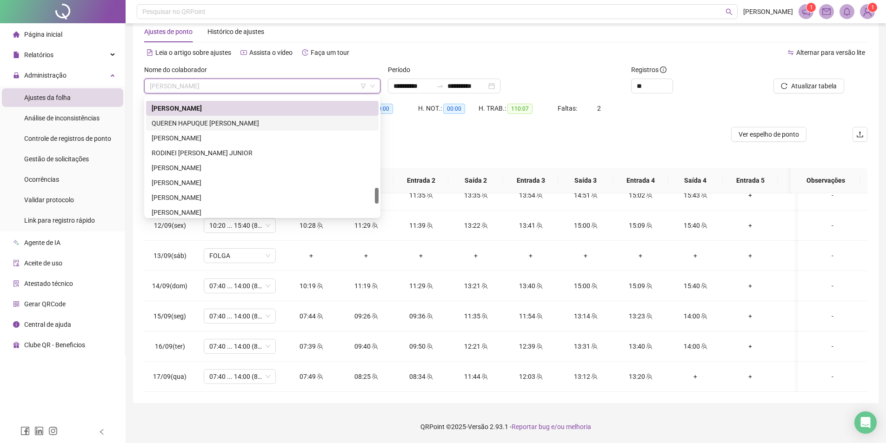
click at [239, 123] on div "QUEREN HAPUQUE [PERSON_NAME]" at bounding box center [262, 123] width 221 height 10
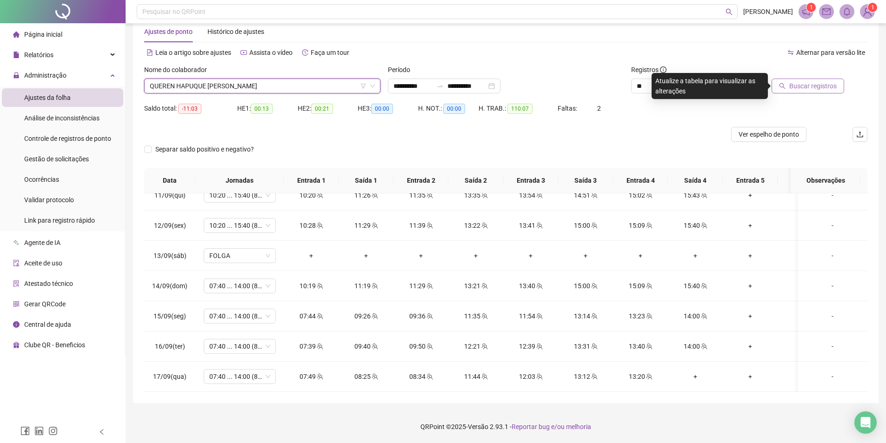
click at [798, 81] on span "Buscar registros" at bounding box center [812, 86] width 47 height 10
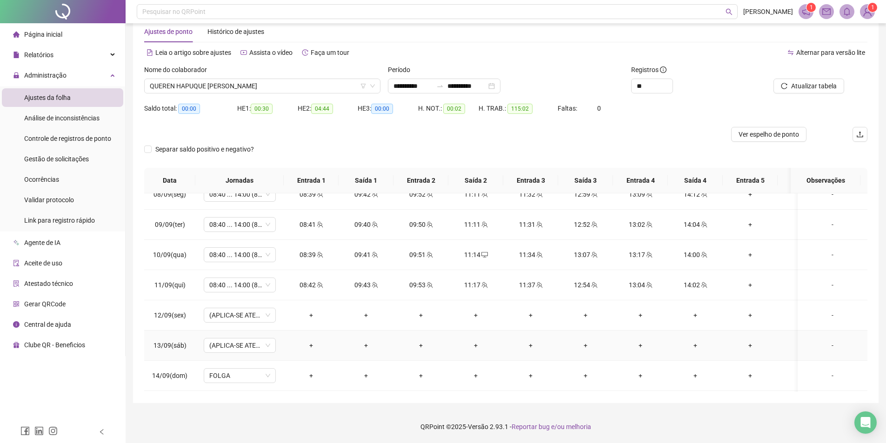
scroll to position [655, 0]
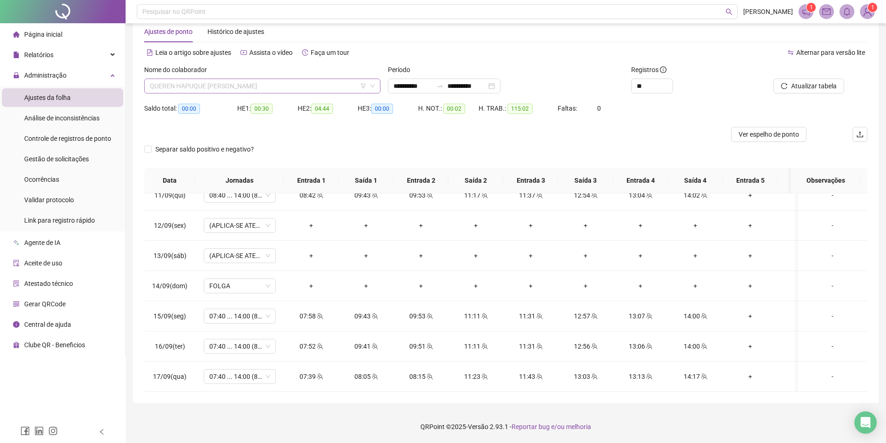
drag, startPoint x: 265, startPoint y: 83, endPoint x: 277, endPoint y: 83, distance: 11.6
click at [269, 83] on span "QUEREN HAPUQUE [PERSON_NAME]" at bounding box center [262, 86] width 225 height 14
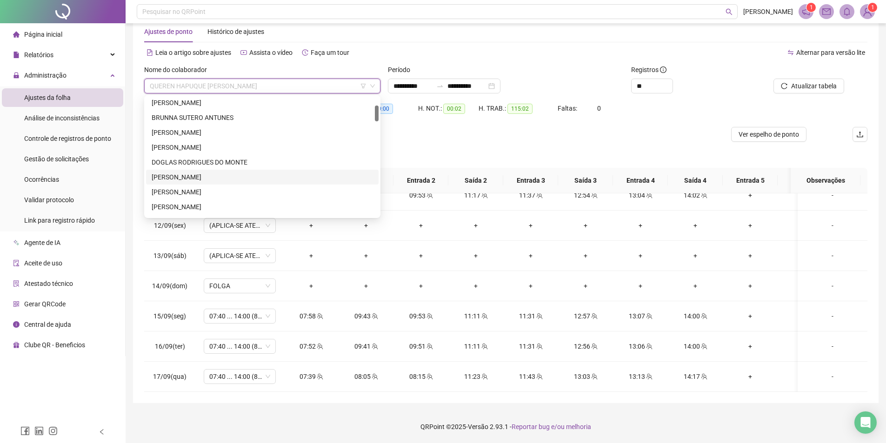
scroll to position [0, 0]
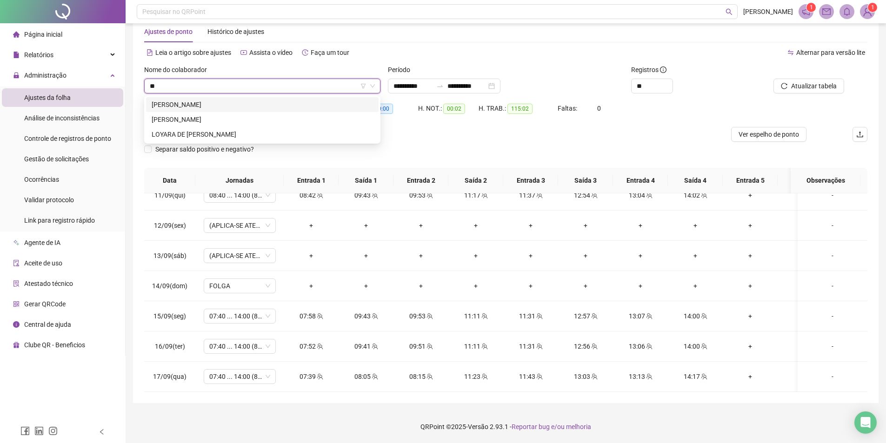
type input "***"
drag, startPoint x: 317, startPoint y: 105, endPoint x: 762, endPoint y: 191, distance: 453.2
click at [318, 105] on div "[PERSON_NAME]" at bounding box center [262, 105] width 221 height 10
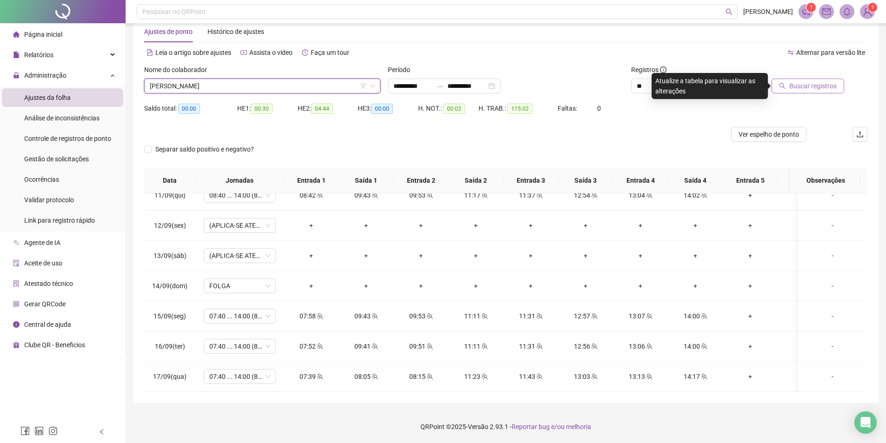
click at [816, 89] on span "Buscar registros" at bounding box center [812, 86] width 47 height 10
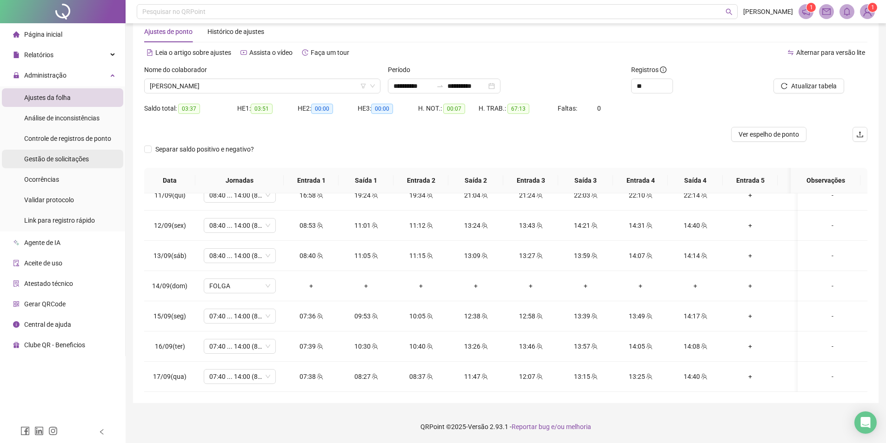
click at [58, 153] on div "Gestão de solicitações" at bounding box center [56, 159] width 65 height 19
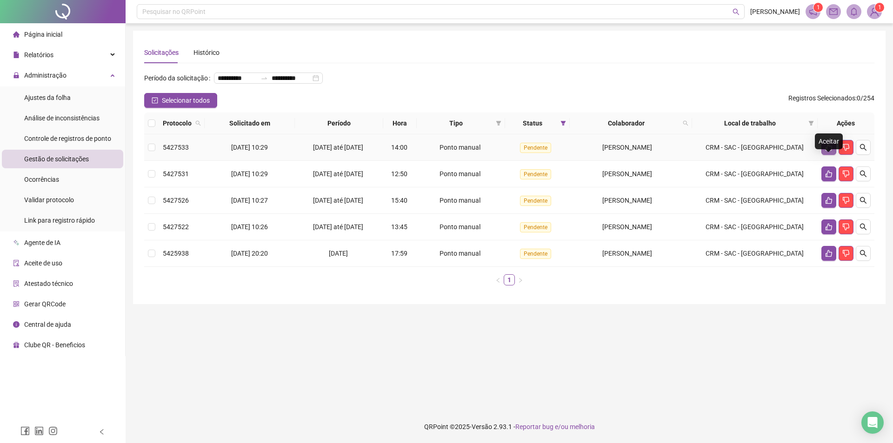
click at [828, 151] on icon "like" at bounding box center [828, 147] width 7 height 7
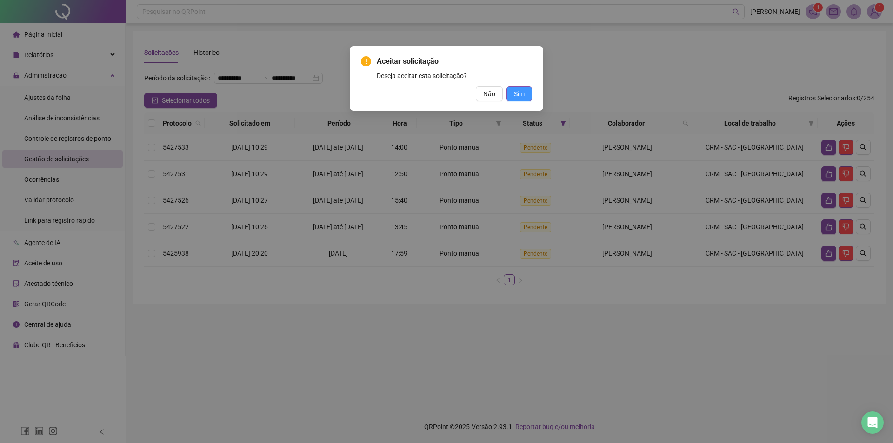
click at [521, 93] on span "Sim" at bounding box center [519, 94] width 11 height 10
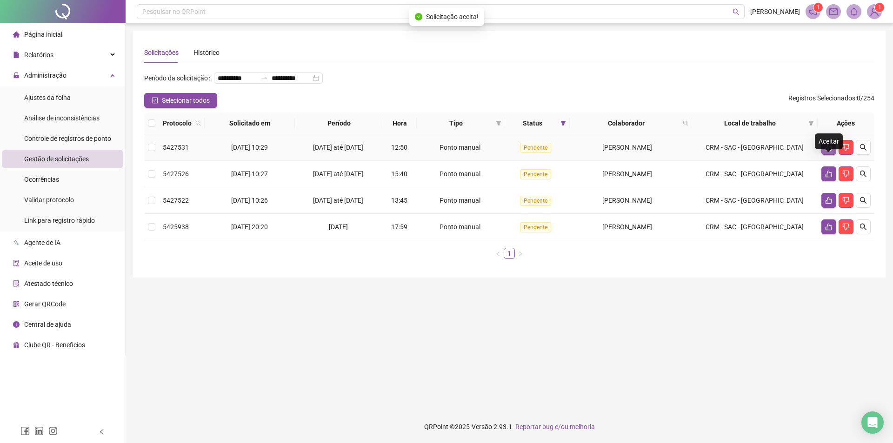
click at [823, 155] on button "button" at bounding box center [828, 147] width 15 height 15
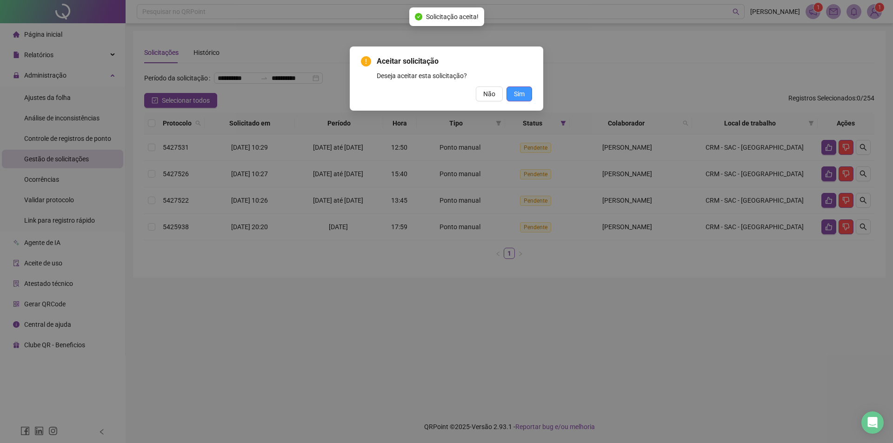
click at [515, 87] on button "Sim" at bounding box center [519, 93] width 26 height 15
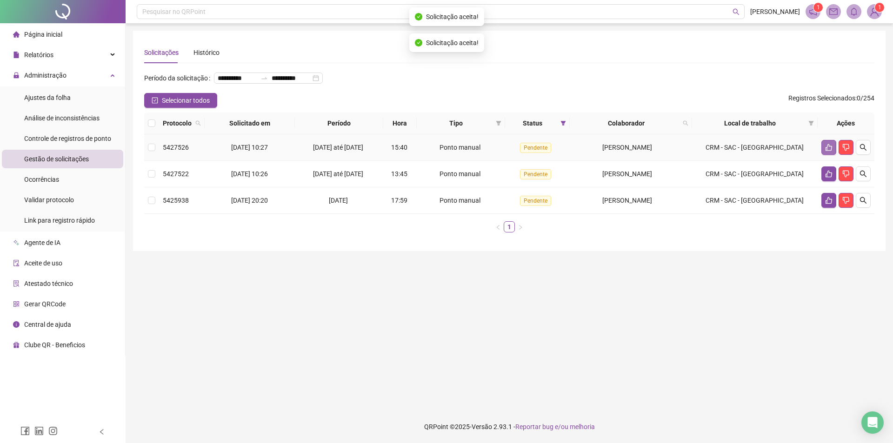
click at [825, 151] on icon "like" at bounding box center [828, 147] width 7 height 7
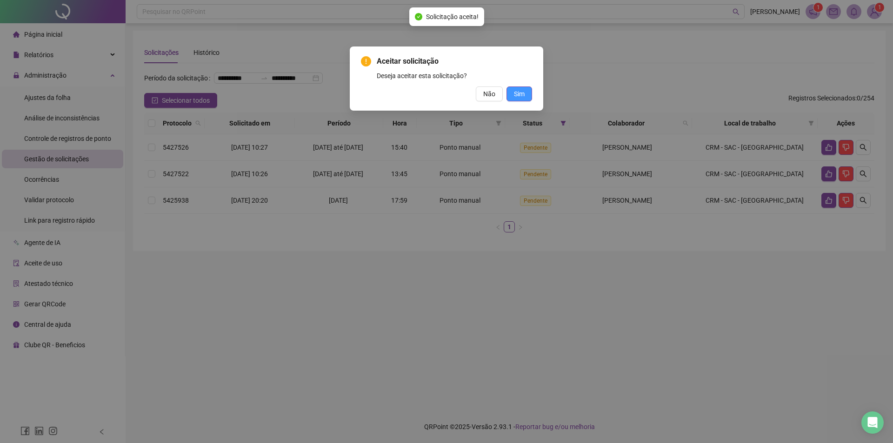
click at [514, 91] on span "Sim" at bounding box center [519, 94] width 11 height 10
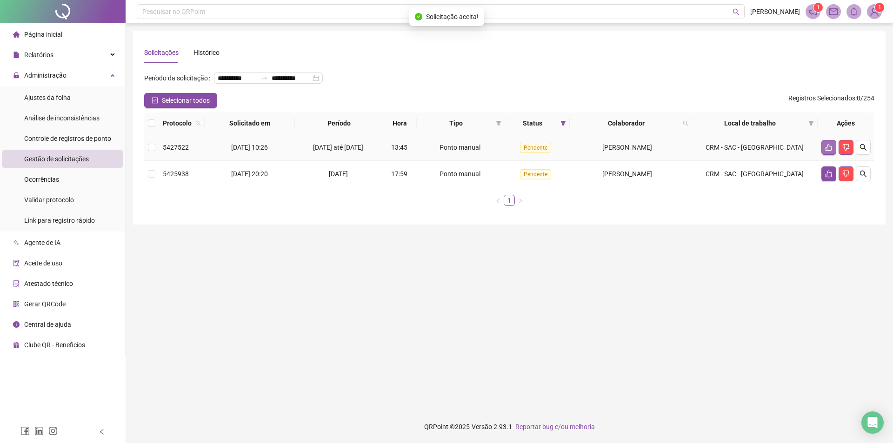
click at [830, 151] on icon "like" at bounding box center [828, 147] width 7 height 7
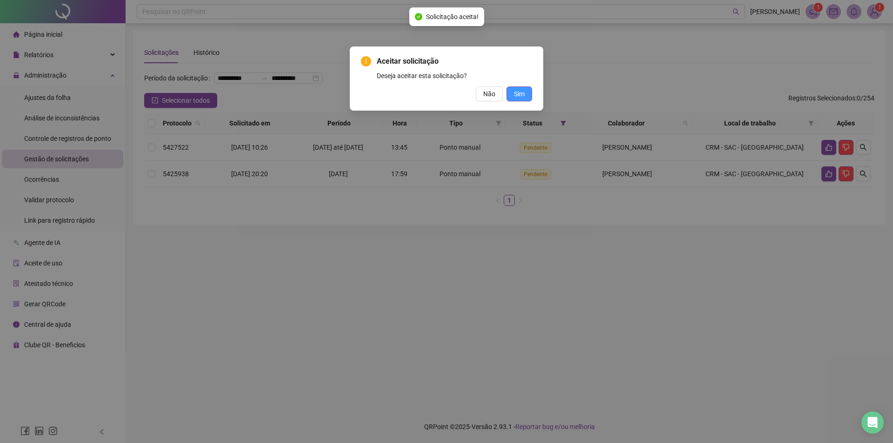
click at [526, 98] on button "Sim" at bounding box center [519, 93] width 26 height 15
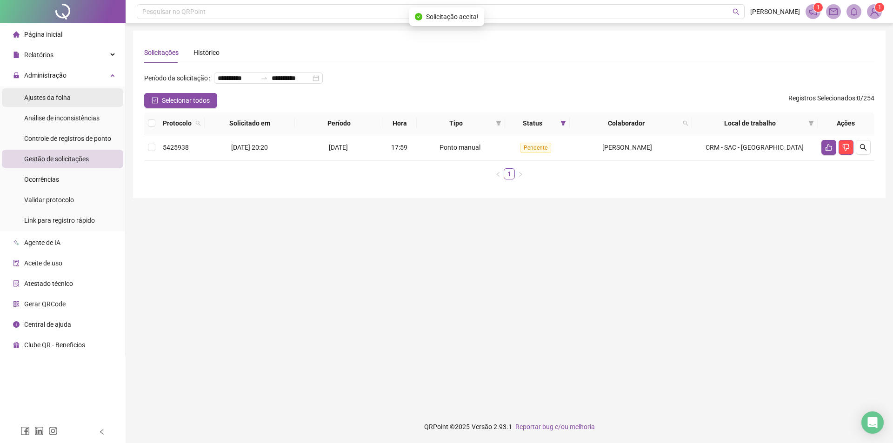
click at [72, 97] on li "Ajustes da folha" at bounding box center [62, 97] width 121 height 19
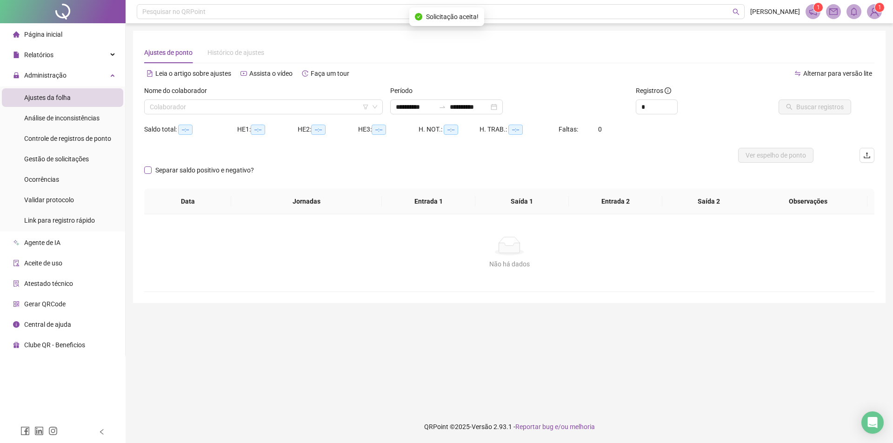
type input "**********"
click at [247, 110] on input "search" at bounding box center [259, 107] width 219 height 14
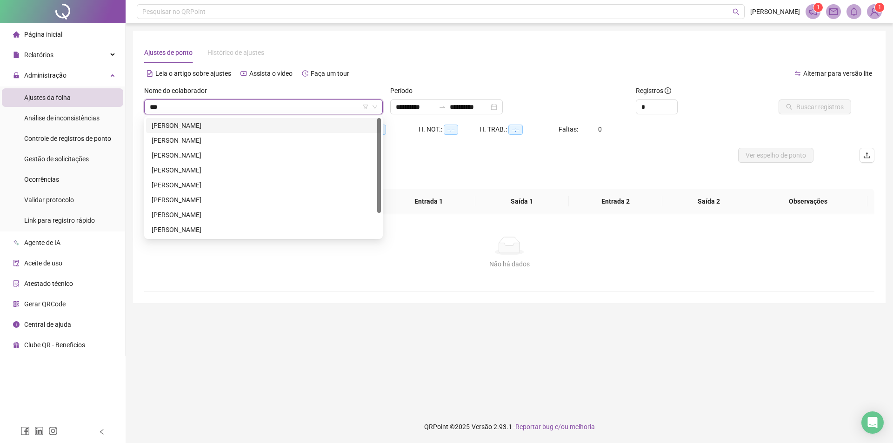
type input "****"
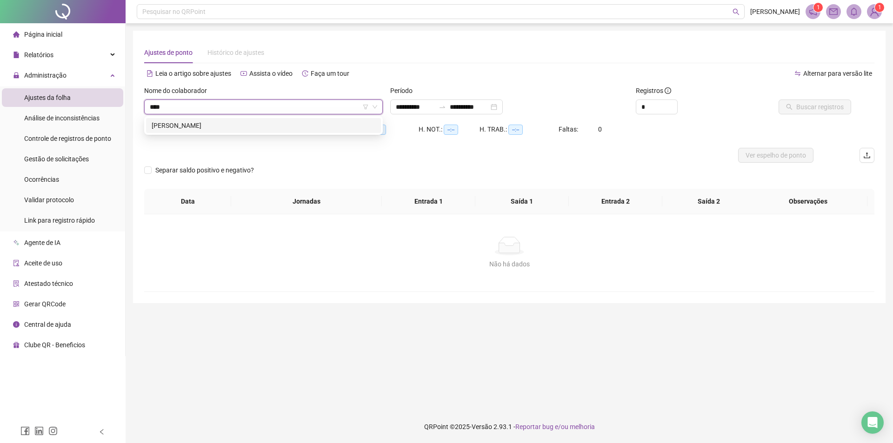
click at [253, 127] on div "[PERSON_NAME]" at bounding box center [264, 125] width 224 height 10
click at [409, 108] on input "**********" at bounding box center [415, 107] width 39 height 10
type input "**********"
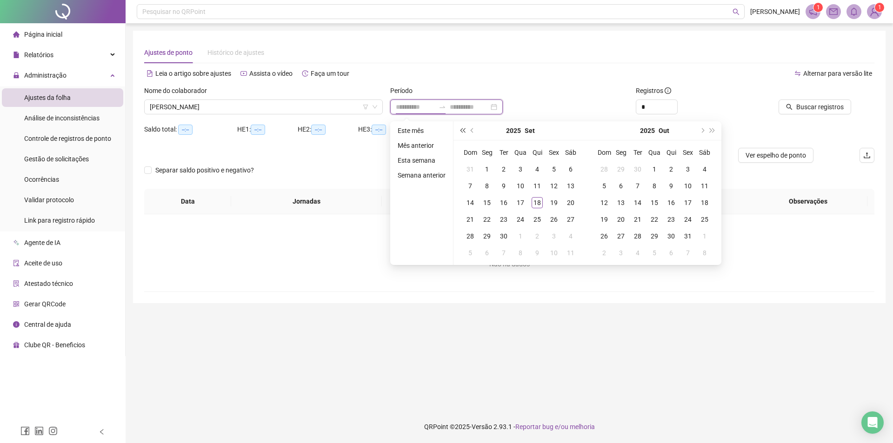
type input "**********"
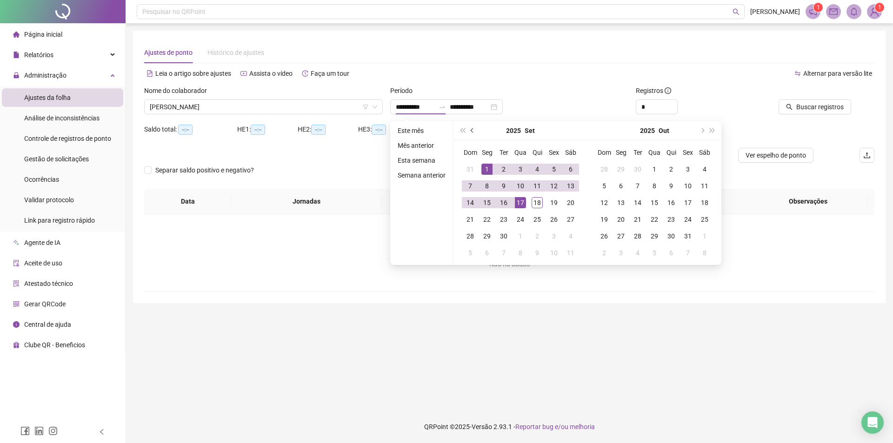
click at [471, 129] on span "prev-year" at bounding box center [473, 130] width 5 height 5
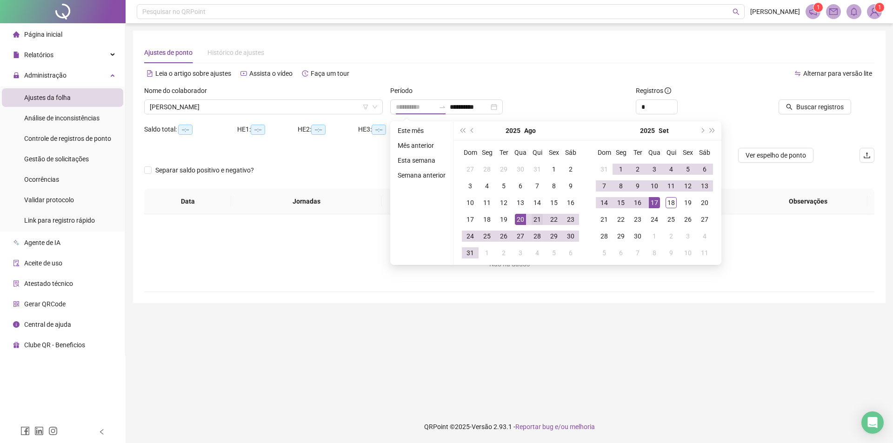
type input "**********"
click at [534, 219] on div "21" at bounding box center [536, 219] width 11 height 11
type input "**********"
click at [652, 205] on div "17" at bounding box center [654, 202] width 11 height 11
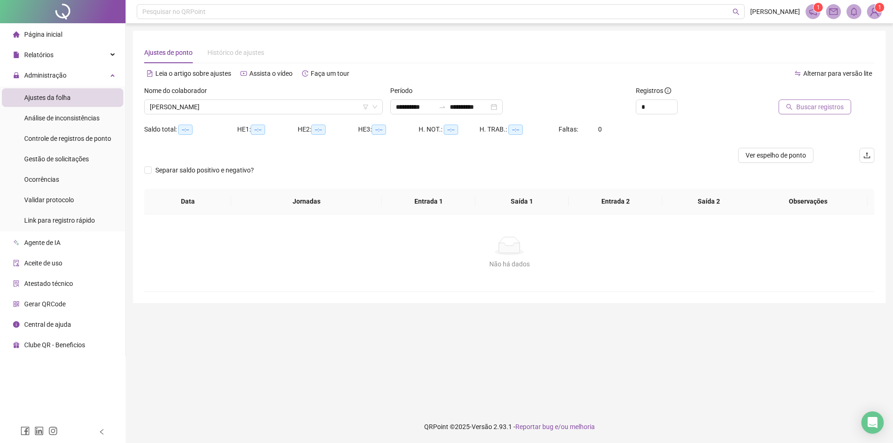
click at [820, 106] on span "Buscar registros" at bounding box center [819, 107] width 47 height 10
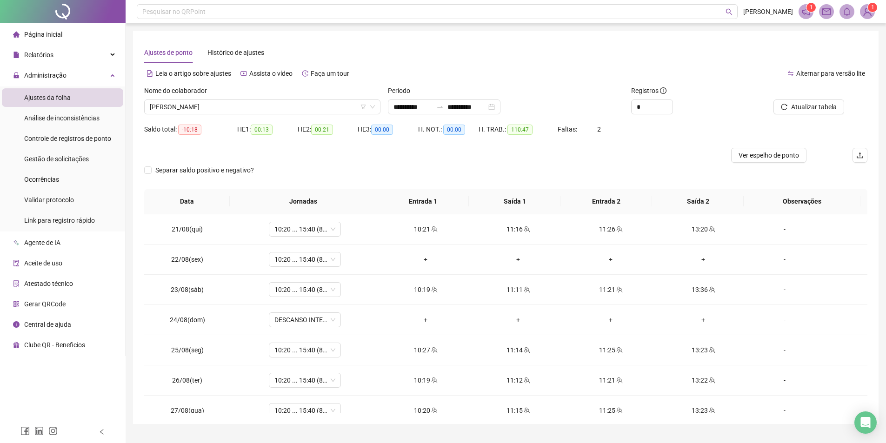
click at [667, 99] on div "Registros" at bounding box center [688, 93] width 114 height 14
click at [666, 103] on span "Increase Value" at bounding box center [667, 104] width 10 height 8
click at [666, 104] on icon "up" at bounding box center [667, 104] width 3 height 3
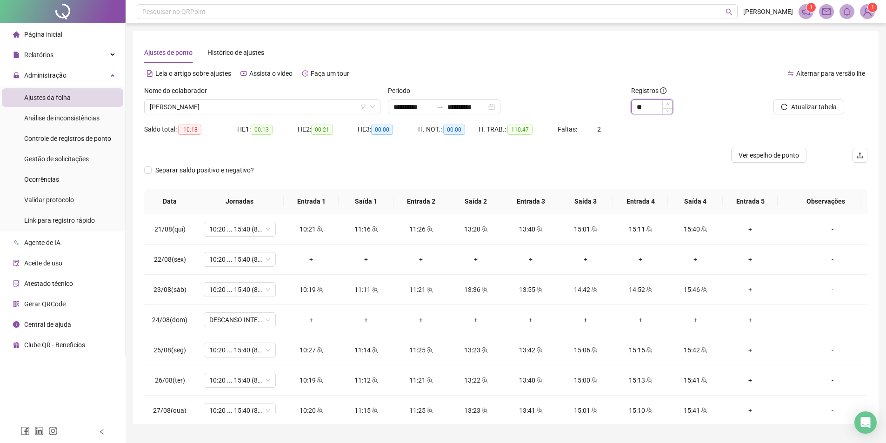
type input "**"
click at [668, 105] on icon "up" at bounding box center [667, 104] width 3 height 3
click at [669, 104] on icon "up" at bounding box center [667, 104] width 3 height 3
click at [799, 105] on span "Atualizar tabela" at bounding box center [814, 107] width 46 height 10
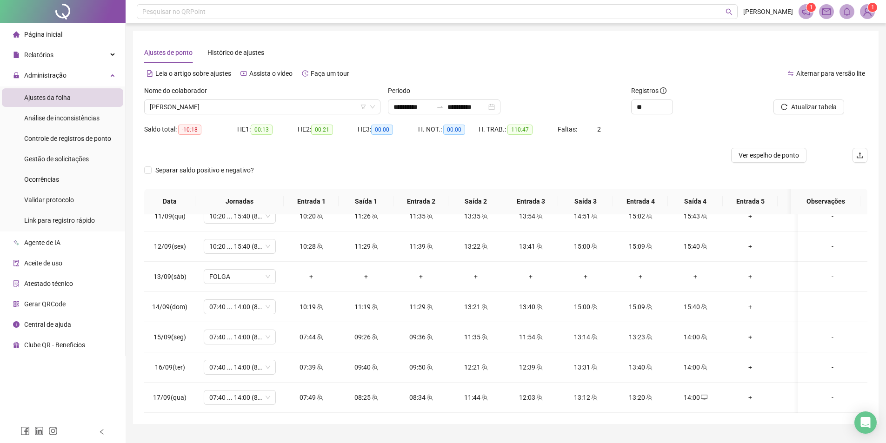
scroll to position [655, 0]
click at [276, 104] on span "[PERSON_NAME]" at bounding box center [262, 107] width 225 height 14
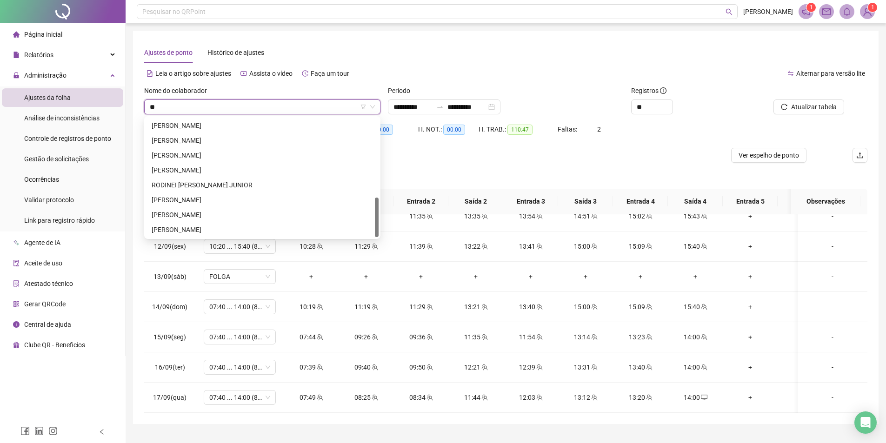
scroll to position [15, 0]
type input "***"
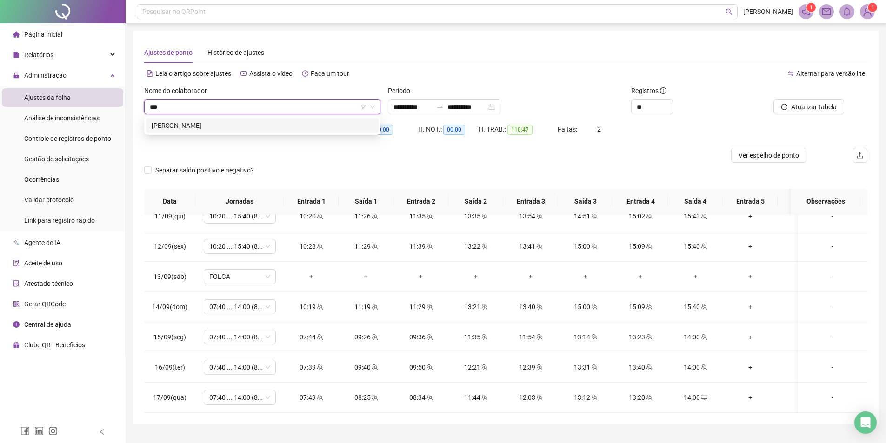
click at [224, 122] on div "[PERSON_NAME]" at bounding box center [262, 125] width 221 height 10
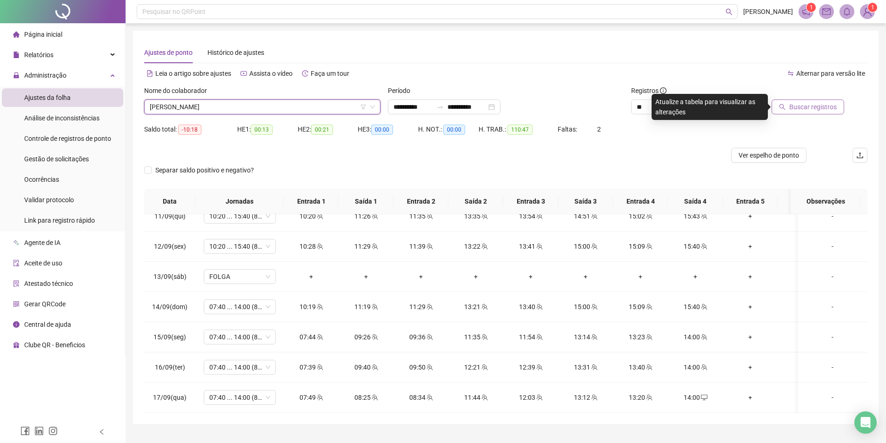
click at [835, 100] on button "Buscar registros" at bounding box center [807, 107] width 73 height 15
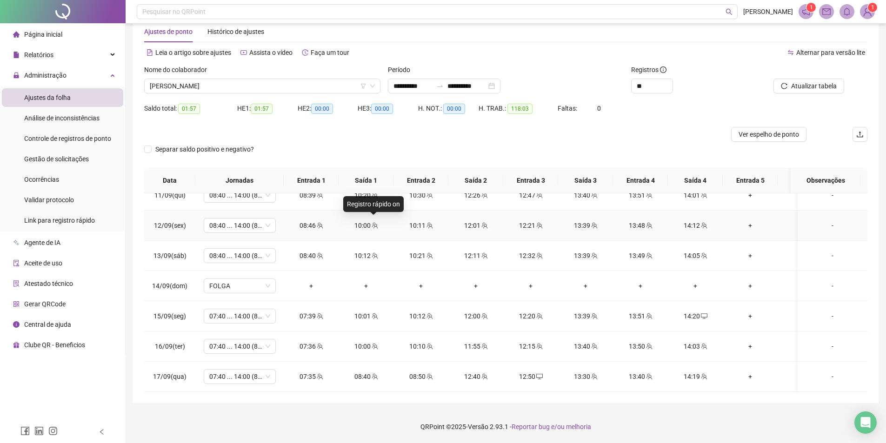
scroll to position [655, 0]
click at [218, 92] on span "[PERSON_NAME]" at bounding box center [262, 86] width 225 height 14
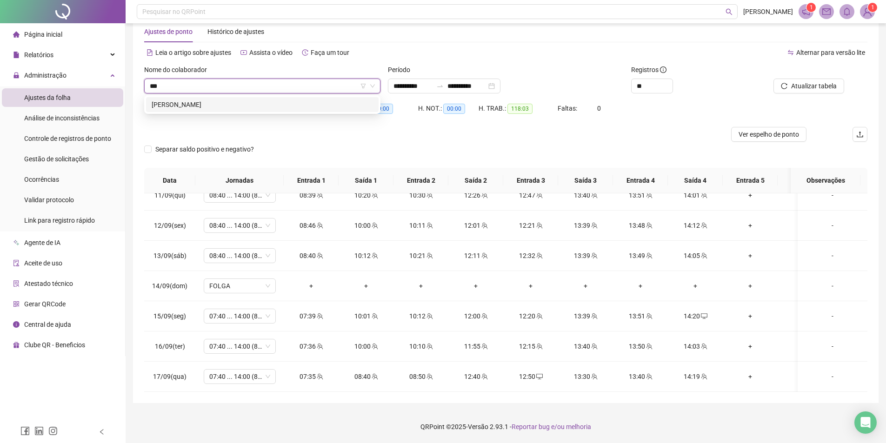
scroll to position [0, 0]
type input "**********"
click at [219, 106] on div "[PERSON_NAME]" at bounding box center [262, 105] width 221 height 10
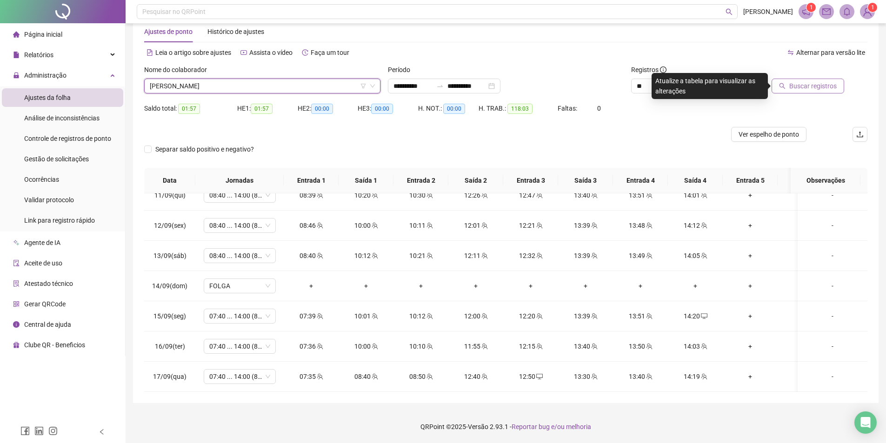
click at [807, 86] on span "Buscar registros" at bounding box center [812, 86] width 47 height 10
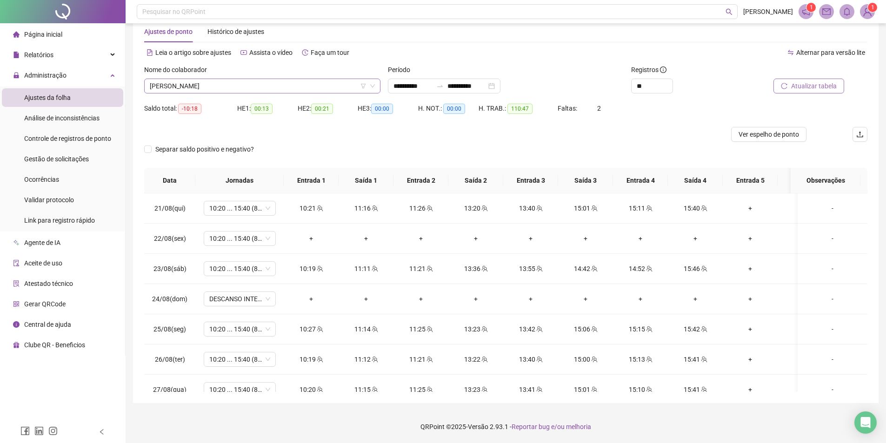
click at [246, 89] on span "[PERSON_NAME]" at bounding box center [262, 86] width 225 height 14
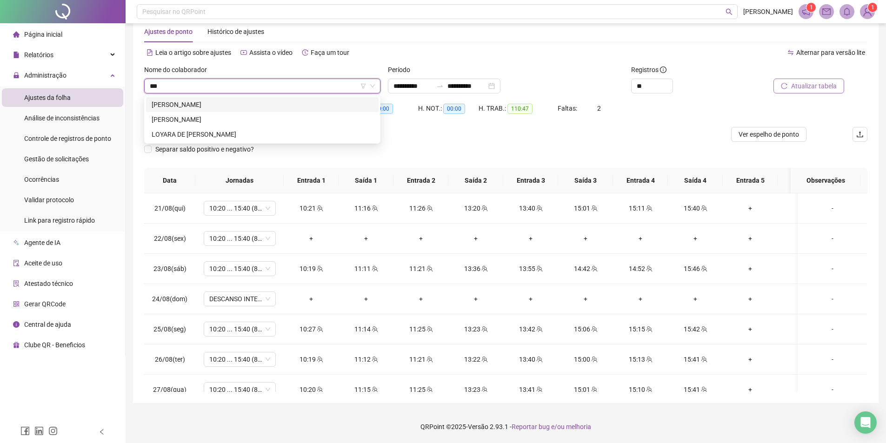
type input "****"
click at [247, 99] on div "[PERSON_NAME]" at bounding box center [262, 104] width 232 height 15
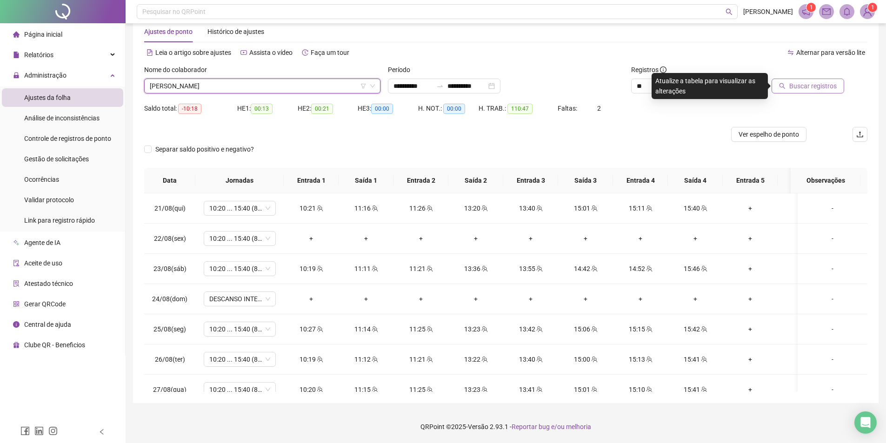
click at [822, 89] on span "Buscar registros" at bounding box center [812, 86] width 47 height 10
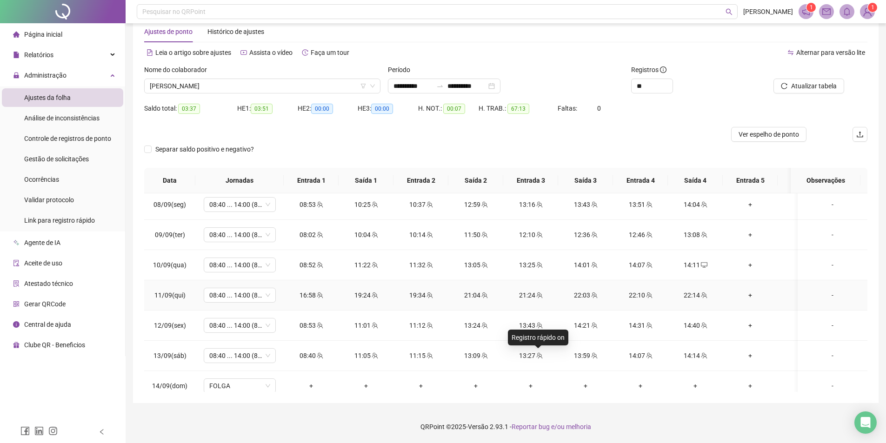
scroll to position [511, 0]
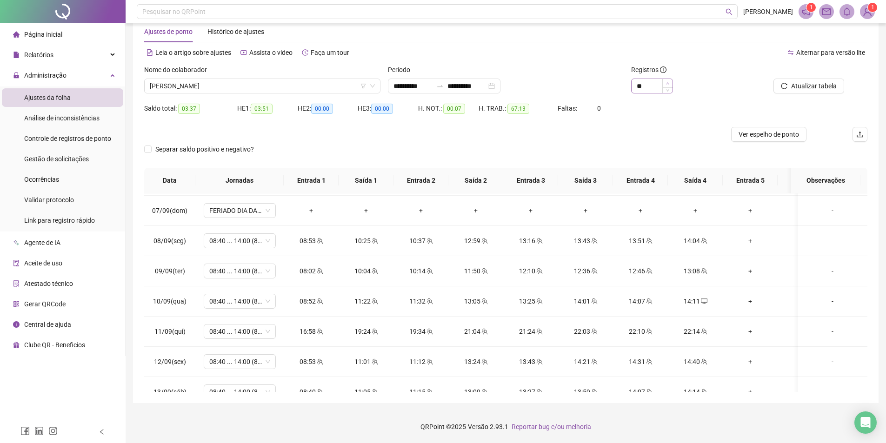
click at [668, 82] on icon "up" at bounding box center [667, 83] width 3 height 3
click at [793, 92] on button "Atualizar tabela" at bounding box center [808, 86] width 71 height 15
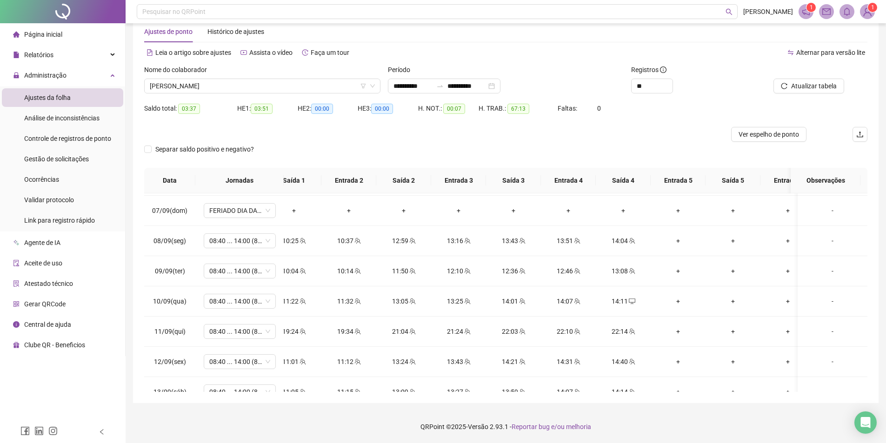
scroll to position [0, 0]
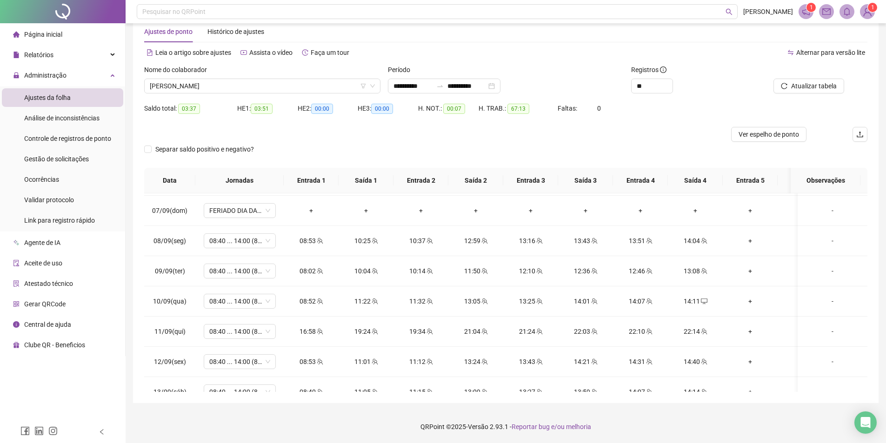
drag, startPoint x: 791, startPoint y: 136, endPoint x: 829, endPoint y: 100, distance: 52.6
click at [791, 136] on span "Ver espelho de ponto" at bounding box center [768, 134] width 60 height 10
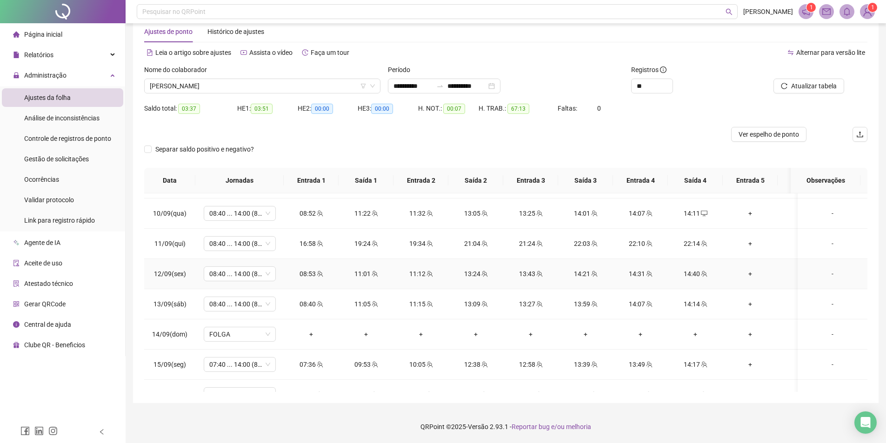
scroll to position [655, 0]
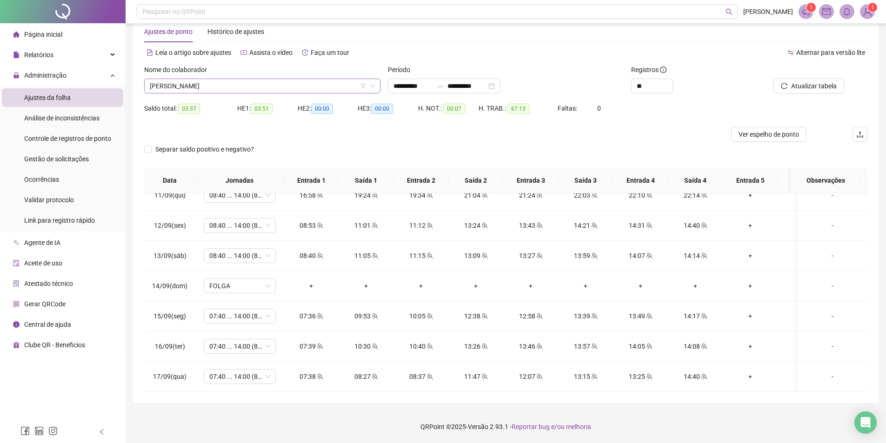
click at [258, 89] on span "[PERSON_NAME]" at bounding box center [262, 86] width 225 height 14
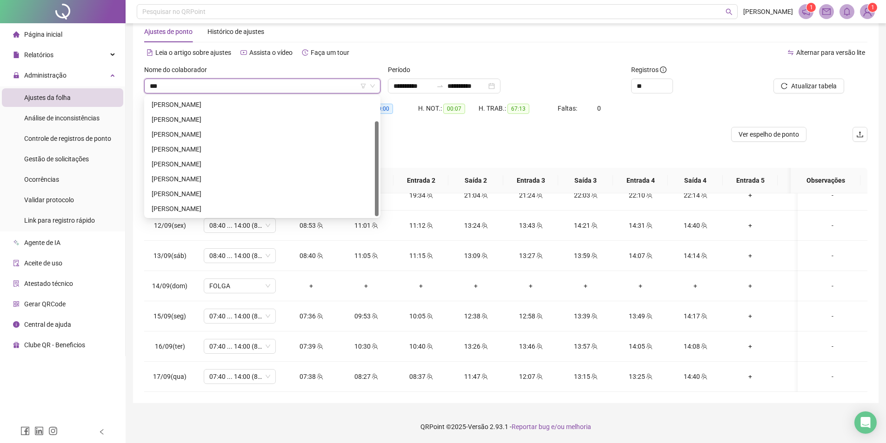
scroll to position [0, 0]
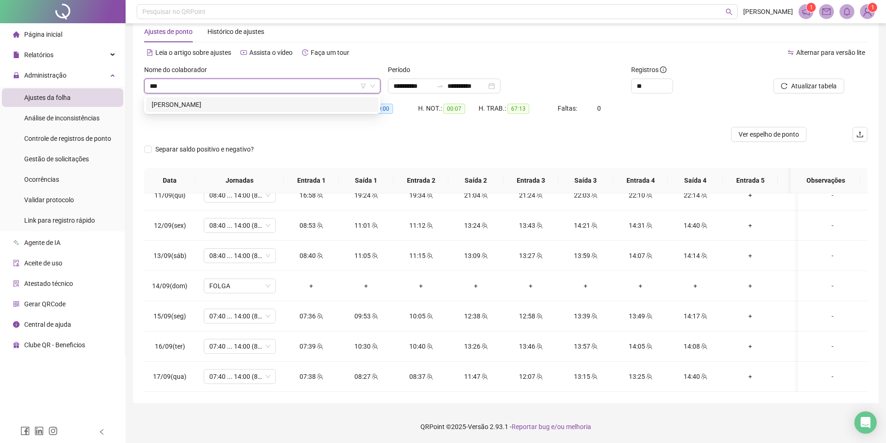
type input "****"
click at [238, 110] on div "[PERSON_NAME]" at bounding box center [262, 104] width 232 height 15
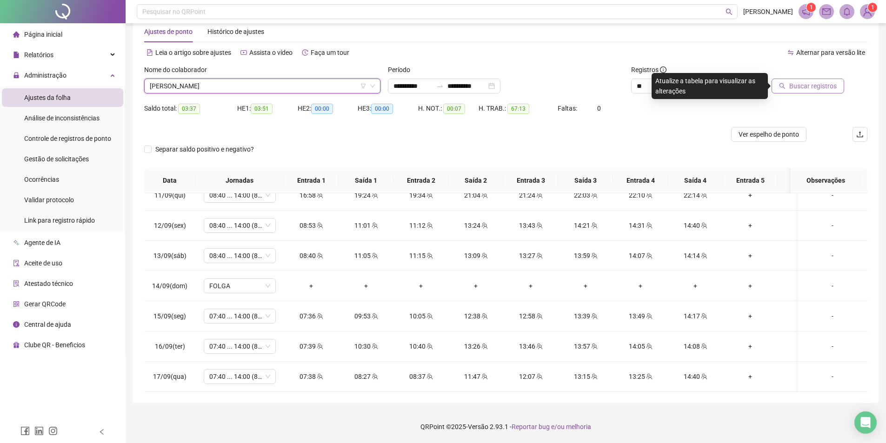
click at [824, 82] on span "Buscar registros" at bounding box center [812, 86] width 47 height 10
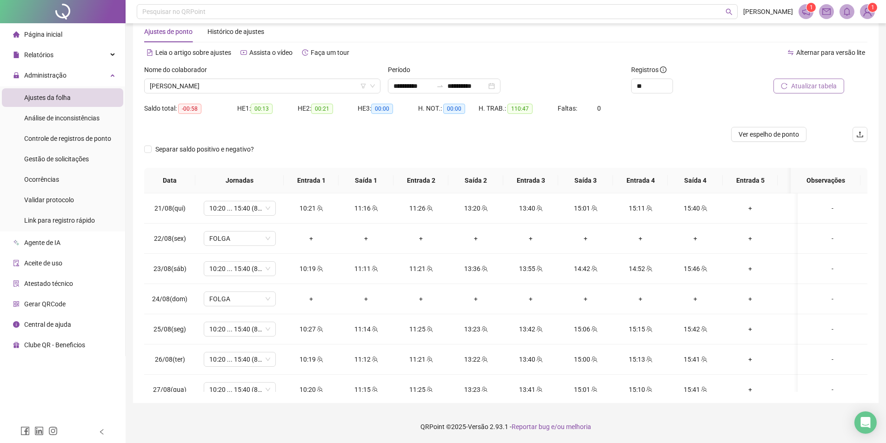
click at [799, 87] on span "Atualizar tabela" at bounding box center [814, 86] width 46 height 10
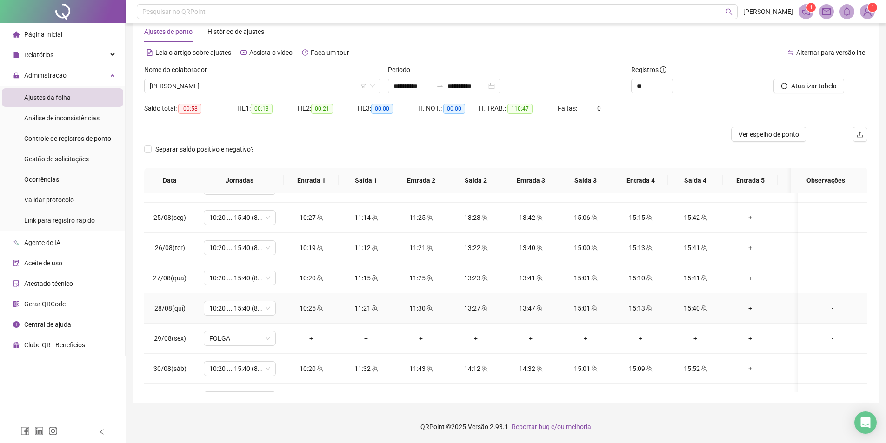
scroll to position [139, 0]
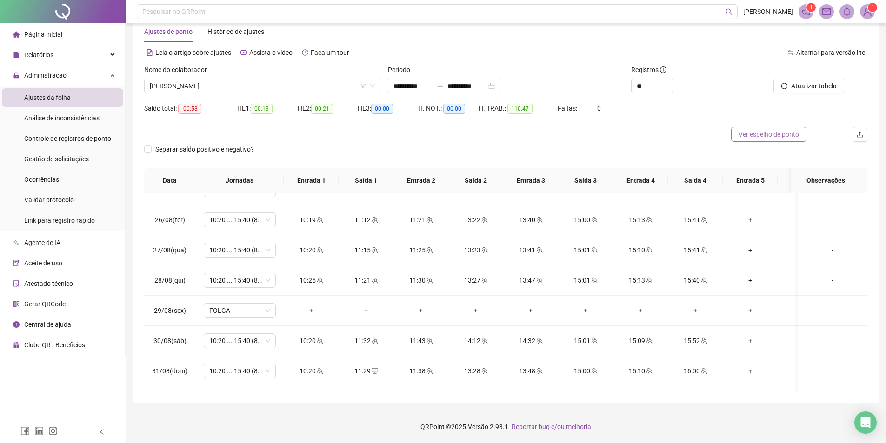
click at [759, 135] on span "Ver espelho de ponto" at bounding box center [768, 134] width 60 height 10
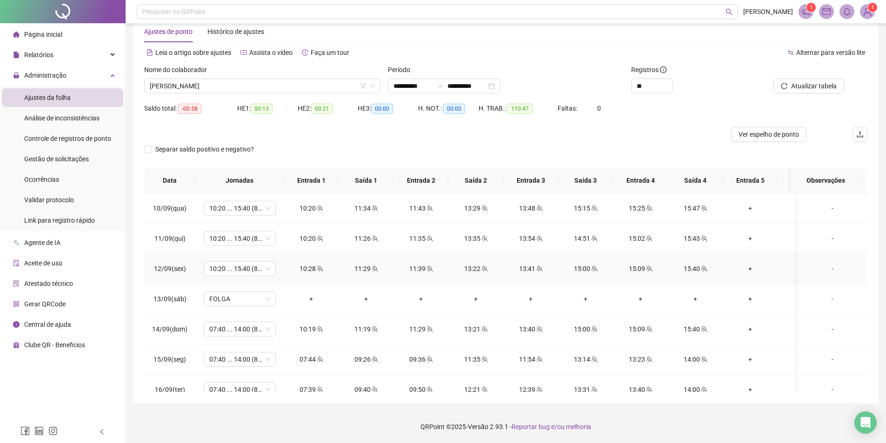
scroll to position [655, 0]
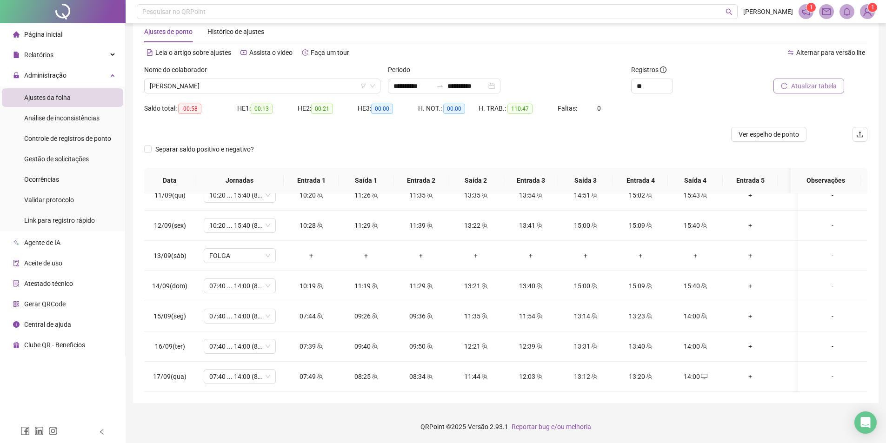
click at [798, 86] on span "Atualizar tabela" at bounding box center [814, 86] width 46 height 10
click at [229, 86] on span "[PERSON_NAME]" at bounding box center [262, 86] width 225 height 14
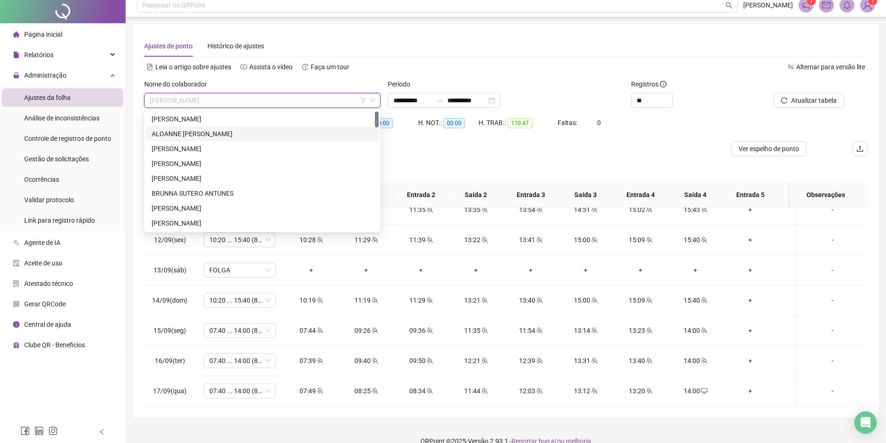
scroll to position [0, 0]
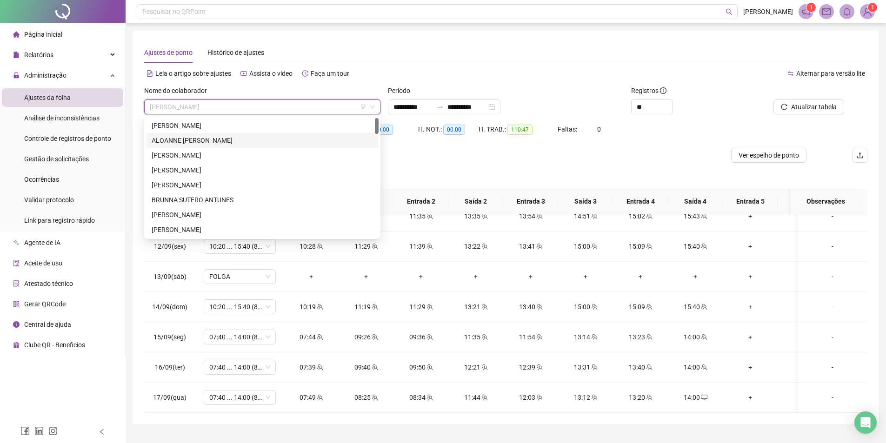
click at [245, 139] on div "ALOANNE [PERSON_NAME]" at bounding box center [262, 140] width 221 height 10
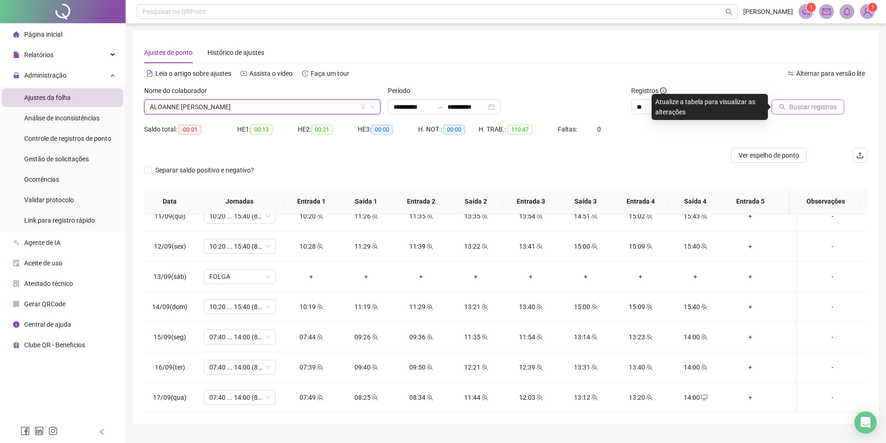
click at [820, 109] on span "Buscar registros" at bounding box center [812, 107] width 47 height 10
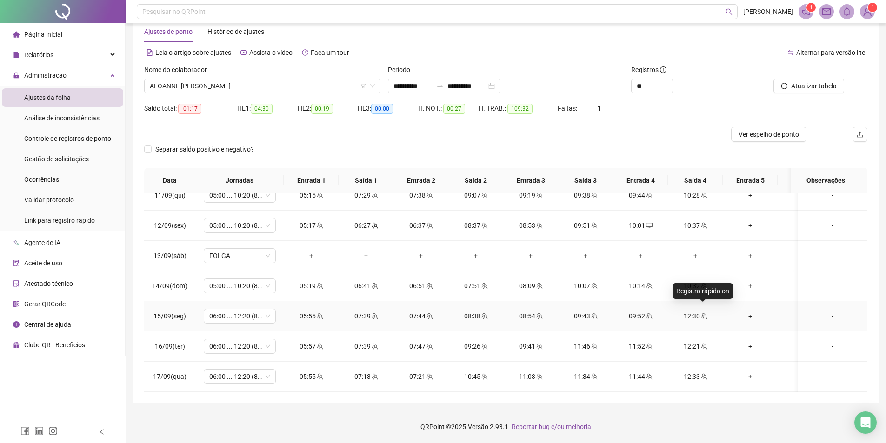
scroll to position [655, 0]
click at [262, 91] on span "ALOANNE [PERSON_NAME]" at bounding box center [262, 86] width 225 height 14
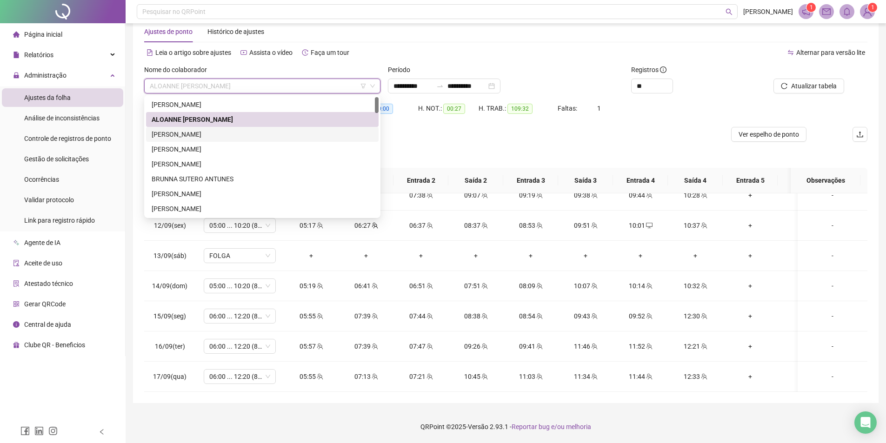
scroll to position [46, 0]
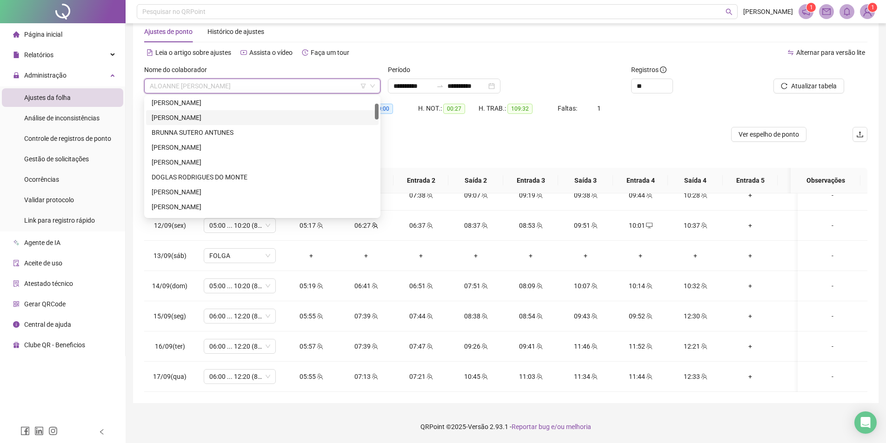
click at [228, 119] on div "[PERSON_NAME]" at bounding box center [262, 118] width 221 height 10
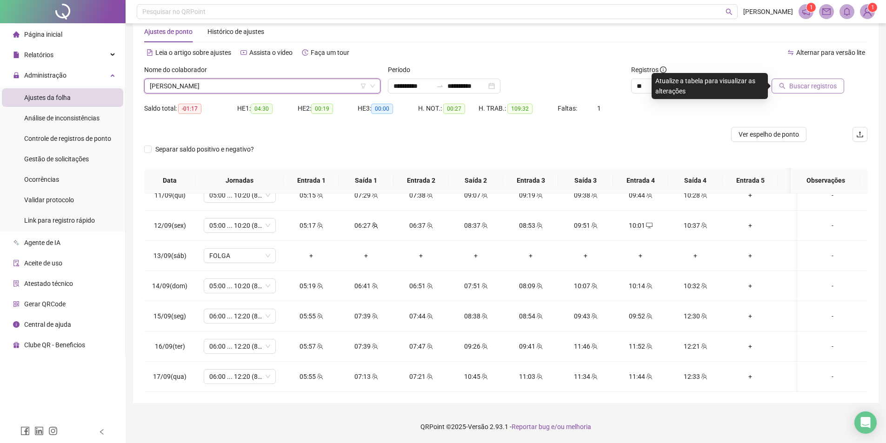
click at [790, 82] on button "Buscar registros" at bounding box center [807, 86] width 73 height 15
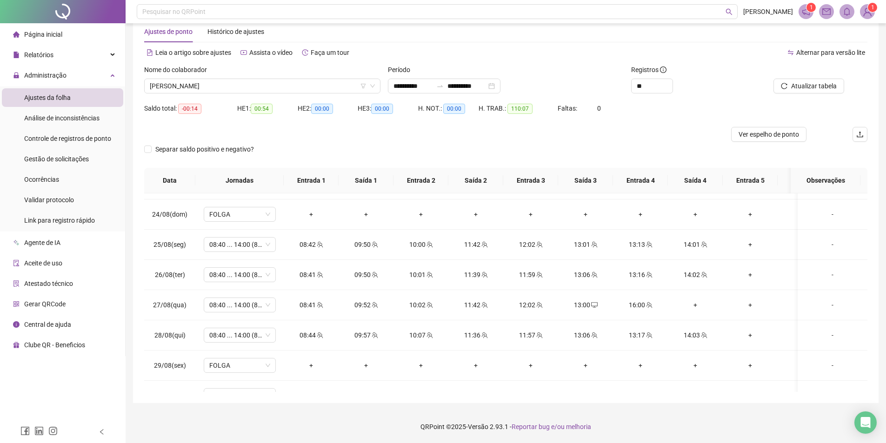
scroll to position [0, 0]
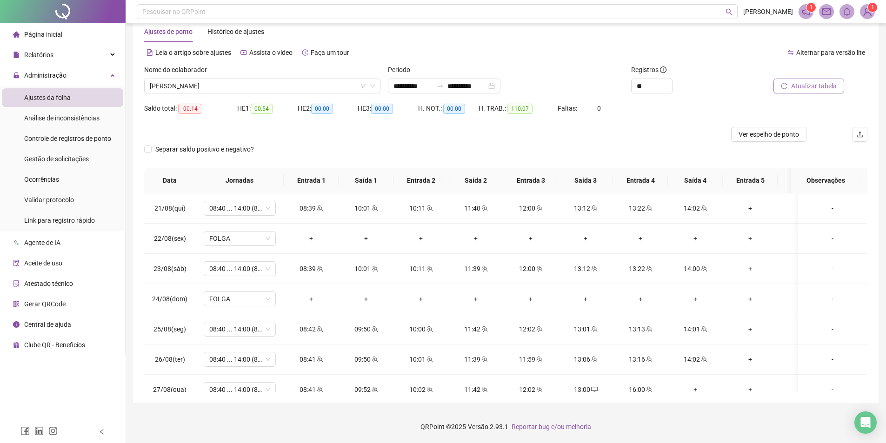
click at [798, 90] on span "Atualizar tabela" at bounding box center [814, 86] width 46 height 10
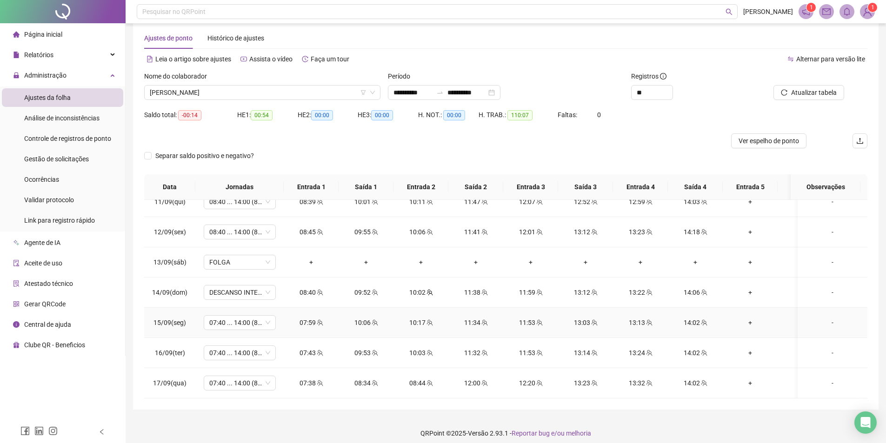
scroll to position [21, 0]
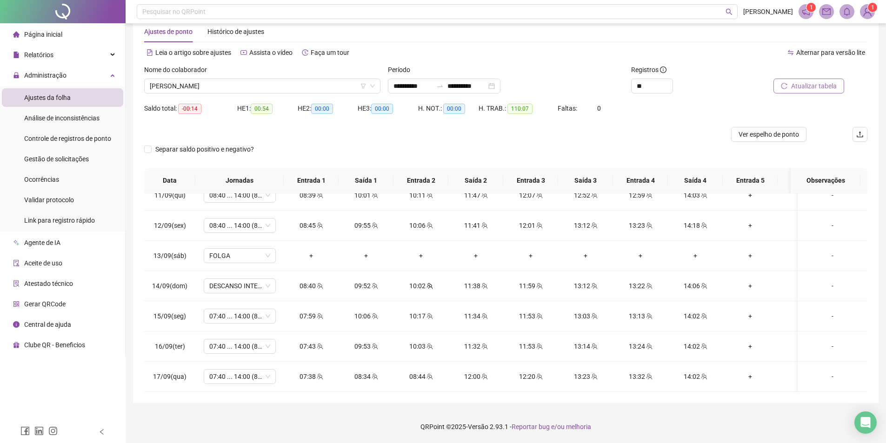
drag, startPoint x: 814, startPoint y: 83, endPoint x: 691, endPoint y: 142, distance: 136.6
click at [813, 83] on span "Atualizar tabela" at bounding box center [814, 86] width 46 height 10
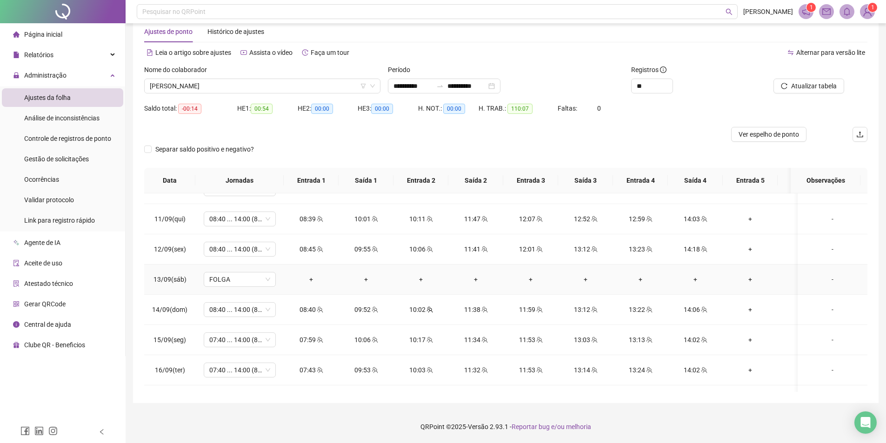
scroll to position [655, 0]
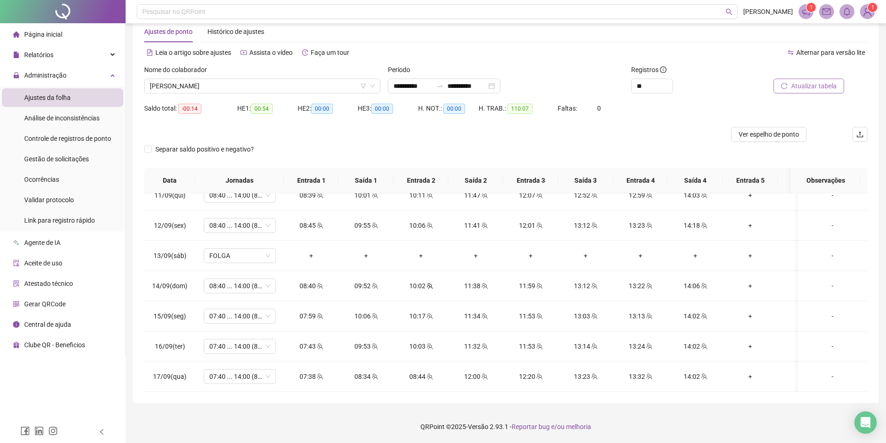
click at [813, 92] on button "Atualizar tabela" at bounding box center [808, 86] width 71 height 15
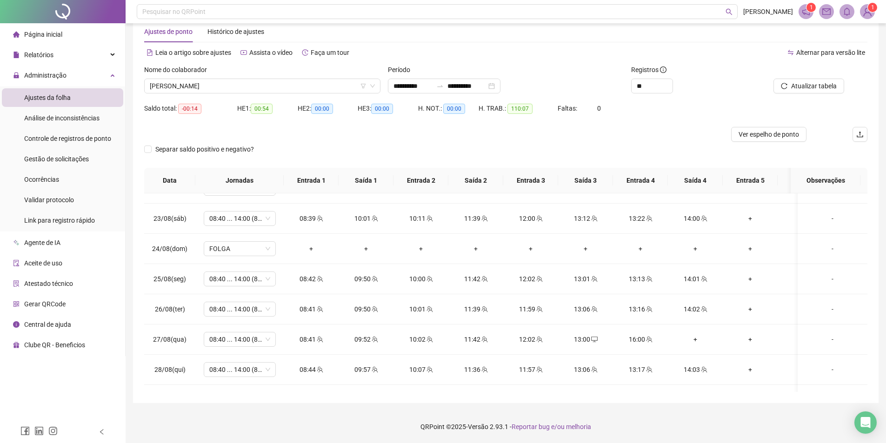
scroll to position [0, 0]
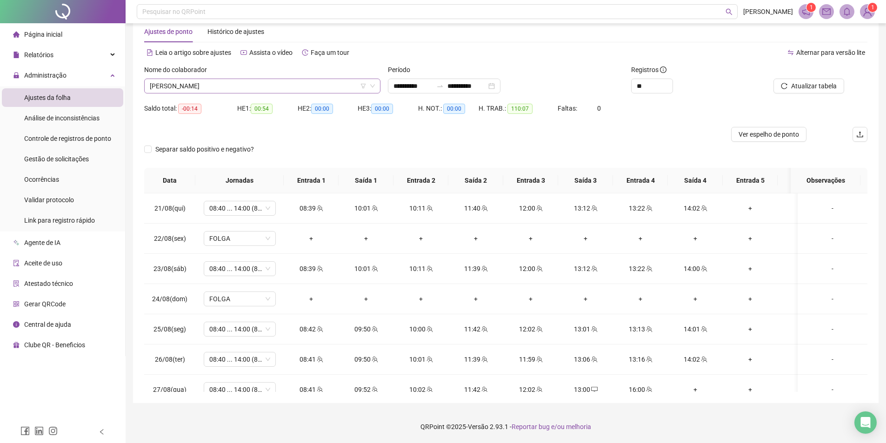
click at [281, 80] on span "[PERSON_NAME]" at bounding box center [262, 86] width 225 height 14
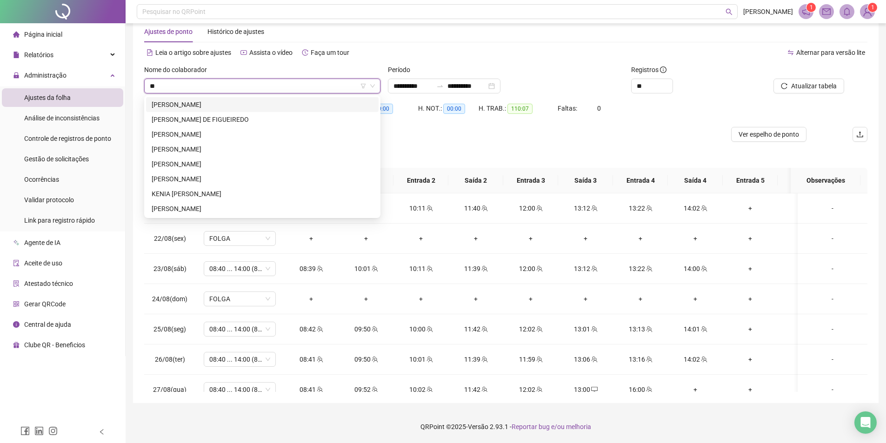
type input "***"
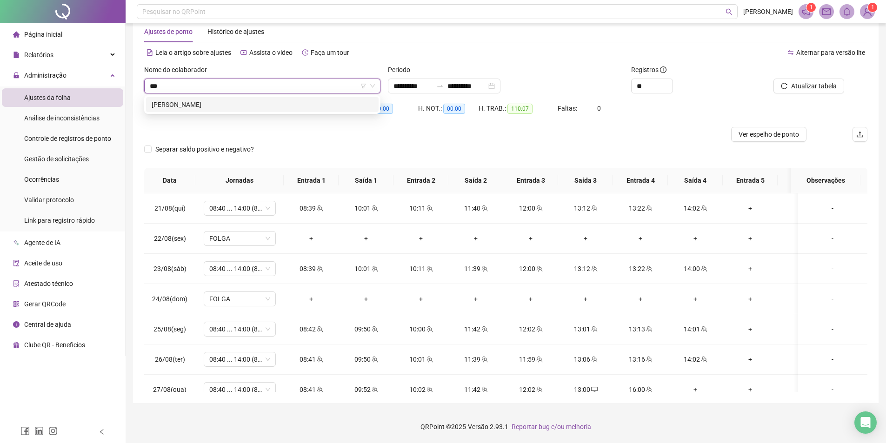
click at [262, 106] on div "[PERSON_NAME]" at bounding box center [262, 105] width 221 height 10
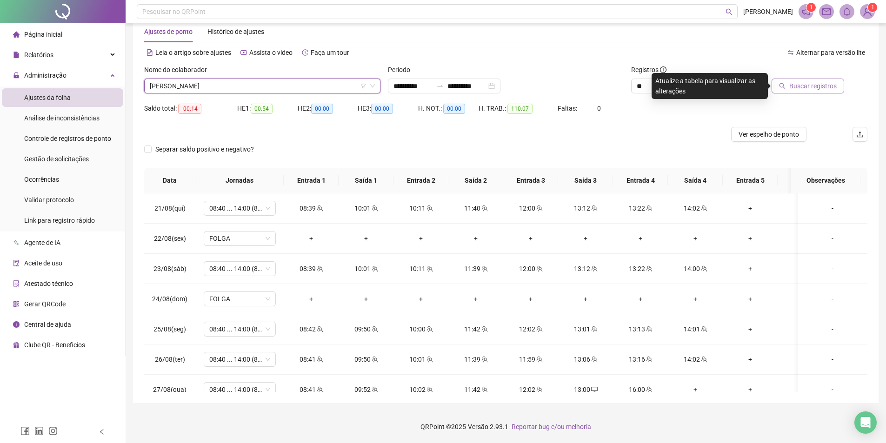
click at [799, 83] on span "Buscar registros" at bounding box center [812, 86] width 47 height 10
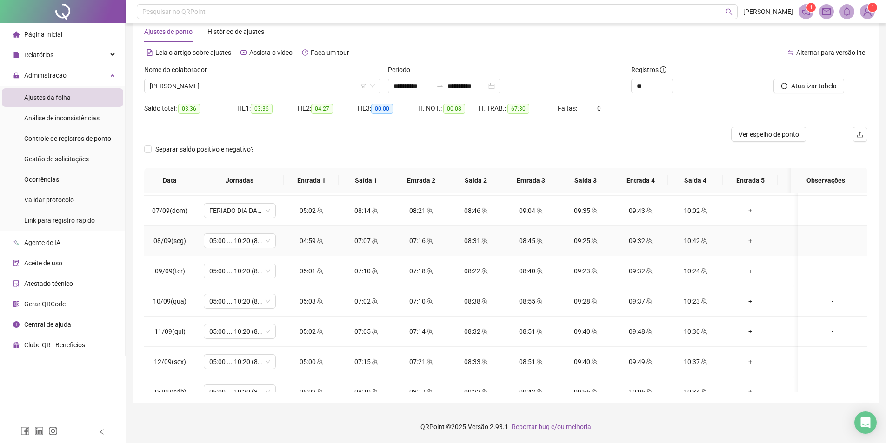
scroll to position [655, 0]
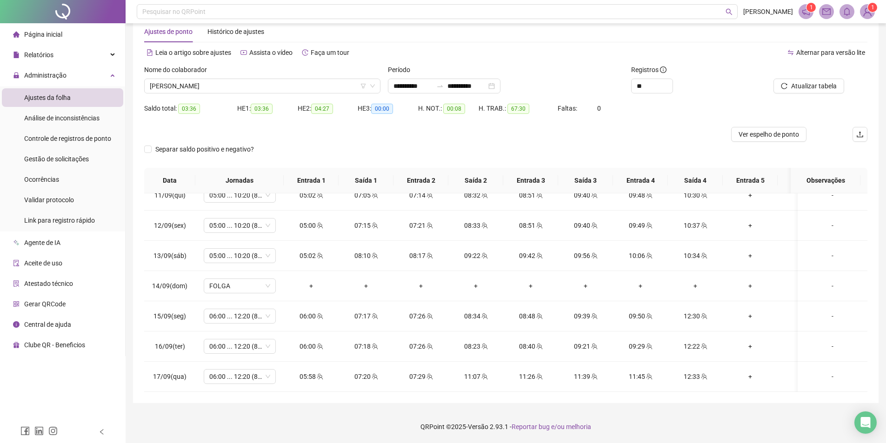
drag, startPoint x: 774, startPoint y: 132, endPoint x: 777, endPoint y: 143, distance: 11.5
click at [773, 132] on span "Ver espelho de ponto" at bounding box center [768, 134] width 60 height 10
click at [273, 89] on span "[PERSON_NAME]" at bounding box center [262, 86] width 225 height 14
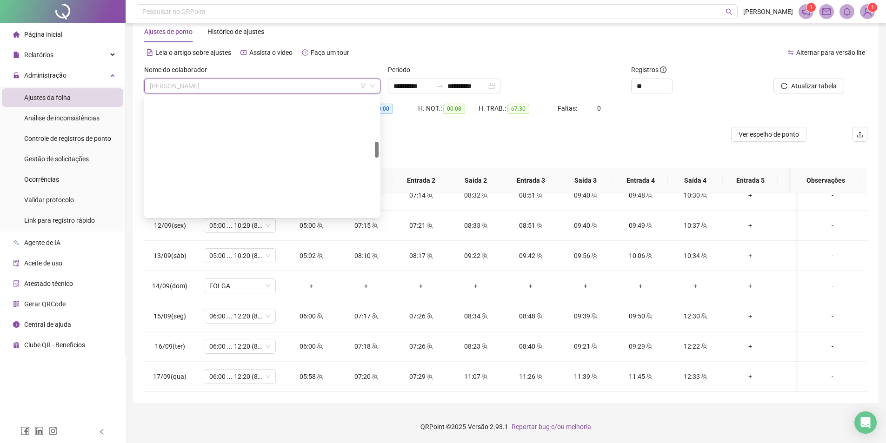
scroll to position [327, 0]
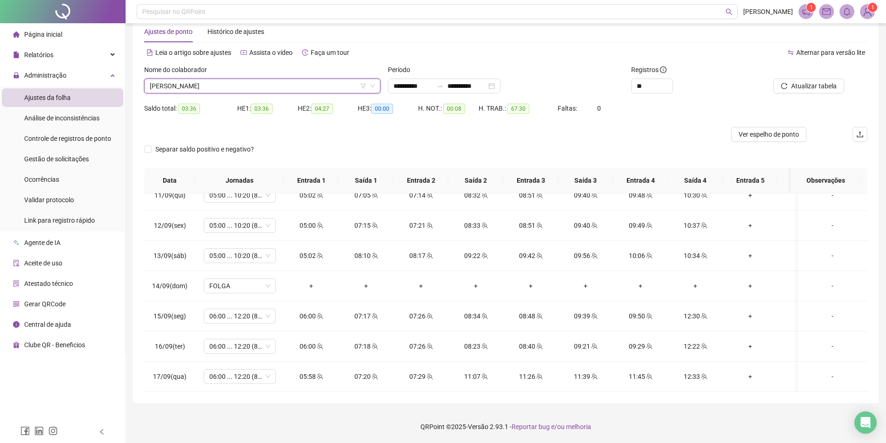
click at [235, 89] on span "[PERSON_NAME]" at bounding box center [262, 86] width 225 height 14
click at [65, 160] on span "Gestão de solicitações" at bounding box center [56, 158] width 65 height 7
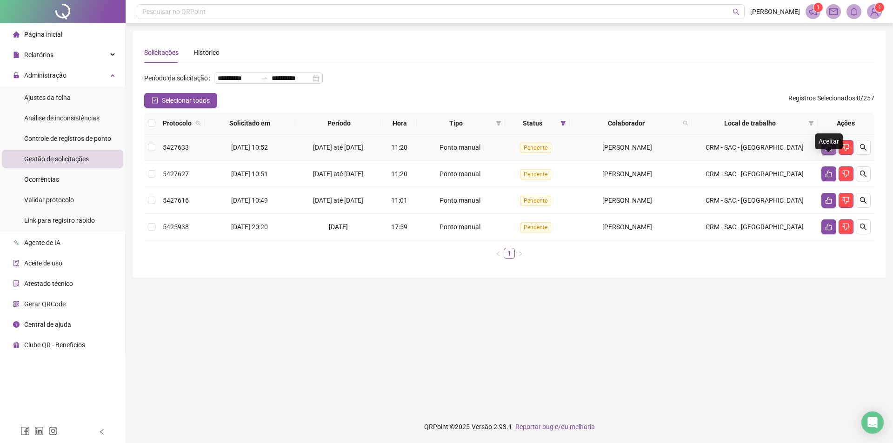
click at [824, 155] on button "button" at bounding box center [828, 147] width 15 height 15
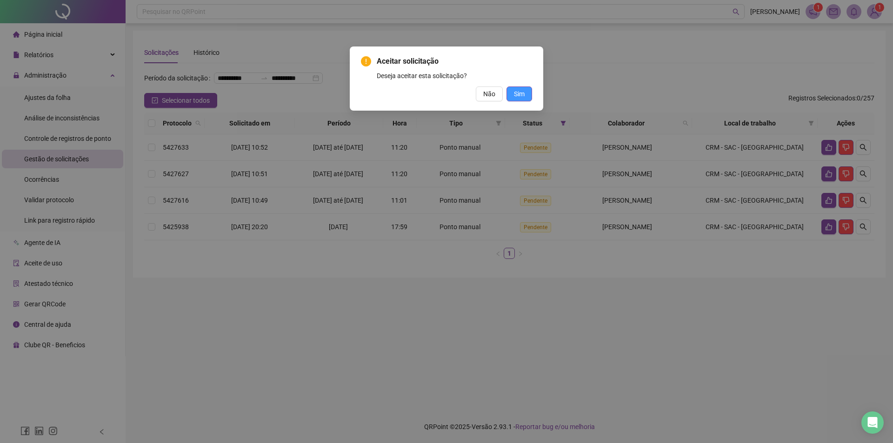
click at [515, 95] on span "Sim" at bounding box center [519, 94] width 11 height 10
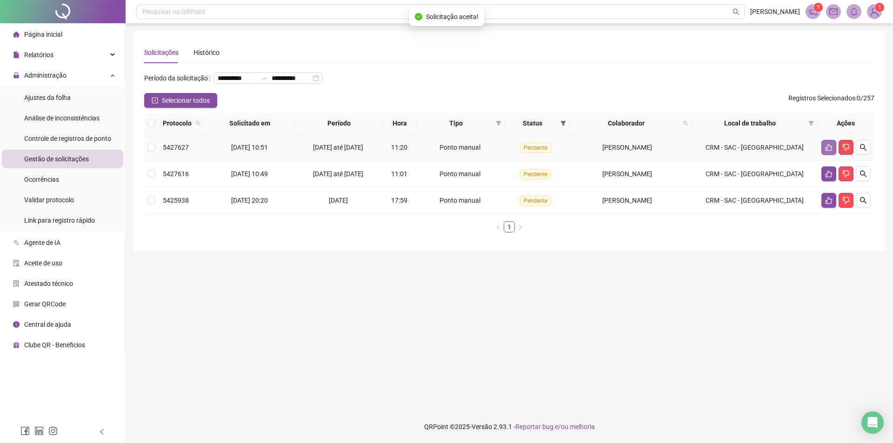
click at [825, 151] on icon "like" at bounding box center [828, 147] width 7 height 7
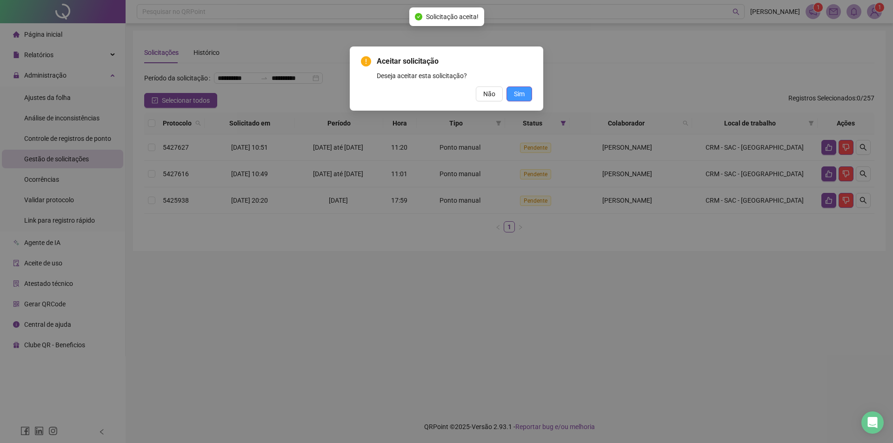
click at [518, 93] on span "Sim" at bounding box center [519, 94] width 11 height 10
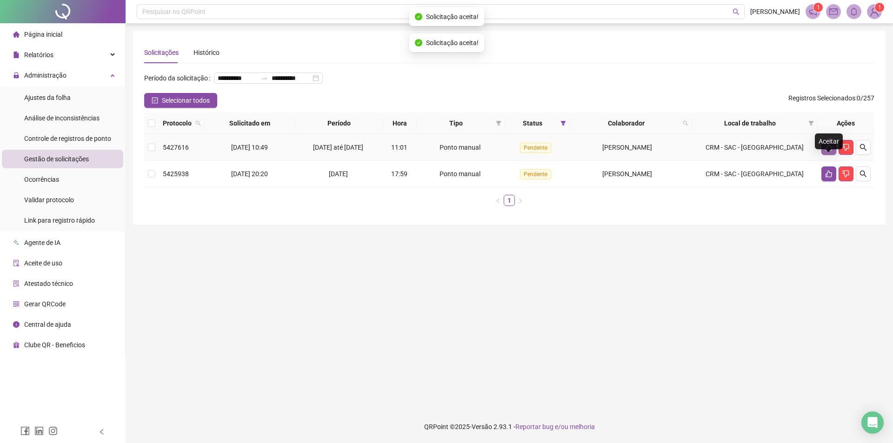
click at [830, 151] on icon "like" at bounding box center [828, 147] width 7 height 7
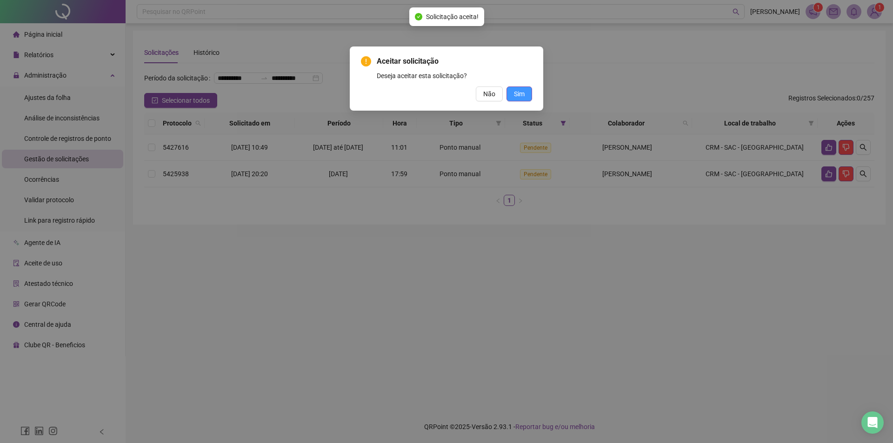
click at [526, 94] on button "Sim" at bounding box center [519, 93] width 26 height 15
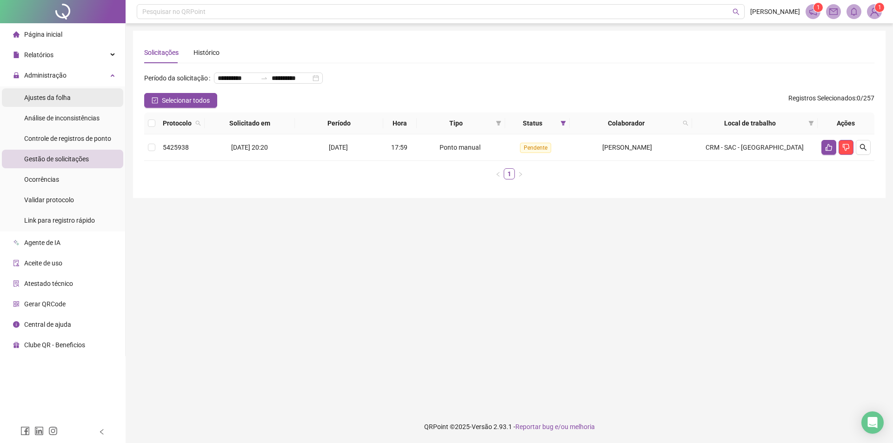
click at [58, 100] on span "Ajustes da folha" at bounding box center [47, 97] width 46 height 7
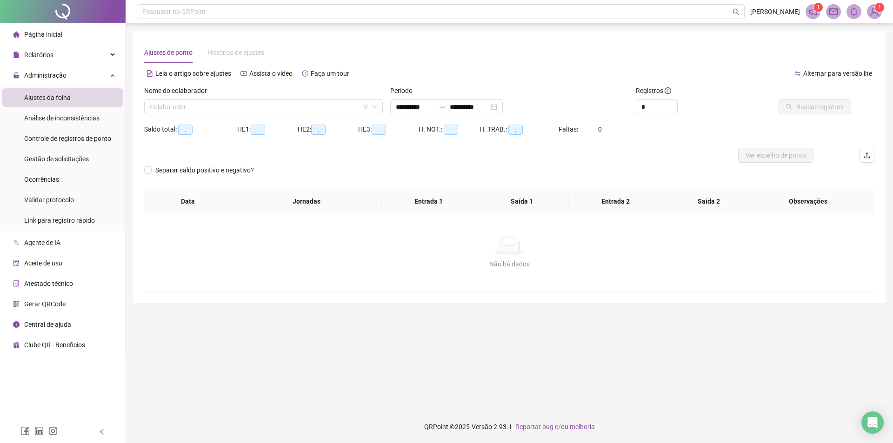
type input "**********"
click at [216, 106] on input "search" at bounding box center [259, 107] width 219 height 14
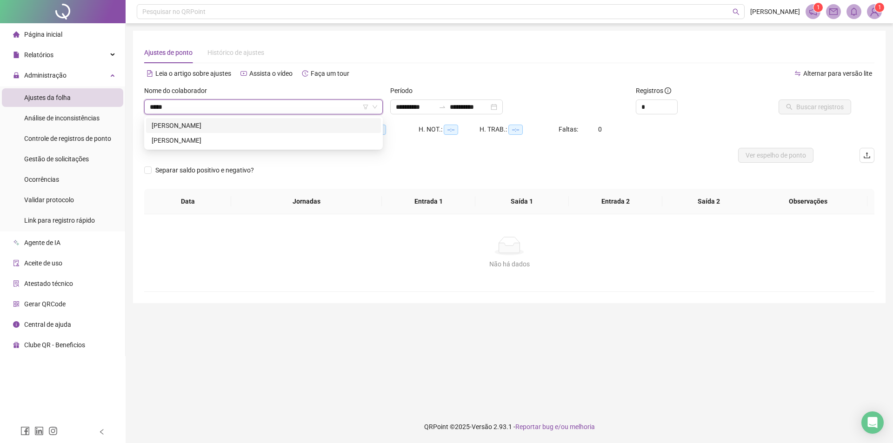
type input "*****"
drag, startPoint x: 228, startPoint y: 139, endPoint x: 274, endPoint y: 123, distance: 49.0
click at [228, 139] on div "[PERSON_NAME]" at bounding box center [264, 140] width 224 height 10
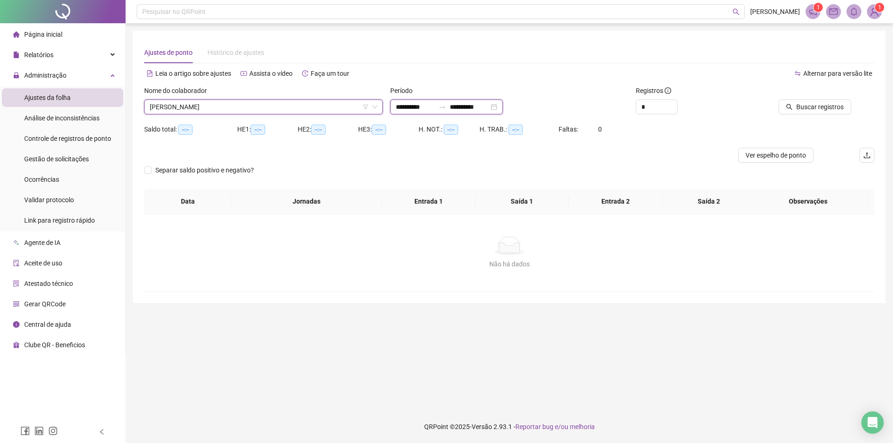
click at [413, 108] on input "**********" at bounding box center [415, 107] width 39 height 10
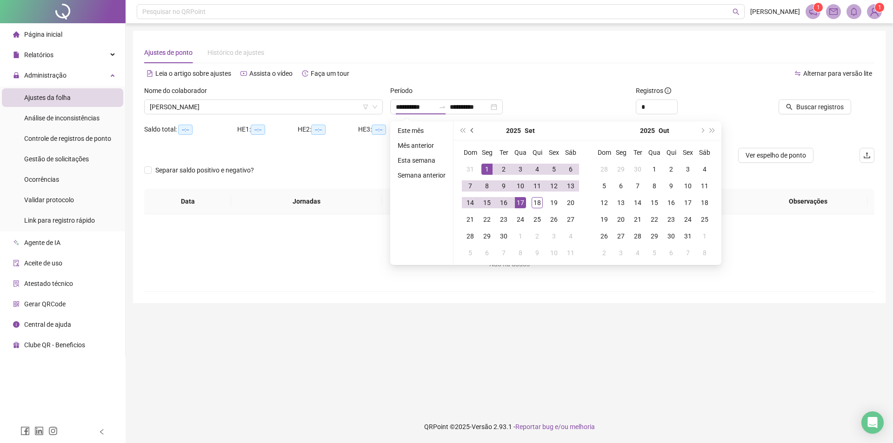
click at [469, 128] on button "prev-year" at bounding box center [472, 130] width 10 height 19
type input "**********"
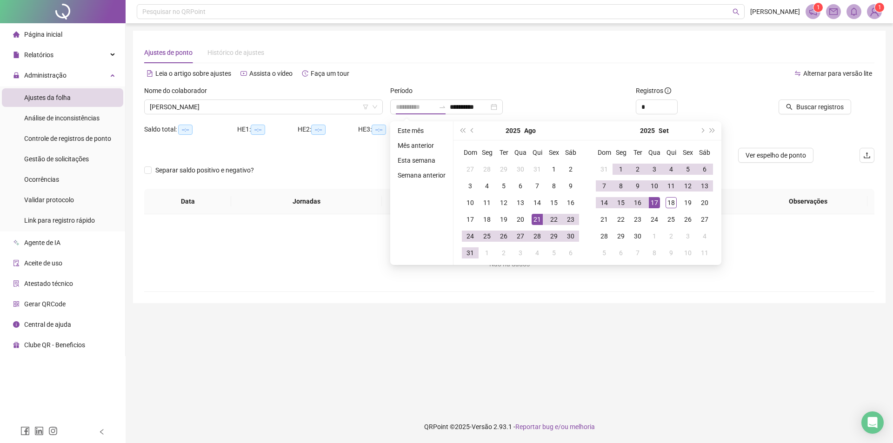
click at [537, 219] on div "21" at bounding box center [536, 219] width 11 height 11
type input "**********"
click at [646, 205] on td "17" at bounding box center [654, 202] width 17 height 17
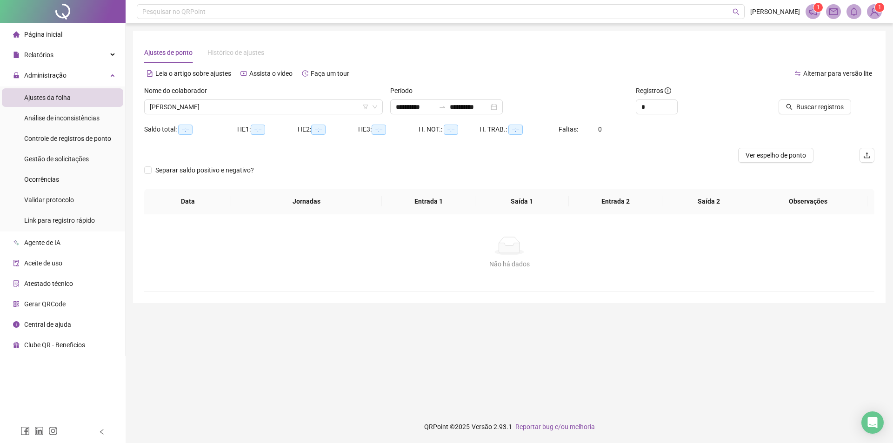
click at [593, 25] on div "**********" at bounding box center [509, 221] width 767 height 443
click at [672, 102] on span "Increase Value" at bounding box center [672, 104] width 10 height 8
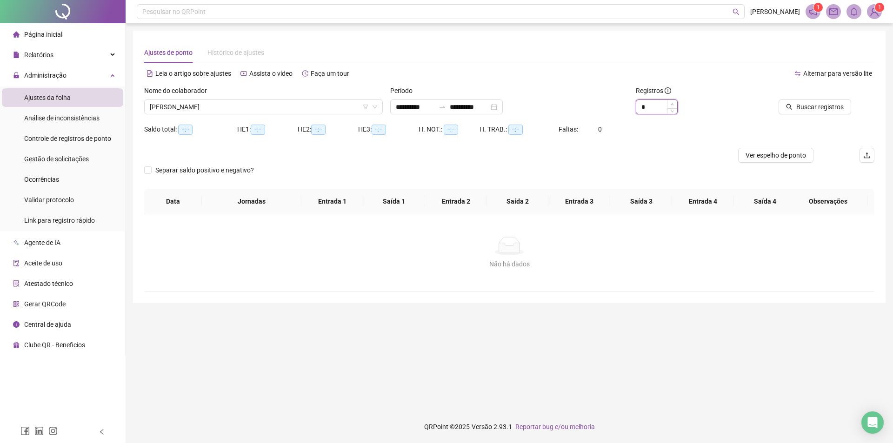
click at [672, 102] on span "Increase Value" at bounding box center [672, 104] width 10 height 8
type input "**"
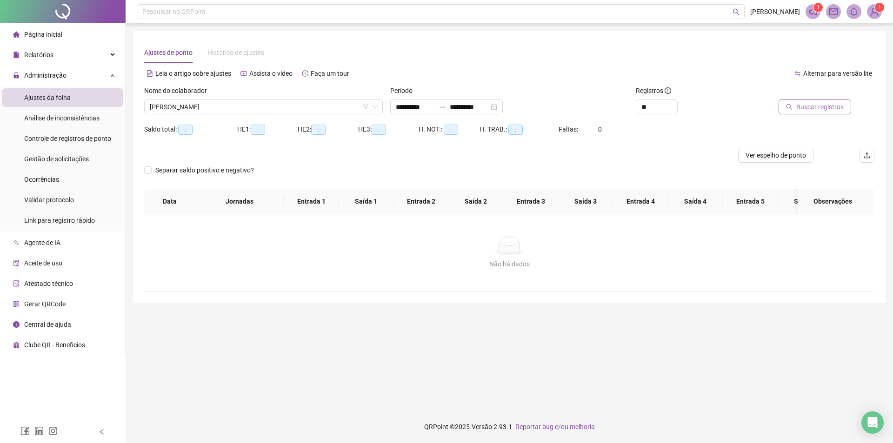
click at [822, 104] on span "Buscar registros" at bounding box center [819, 107] width 47 height 10
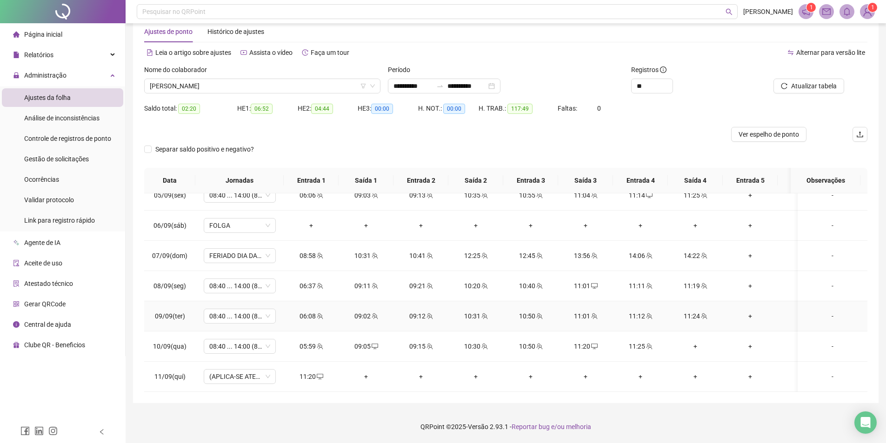
scroll to position [376, 0]
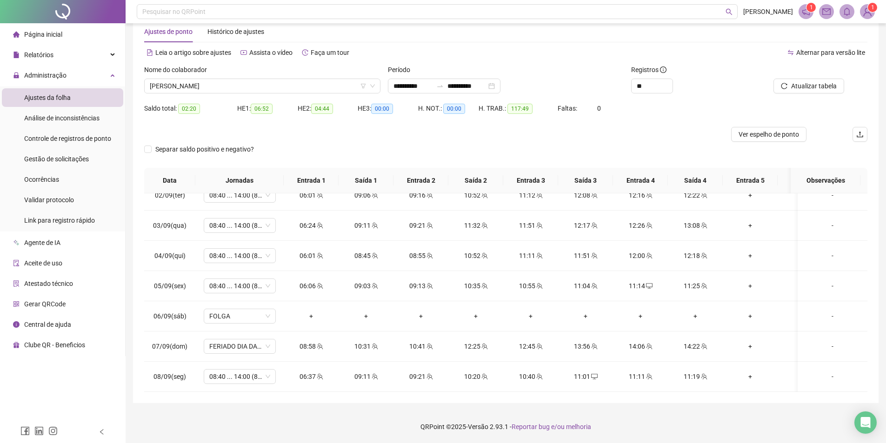
drag, startPoint x: 759, startPoint y: 139, endPoint x: 813, endPoint y: 248, distance: 121.9
click at [759, 139] on span "Ver espelho de ponto" at bounding box center [768, 134] width 60 height 10
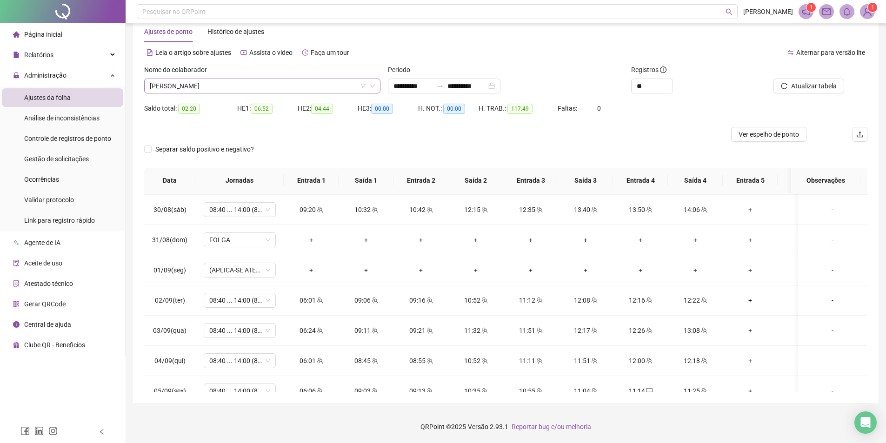
scroll to position [143, 0]
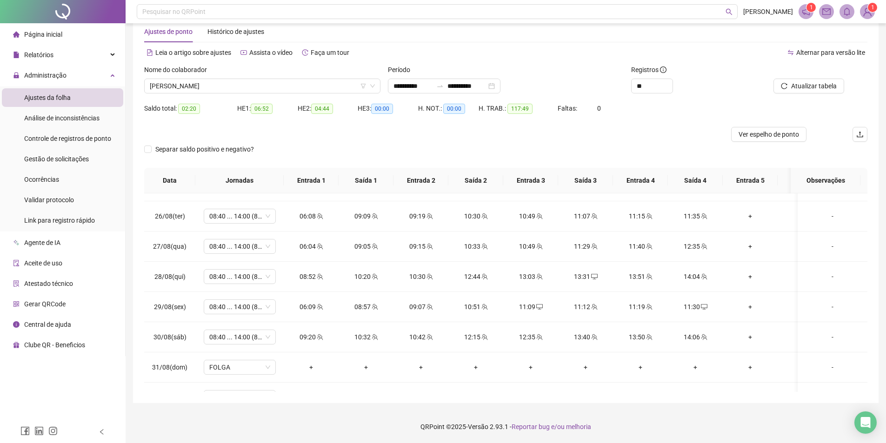
click at [237, 73] on div "Nome do colaborador" at bounding box center [262, 72] width 236 height 14
click at [238, 92] on span "[PERSON_NAME]" at bounding box center [262, 86] width 225 height 14
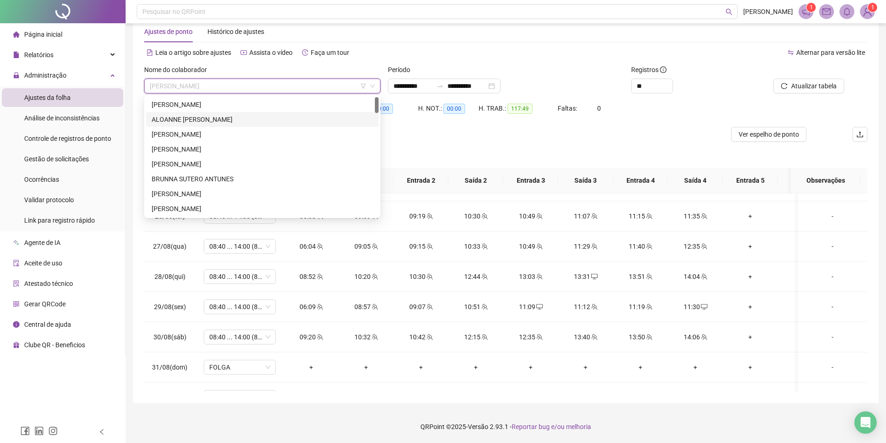
scroll to position [0, 0]
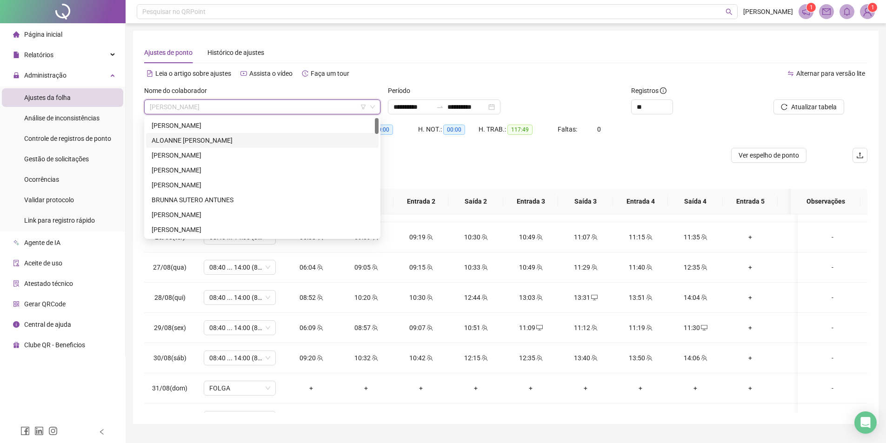
click at [245, 143] on div "ALOANNE [PERSON_NAME]" at bounding box center [262, 140] width 221 height 10
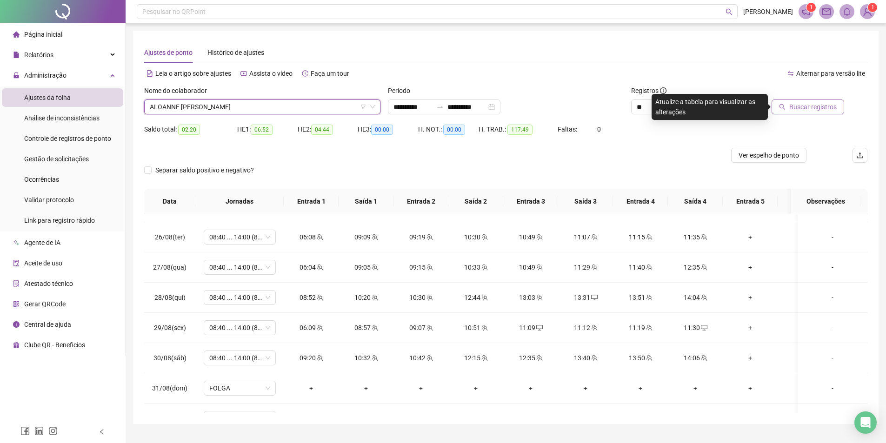
click at [798, 110] on span "Buscar registros" at bounding box center [812, 107] width 47 height 10
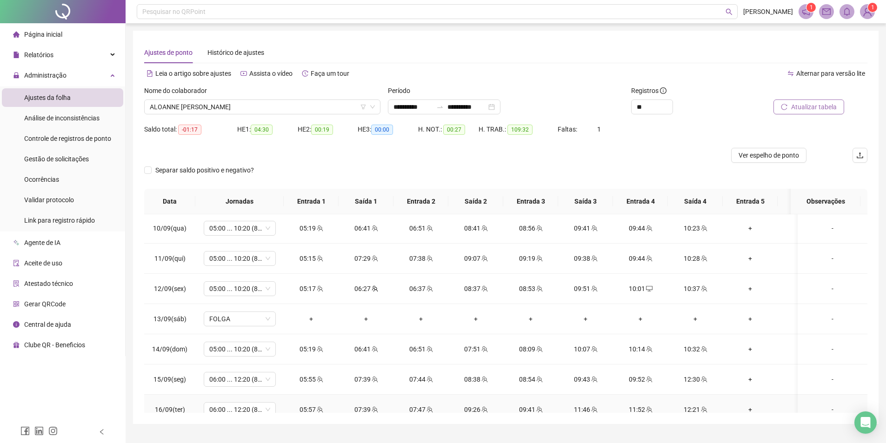
scroll to position [562, 0]
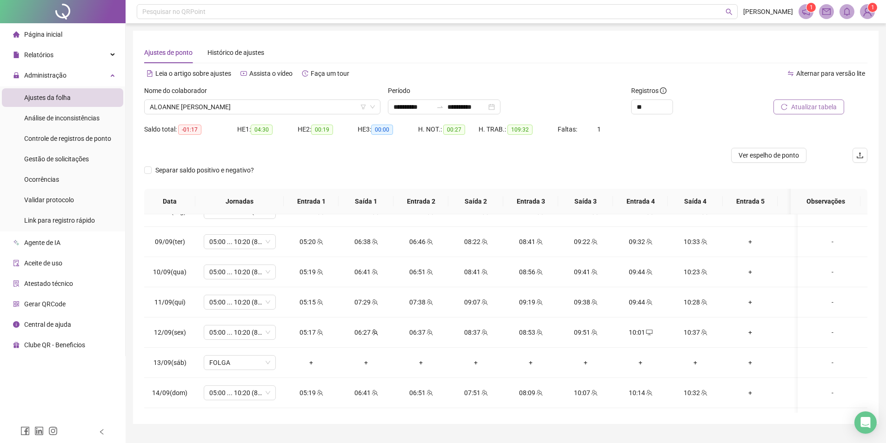
drag, startPoint x: 768, startPoint y: 156, endPoint x: 834, endPoint y: 288, distance: 148.1
click at [768, 156] on span "Ver espelho de ponto" at bounding box center [768, 155] width 60 height 10
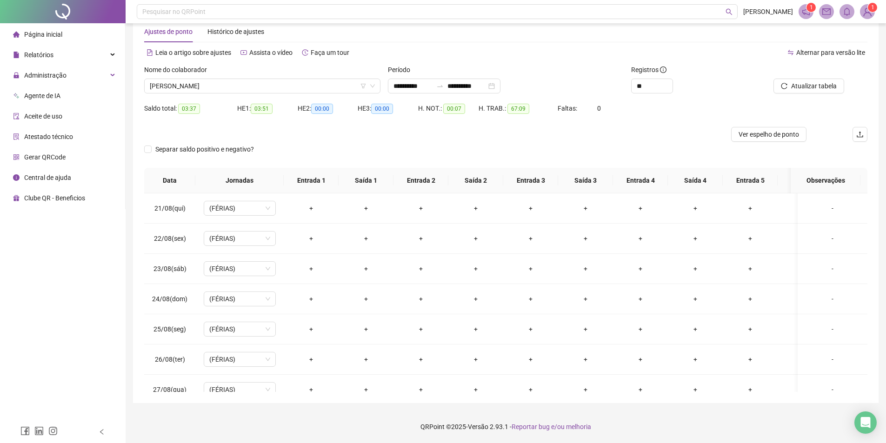
scroll to position [655, 0]
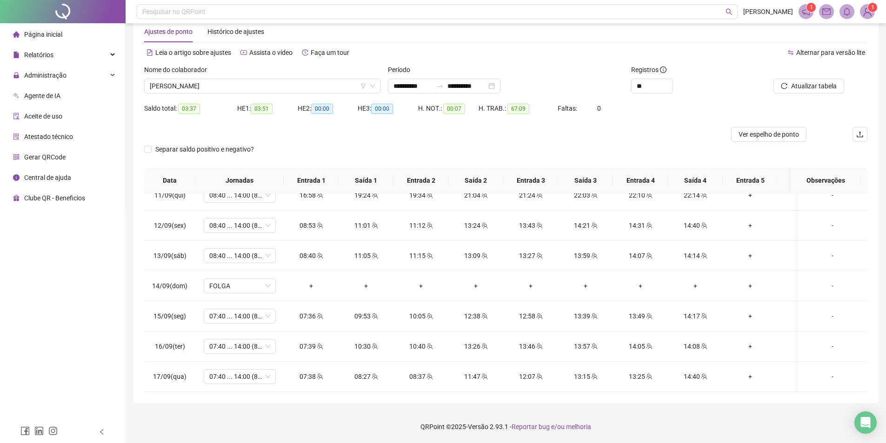
click at [96, 71] on div "Administração" at bounding box center [62, 75] width 121 height 19
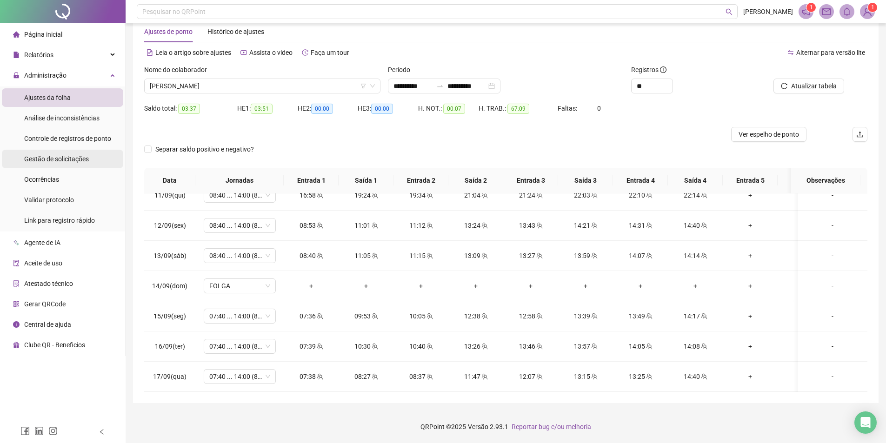
click at [79, 159] on span "Gestão de solicitações" at bounding box center [56, 158] width 65 height 7
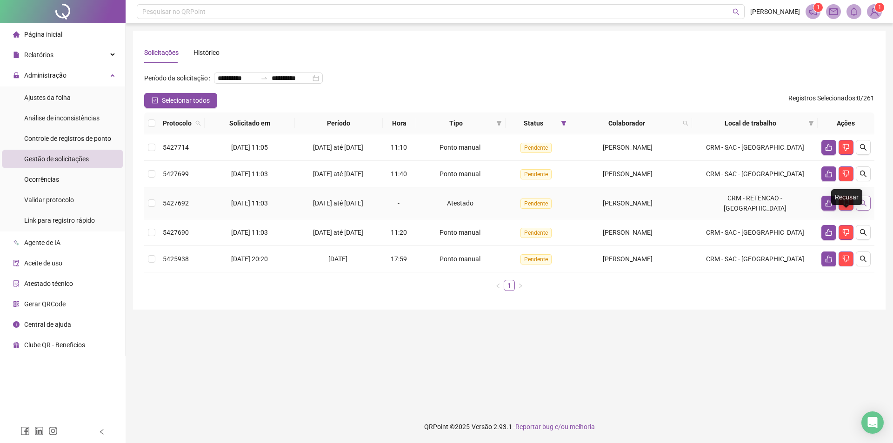
click at [862, 207] on icon "search" at bounding box center [862, 202] width 7 height 7
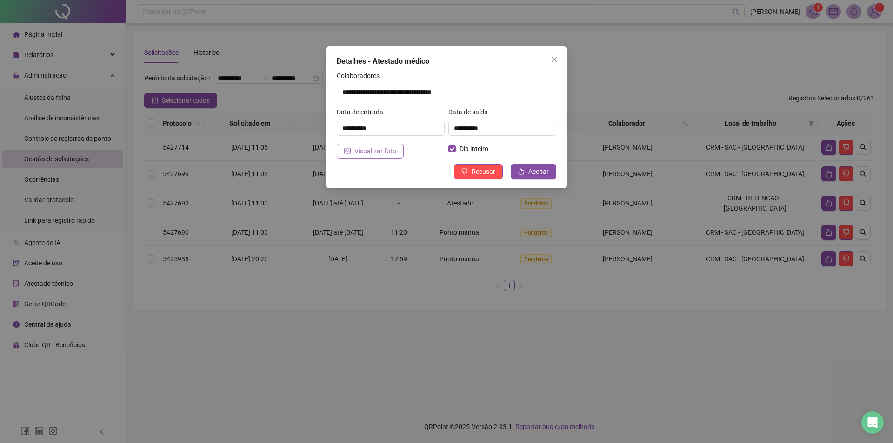
click at [375, 148] on span "Visualizar foto" at bounding box center [375, 151] width 42 height 10
click at [538, 171] on span "Aceitar" at bounding box center [538, 171] width 20 height 10
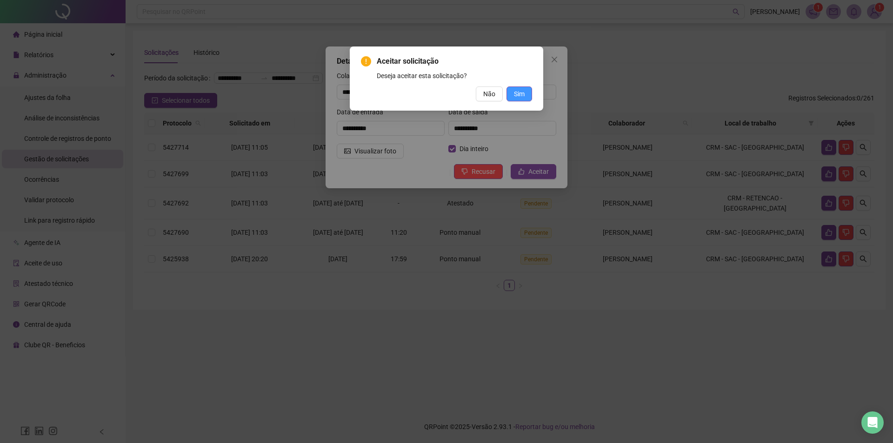
click at [518, 93] on span "Sim" at bounding box center [519, 94] width 11 height 10
